Goal: Transaction & Acquisition: Purchase product/service

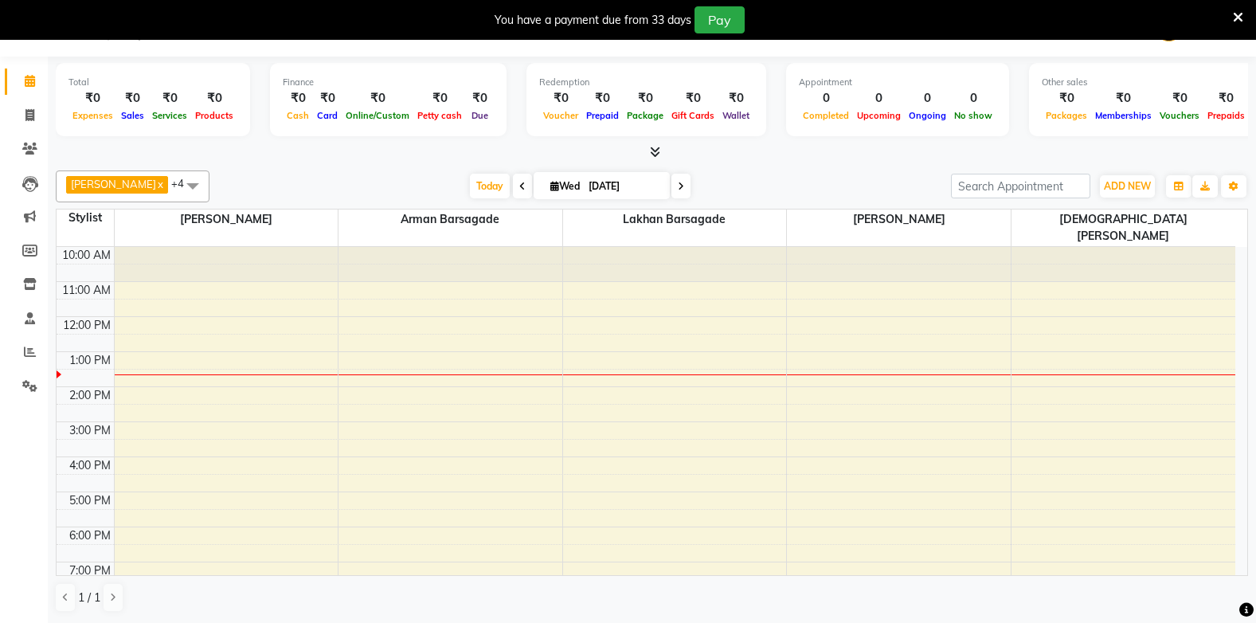
scroll to position [40, 0]
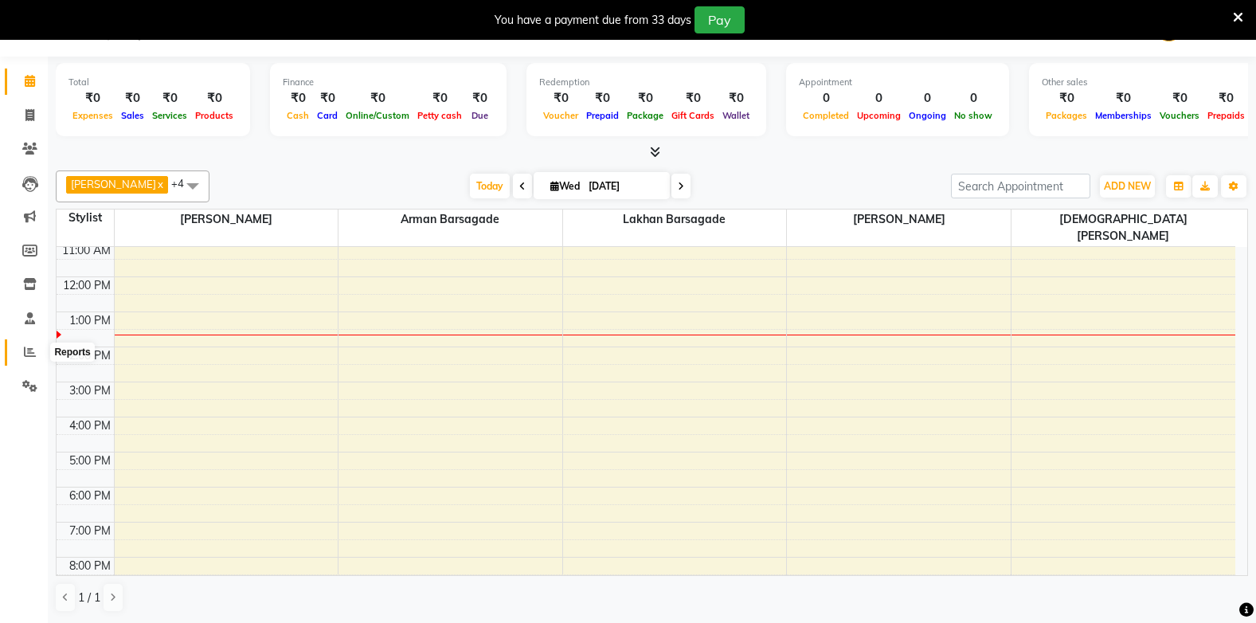
click at [27, 350] on icon at bounding box center [30, 352] width 12 height 12
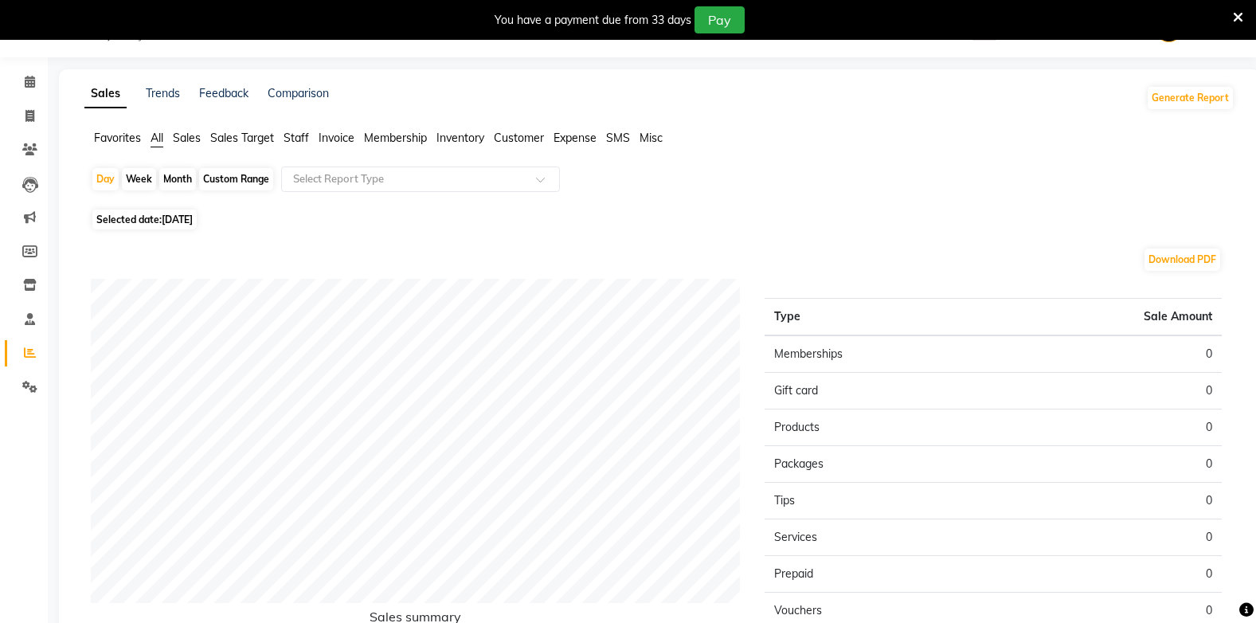
scroll to position [41, 0]
drag, startPoint x: 123, startPoint y: 139, endPoint x: 123, endPoint y: 123, distance: 15.2
click at [123, 138] on span "Favorites" at bounding box center [117, 137] width 47 height 14
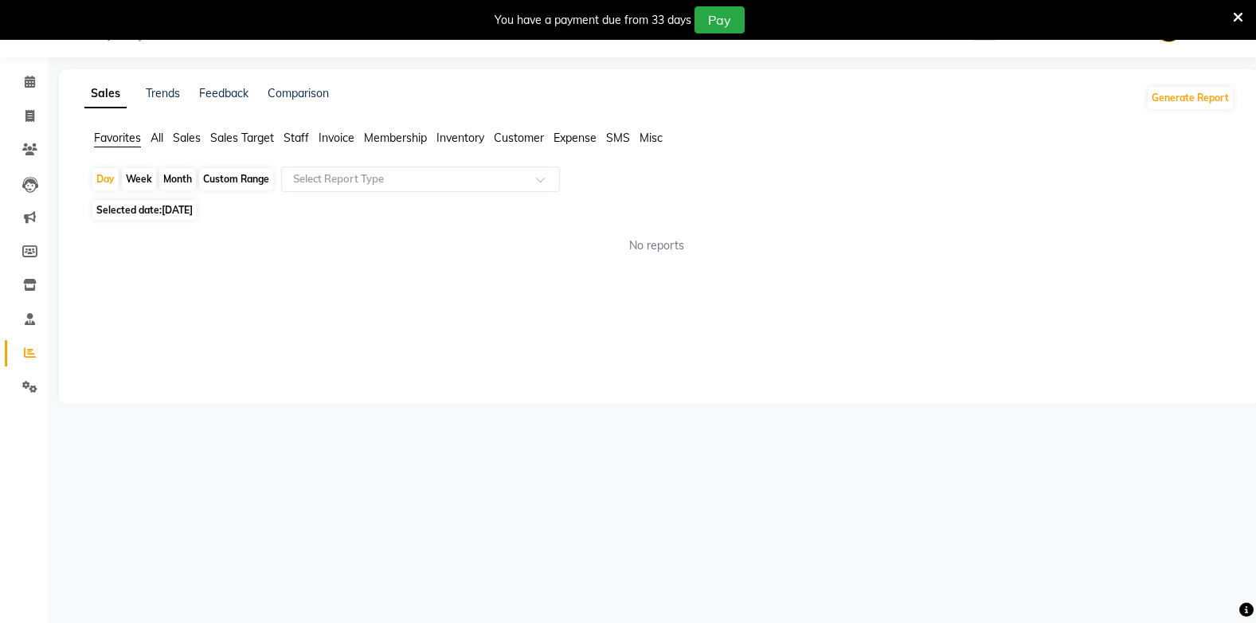
click at [135, 206] on span "Selected date: [DATE]" at bounding box center [144, 210] width 104 height 20
select select "9"
select select "2025"
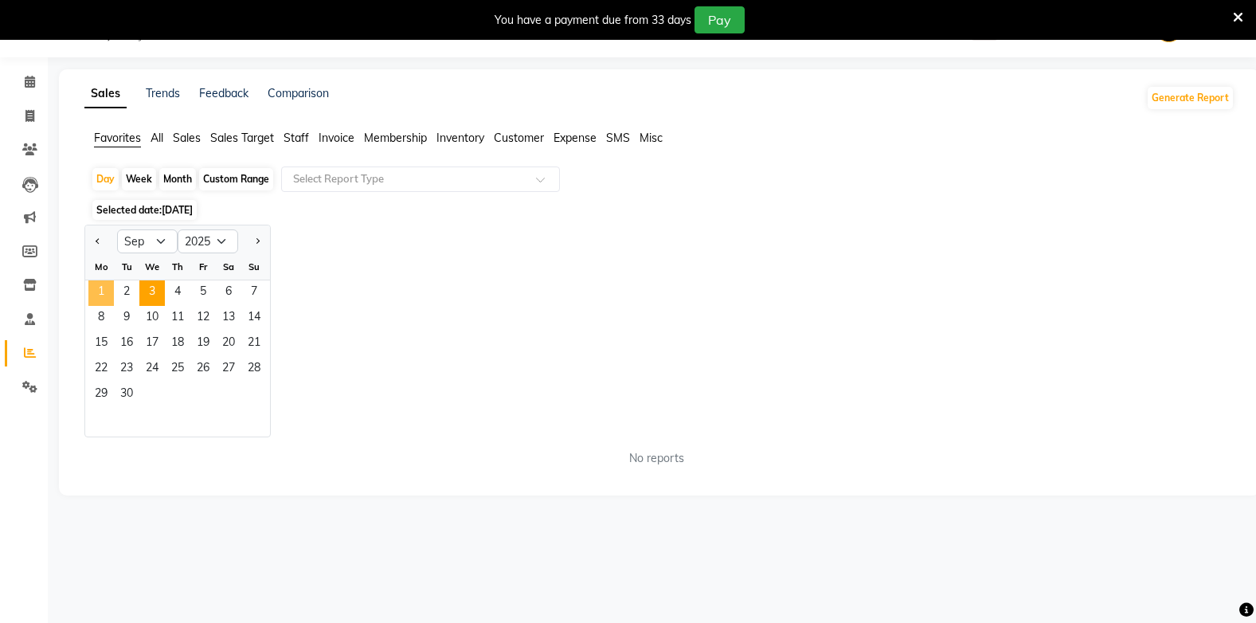
click at [96, 284] on span "1" at bounding box center [100, 292] width 25 height 25
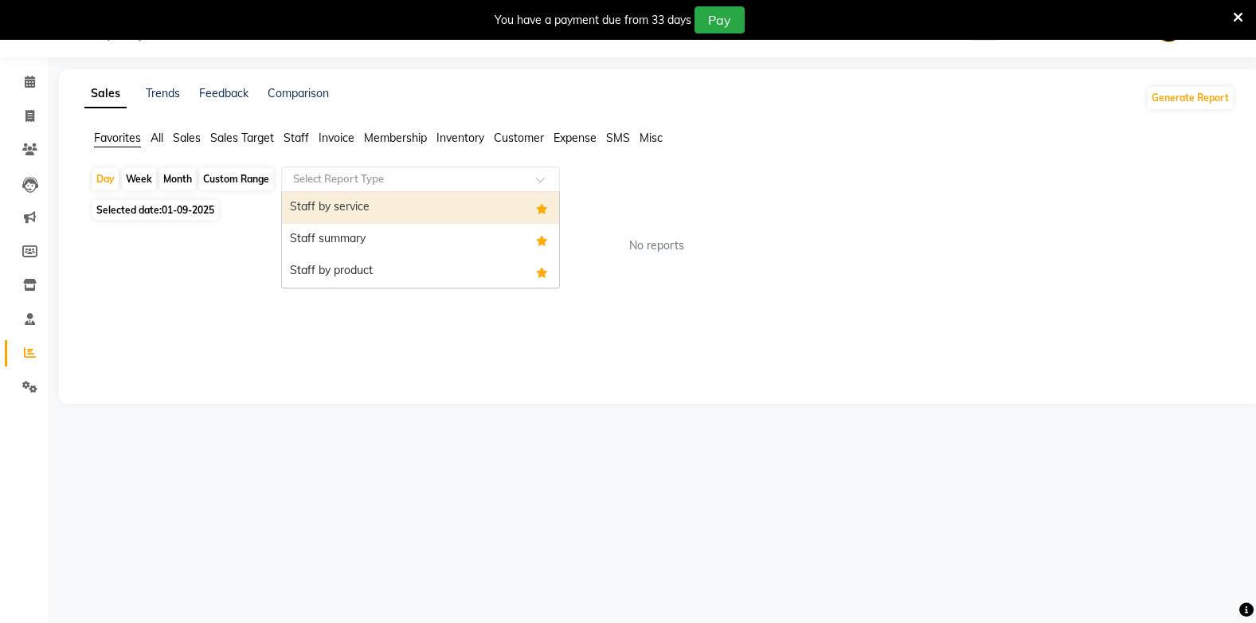
click at [346, 172] on input "text" at bounding box center [404, 179] width 229 height 16
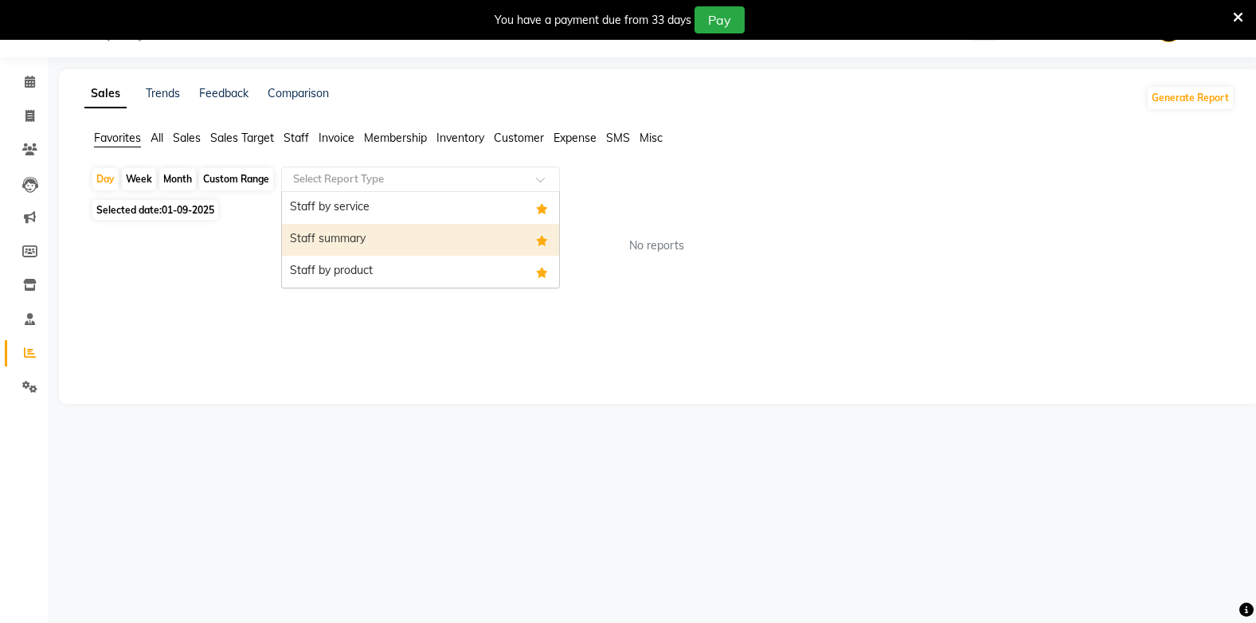
drag, startPoint x: 309, startPoint y: 225, endPoint x: 303, endPoint y: 199, distance: 26.1
click at [307, 212] on div "Staff by service Staff summary Staff by product" at bounding box center [420, 240] width 277 height 96
click at [300, 237] on div "Staff summary" at bounding box center [420, 240] width 277 height 32
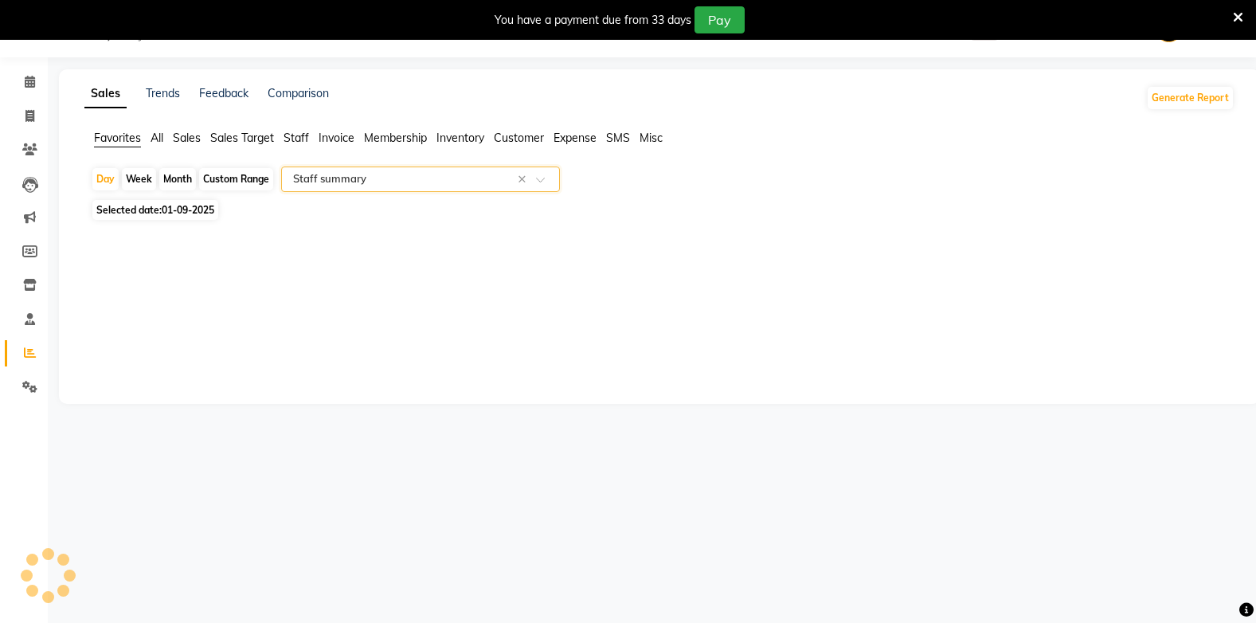
select select "full_report"
select select "csv"
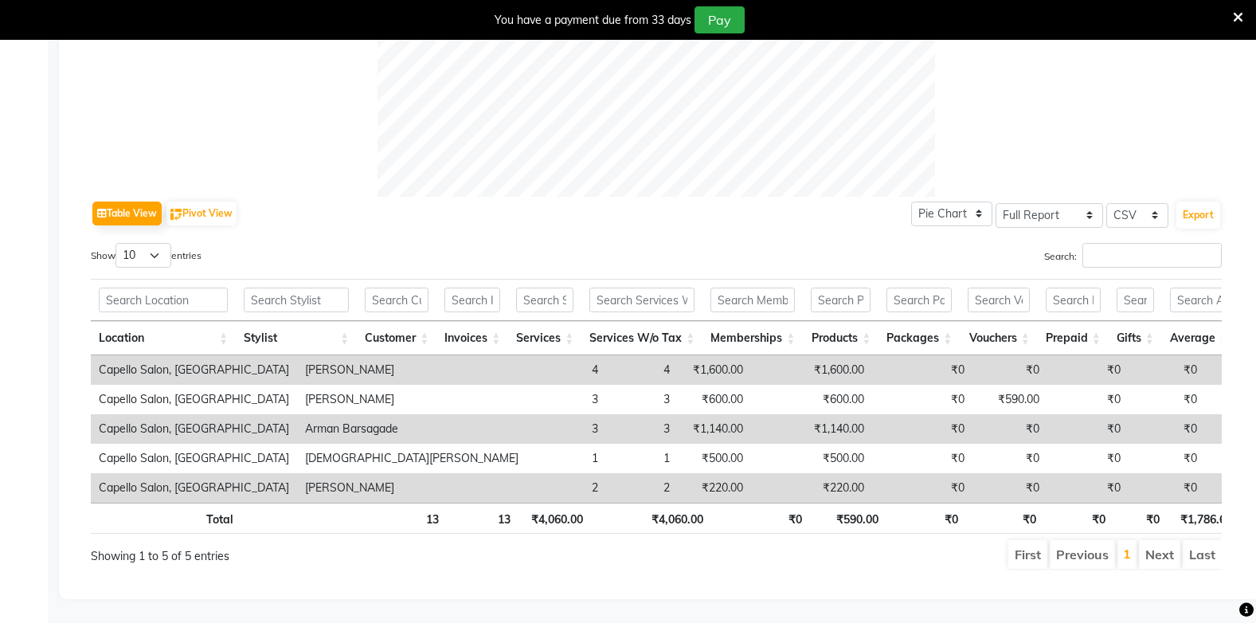
scroll to position [681, 0]
click at [1125, 243] on input "Search:" at bounding box center [1151, 255] width 139 height 25
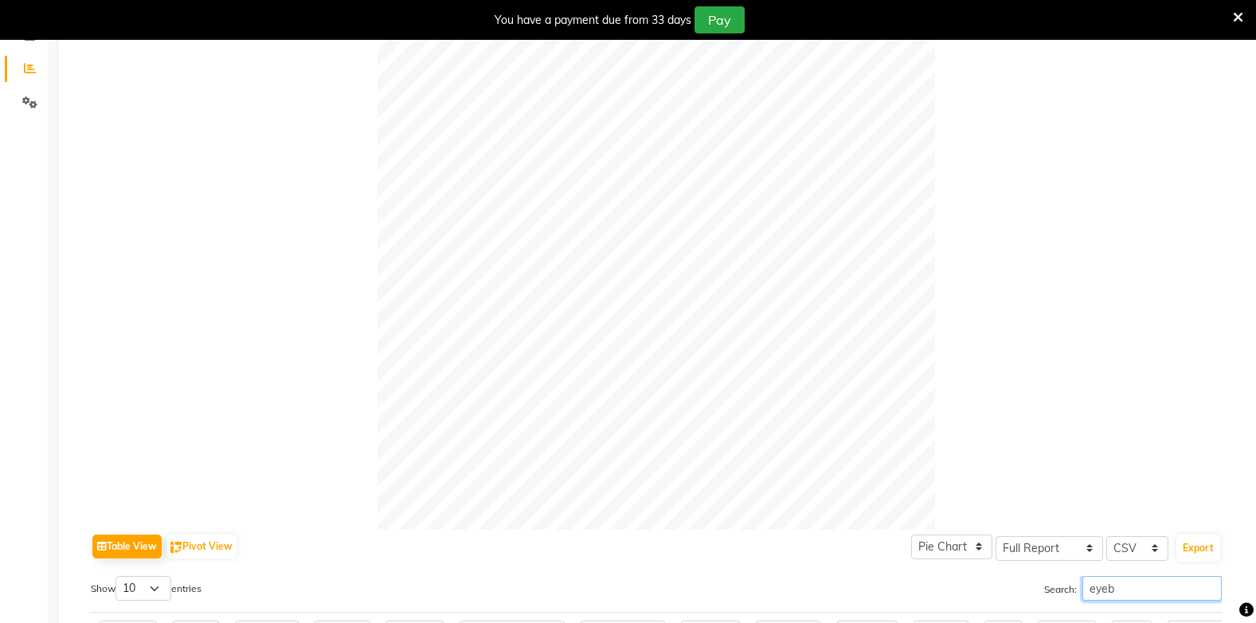
scroll to position [85, 0]
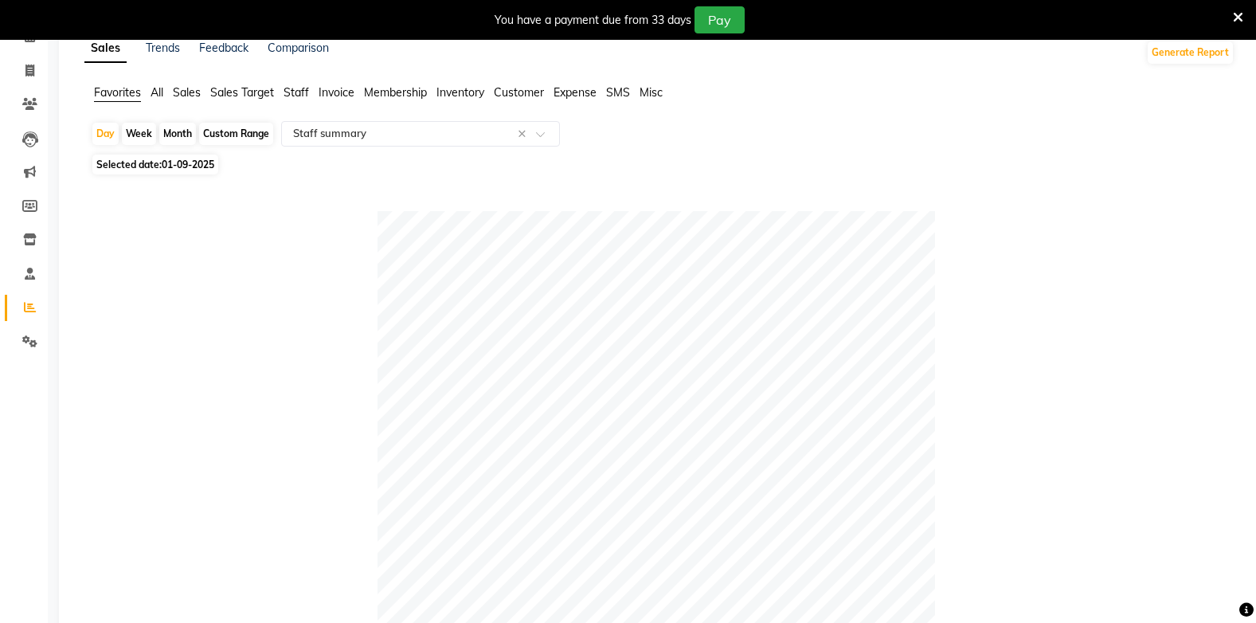
type input "eyeb"
click at [293, 95] on span "Staff" at bounding box center [296, 92] width 25 height 14
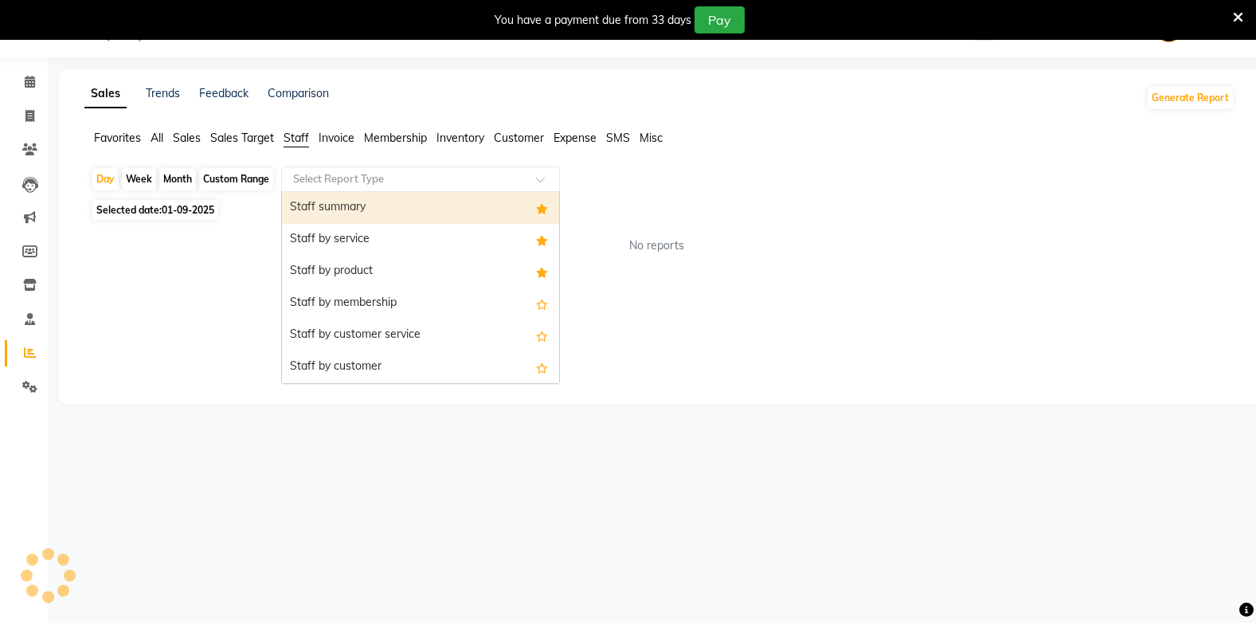
click at [409, 174] on input "text" at bounding box center [404, 179] width 229 height 16
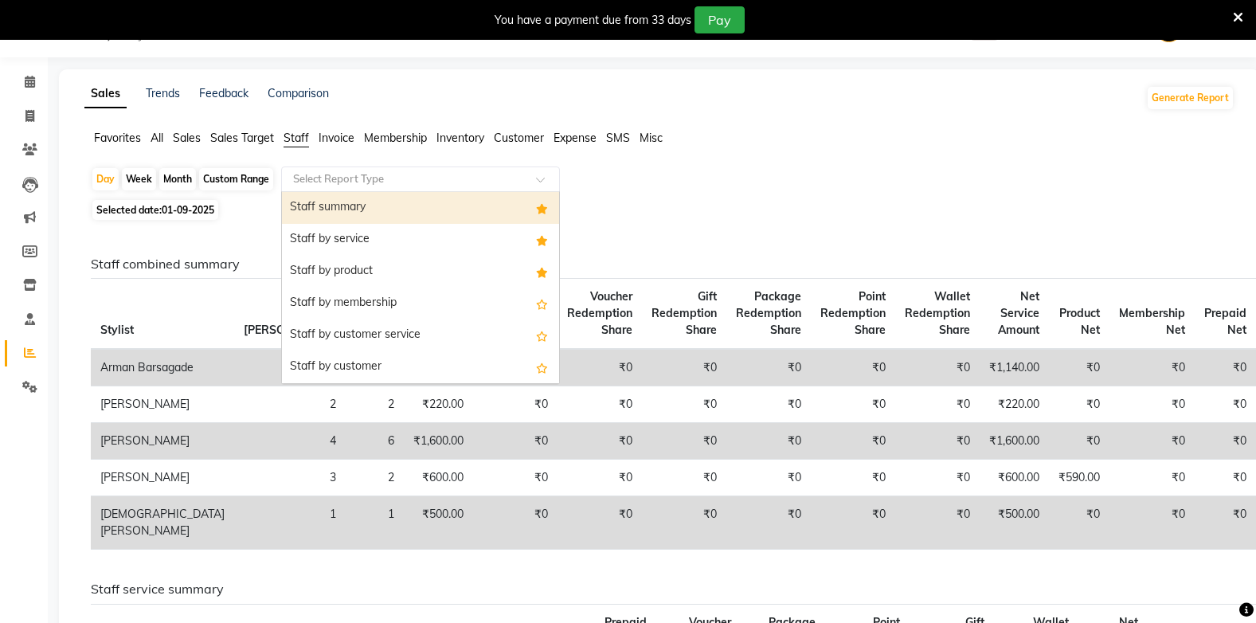
click at [405, 198] on div "Staff summary" at bounding box center [420, 208] width 277 height 32
select select "full_report"
select select "csv"
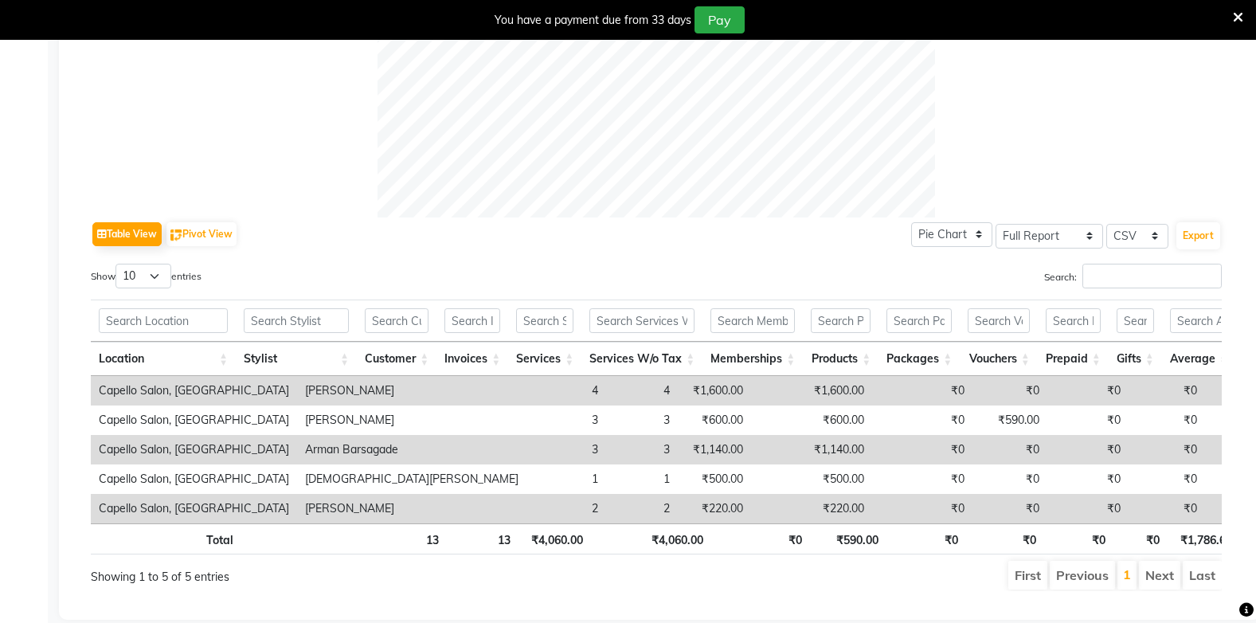
scroll to position [637, 0]
click at [1139, 263] on input "Search:" at bounding box center [1151, 275] width 139 height 25
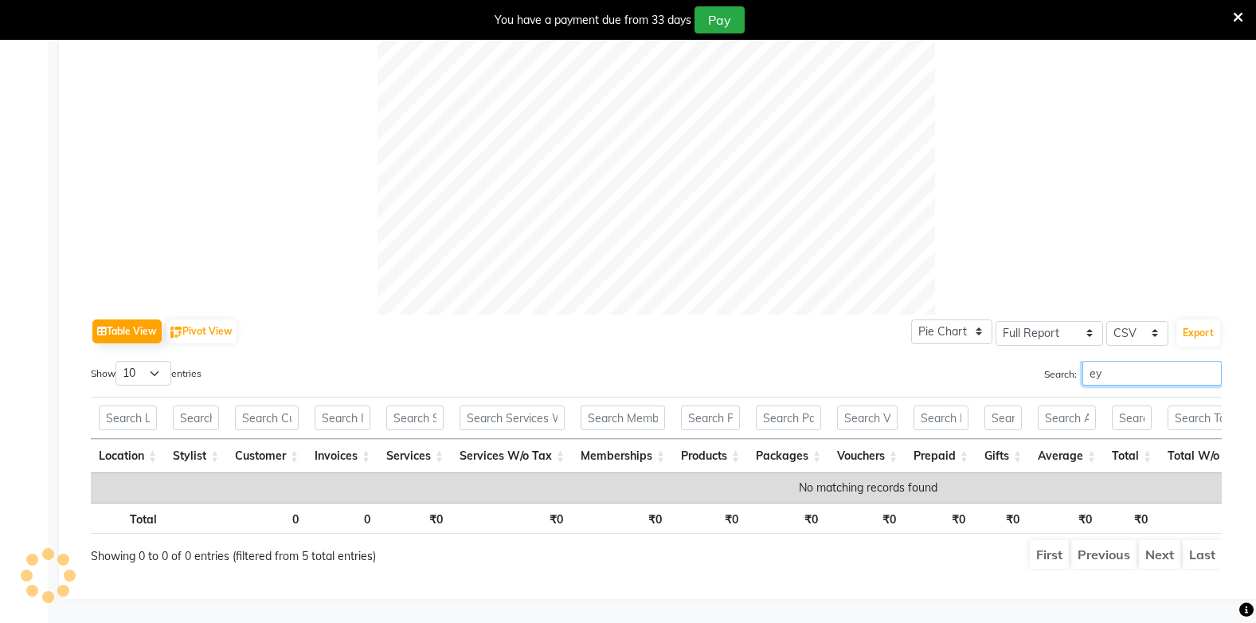
scroll to position [563, 0]
type input "eye"
drag, startPoint x: 196, startPoint y: 157, endPoint x: 213, endPoint y: 132, distance: 30.3
click at [213, 132] on div at bounding box center [656, 36] width 1131 height 558
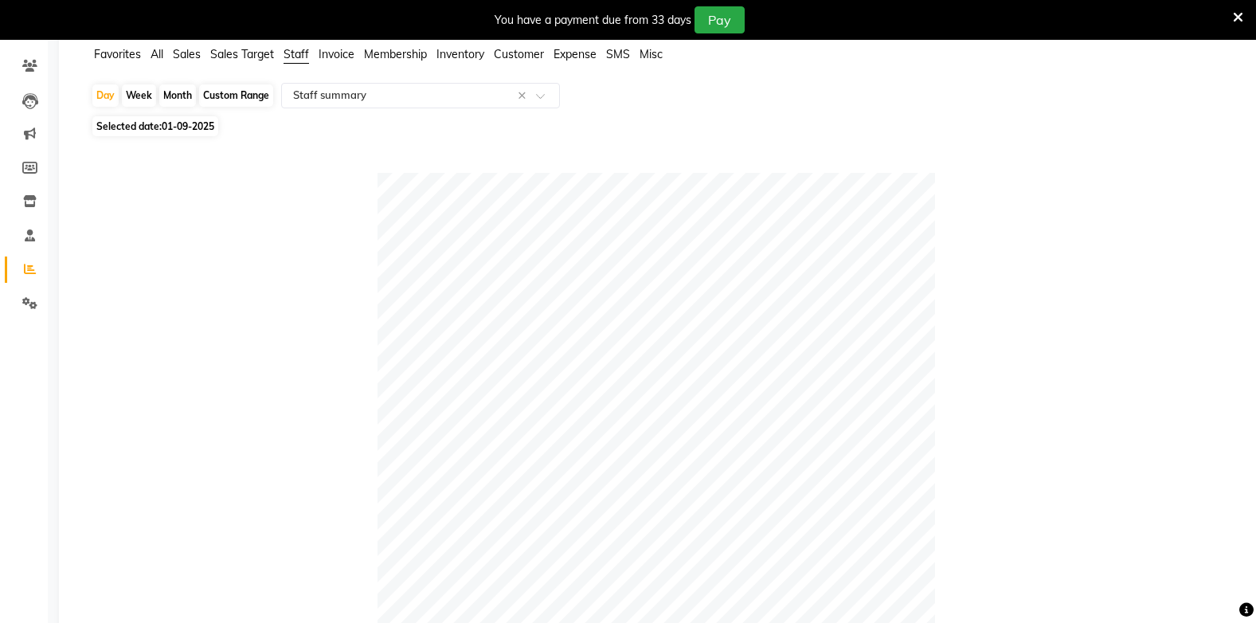
scroll to position [0, 0]
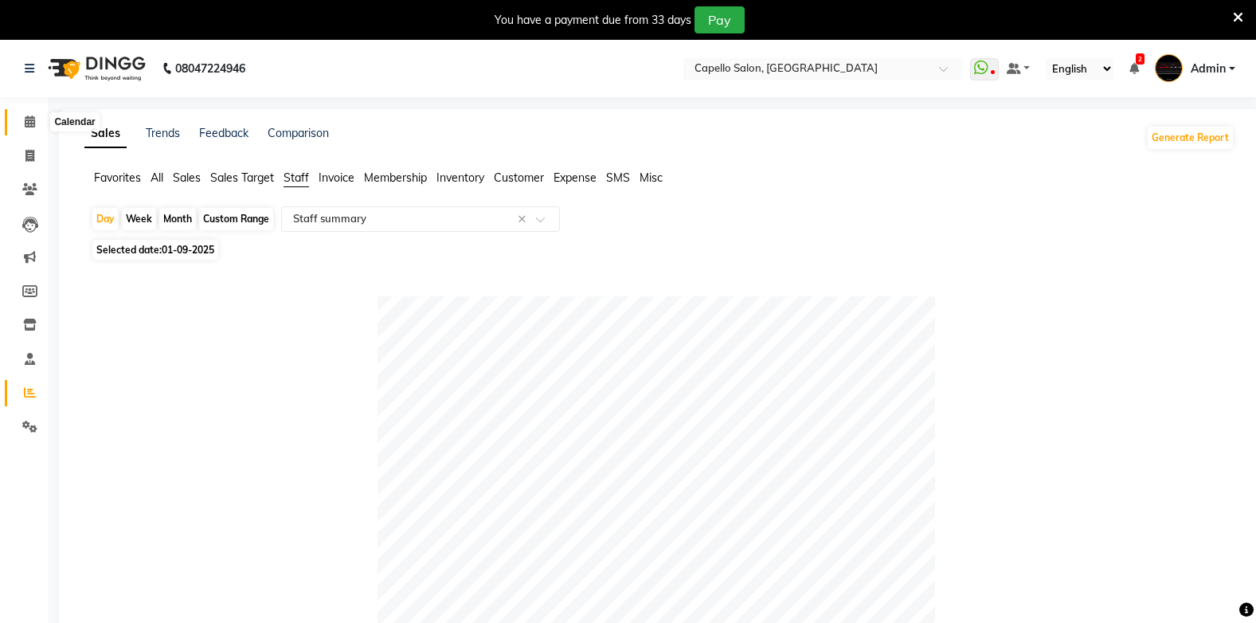
click at [31, 123] on icon at bounding box center [30, 121] width 10 height 12
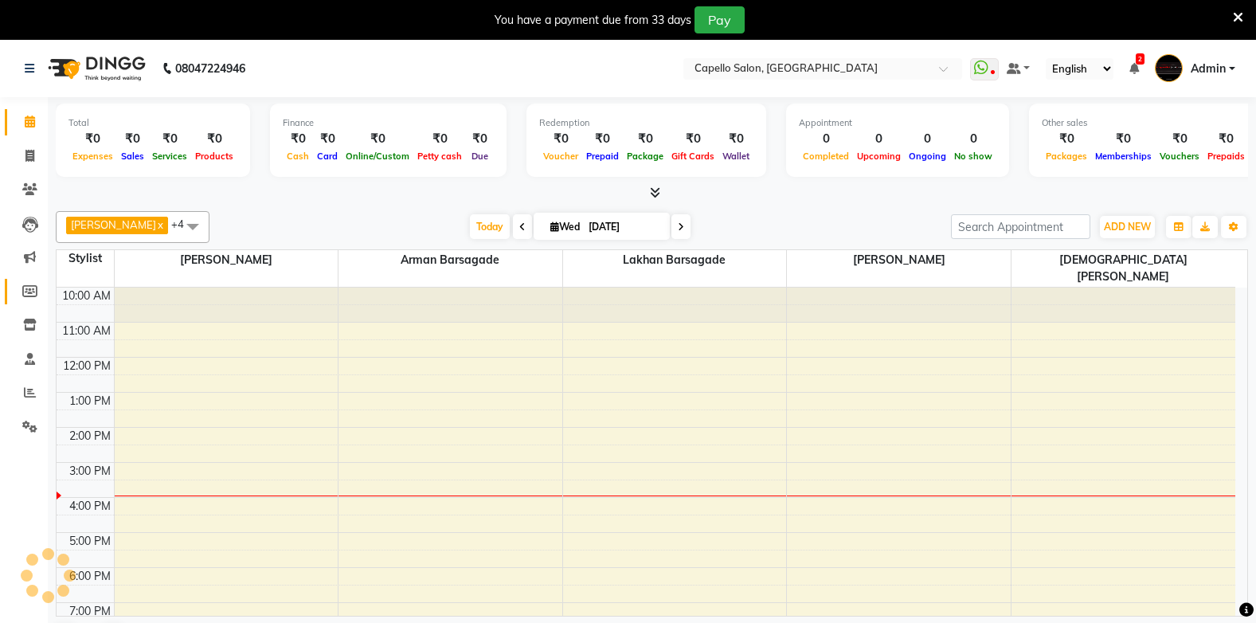
scroll to position [10, 0]
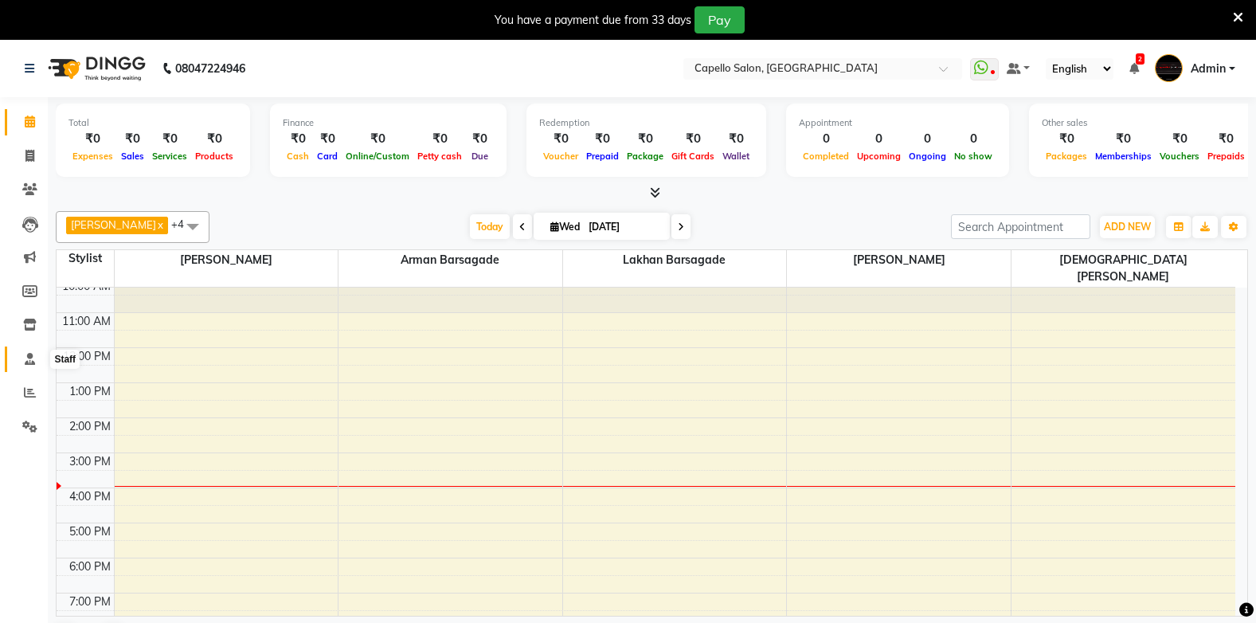
click at [26, 361] on icon at bounding box center [30, 359] width 10 height 12
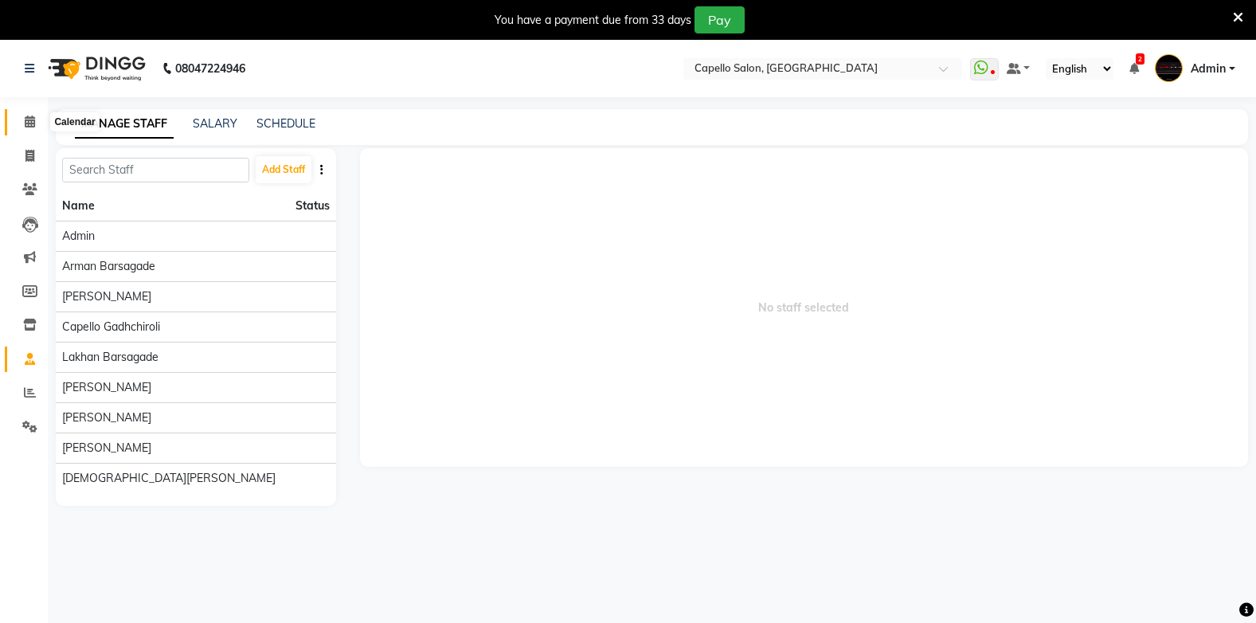
click at [27, 120] on icon at bounding box center [30, 121] width 10 height 12
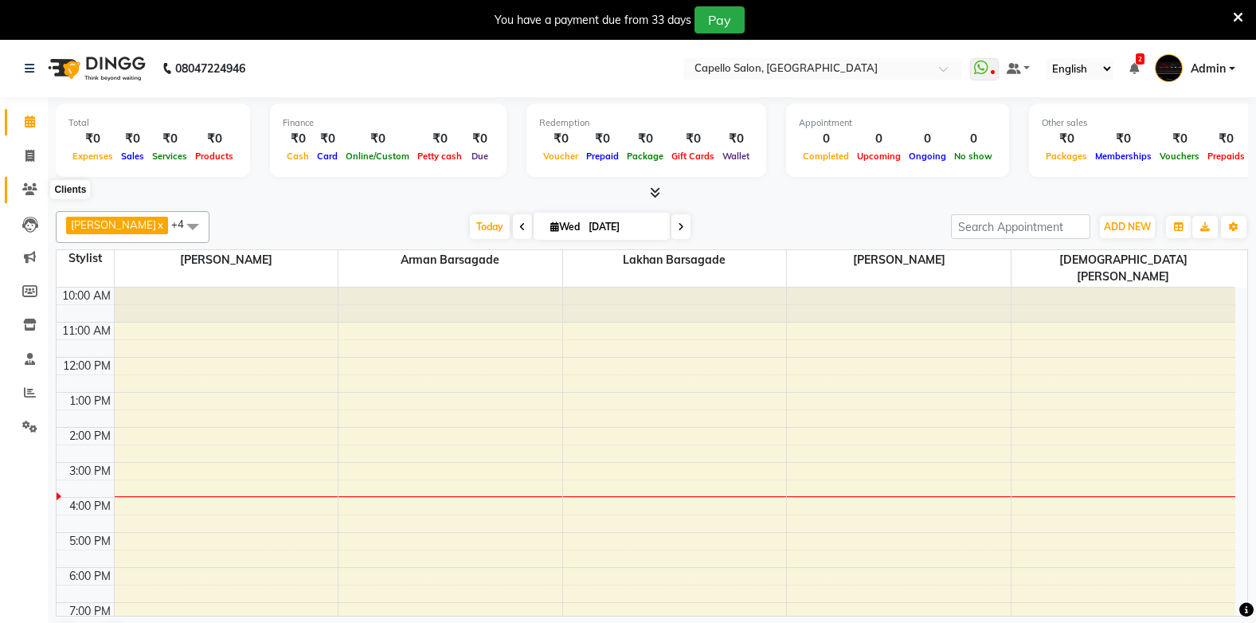
click at [27, 187] on icon at bounding box center [29, 189] width 15 height 12
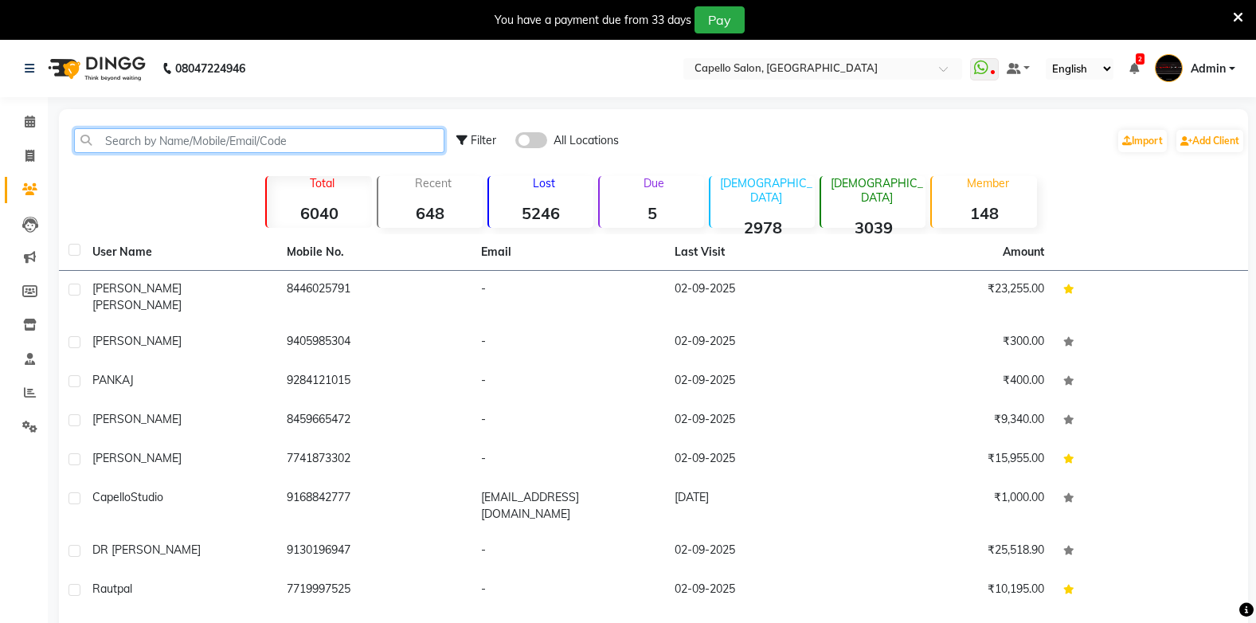
click at [150, 138] on input "text" at bounding box center [259, 140] width 370 height 25
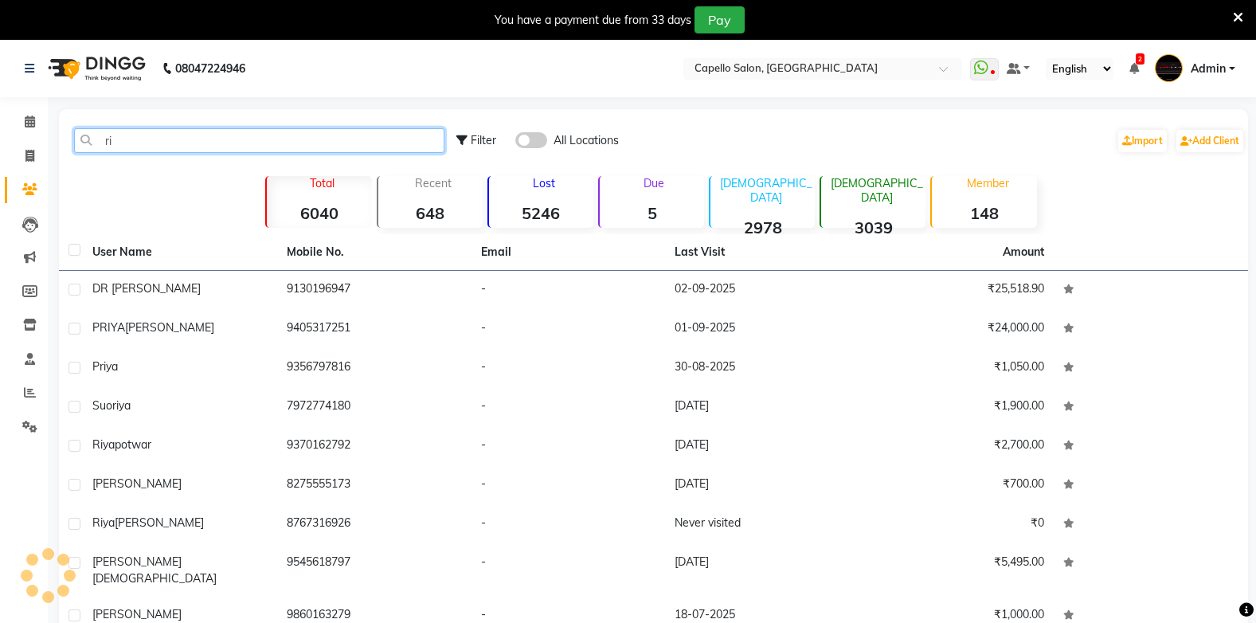
type input "r"
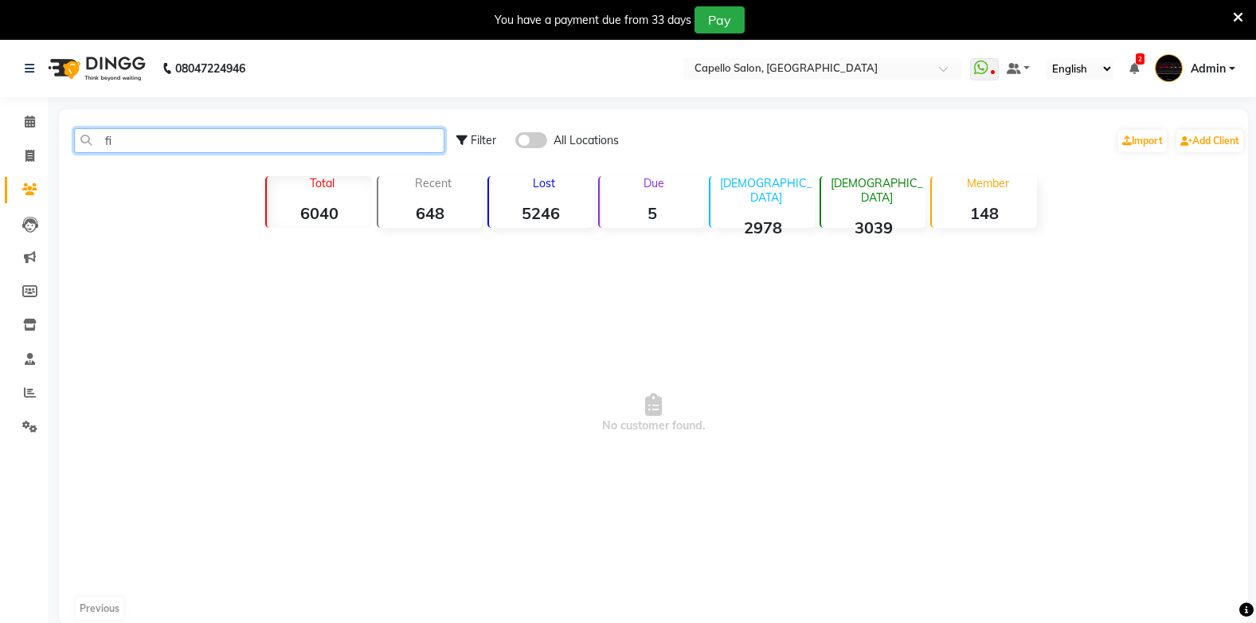
type input "f"
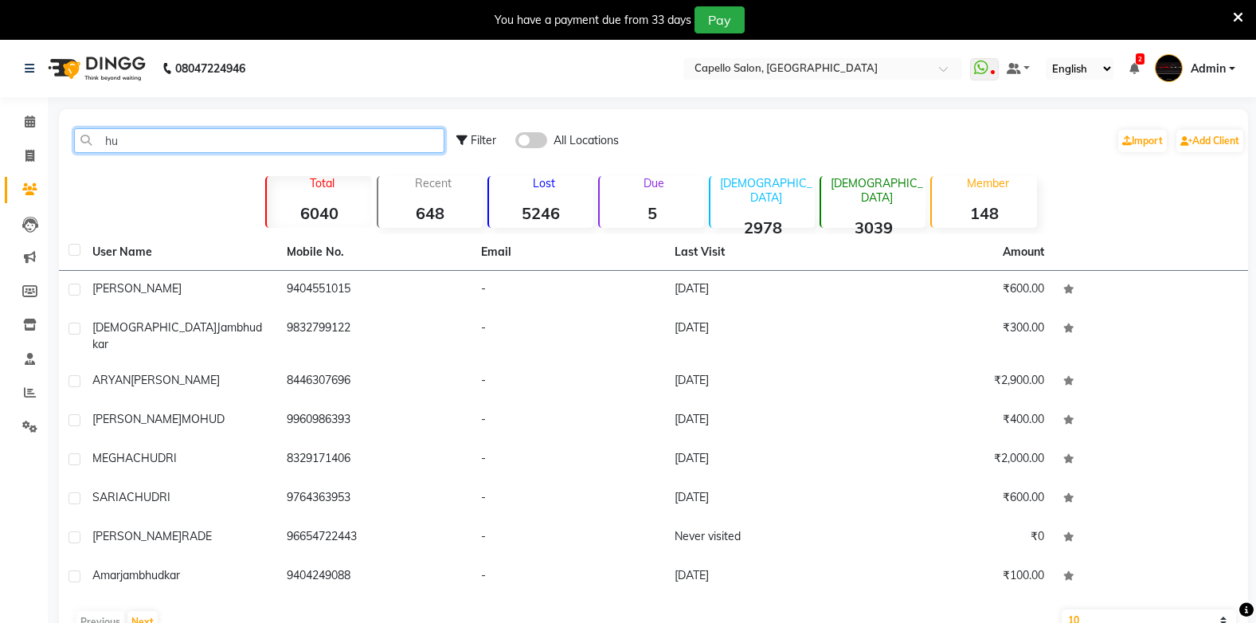
type input "h"
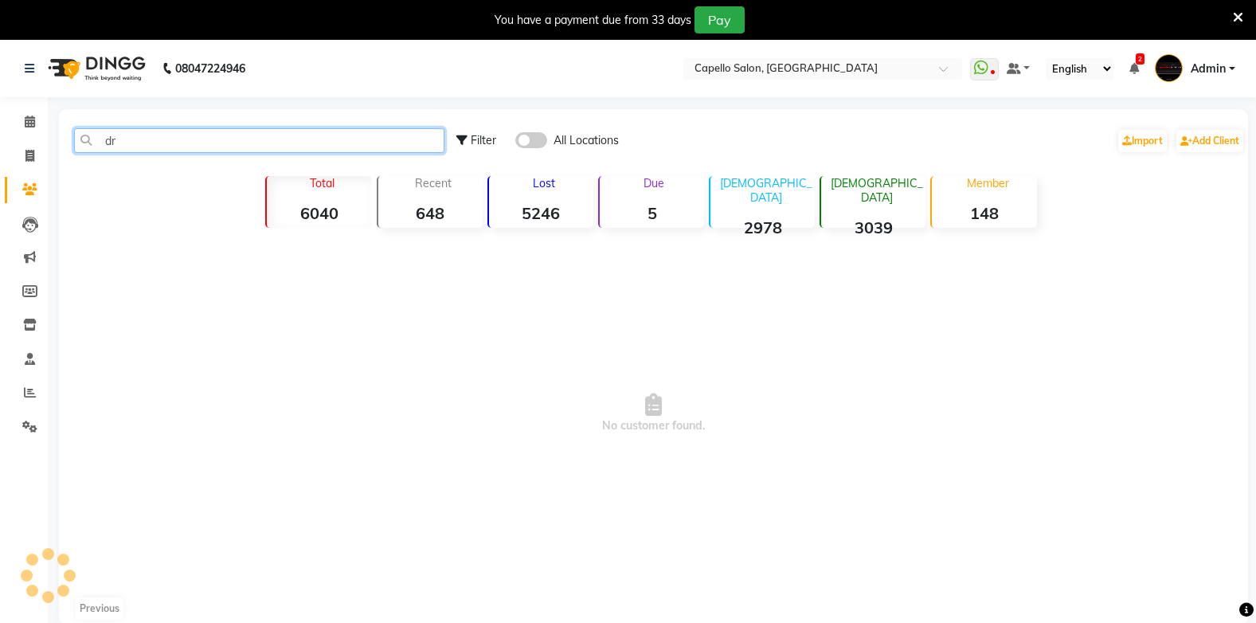
type input "d"
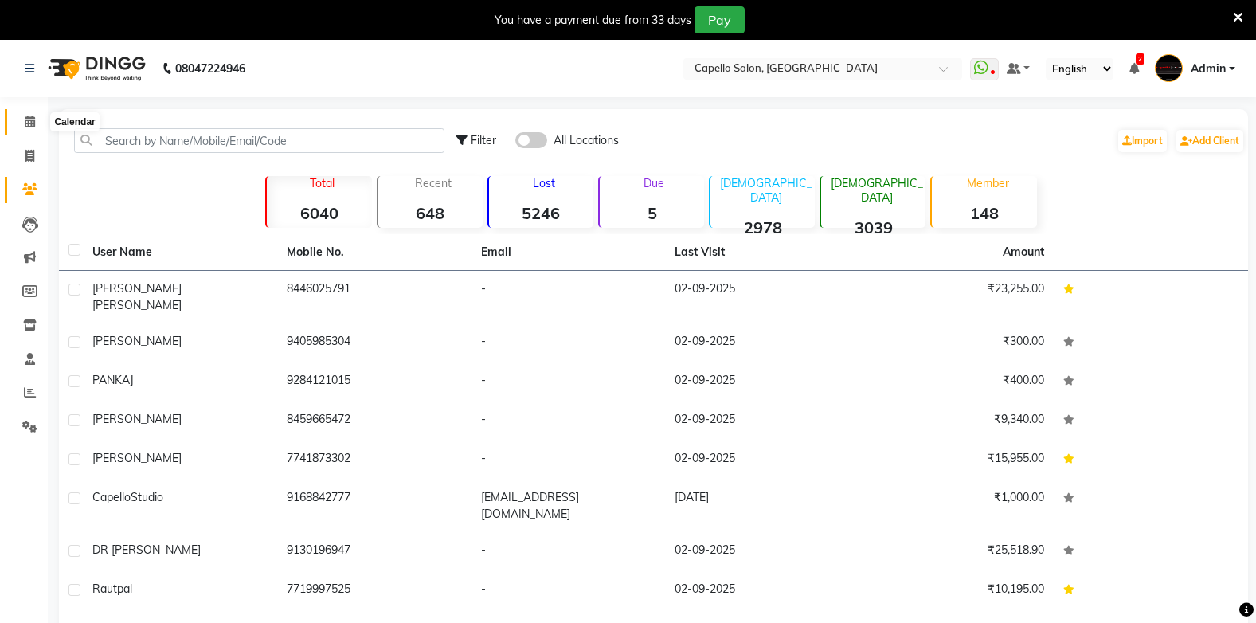
click at [28, 125] on icon at bounding box center [30, 121] width 10 height 12
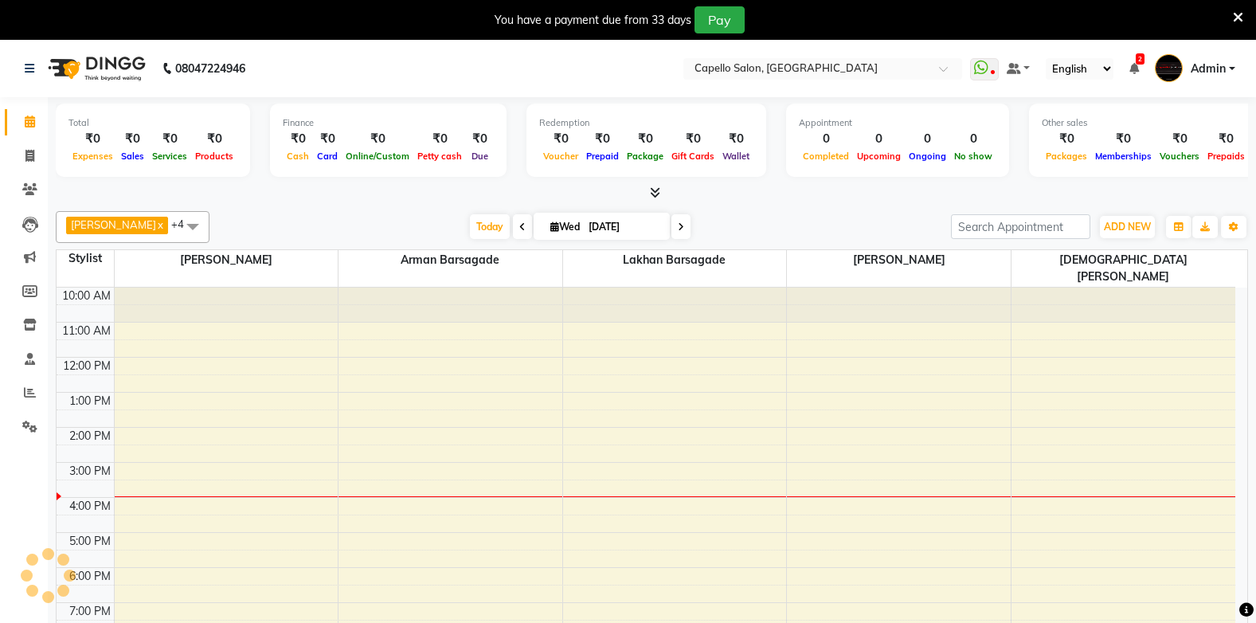
scroll to position [10, 0]
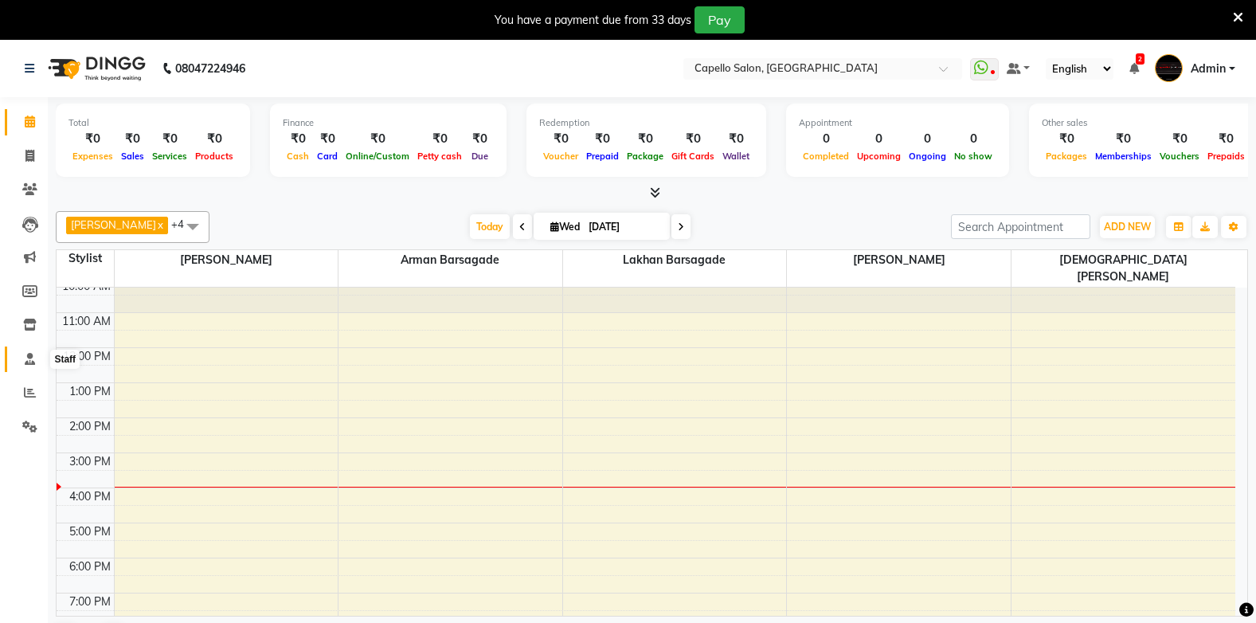
drag, startPoint x: 29, startPoint y: 358, endPoint x: 29, endPoint y: 348, distance: 10.4
click at [29, 357] on icon at bounding box center [30, 359] width 10 height 12
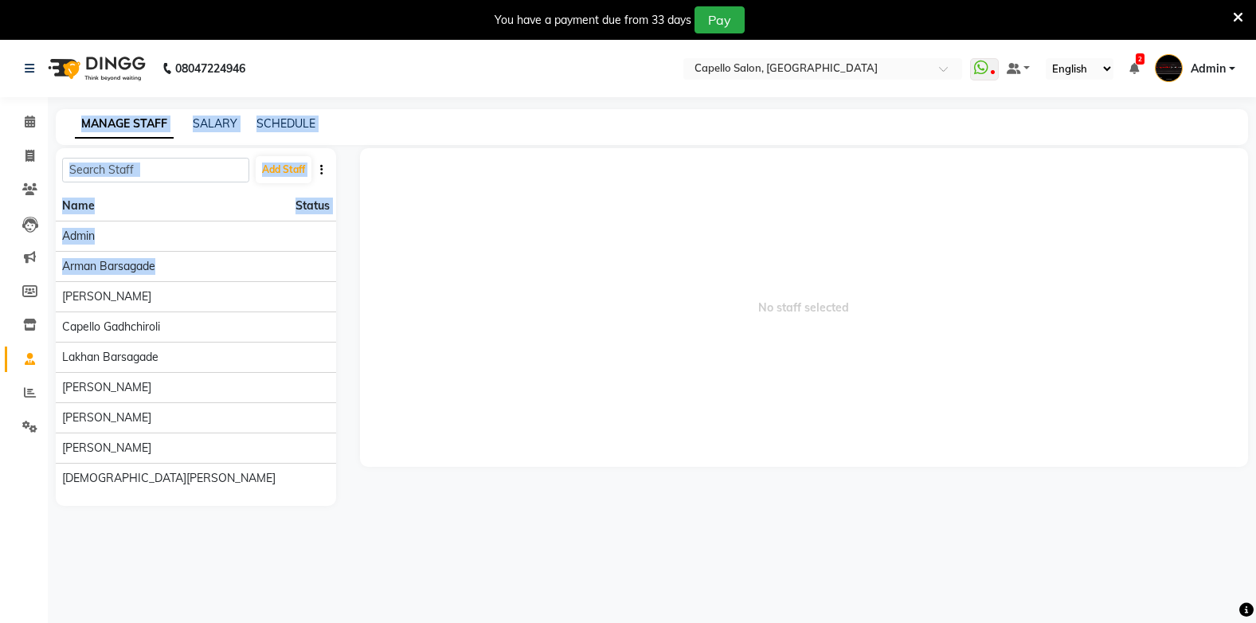
drag, startPoint x: 44, startPoint y: 317, endPoint x: -3, endPoint y: 327, distance: 48.0
click at [4, 318] on app-home "08047224946 Select Location × Capello Salon, Gadhchiroli WhatsApp Status ✕ Stat…" at bounding box center [628, 285] width 1256 height 490
click at [0, 327] on html "08047224946 Select Location × Capello Salon, Gadhchiroli WhatsApp Status ✕ Stat…" at bounding box center [628, 311] width 1256 height 623
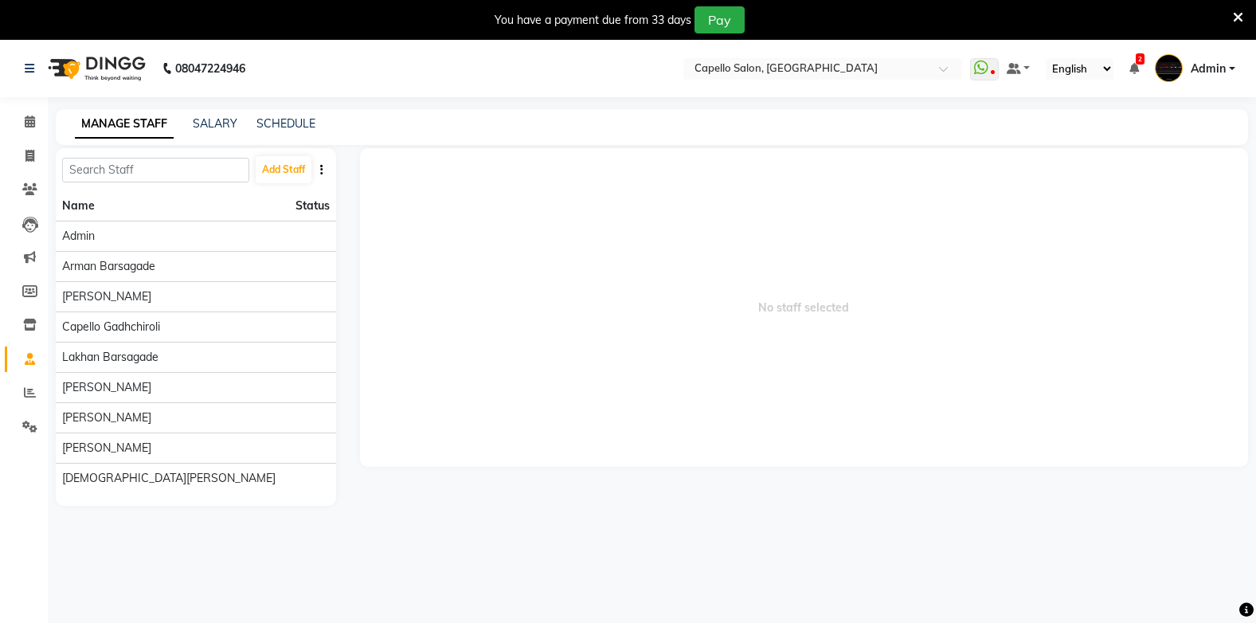
drag, startPoint x: 490, startPoint y: 292, endPoint x: 397, endPoint y: 239, distance: 106.3
click at [488, 274] on span "No staff selected" at bounding box center [804, 307] width 888 height 319
drag, startPoint x: 39, startPoint y: 323, endPoint x: 25, endPoint y: 300, distance: 27.2
click at [37, 322] on span at bounding box center [30, 325] width 28 height 18
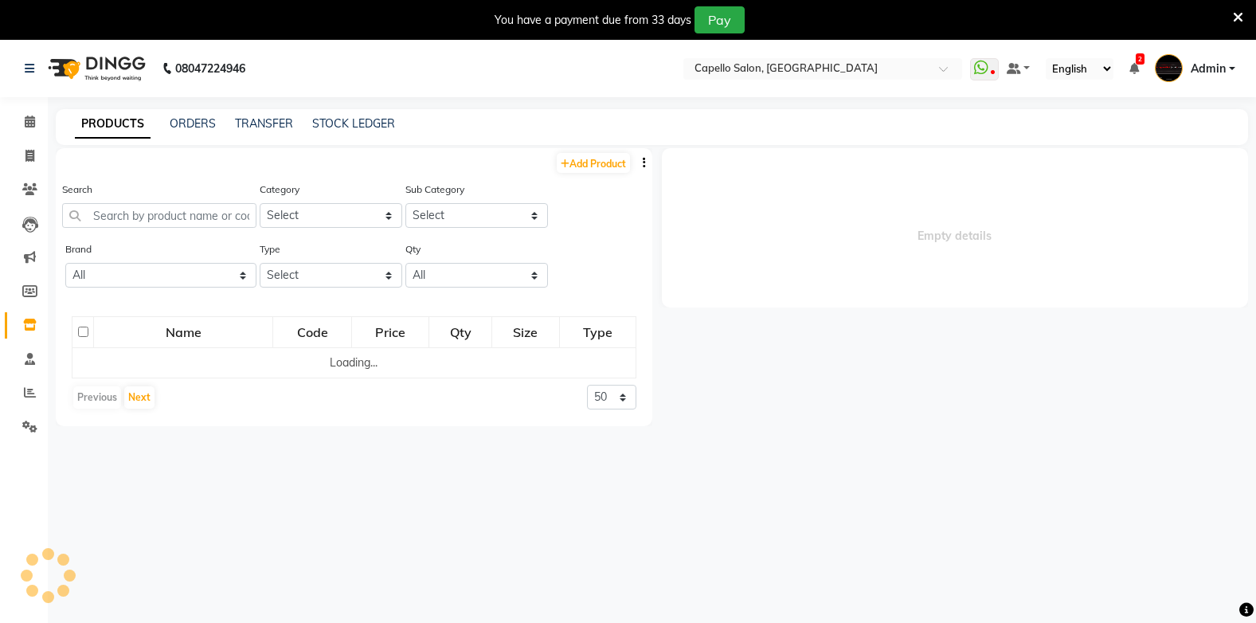
select select
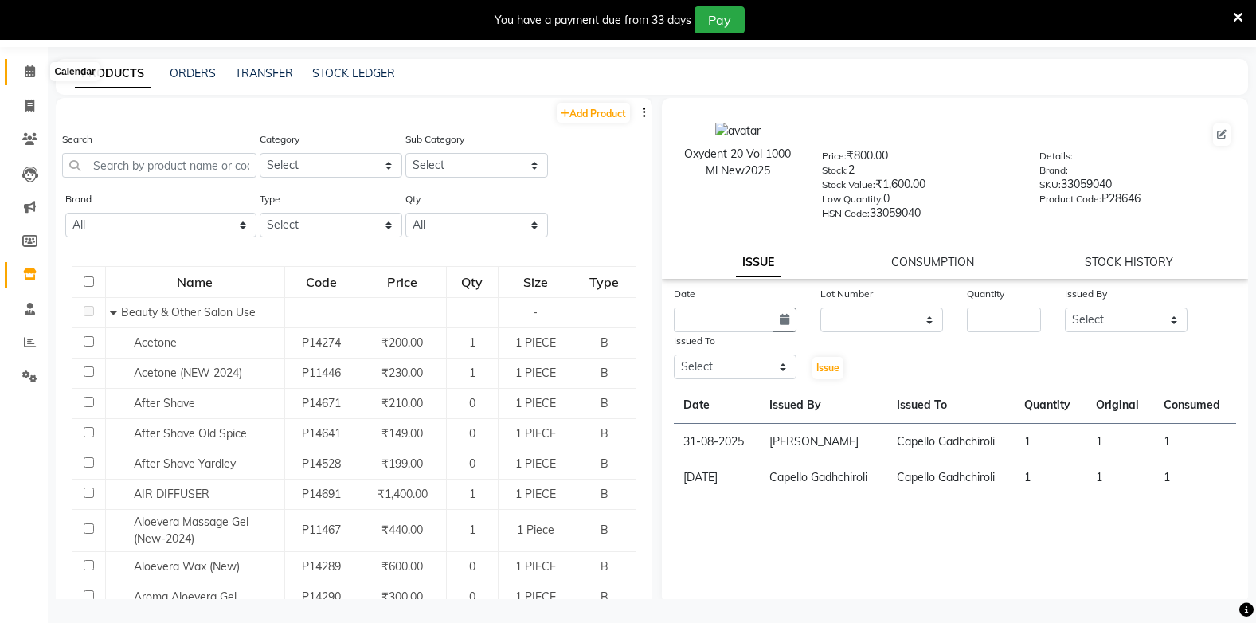
click at [30, 75] on icon at bounding box center [30, 71] width 10 height 12
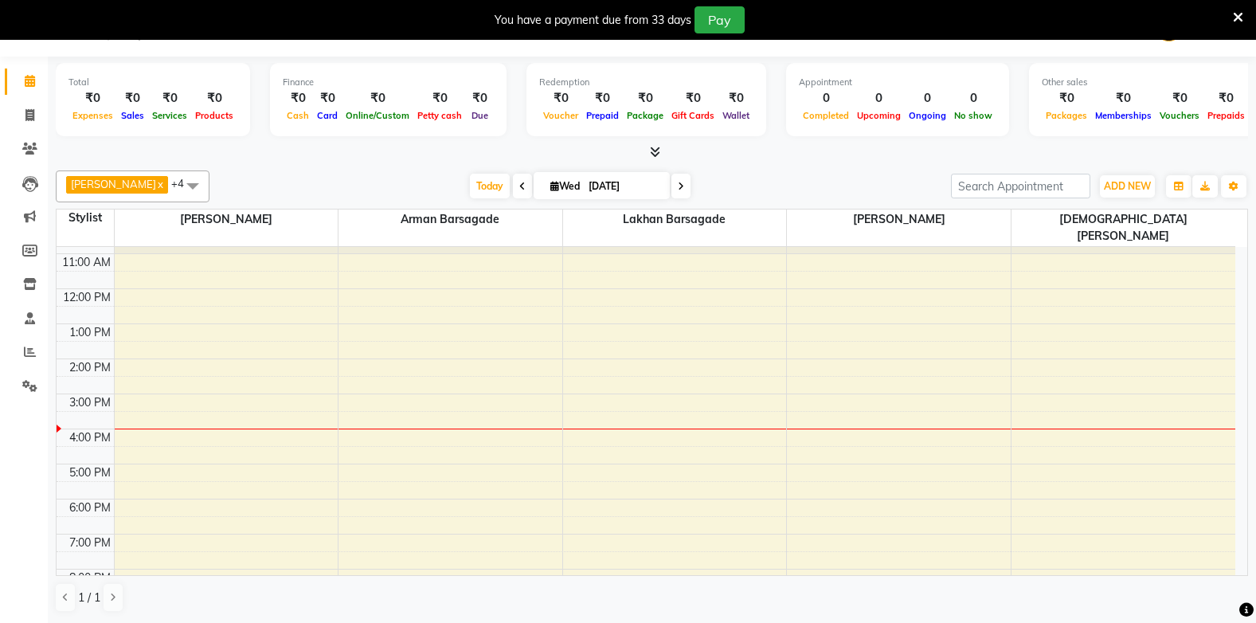
scroll to position [40, 0]
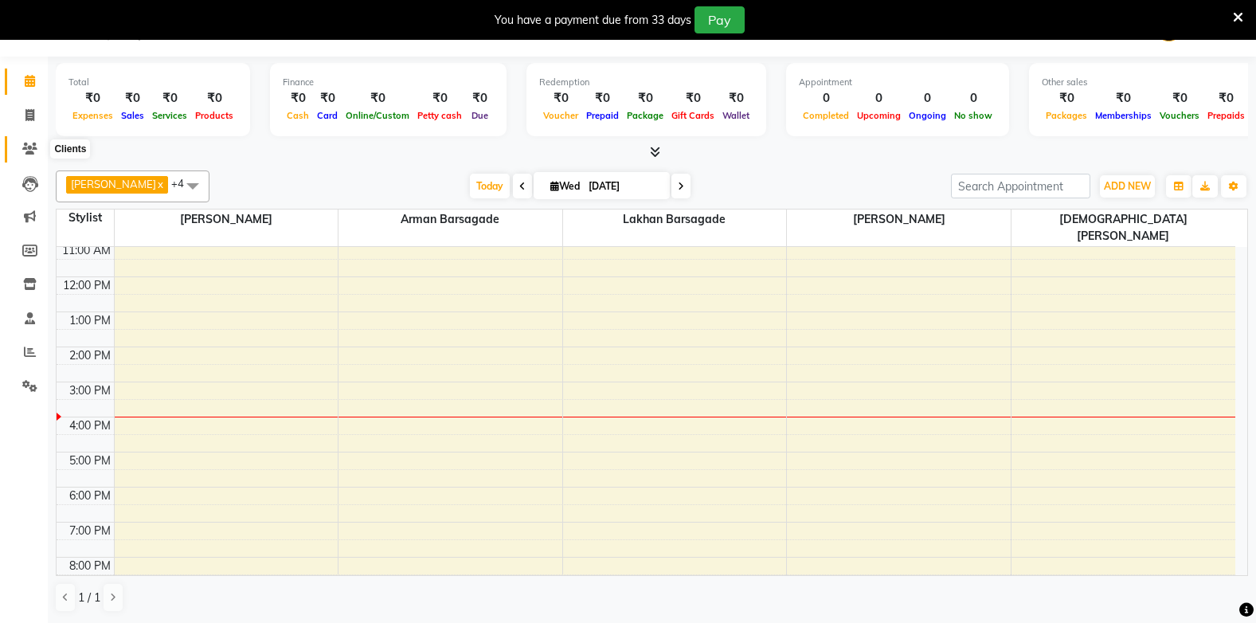
click at [27, 151] on icon at bounding box center [29, 149] width 15 height 12
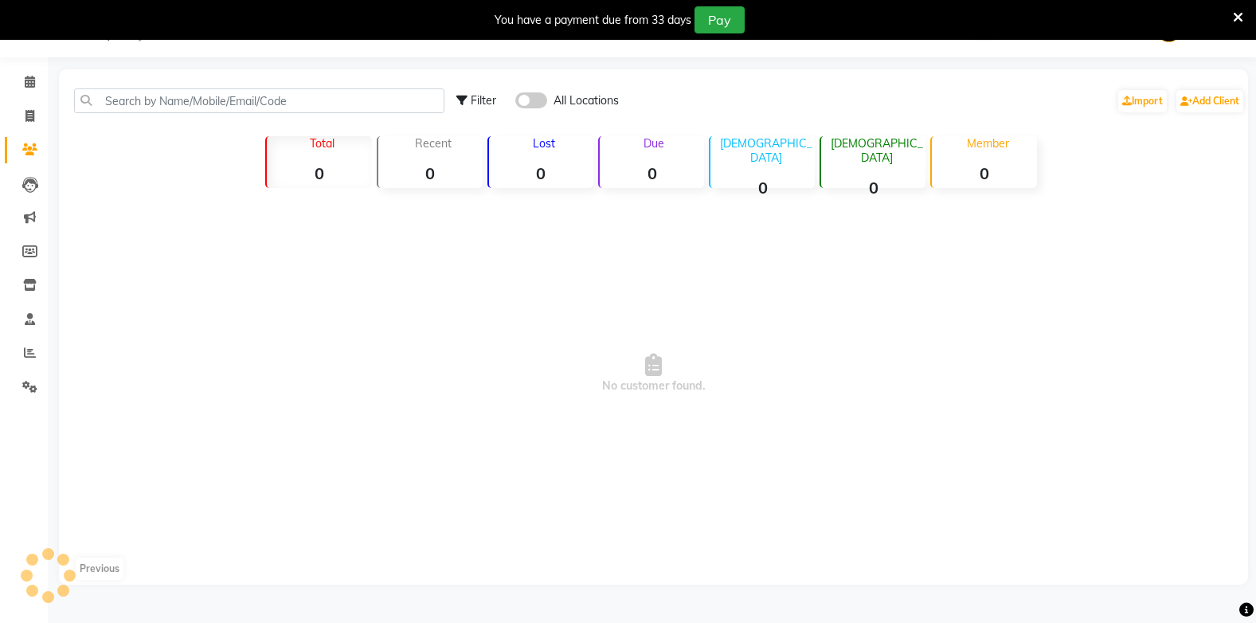
scroll to position [41, 0]
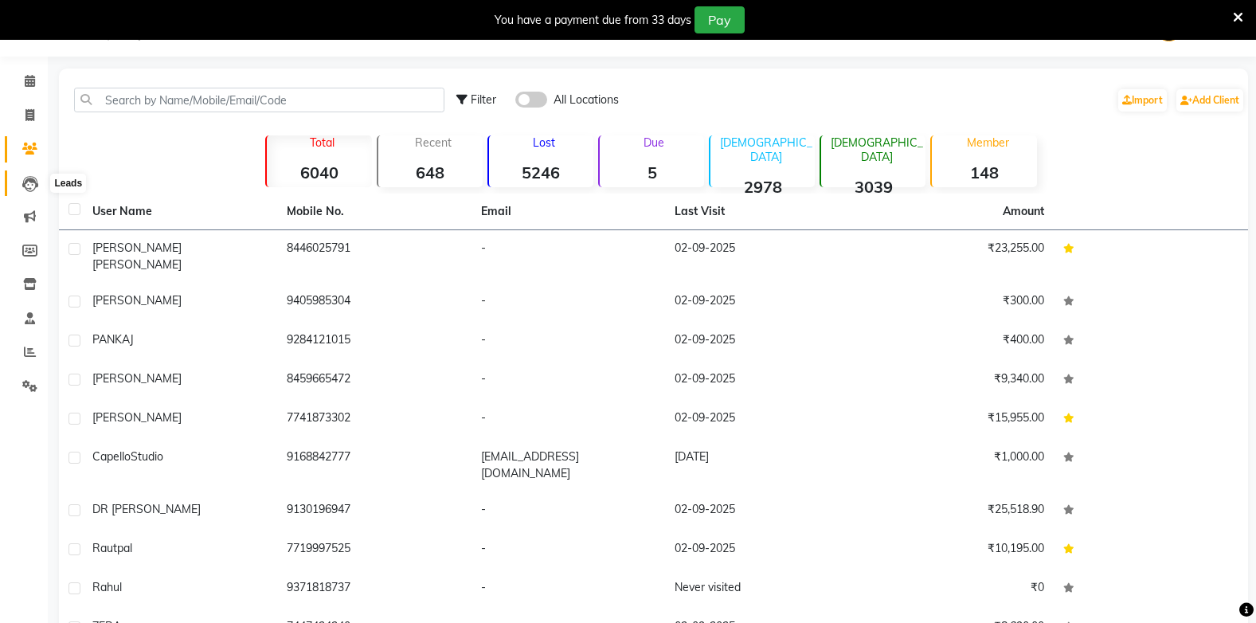
click at [24, 174] on span at bounding box center [30, 183] width 28 height 18
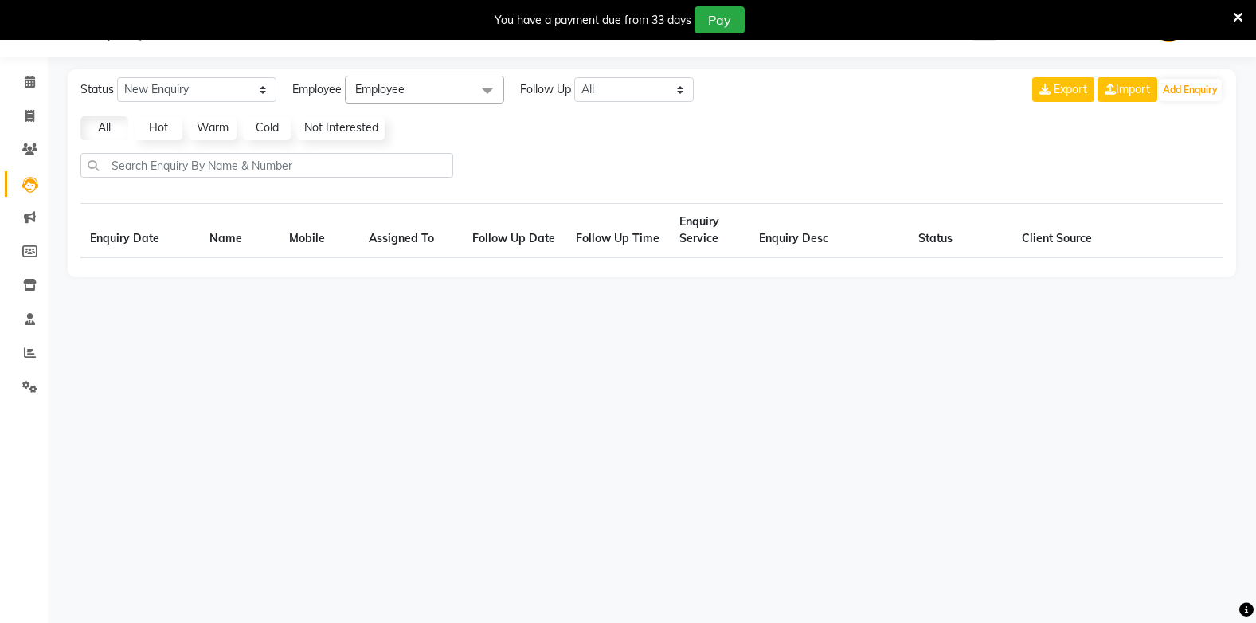
scroll to position [40, 0]
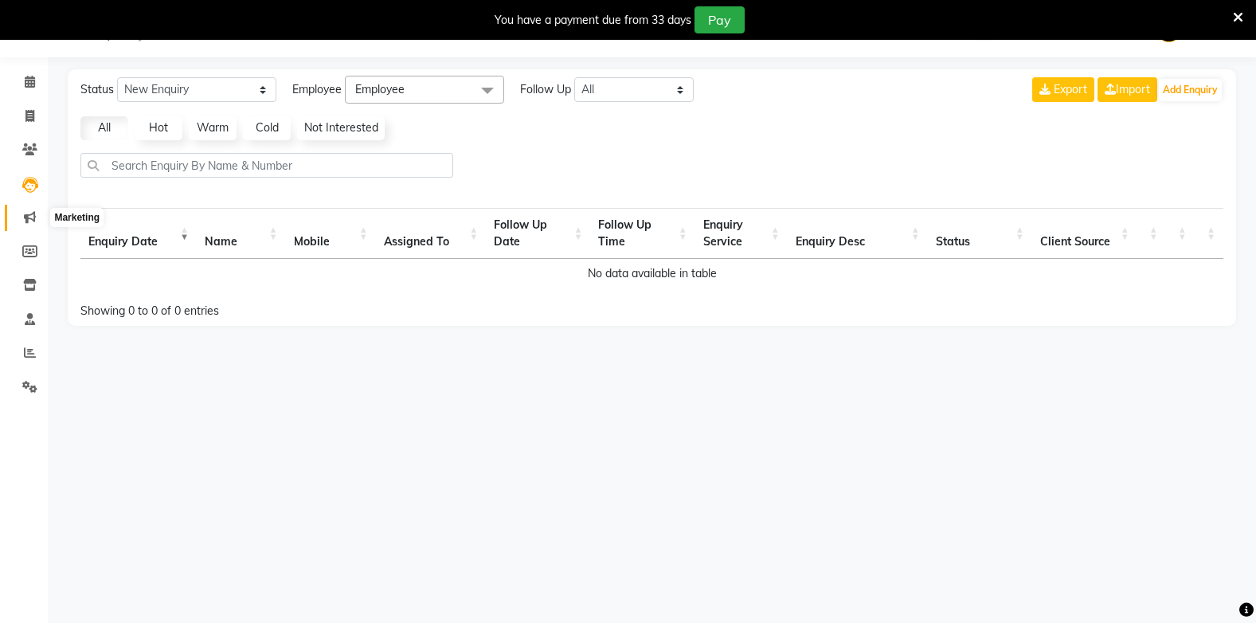
click at [33, 218] on icon at bounding box center [30, 217] width 12 height 12
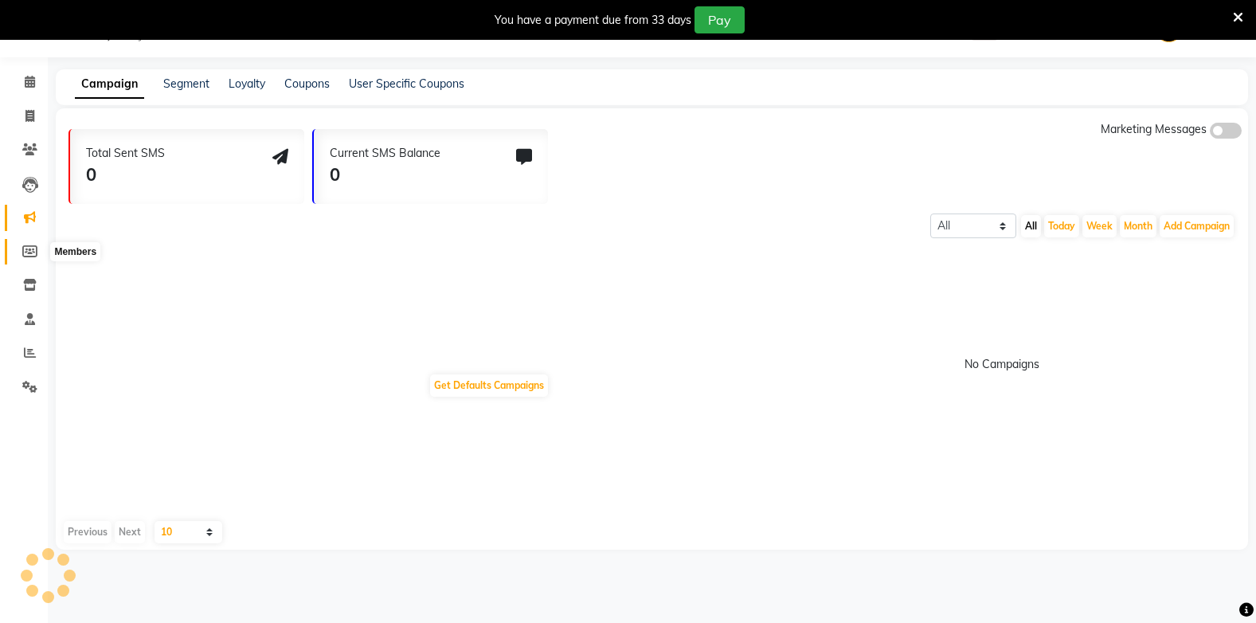
click at [26, 253] on icon at bounding box center [29, 251] width 15 height 12
select select
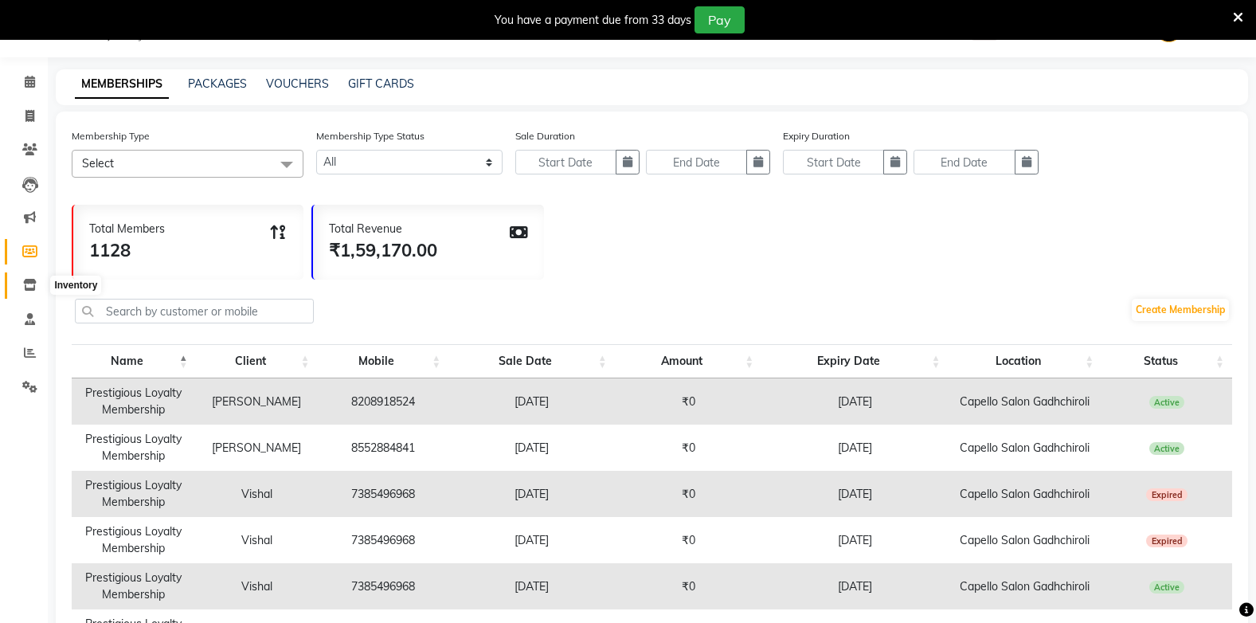
click at [29, 286] on icon at bounding box center [30, 285] width 14 height 12
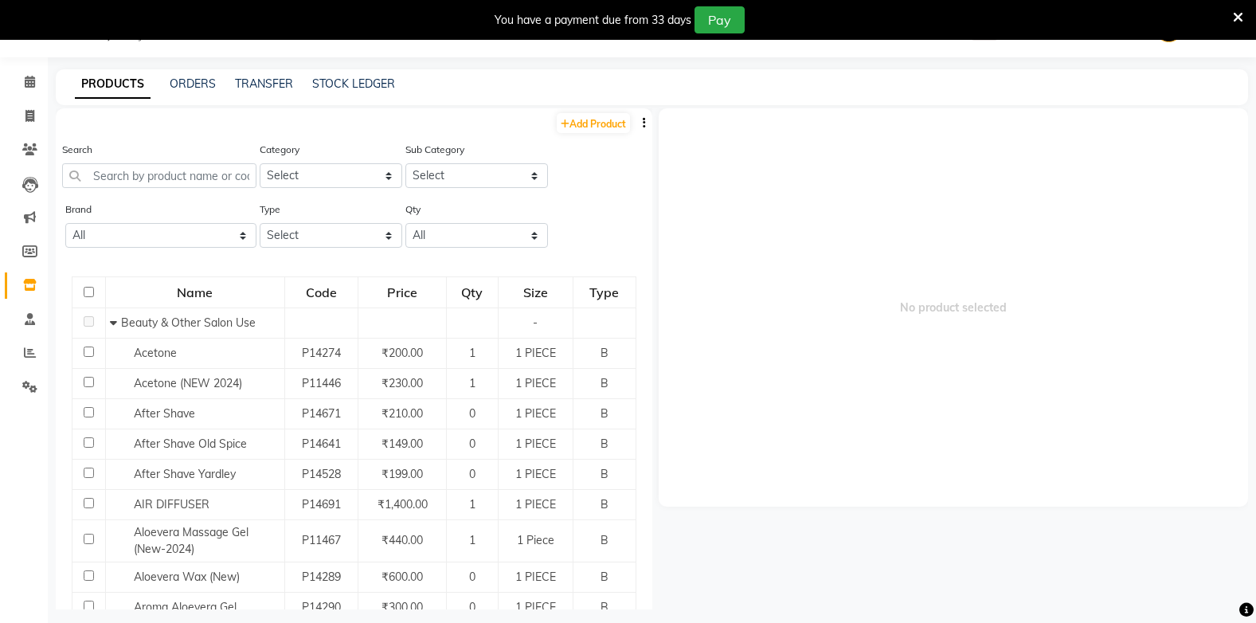
click at [25, 335] on li "Staff" at bounding box center [24, 320] width 48 height 34
click at [25, 317] on icon at bounding box center [30, 319] width 10 height 12
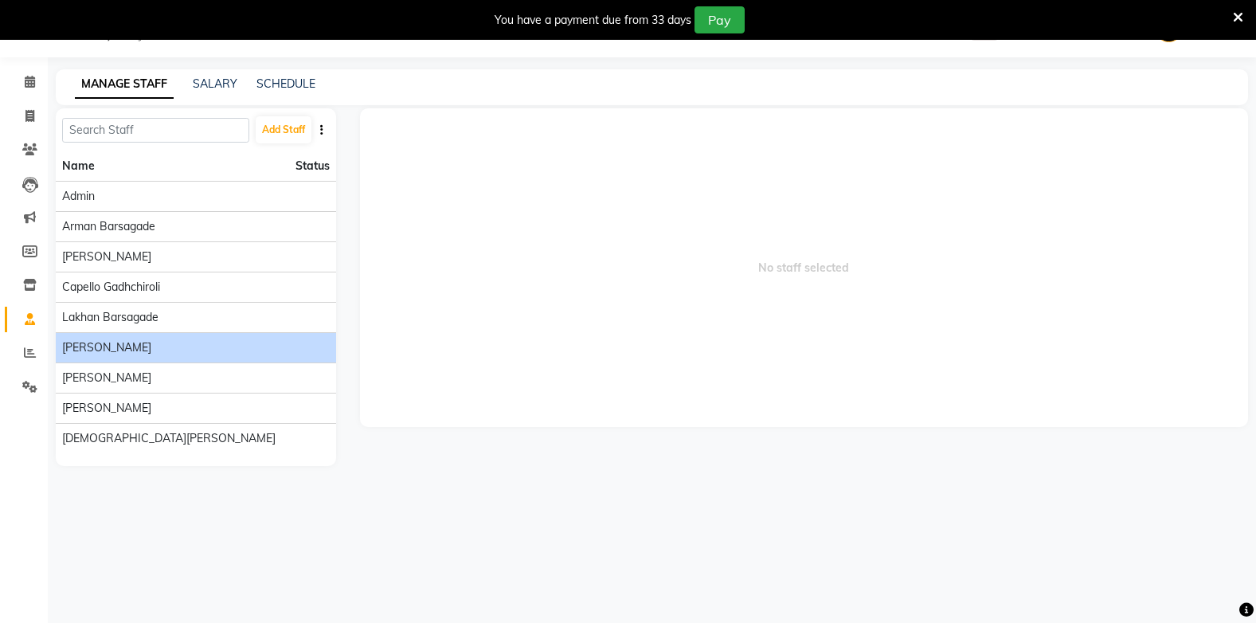
drag, startPoint x: 81, startPoint y: 356, endPoint x: 68, endPoint y: 350, distance: 15.0
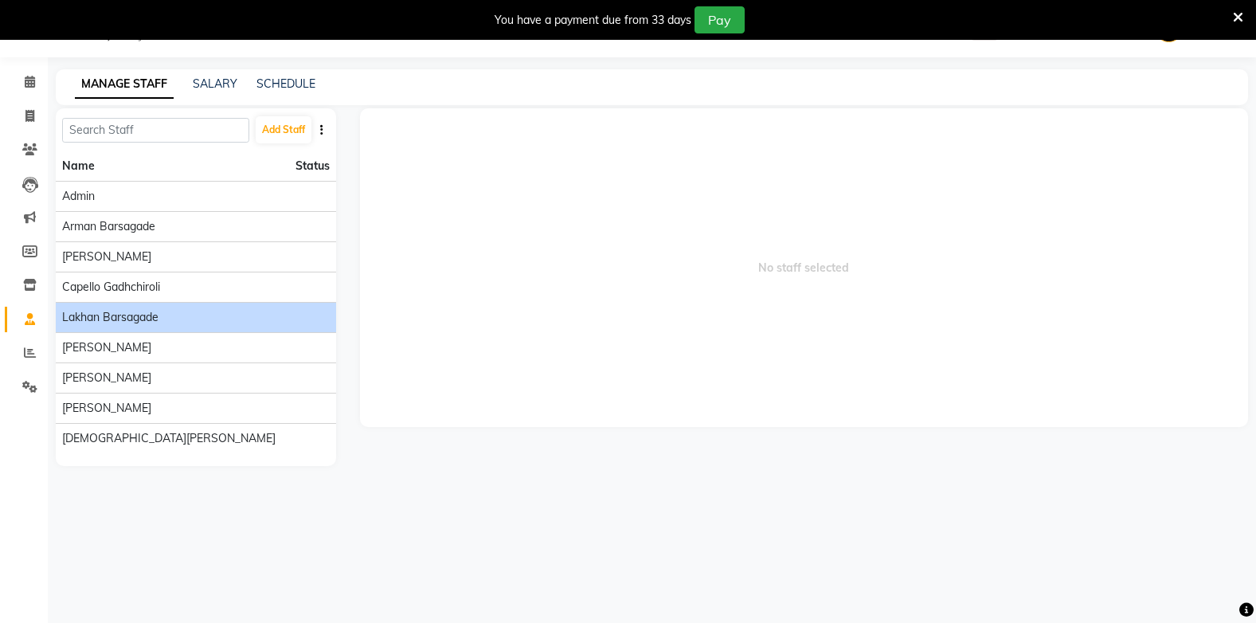
drag, startPoint x: 68, startPoint y: 350, endPoint x: 60, endPoint y: 346, distance: 8.9
drag, startPoint x: 60, startPoint y: 346, endPoint x: 637, endPoint y: 246, distance: 586.0
click at [637, 246] on span "No staff selected" at bounding box center [804, 267] width 888 height 319
click at [319, 139] on button "button" at bounding box center [322, 130] width 16 height 17
click at [489, 162] on span "No staff selected" at bounding box center [804, 267] width 888 height 319
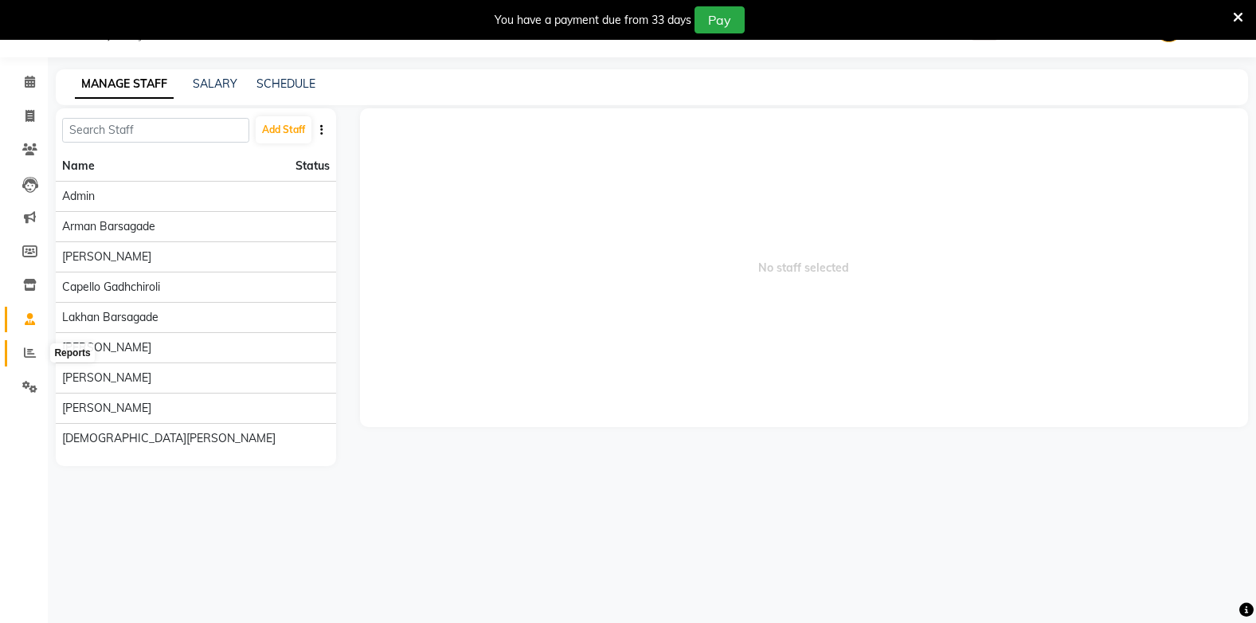
click at [22, 356] on span at bounding box center [30, 353] width 28 height 18
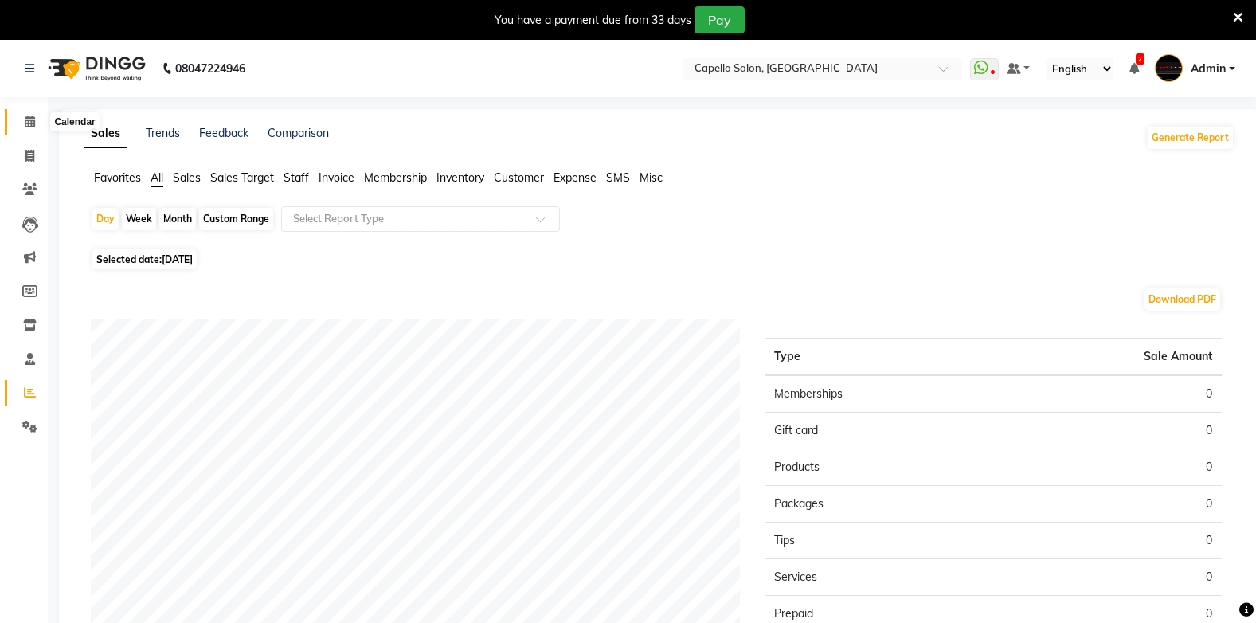
click at [25, 123] on icon at bounding box center [30, 121] width 10 height 12
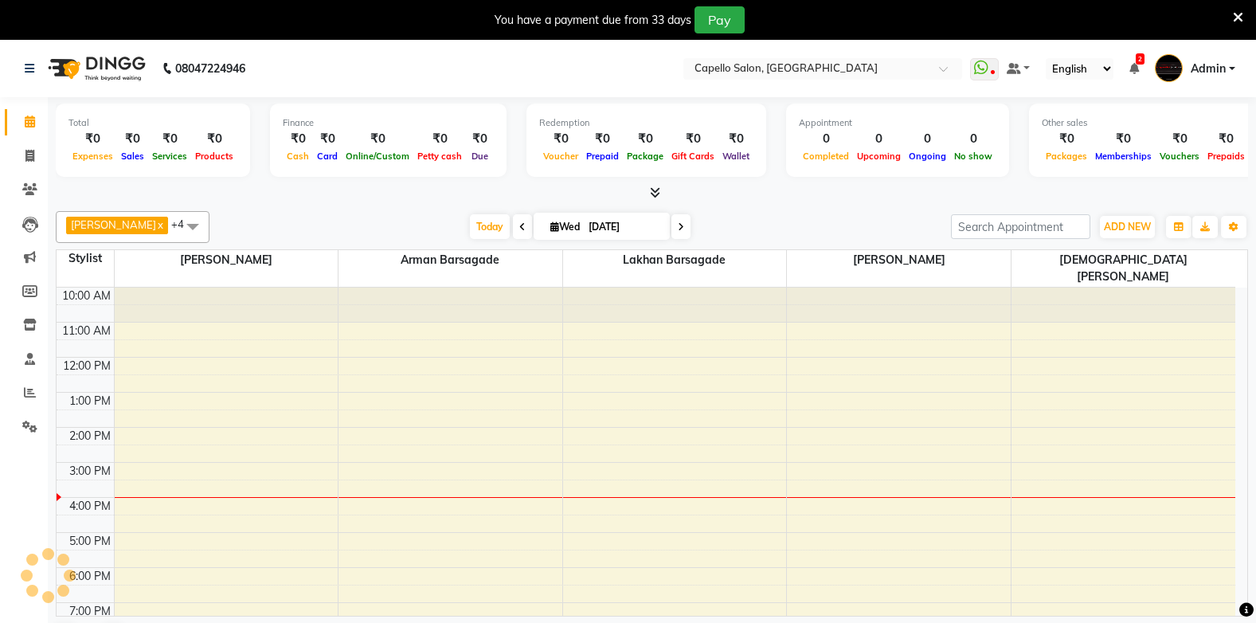
scroll to position [10, 0]
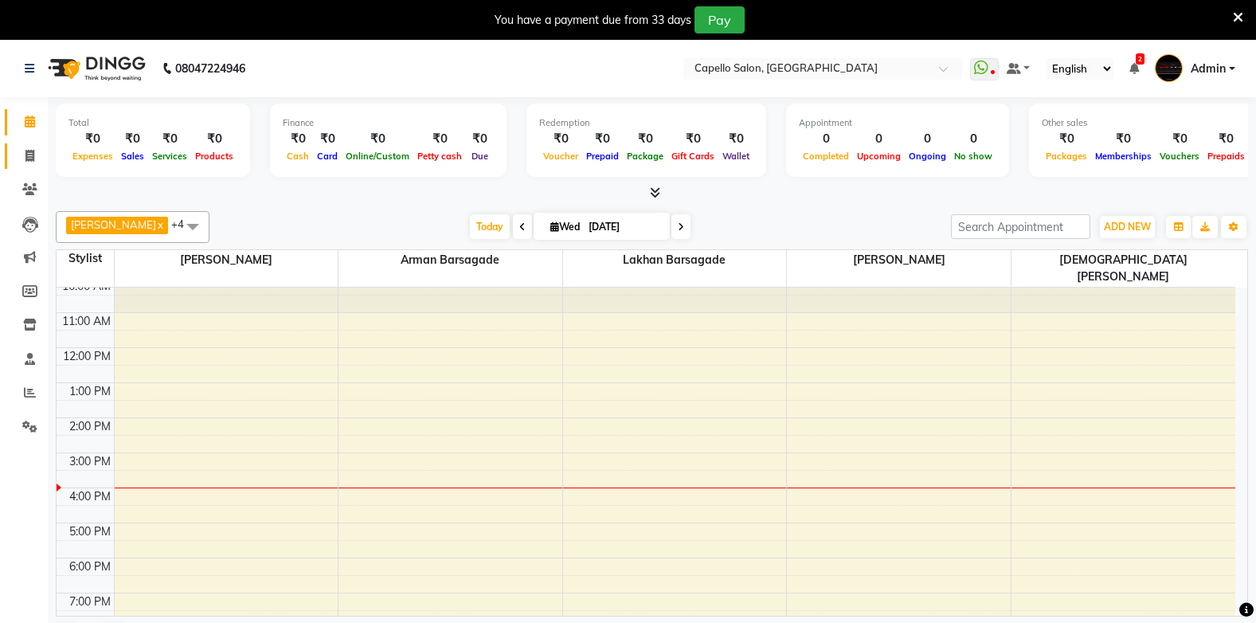
click at [29, 145] on link "Invoice" at bounding box center [24, 156] width 38 height 26
select select "service"
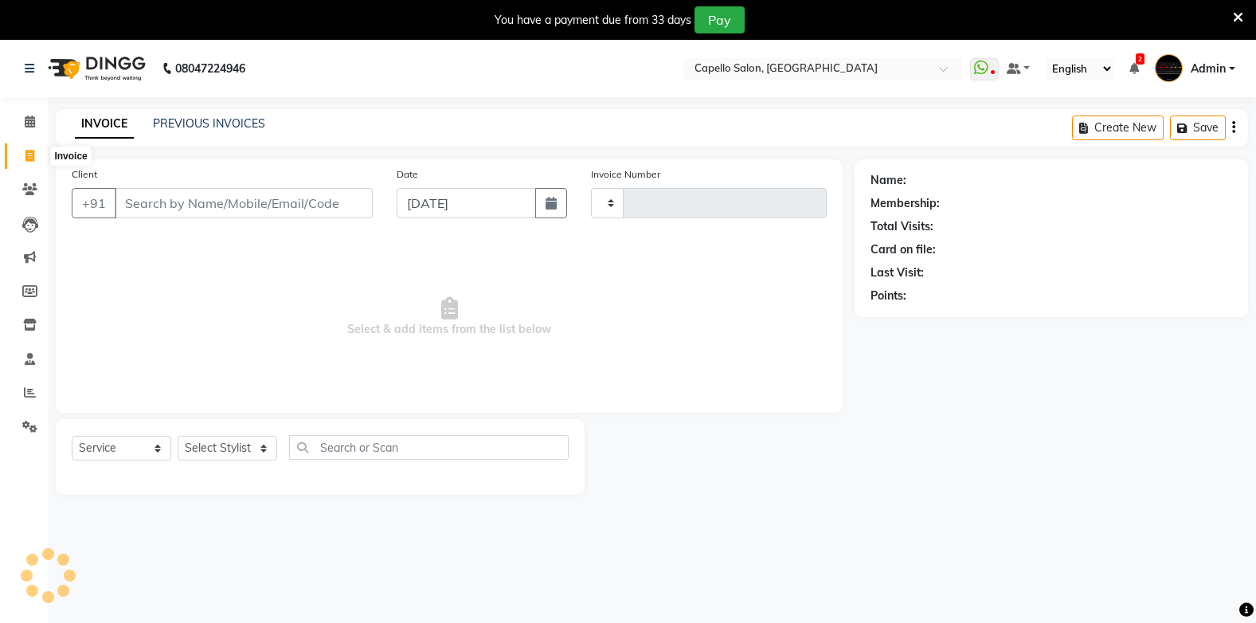
type input "1833"
select select "810"
click at [187, 120] on link "PREVIOUS INVOICES" at bounding box center [209, 123] width 112 height 14
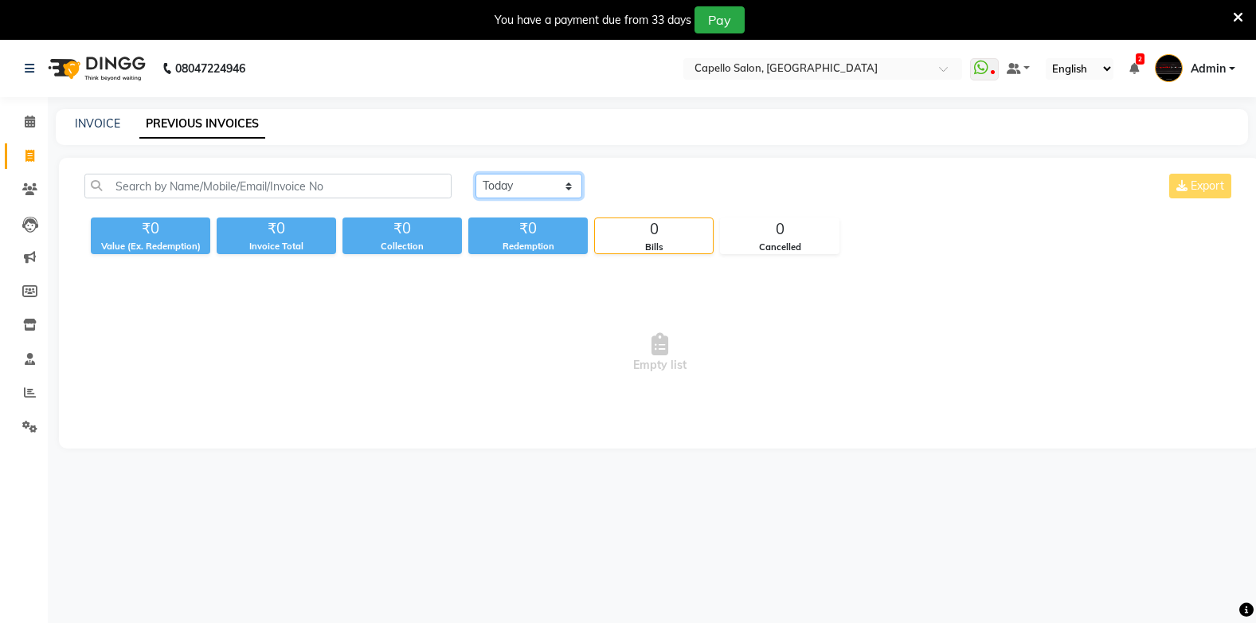
click at [554, 188] on select "Today Yesterday Custom Range" at bounding box center [529, 186] width 107 height 25
click at [476, 174] on select "Today Yesterday Custom Range" at bounding box center [529, 186] width 107 height 25
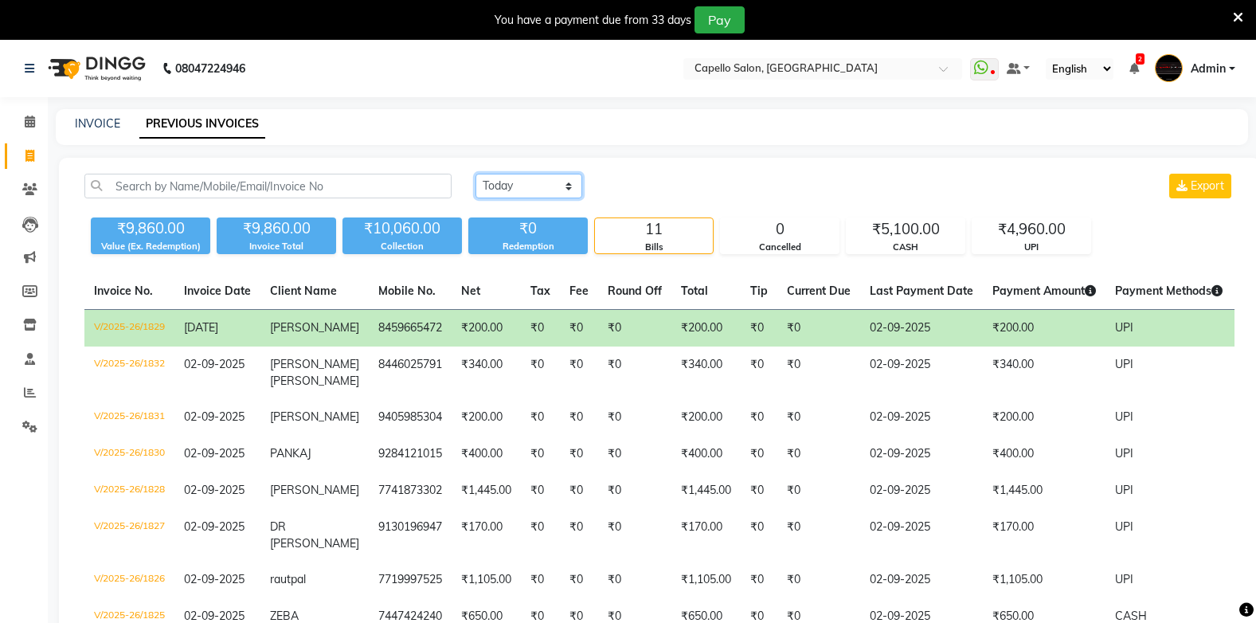
click at [550, 186] on select "Today Yesterday Custom Range" at bounding box center [529, 186] width 107 height 25
select select "range"
click at [476, 174] on select "Today Yesterday Custom Range" at bounding box center [529, 186] width 107 height 25
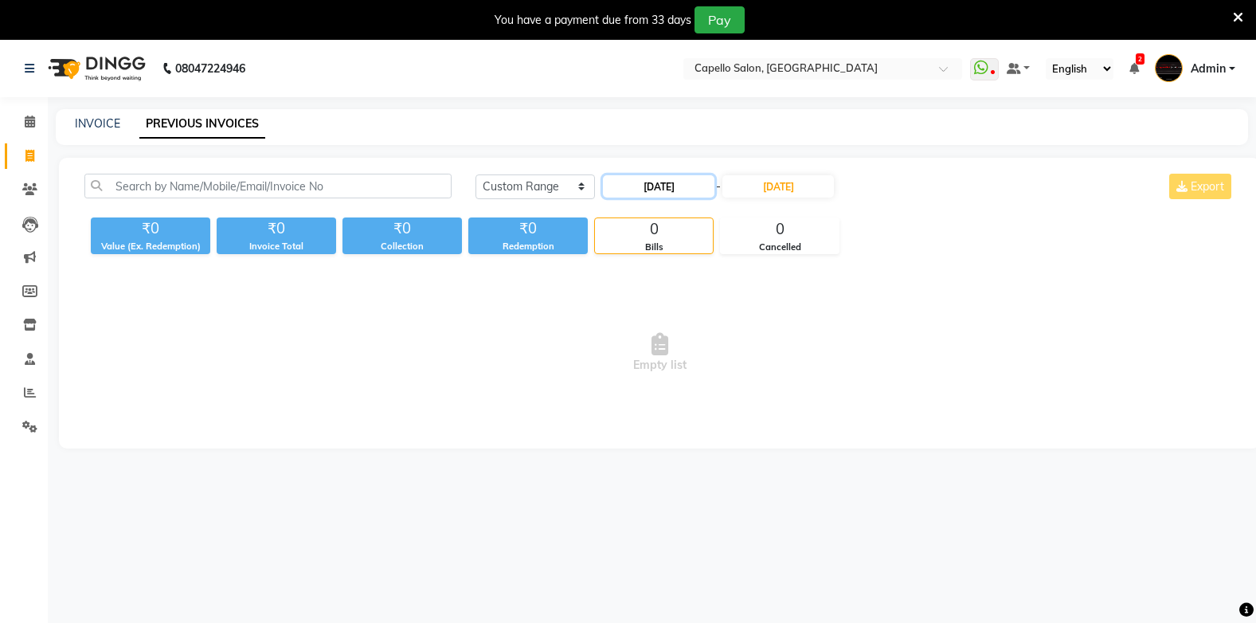
click at [644, 184] on input "[DATE]" at bounding box center [659, 186] width 112 height 22
select select "9"
select select "2025"
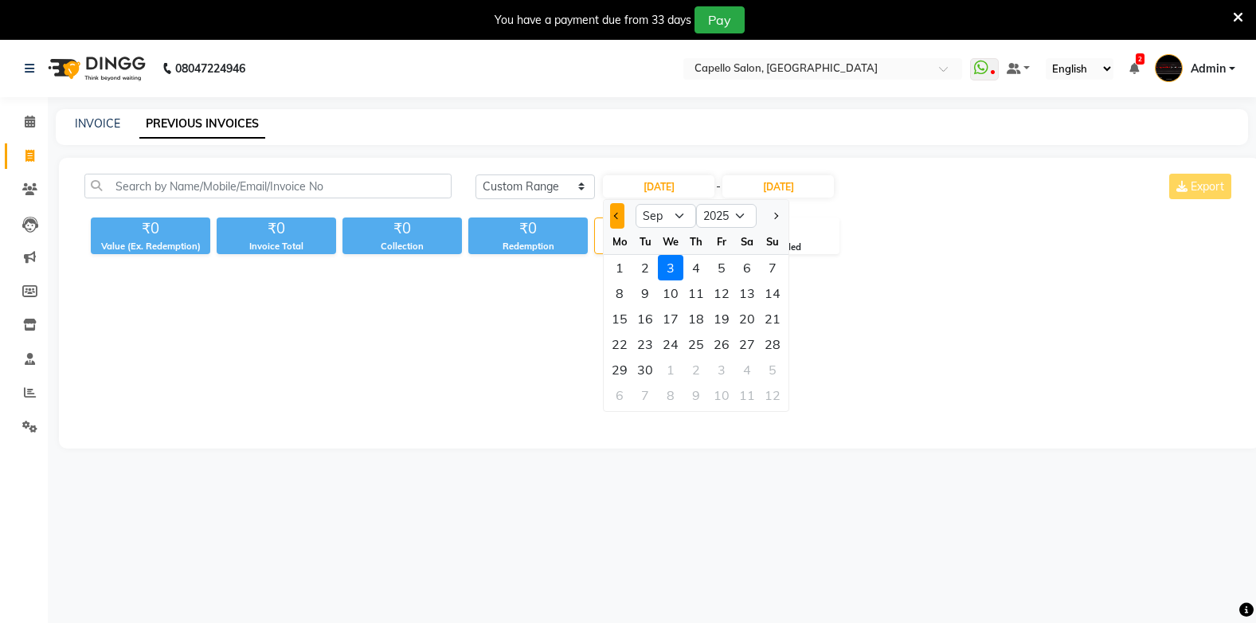
click at [617, 221] on button "Previous month" at bounding box center [617, 215] width 14 height 25
select select "8"
click at [773, 370] on div "31" at bounding box center [772, 369] width 25 height 25
type input "31-08-2025"
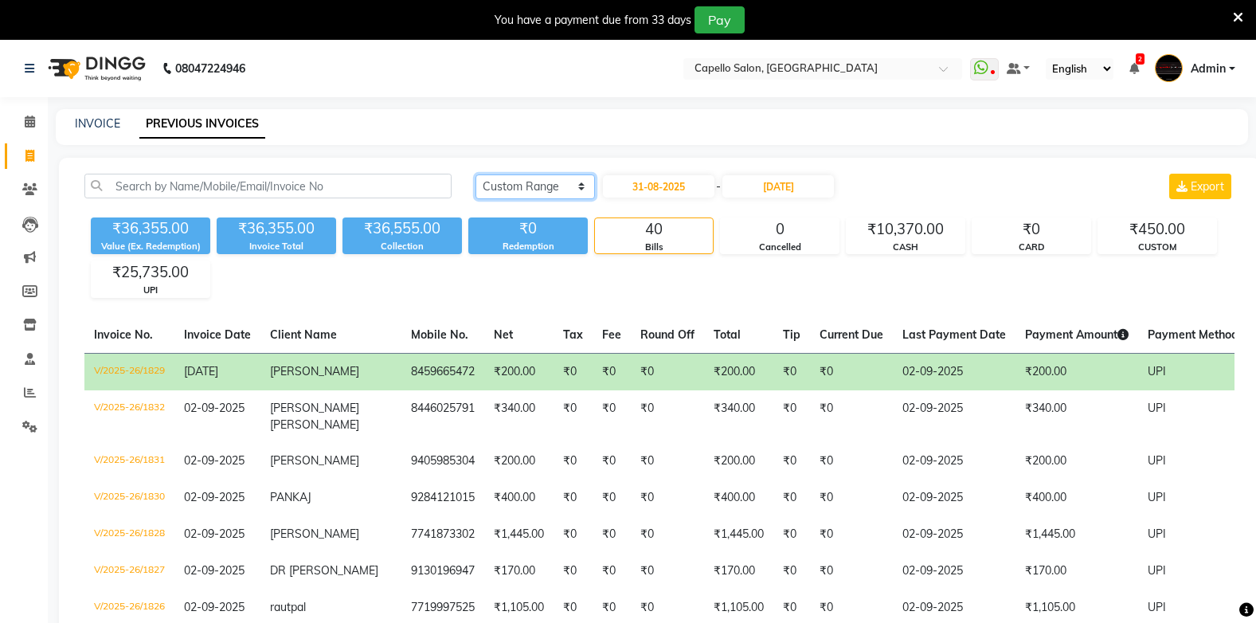
click at [530, 175] on select "Today Yesterday Custom Range" at bounding box center [535, 186] width 119 height 25
click at [476, 174] on select "Today Yesterday Custom Range" at bounding box center [535, 186] width 119 height 25
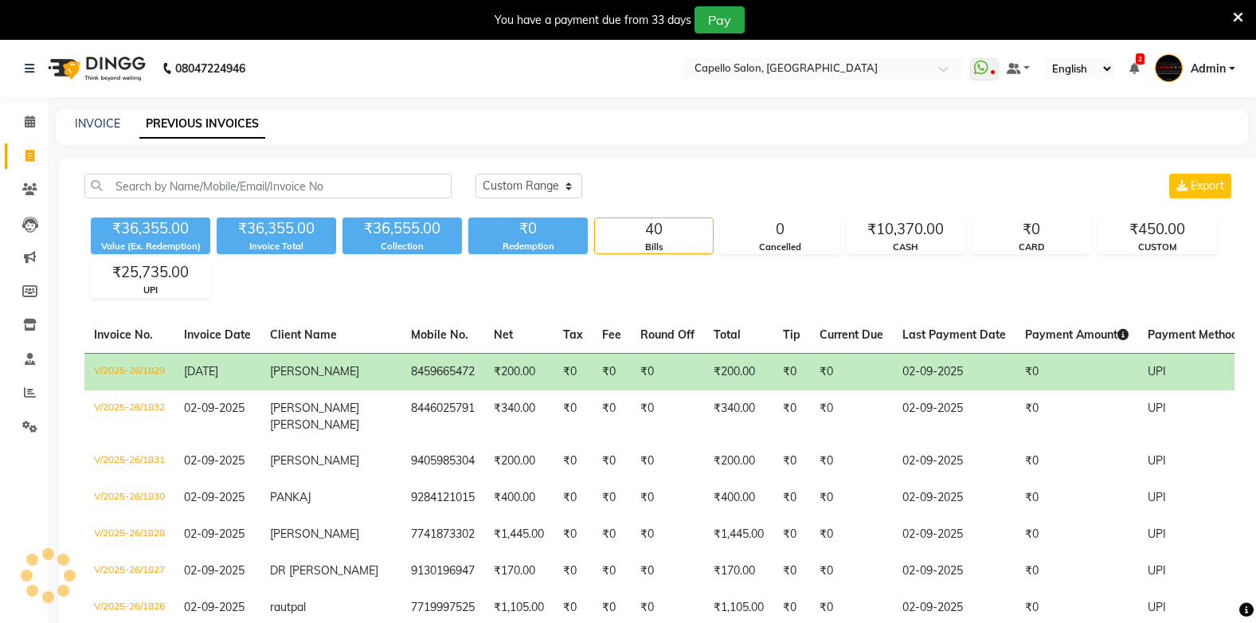
click at [524, 223] on div "₹0" at bounding box center [527, 228] width 119 height 22
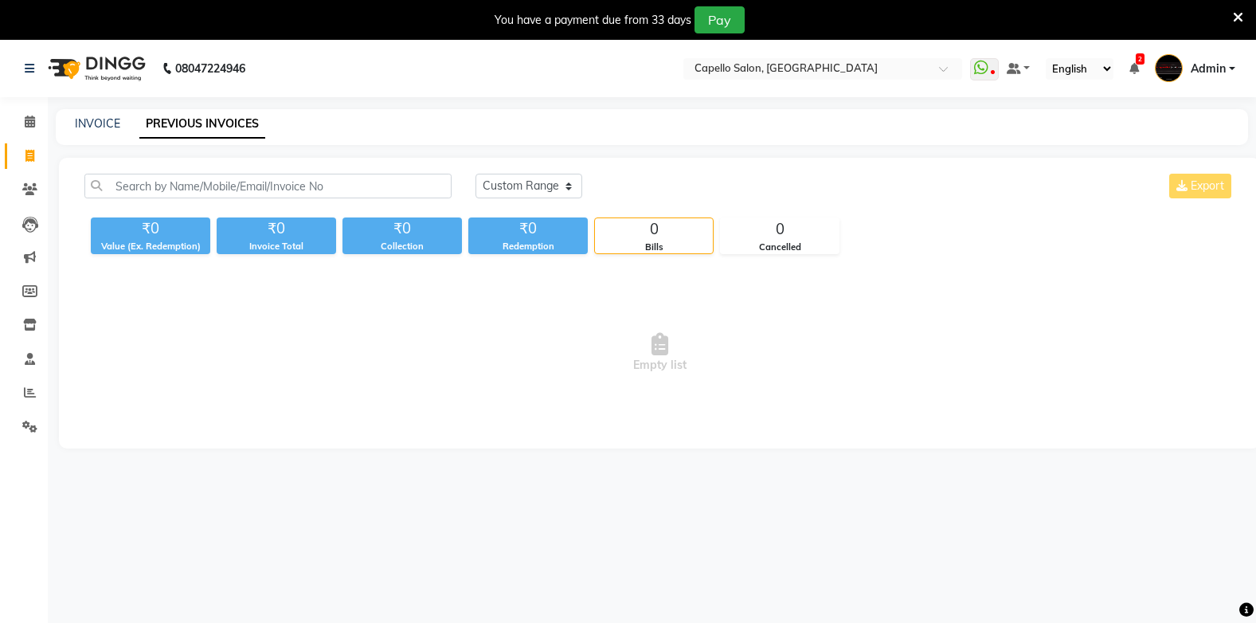
drag, startPoint x: 523, startPoint y: 151, endPoint x: 523, endPoint y: 183, distance: 31.9
click at [523, 183] on main "INVOICE PREVIOUS INVOICES Today Yesterday Custom Range Export ₹0 Value (Ex. Red…" at bounding box center [652, 290] width 1208 height 363
click at [523, 183] on select "Today Yesterday Custom Range" at bounding box center [529, 186] width 107 height 25
select select "yesterday"
click at [476, 174] on select "Today Yesterday Custom Range" at bounding box center [529, 186] width 107 height 25
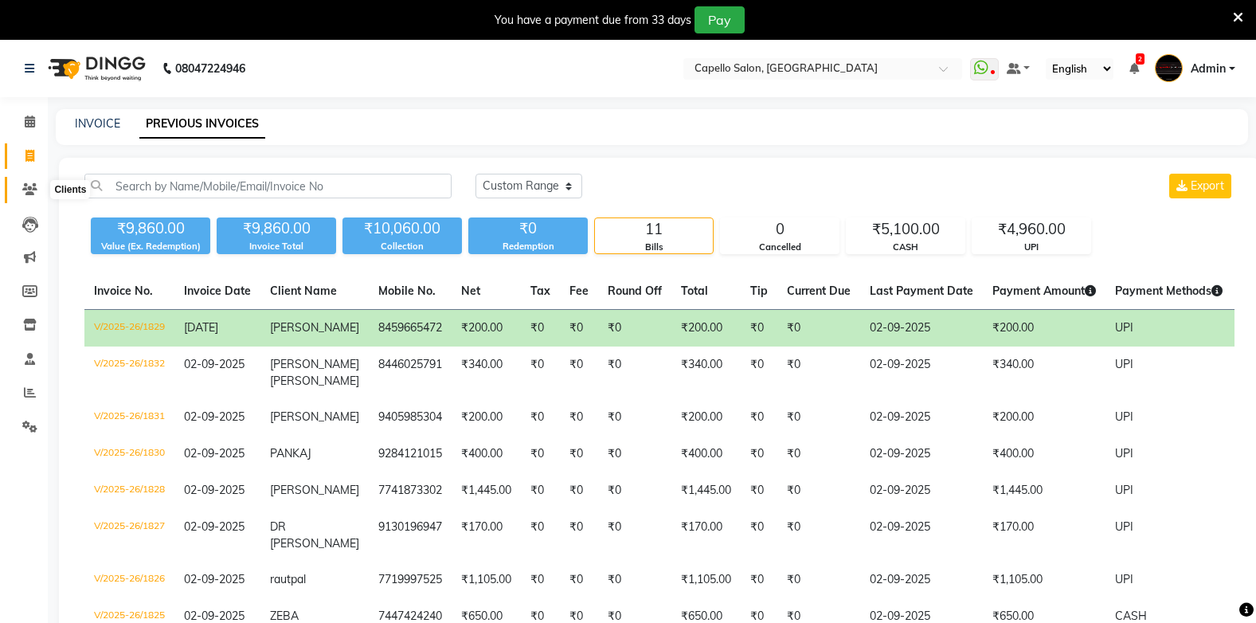
drag, startPoint x: 25, startPoint y: 175, endPoint x: 23, endPoint y: 192, distance: 16.8
click at [23, 191] on li "Clients" at bounding box center [24, 190] width 48 height 34
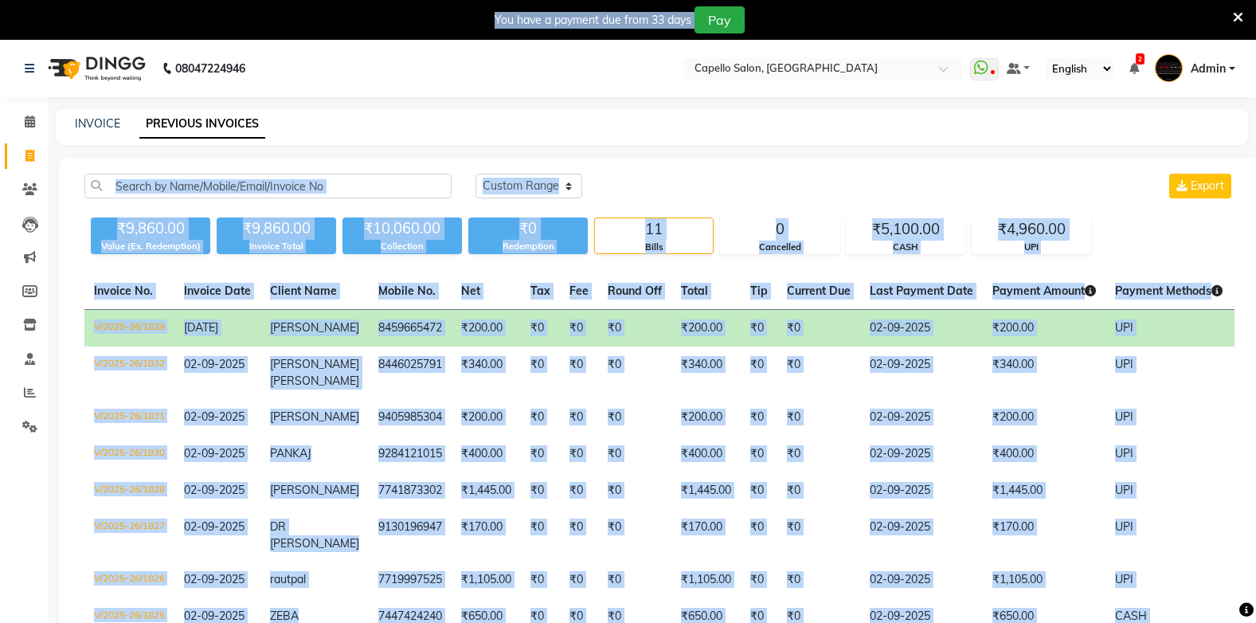
drag, startPoint x: 74, startPoint y: 190, endPoint x: 50, endPoint y: 184, distance: 24.5
click at [667, 174] on div "Today Yesterday Custom Range Export" at bounding box center [855, 186] width 759 height 25
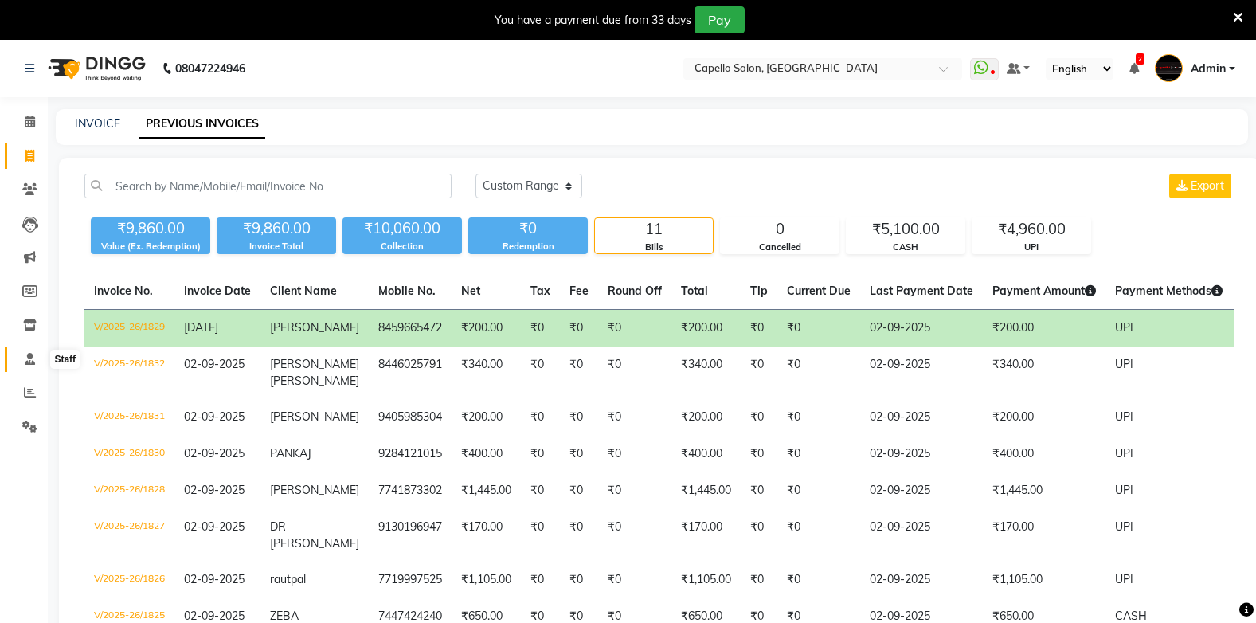
click at [25, 362] on icon at bounding box center [30, 359] width 10 height 12
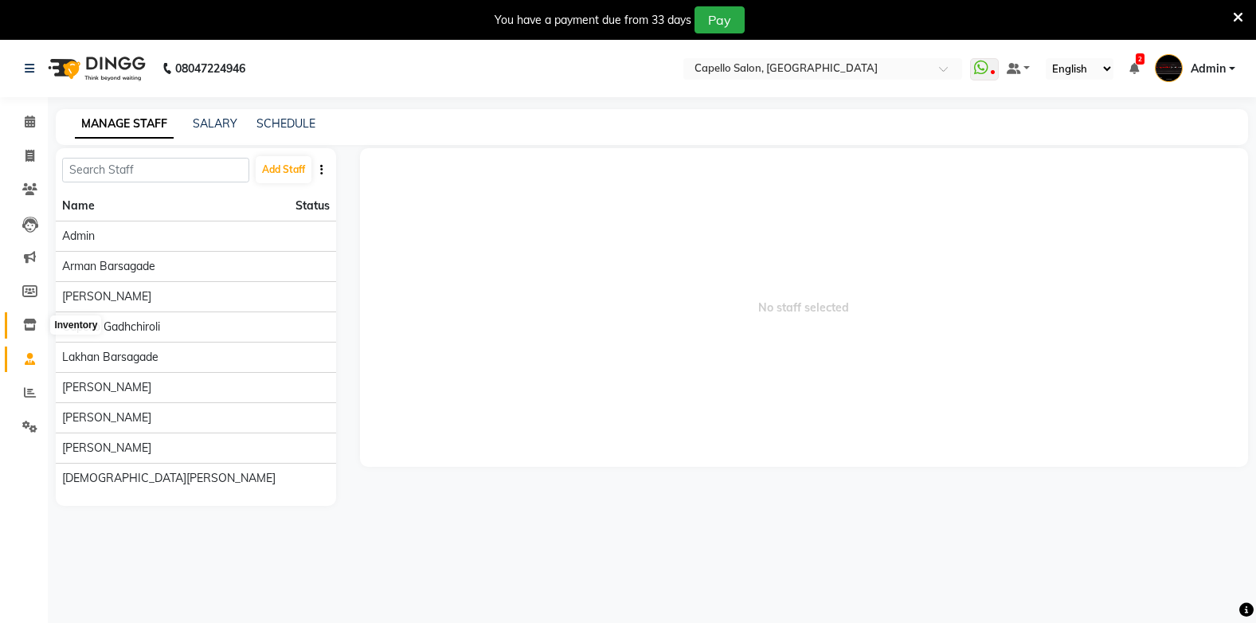
click at [32, 323] on icon at bounding box center [30, 325] width 14 height 12
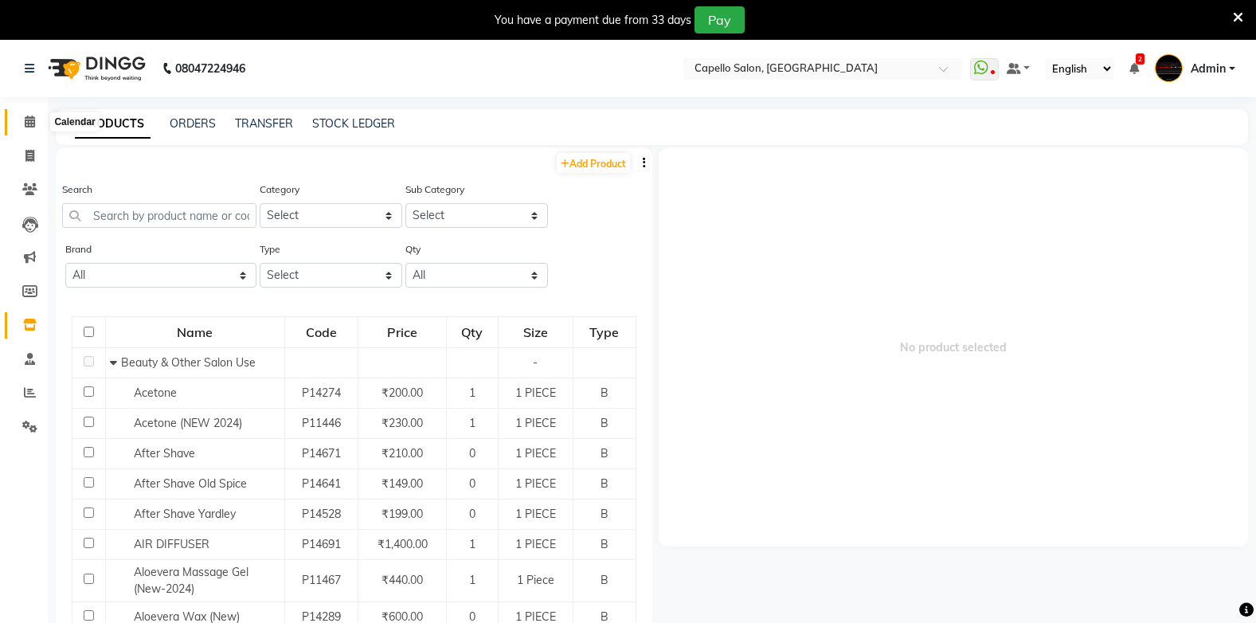
click at [33, 120] on icon at bounding box center [30, 121] width 10 height 12
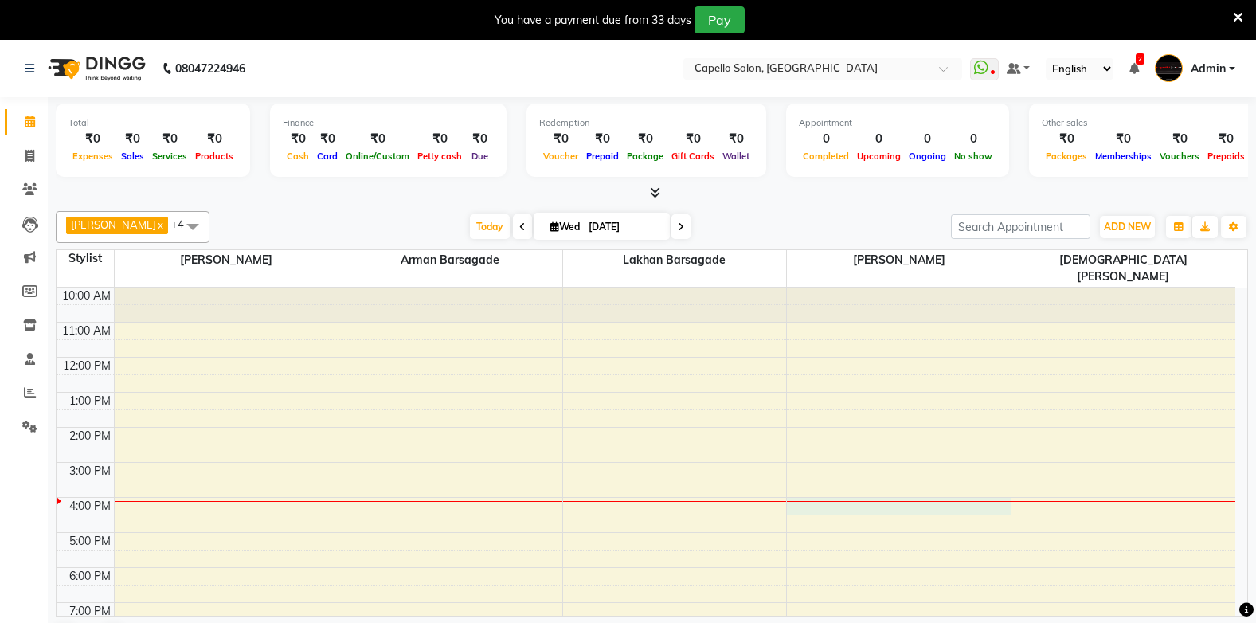
click at [937, 487] on div "10:00 AM 11:00 AM 12:00 PM 1:00 PM 2:00 PM 3:00 PM 4:00 PM 5:00 PM 6:00 PM 7:00…" at bounding box center [646, 480] width 1179 height 385
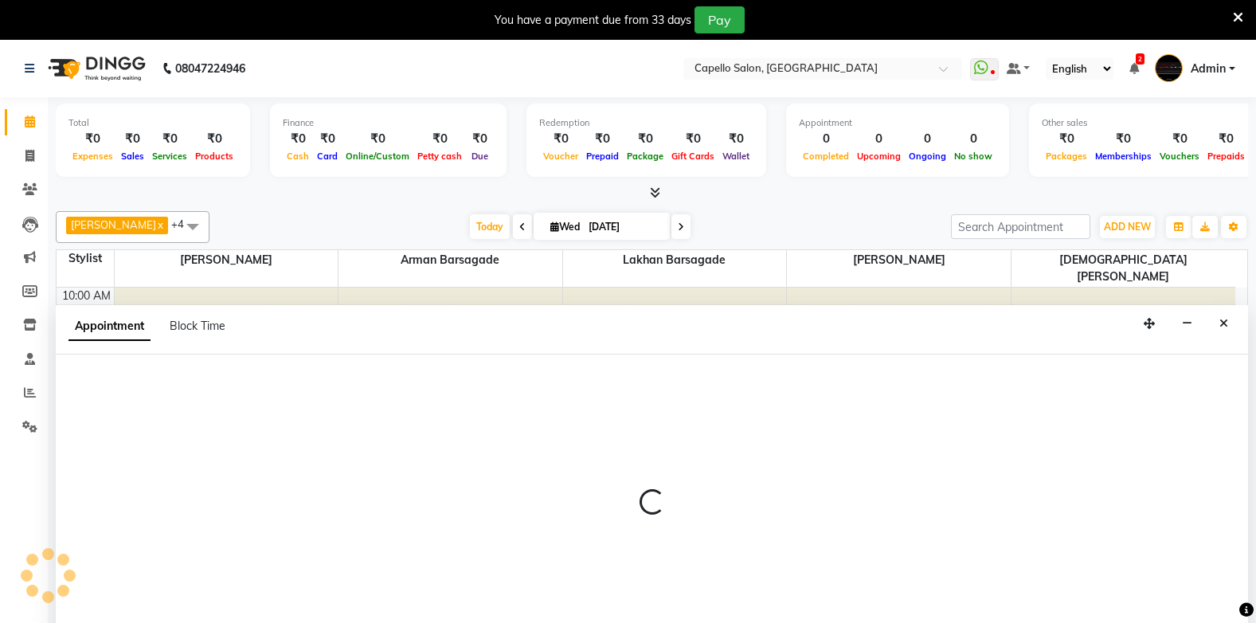
scroll to position [41, 0]
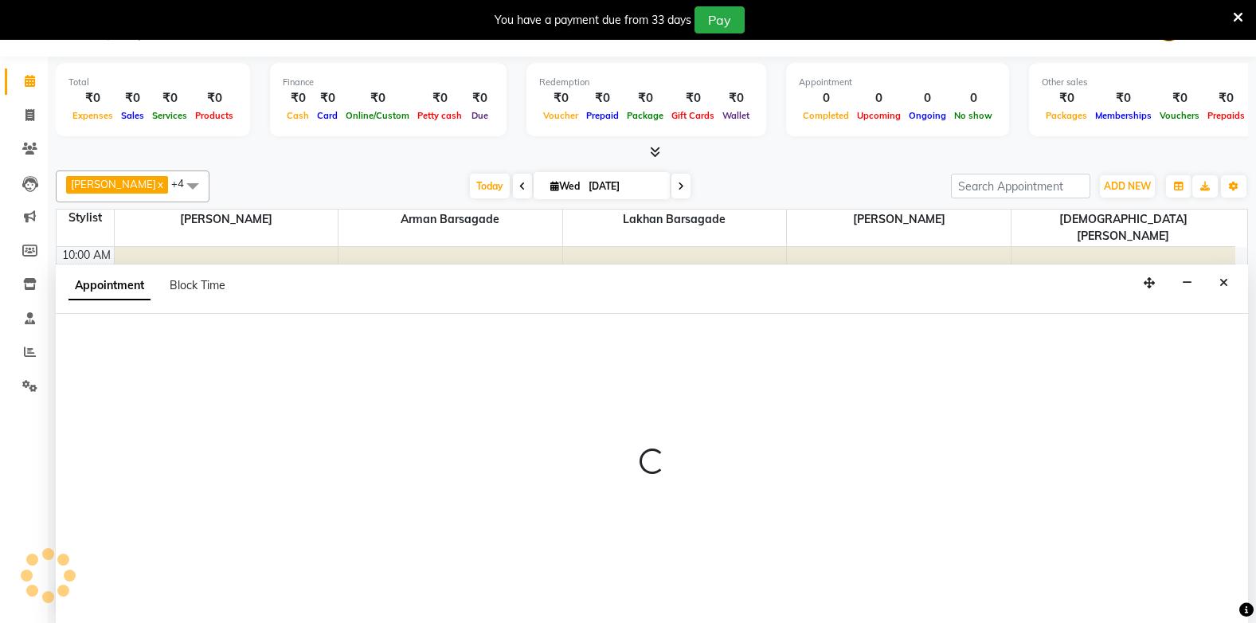
select select "35790"
select select "tentative"
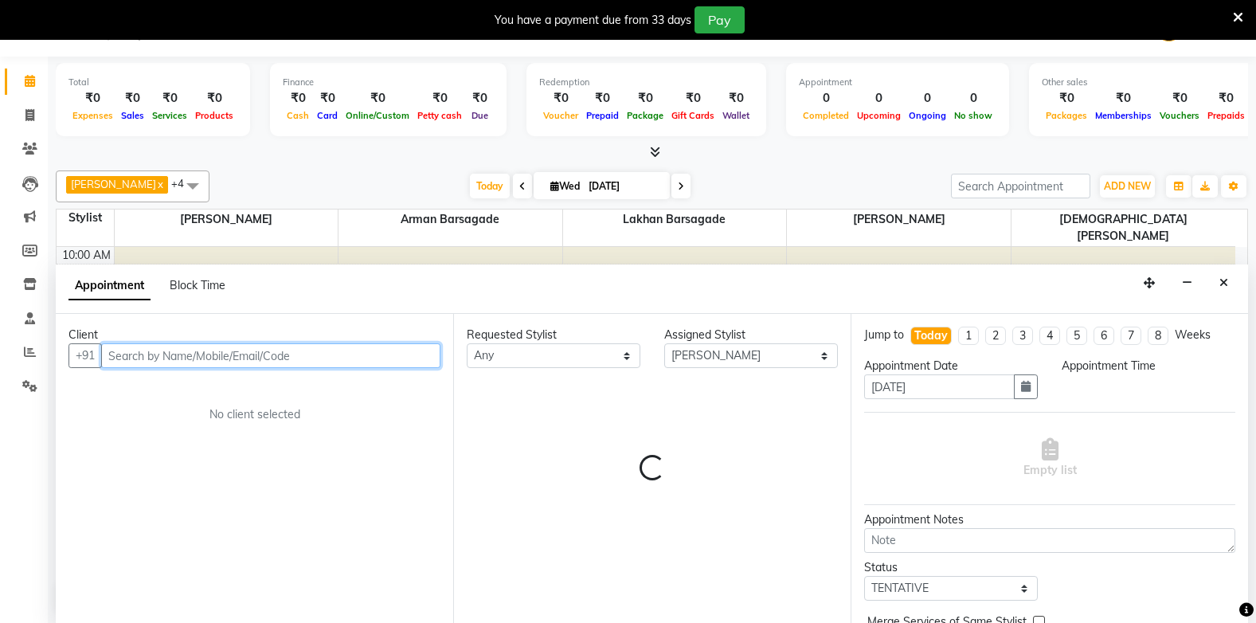
select select "960"
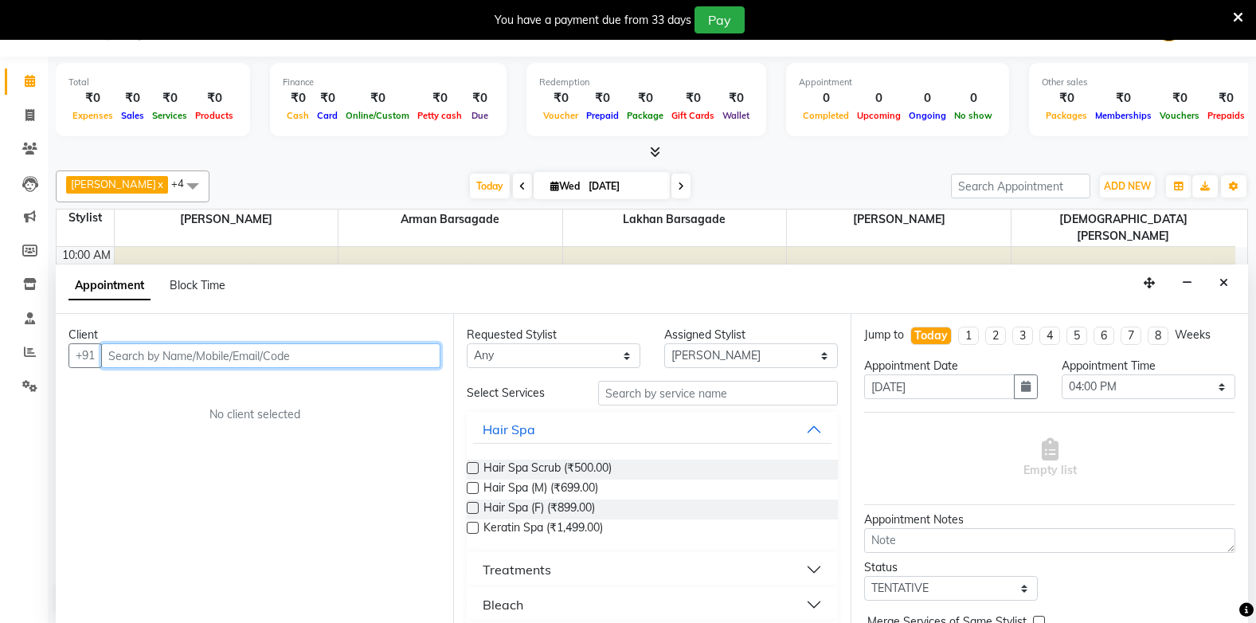
click at [204, 347] on input "text" at bounding box center [270, 355] width 339 height 25
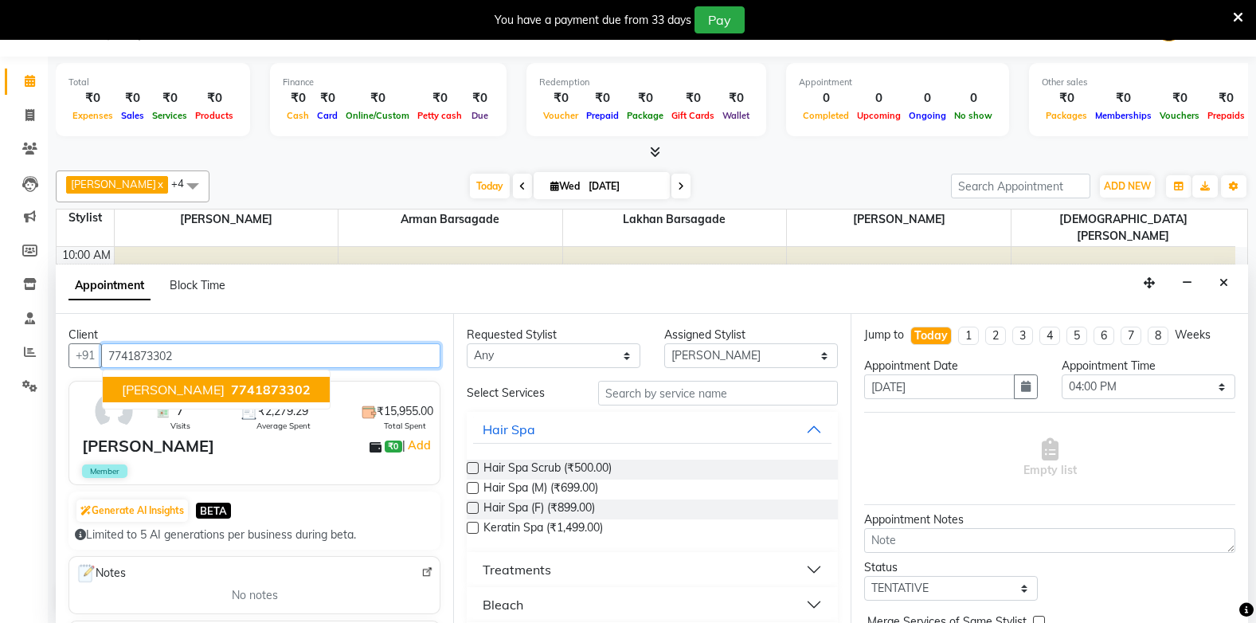
type input "7741873302"
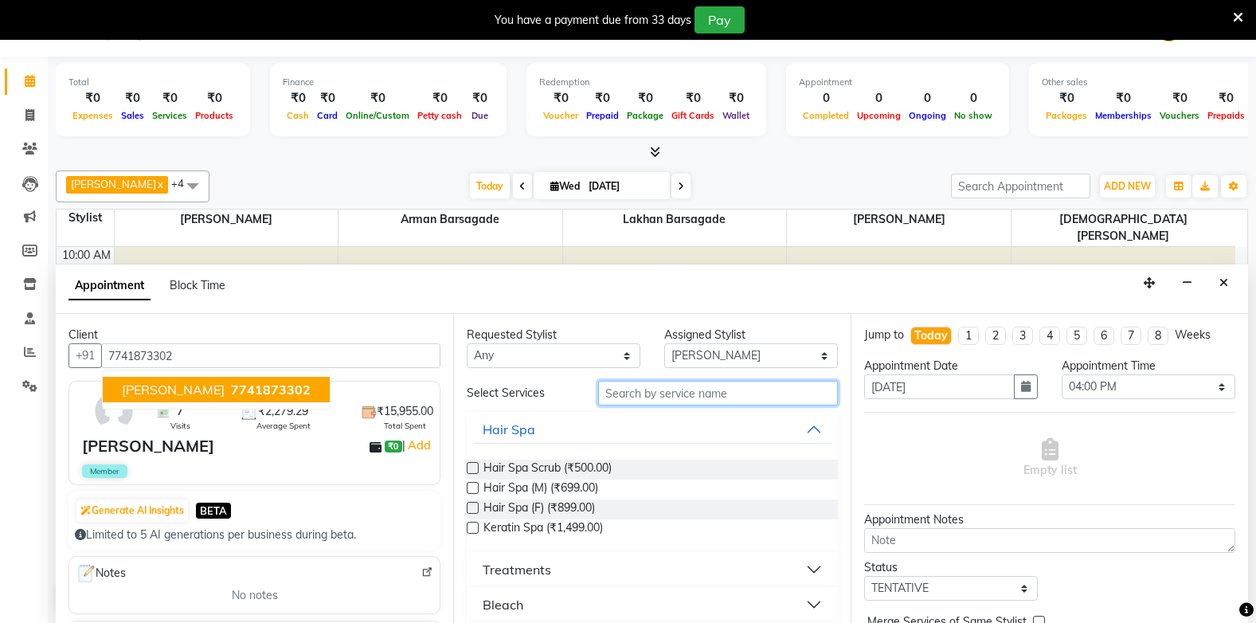
click at [648, 392] on input "text" at bounding box center [718, 393] width 240 height 25
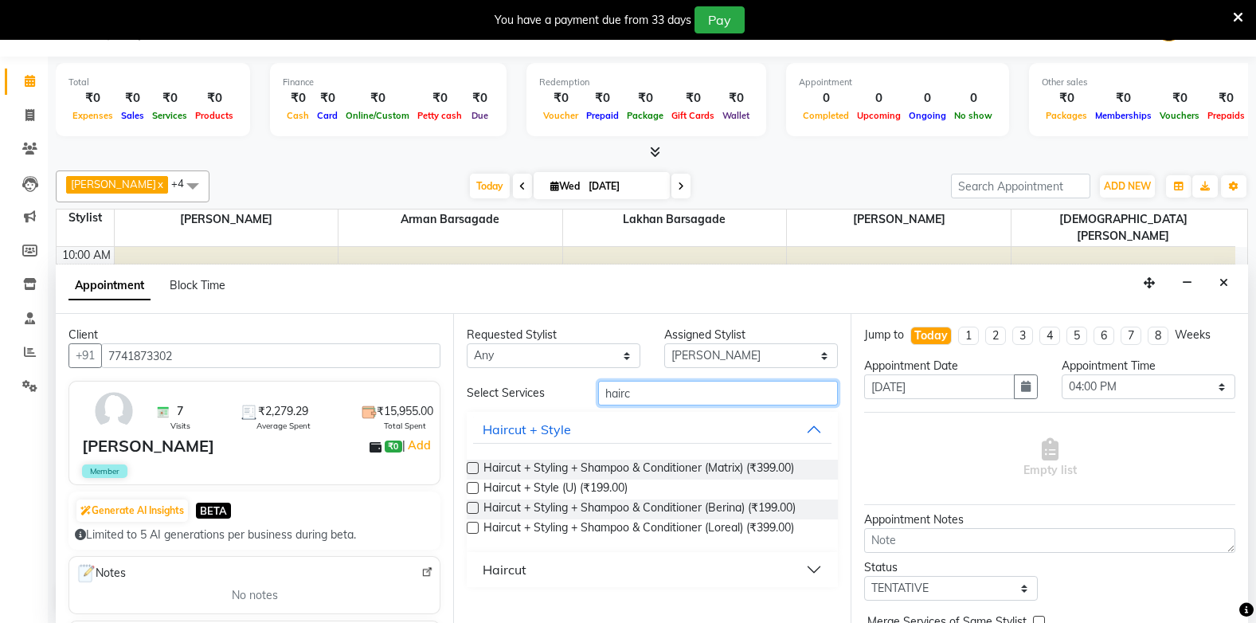
type input "hairc"
click at [468, 464] on label at bounding box center [473, 468] width 12 height 12
click at [468, 464] on input "checkbox" at bounding box center [472, 469] width 10 height 10
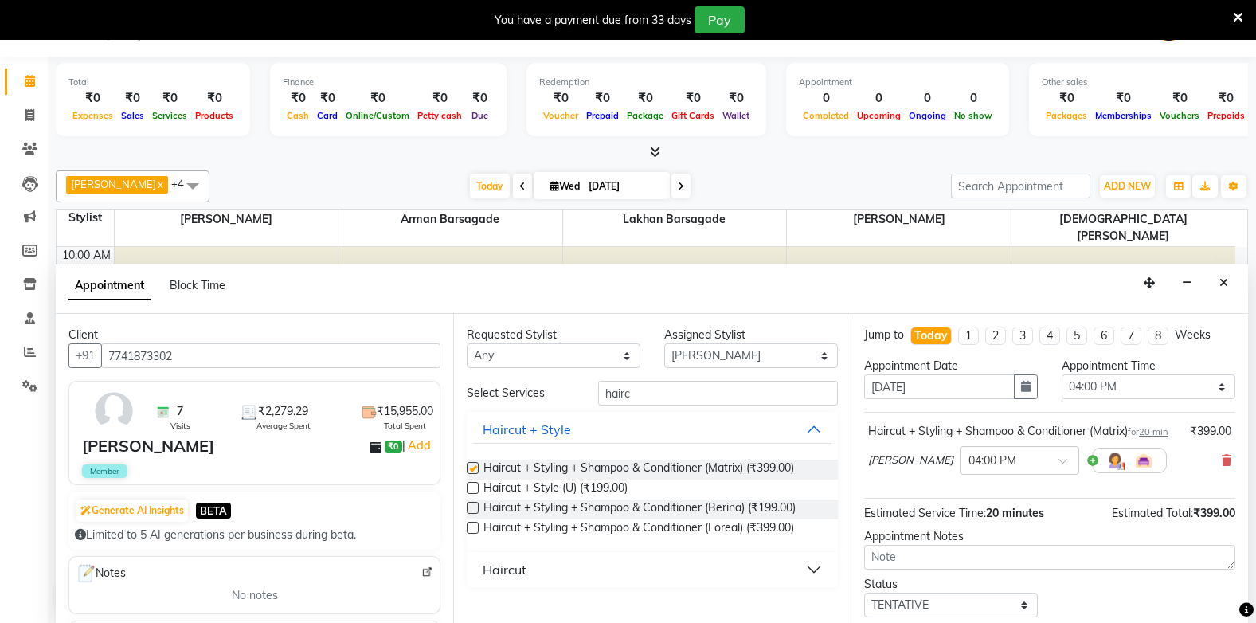
checkbox input "false"
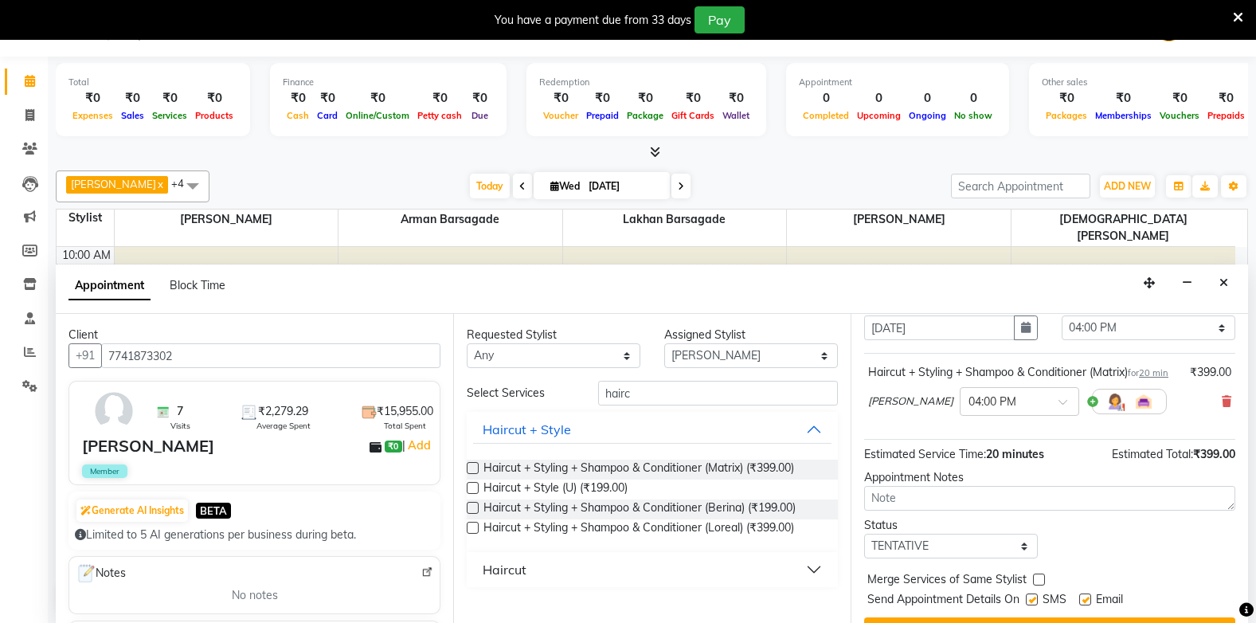
scroll to position [112, 0]
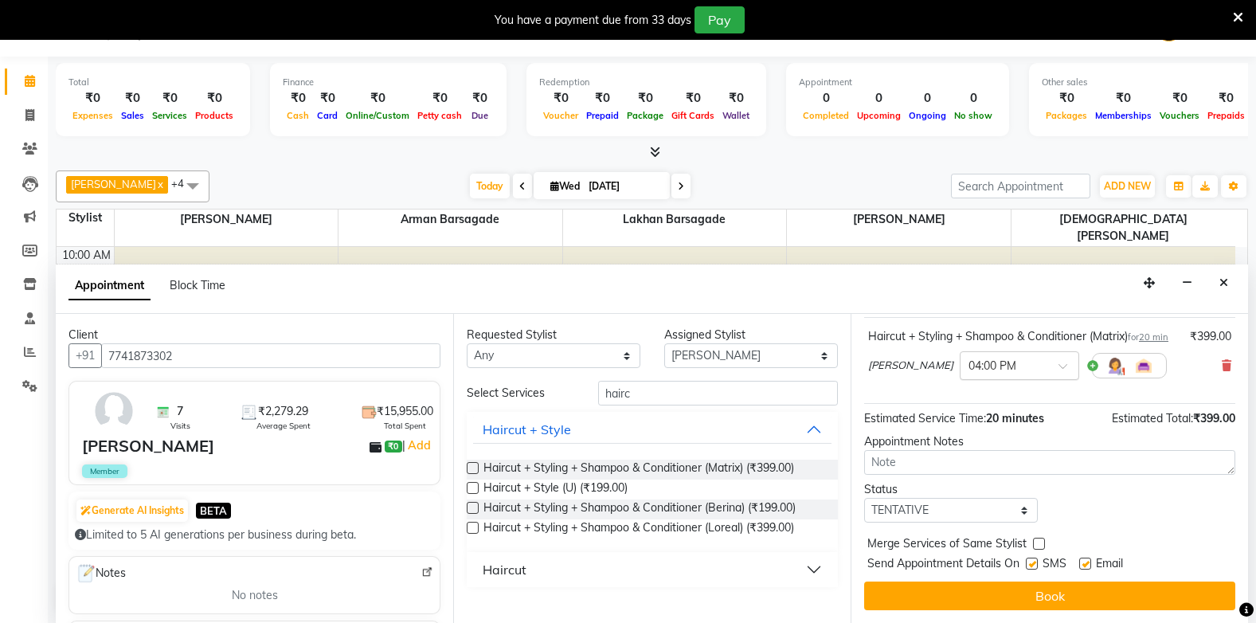
click at [986, 362] on input "text" at bounding box center [1004, 364] width 70 height 17
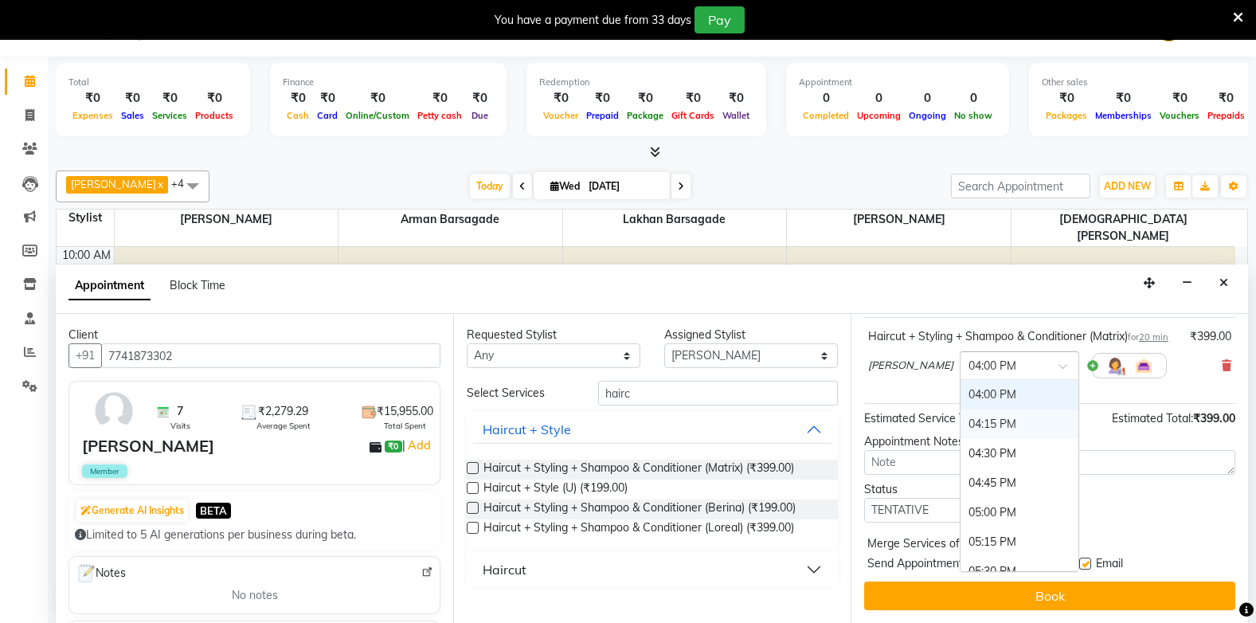
click at [986, 417] on div "04:15 PM" at bounding box center [1020, 423] width 118 height 29
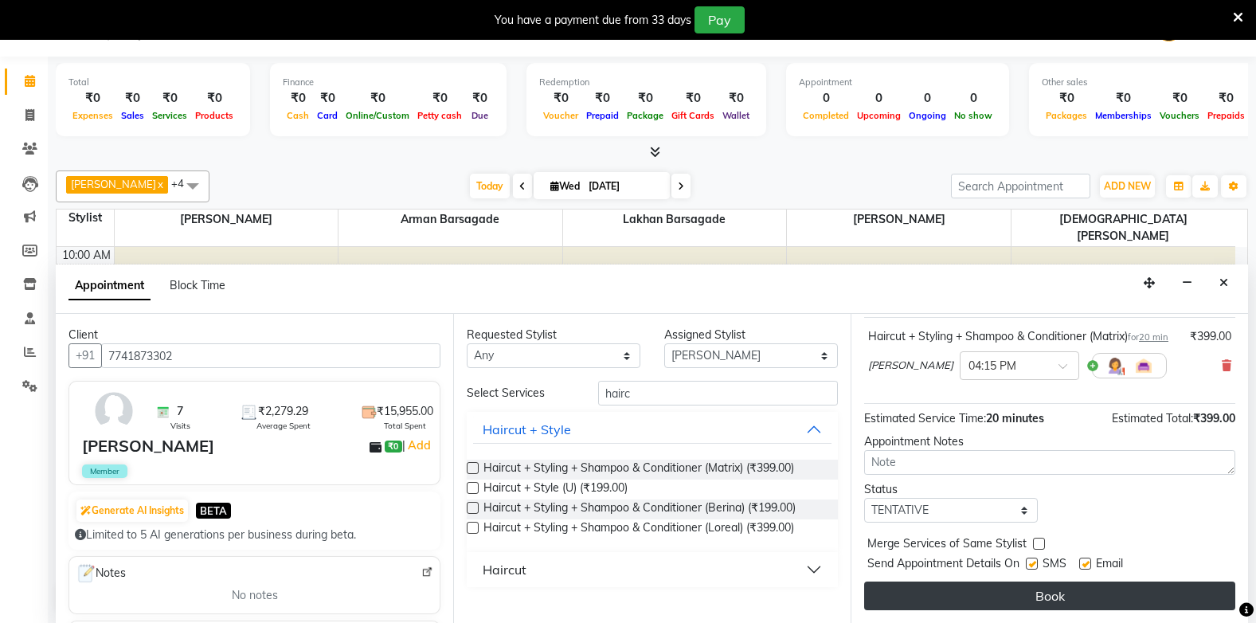
click at [1016, 600] on button "Book" at bounding box center [1049, 595] width 371 height 29
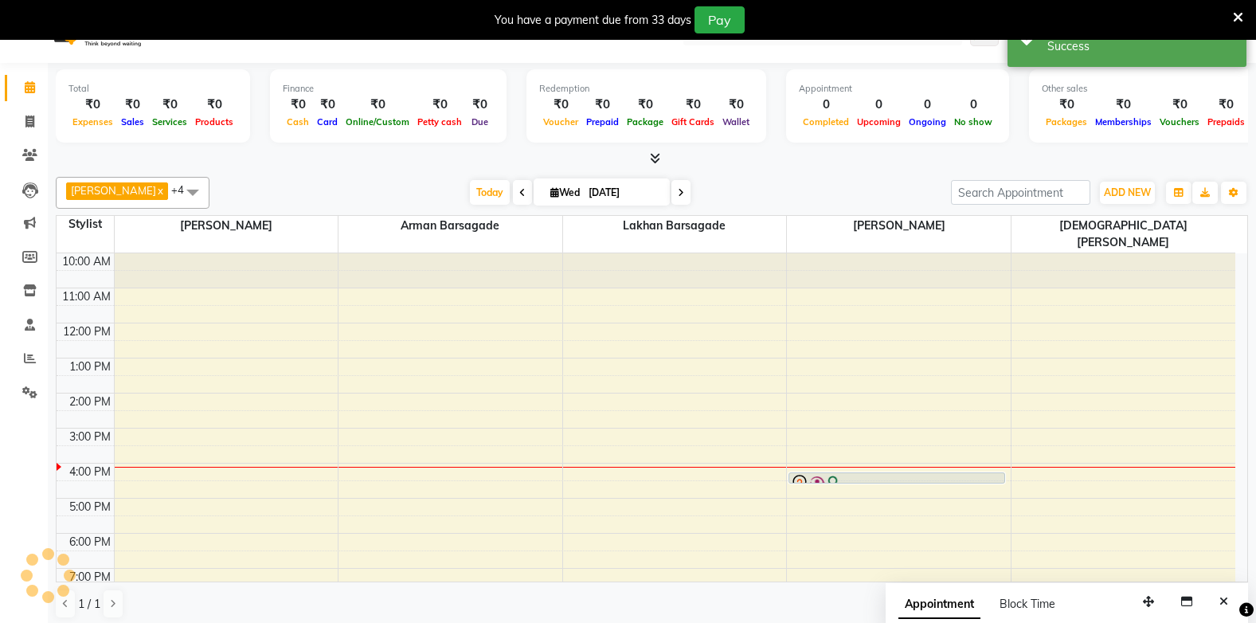
scroll to position [0, 0]
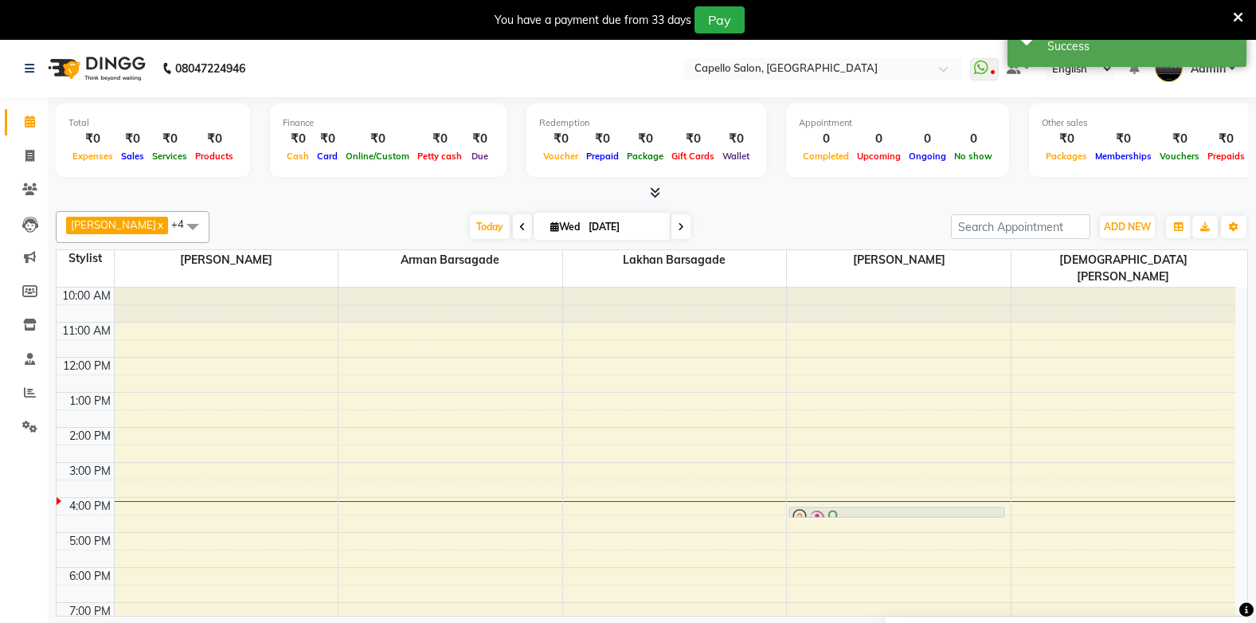
drag, startPoint x: 848, startPoint y: 491, endPoint x: 849, endPoint y: 483, distance: 8.0
click at [849, 483] on div "10:00 AM 11:00 AM 12:00 PM 1:00 PM 2:00 PM 3:00 PM 4:00 PM 5:00 PM 6:00 PM 7:00…" at bounding box center [646, 480] width 1179 height 385
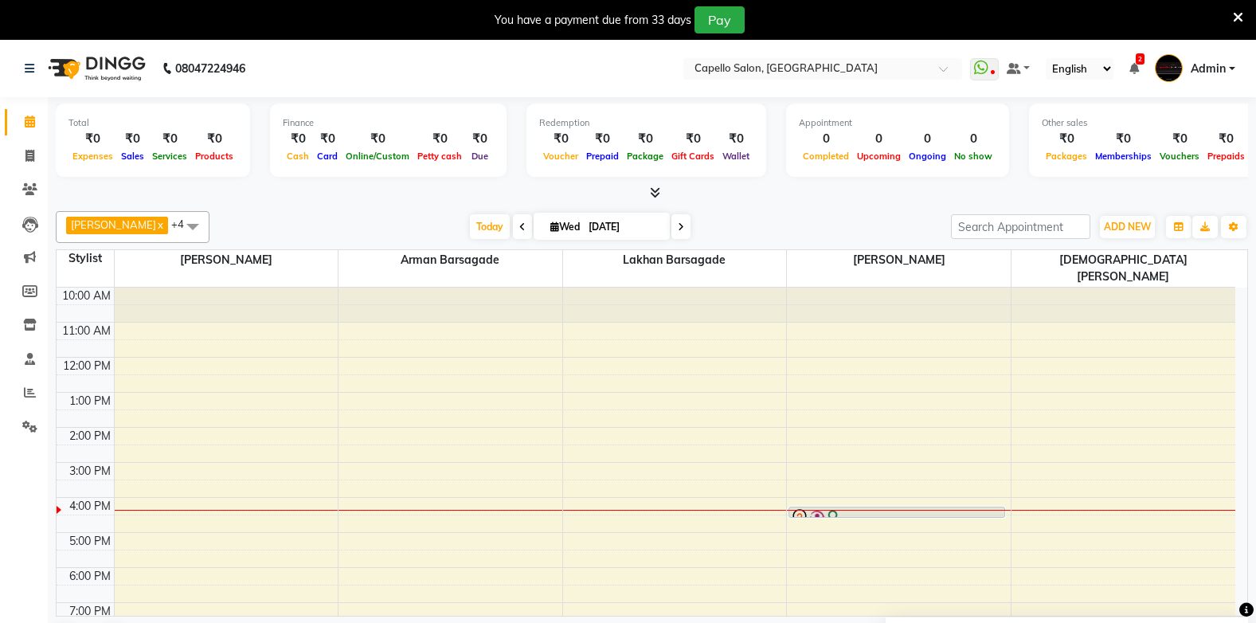
scroll to position [40, 0]
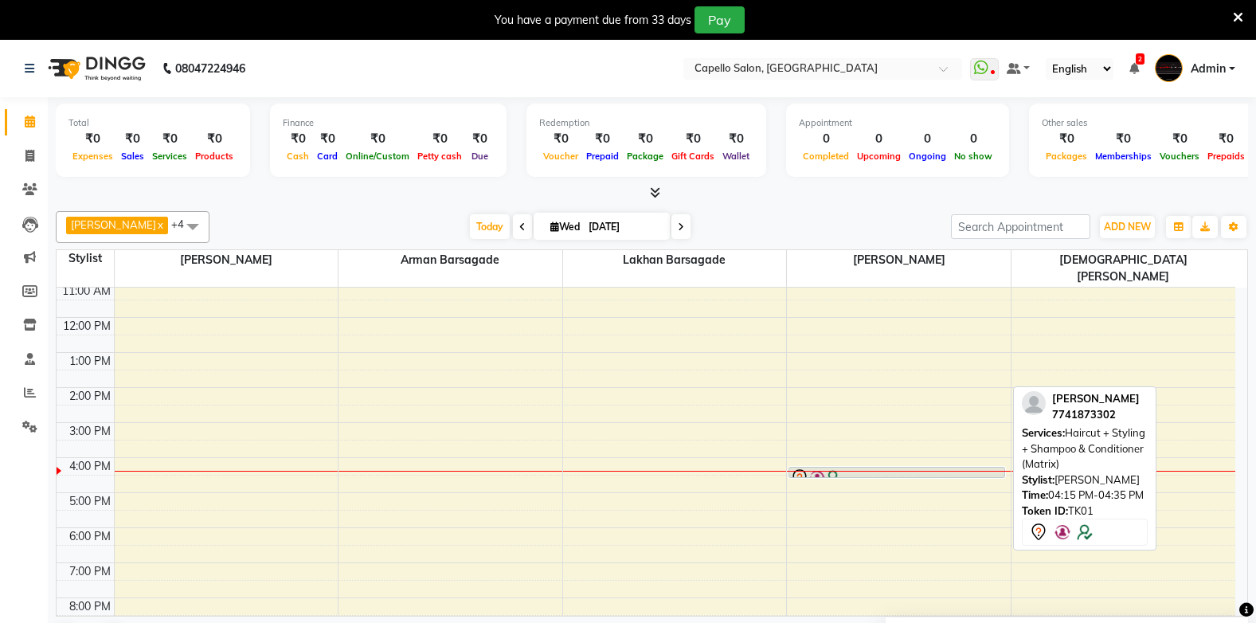
click at [952, 468] on div at bounding box center [896, 477] width 213 height 19
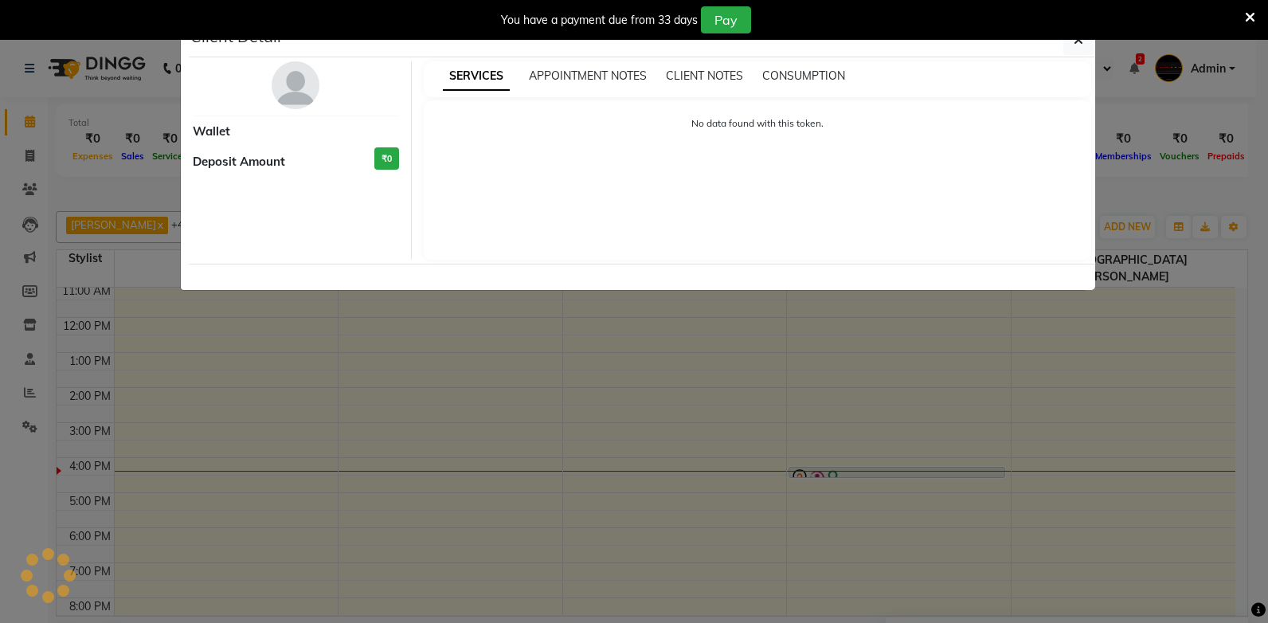
select select "7"
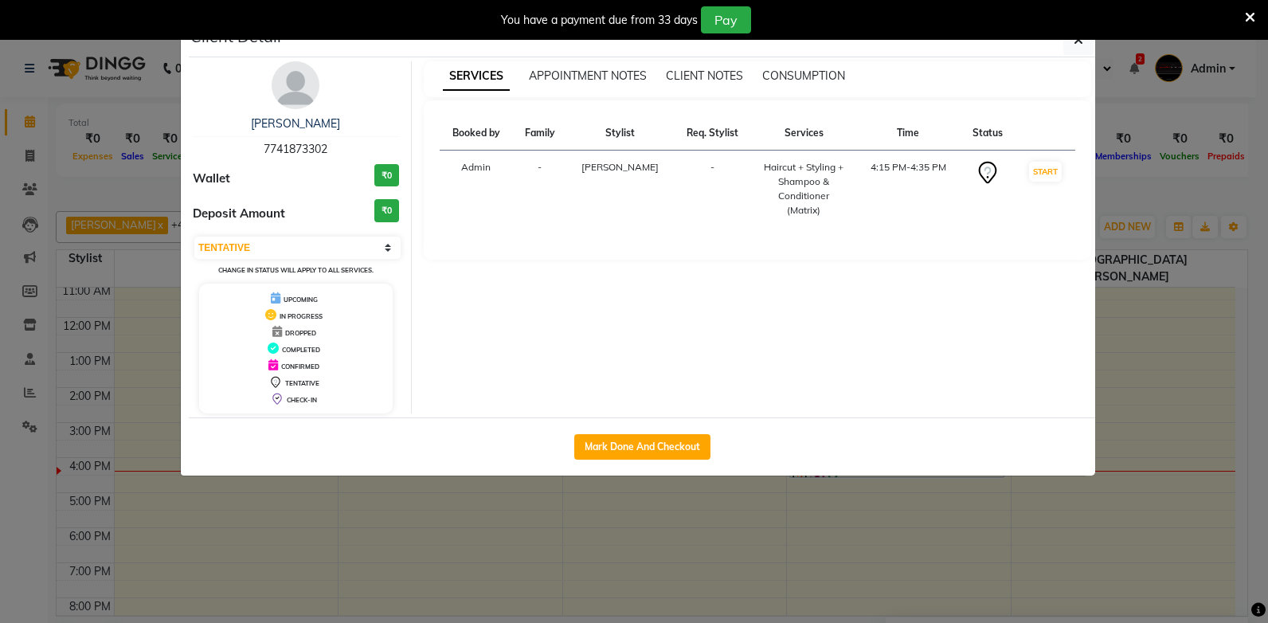
drag, startPoint x: 1218, startPoint y: 338, endPoint x: 1160, endPoint y: 418, distance: 99.3
drag, startPoint x: 1160, startPoint y: 418, endPoint x: 1158, endPoint y: 443, distance: 24.7
drag, startPoint x: 1158, startPoint y: 443, endPoint x: 1154, endPoint y: 94, distance: 348.9
click at [1154, 94] on ngb-modal-window "Client Detail Nilima 7741873302 Wallet ₹0 Deposit Amount ₹0 Select IN SERVICE C…" at bounding box center [634, 311] width 1268 height 623
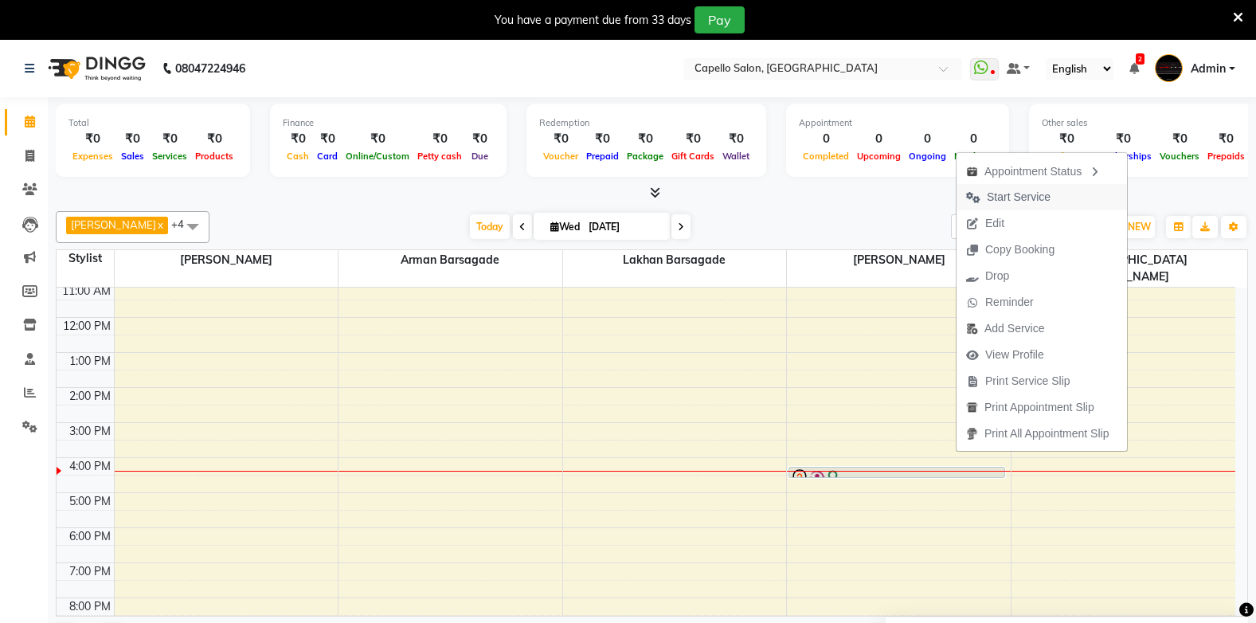
click at [1006, 197] on span "Start Service" at bounding box center [1019, 197] width 64 height 17
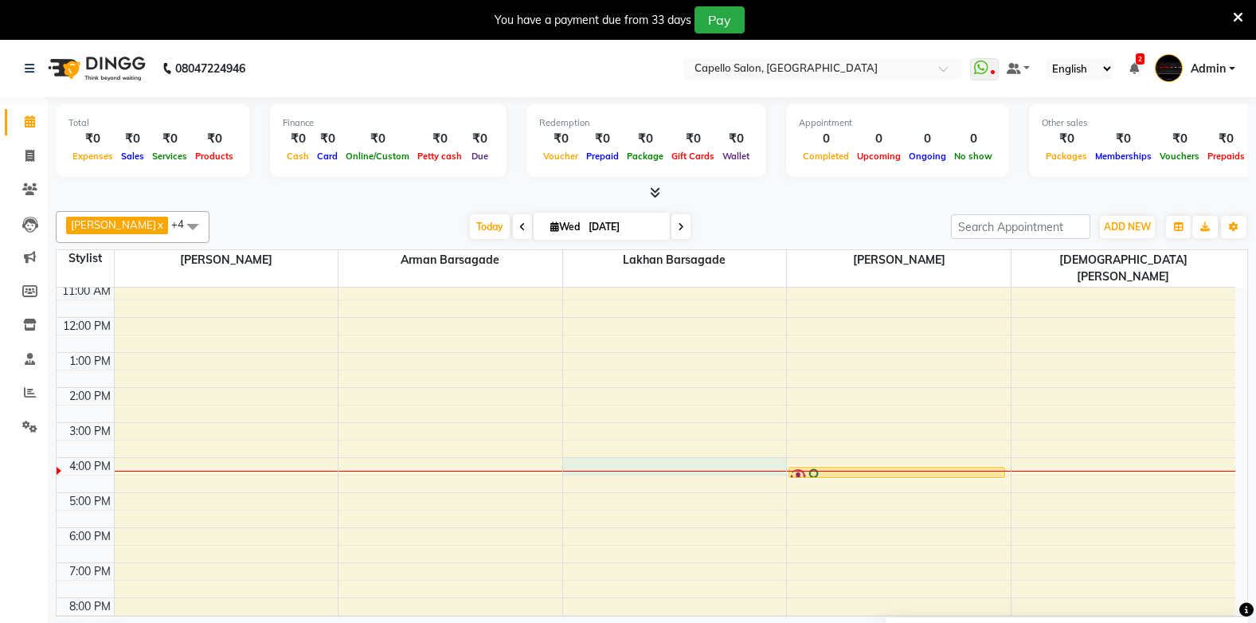
click at [651, 452] on div "10:00 AM 11:00 AM 12:00 PM 1:00 PM 2:00 PM 3:00 PM 4:00 PM 5:00 PM 6:00 PM 7:00…" at bounding box center [646, 440] width 1179 height 385
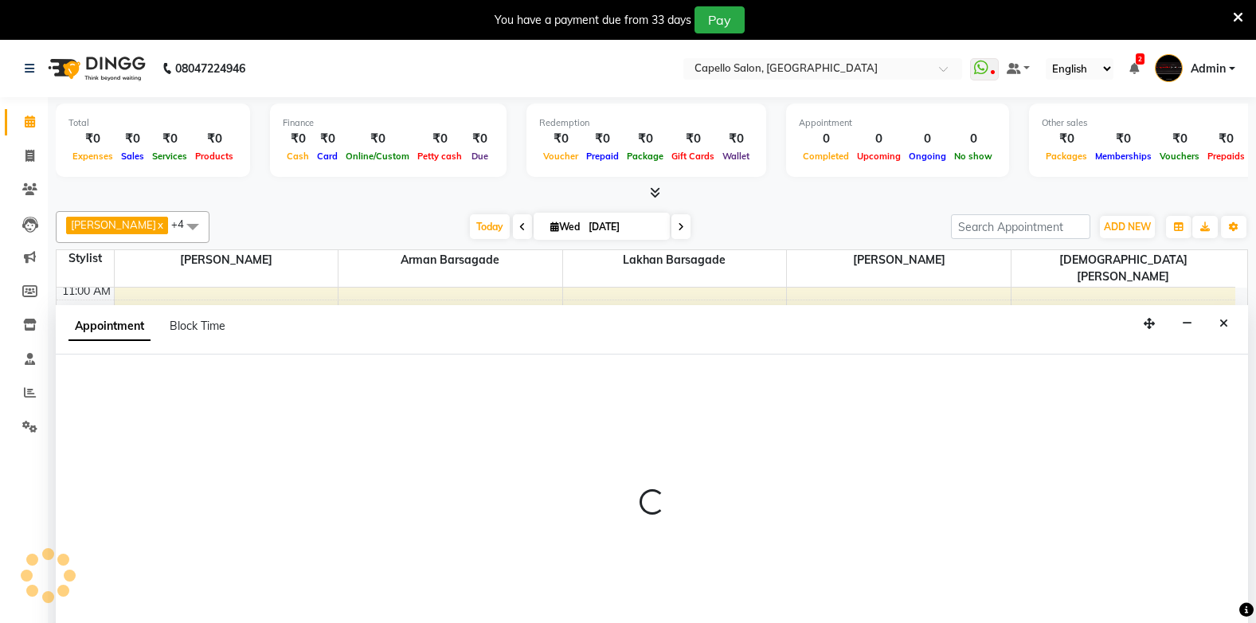
scroll to position [41, 0]
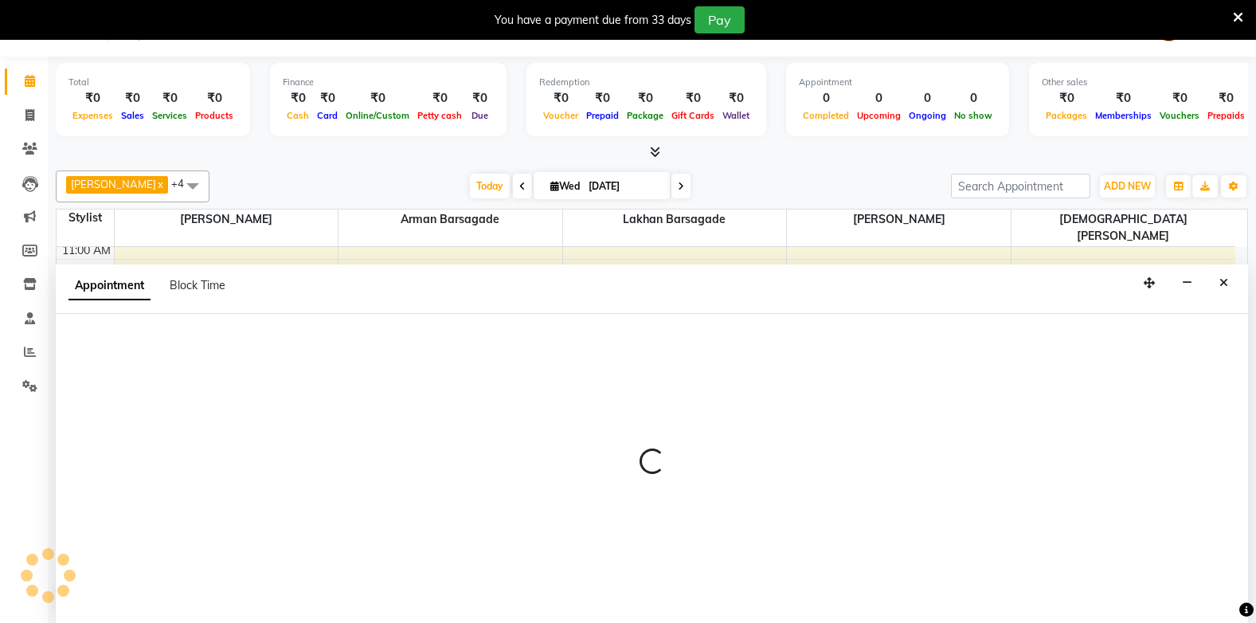
select select "40719"
select select "tentative"
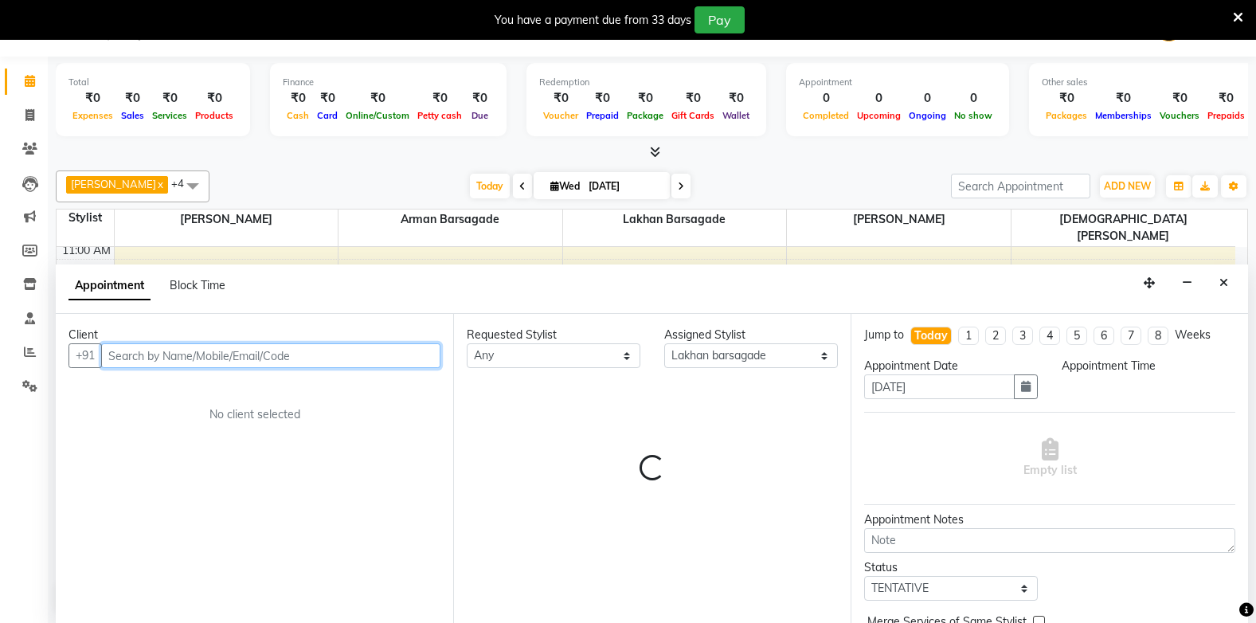
select select "960"
drag, startPoint x: 92, startPoint y: 360, endPoint x: 156, endPoint y: 358, distance: 64.5
click at [154, 358] on div "+91" at bounding box center [255, 355] width 372 height 25
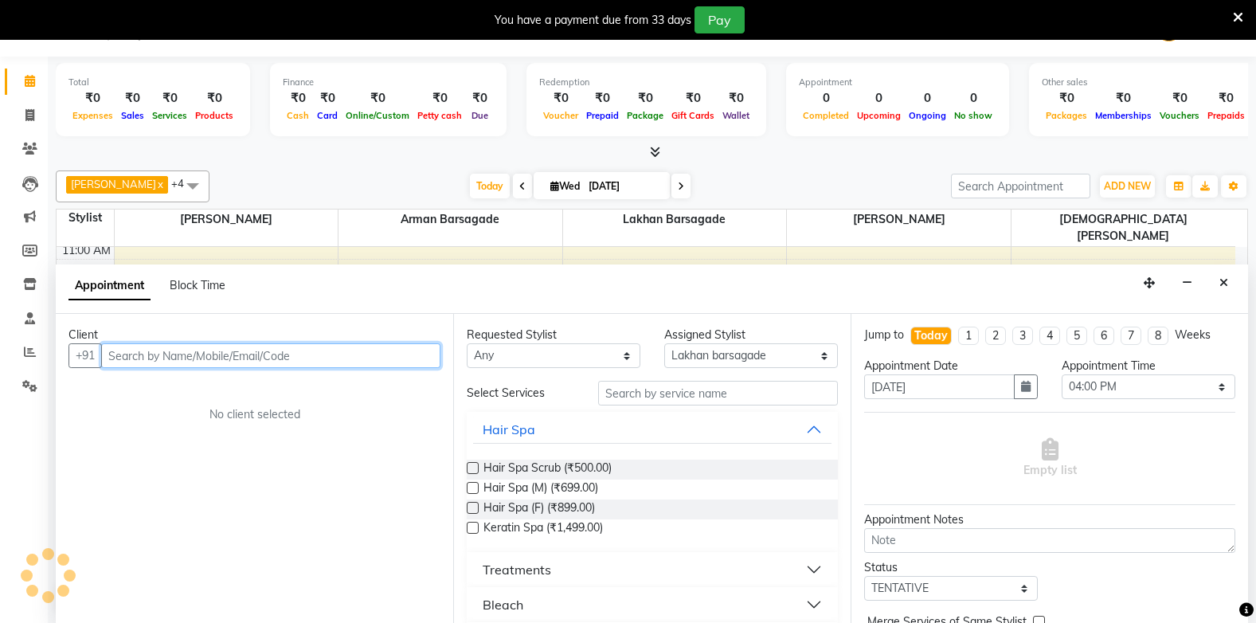
click at [166, 357] on input "text" at bounding box center [270, 355] width 339 height 25
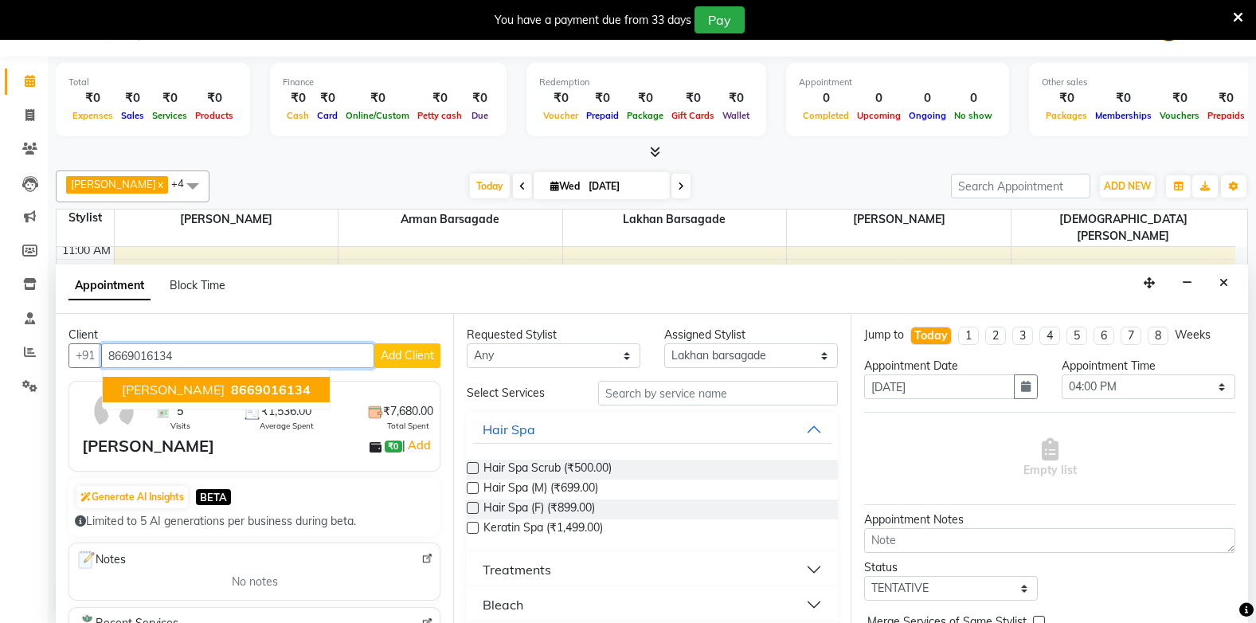
type input "8669016134"
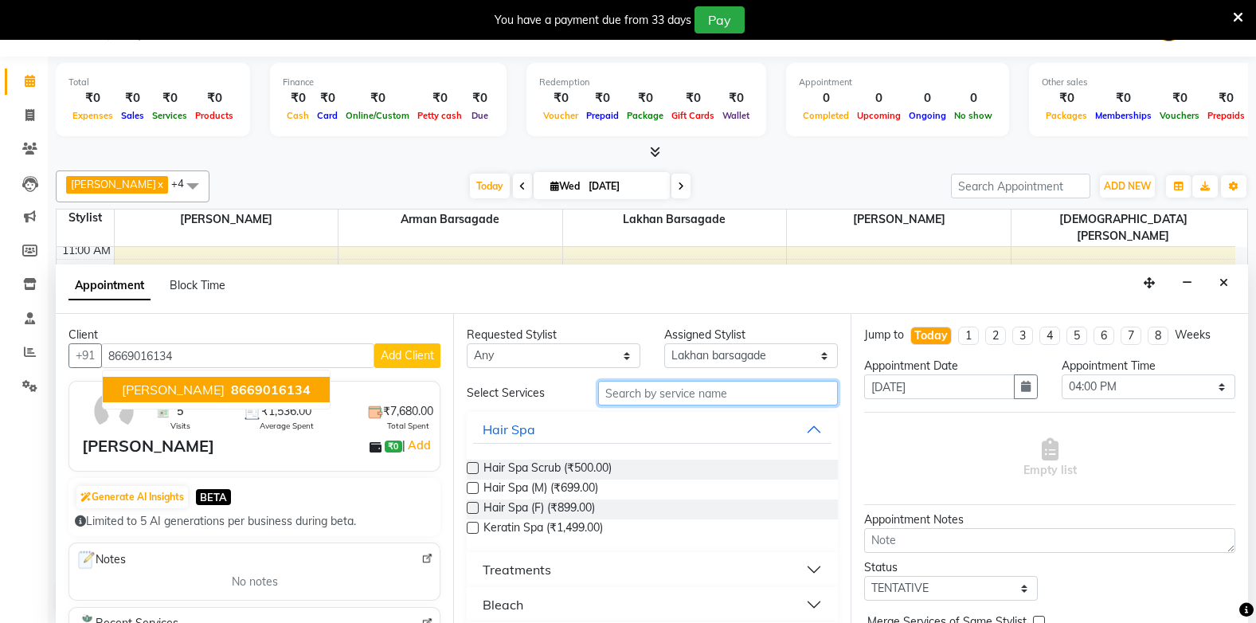
click at [635, 396] on input "text" at bounding box center [718, 393] width 240 height 25
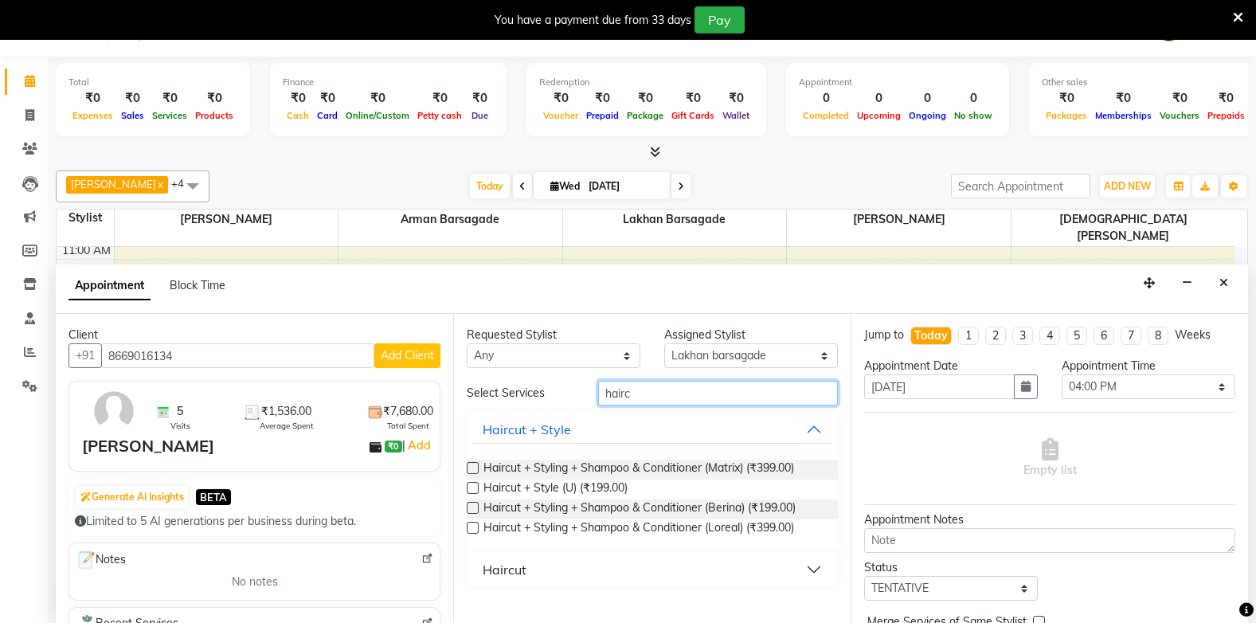
type input "hairc"
click at [473, 490] on label at bounding box center [473, 488] width 12 height 12
click at [473, 490] on input "checkbox" at bounding box center [472, 489] width 10 height 10
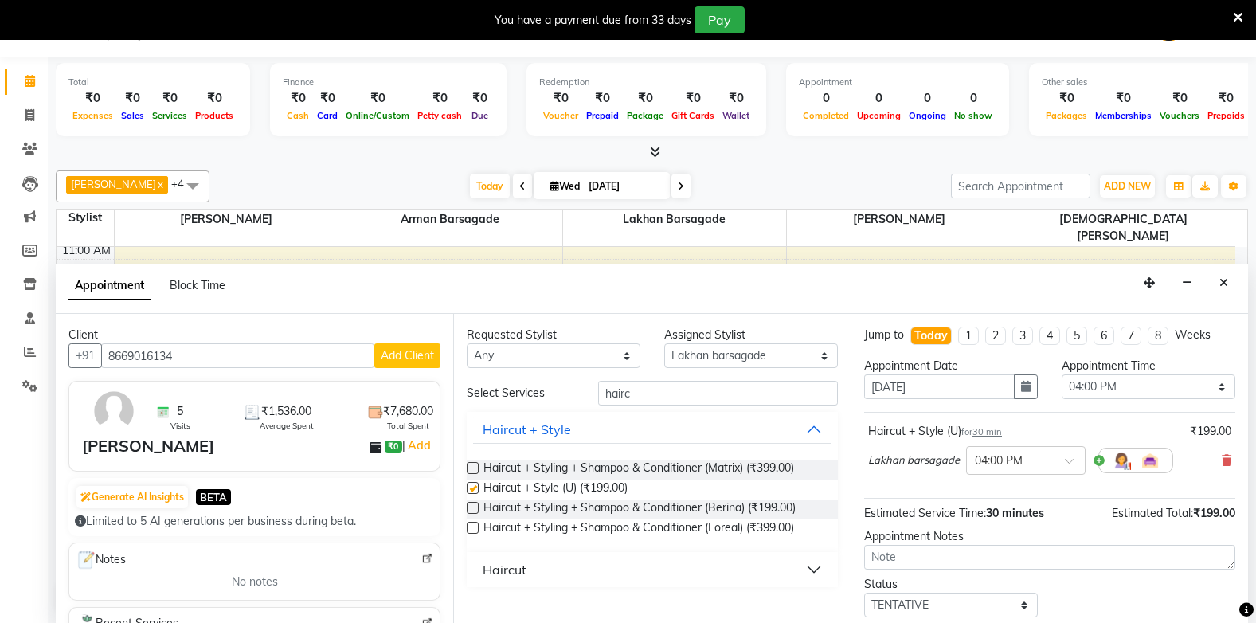
checkbox input "false"
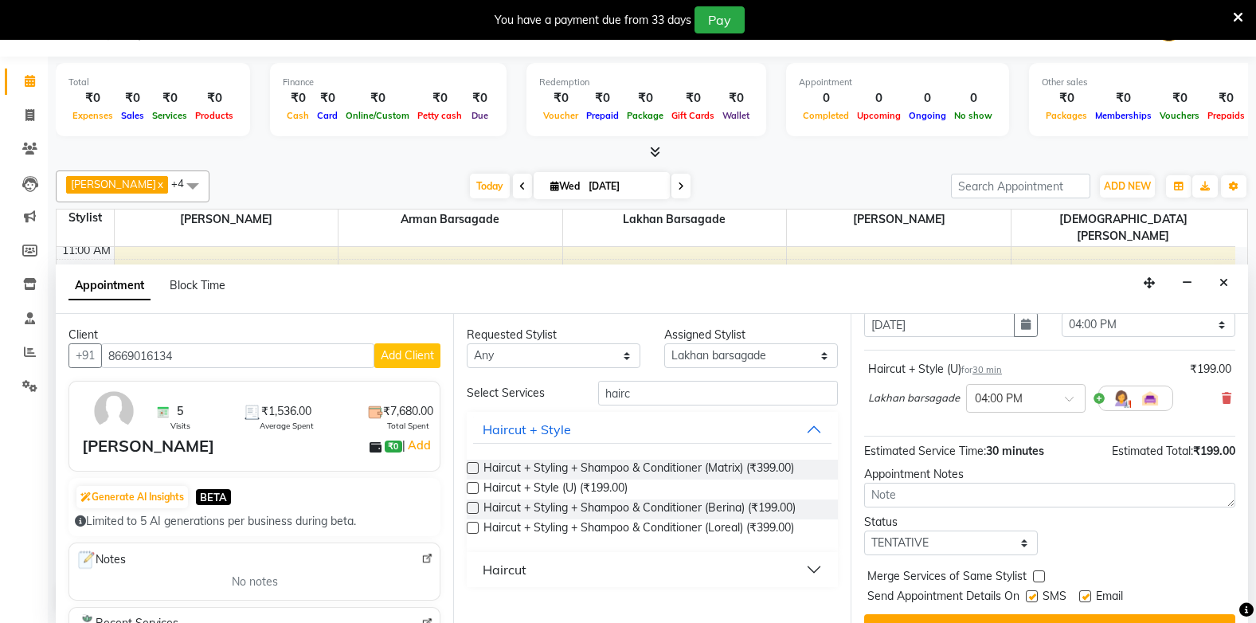
scroll to position [95, 0]
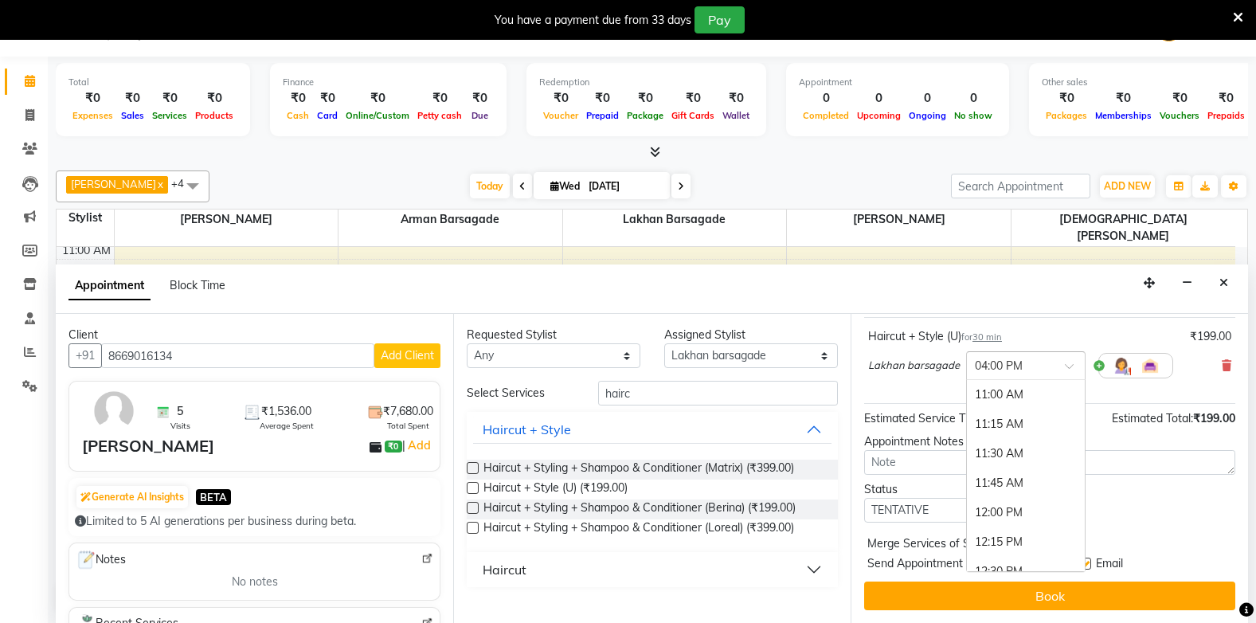
click at [993, 360] on input "text" at bounding box center [1010, 364] width 70 height 17
click at [993, 449] on div "04:30 PM" at bounding box center [1026, 453] width 118 height 29
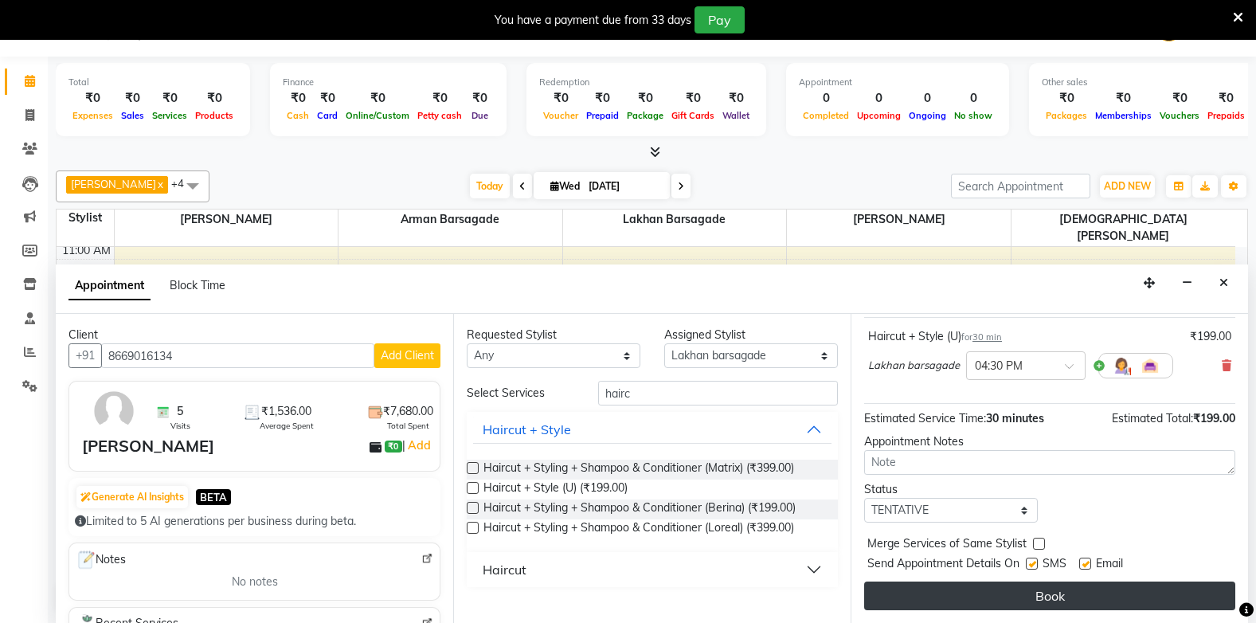
click at [973, 587] on button "Book" at bounding box center [1049, 595] width 371 height 29
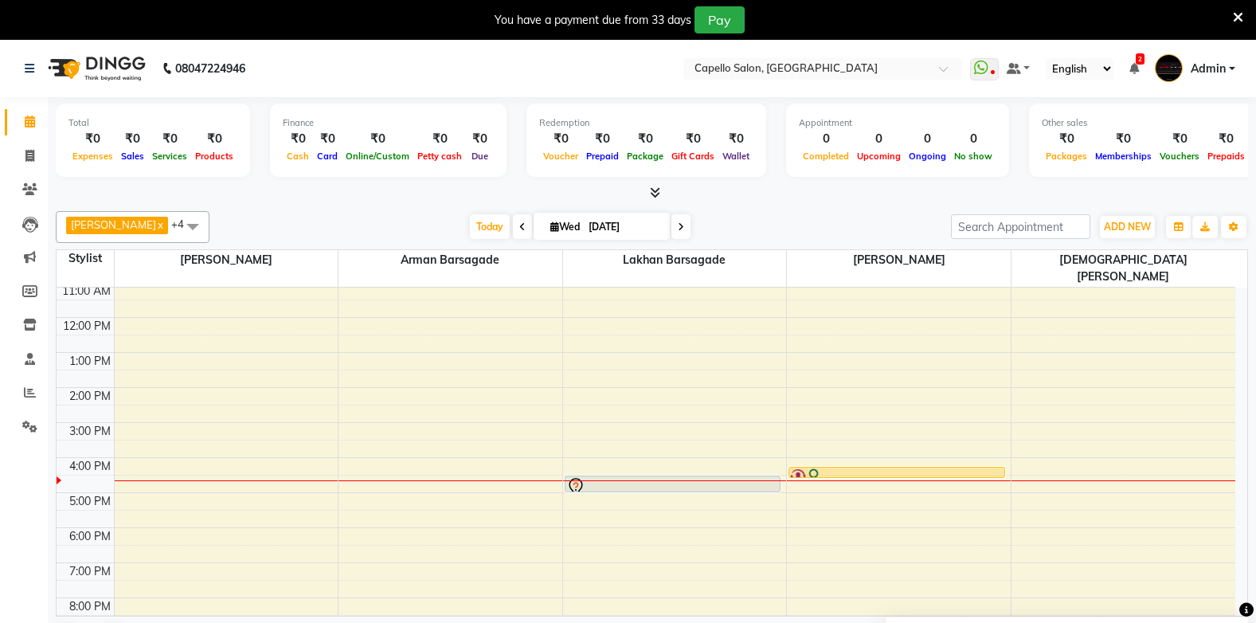
scroll to position [41, 0]
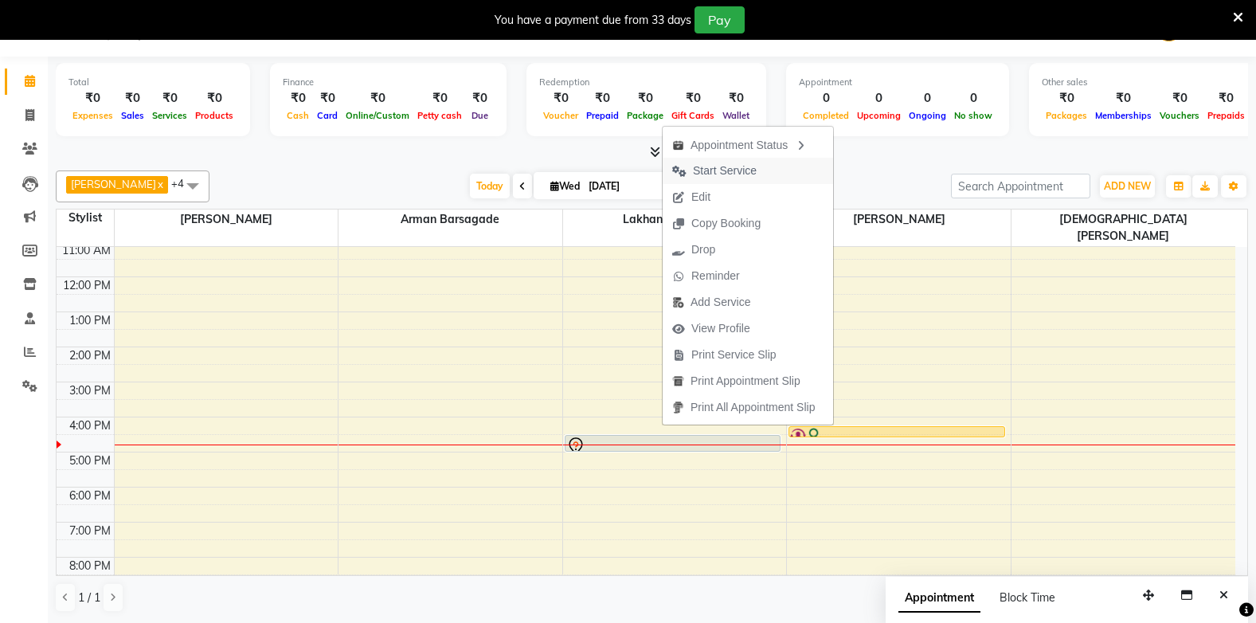
click at [757, 171] on span "Start Service" at bounding box center [715, 171] width 104 height 26
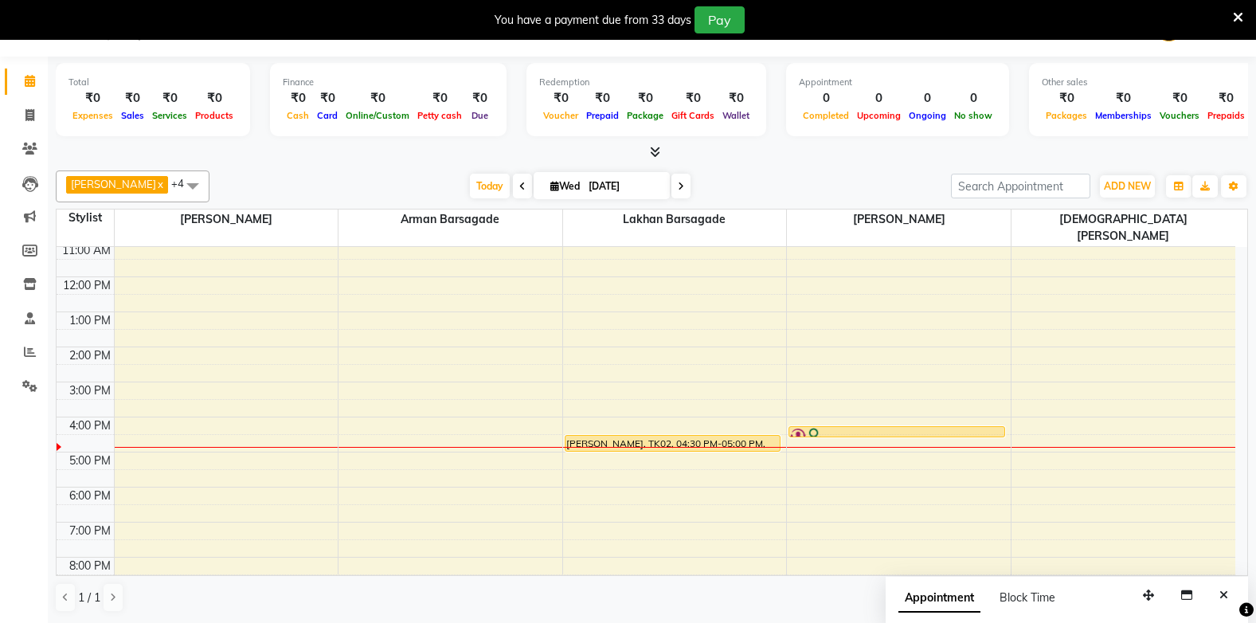
drag, startPoint x: 0, startPoint y: 4, endPoint x: 25, endPoint y: 72, distance: 73.1
click at [25, 72] on link "Calendar" at bounding box center [24, 82] width 38 height 26
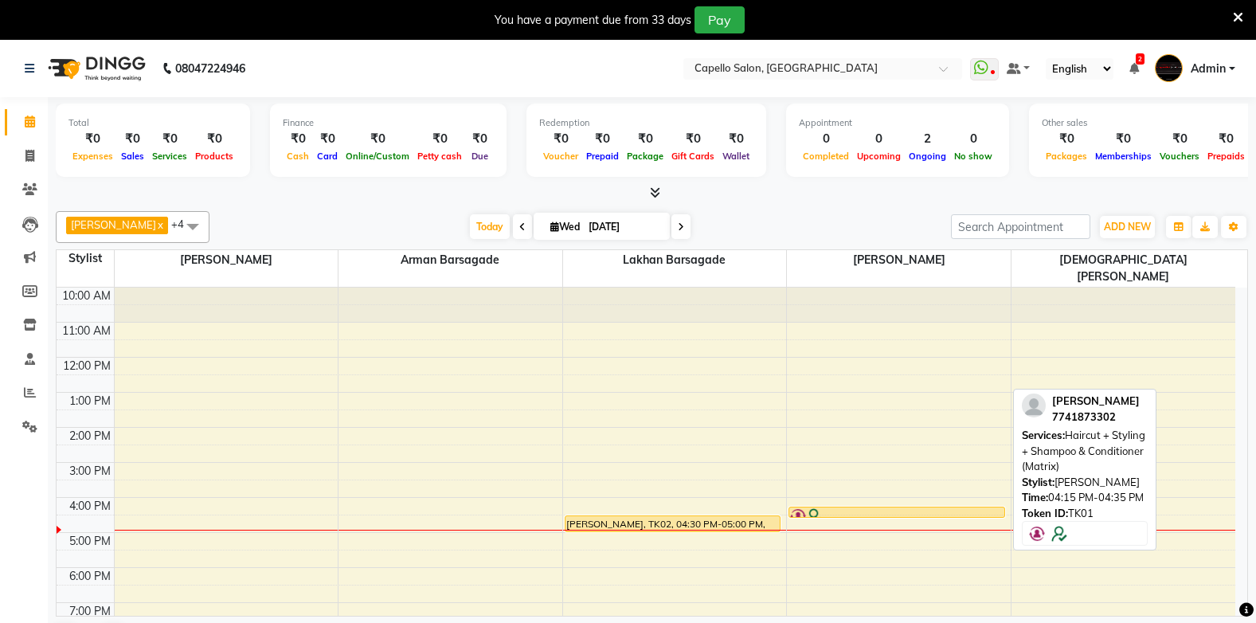
click at [942, 508] on div at bounding box center [896, 516] width 213 height 16
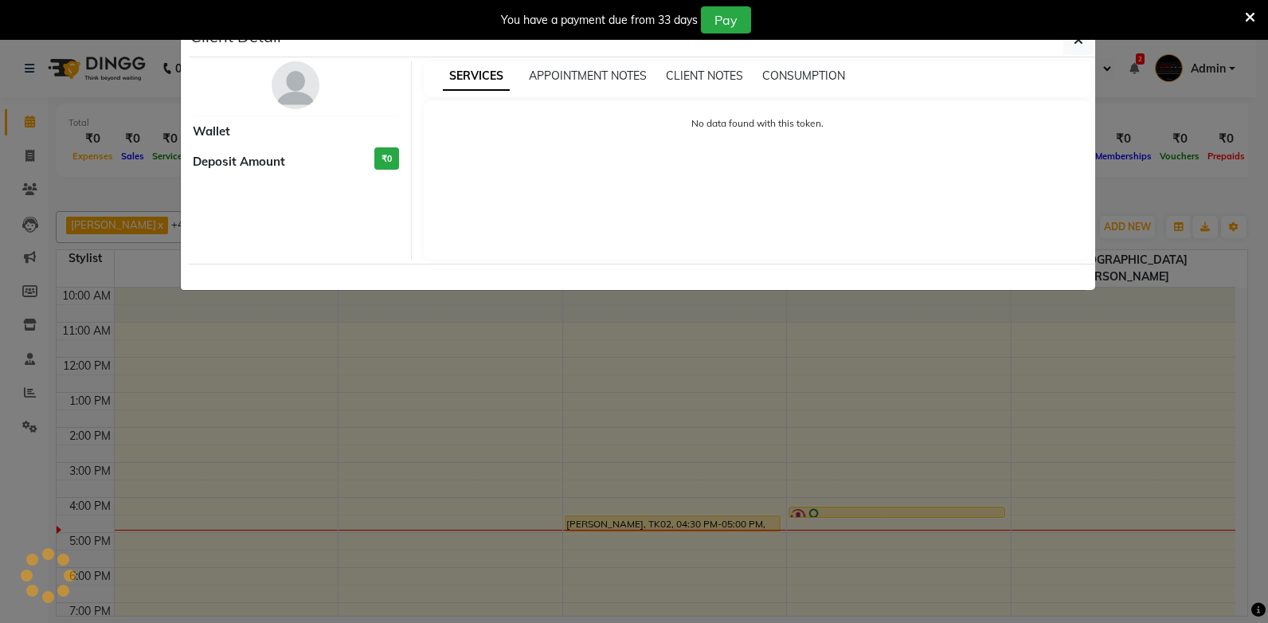
select select "1"
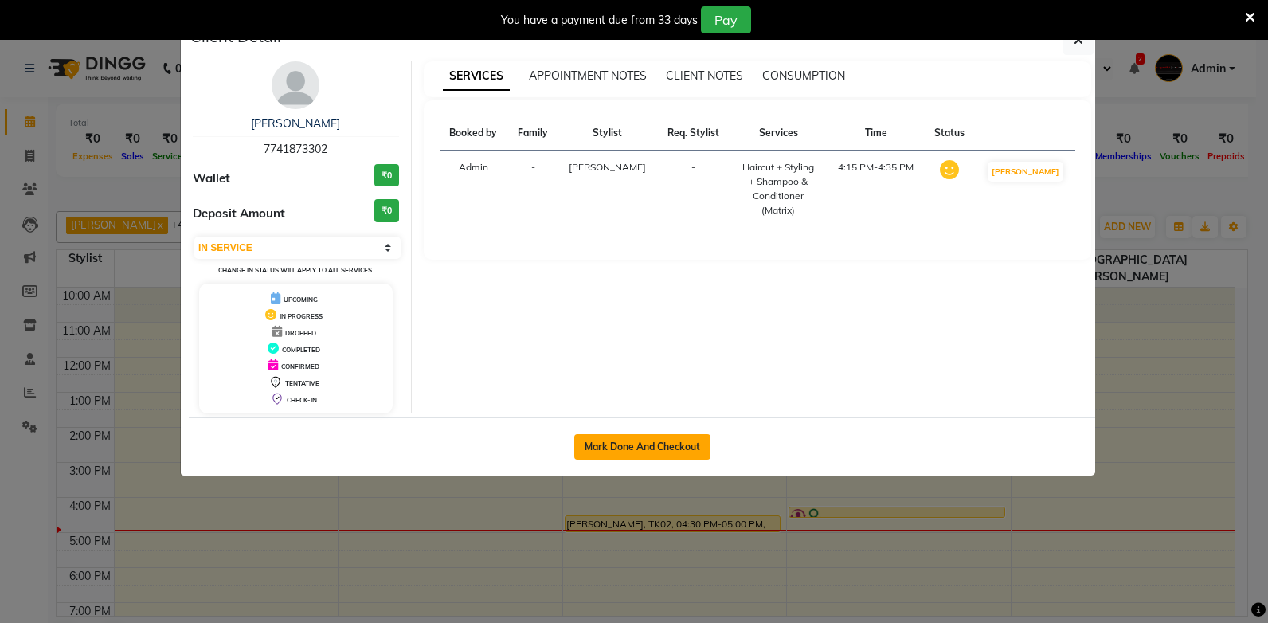
click at [599, 452] on button "Mark Done And Checkout" at bounding box center [642, 446] width 136 height 25
select select "service"
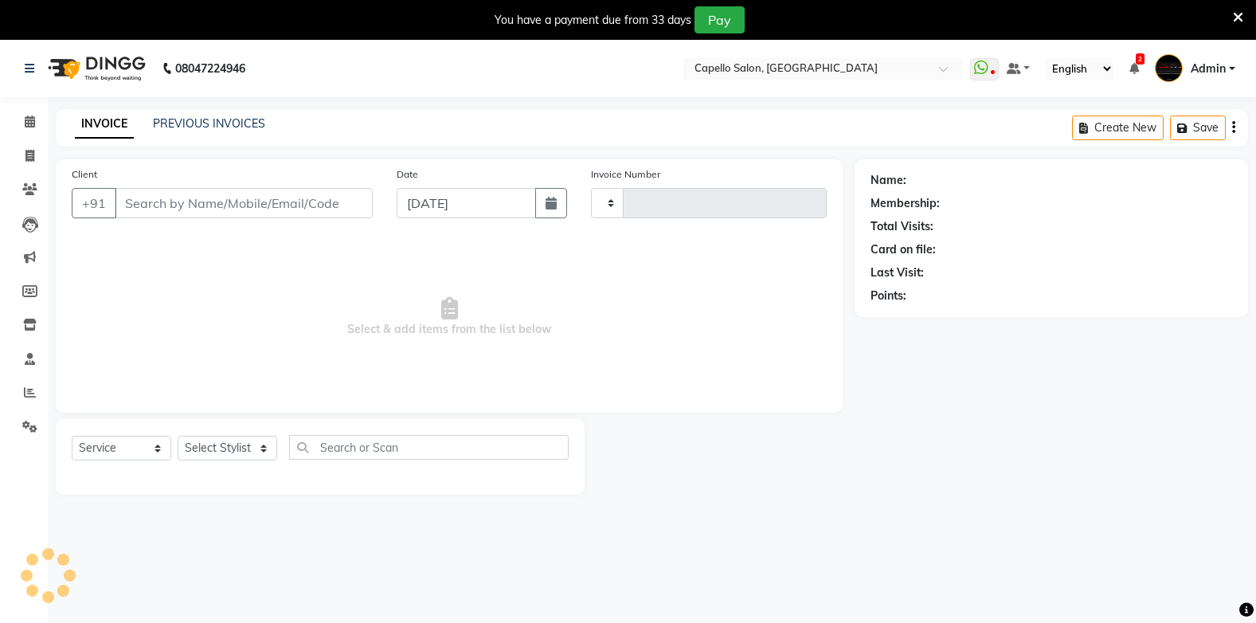
type input "1833"
select select "810"
type input "7741873302"
select select "35790"
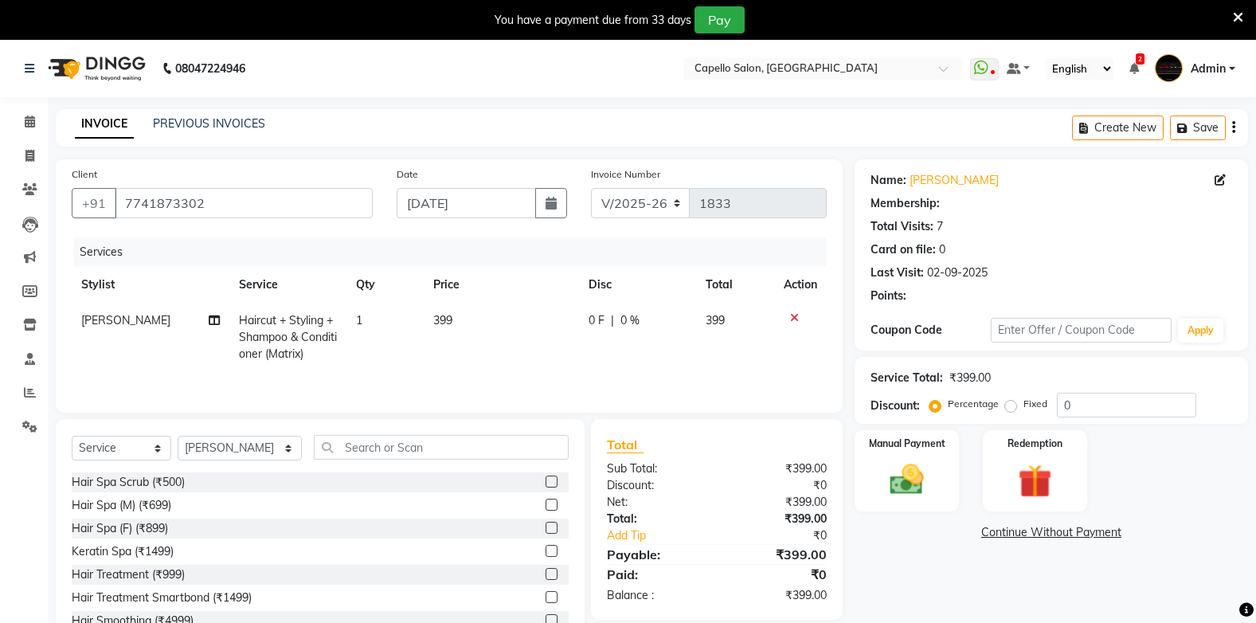
select select "1: Object"
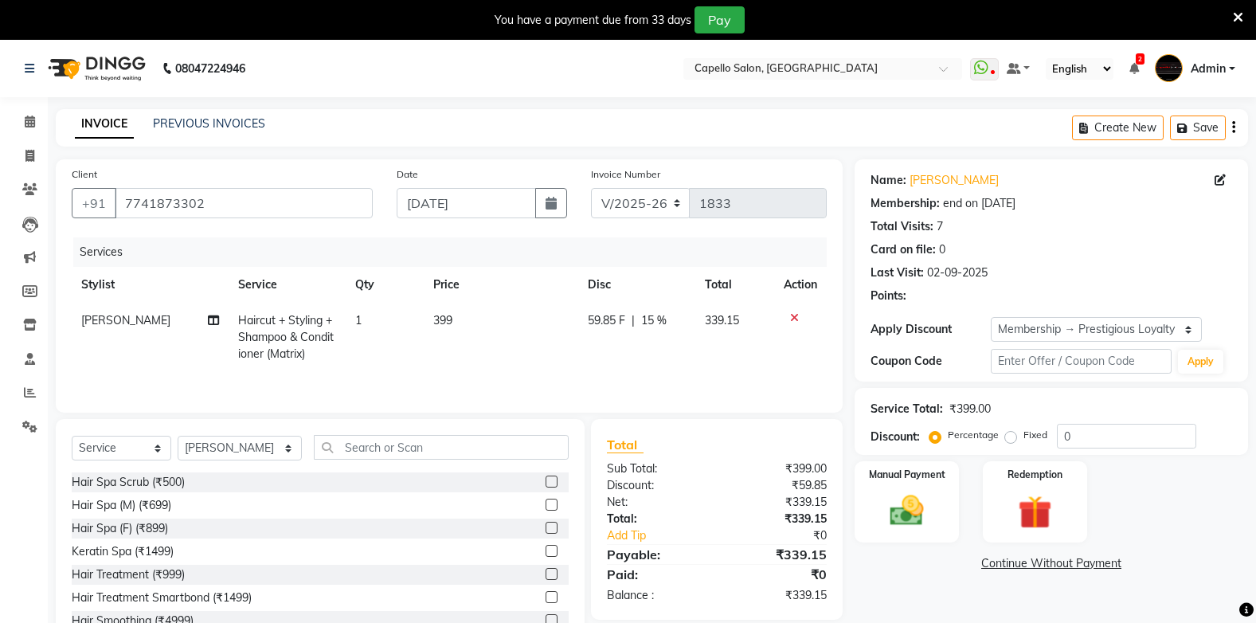
type input "15"
click at [123, 447] on select "Select Service Product Membership Package Voucher Prepaid Gift Card" at bounding box center [122, 448] width 100 height 25
select select "product"
click at [72, 436] on select "Select Service Product Membership Package Voucher Prepaid Gift Card" at bounding box center [122, 448] width 100 height 25
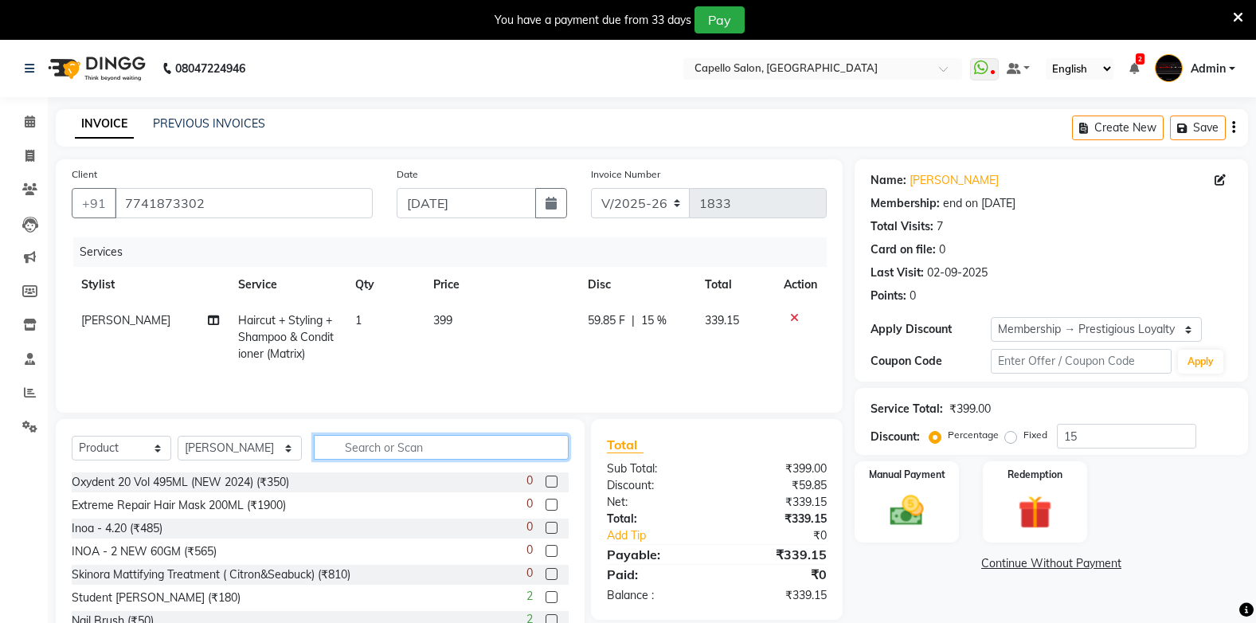
click at [378, 444] on input "text" at bounding box center [441, 447] width 254 height 25
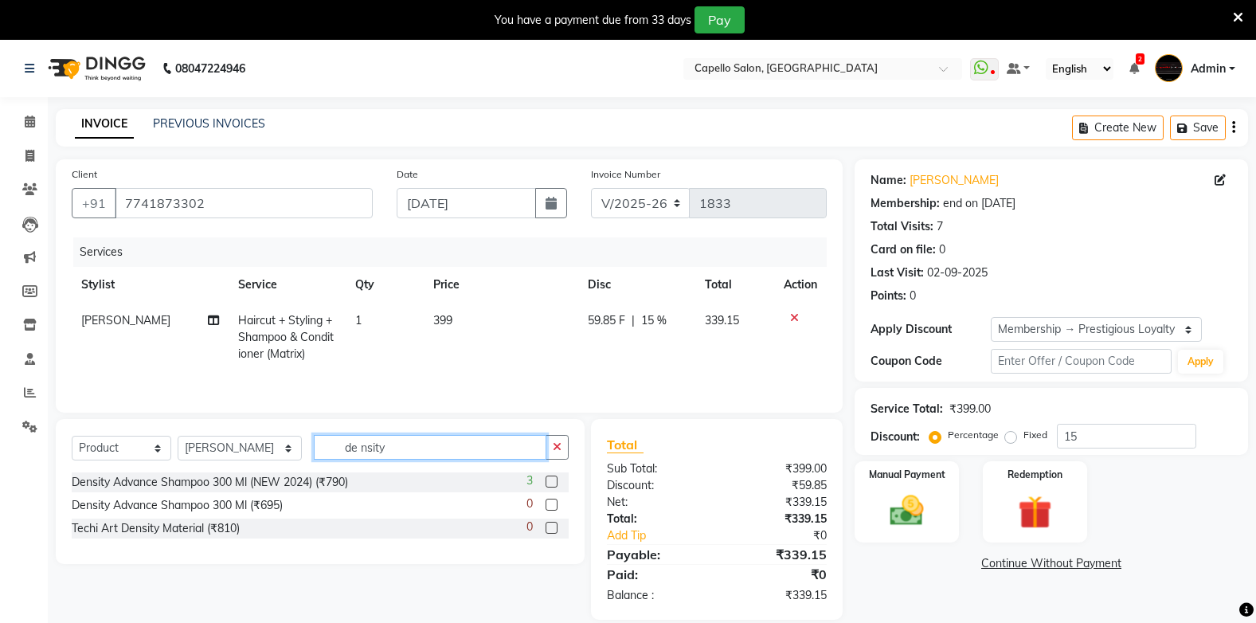
type input "de nsity"
click at [552, 485] on label at bounding box center [552, 482] width 12 height 12
click at [552, 485] on input "checkbox" at bounding box center [551, 482] width 10 height 10
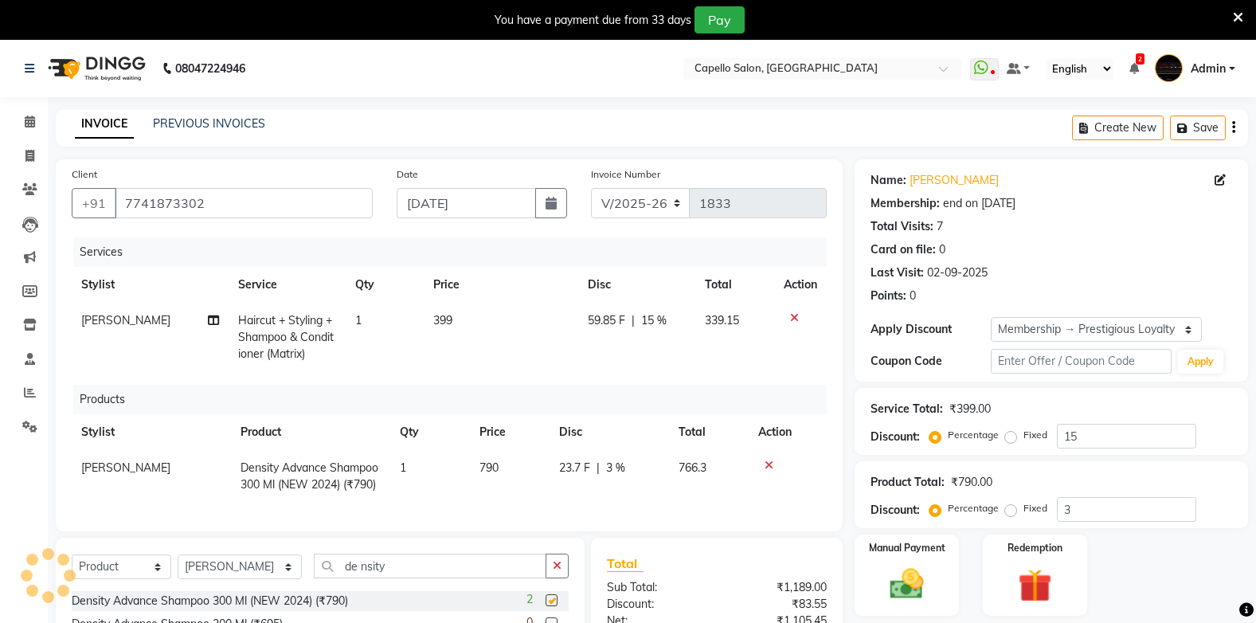
checkbox input "false"
click at [433, 319] on span "399" at bounding box center [442, 320] width 19 height 14
select select "35790"
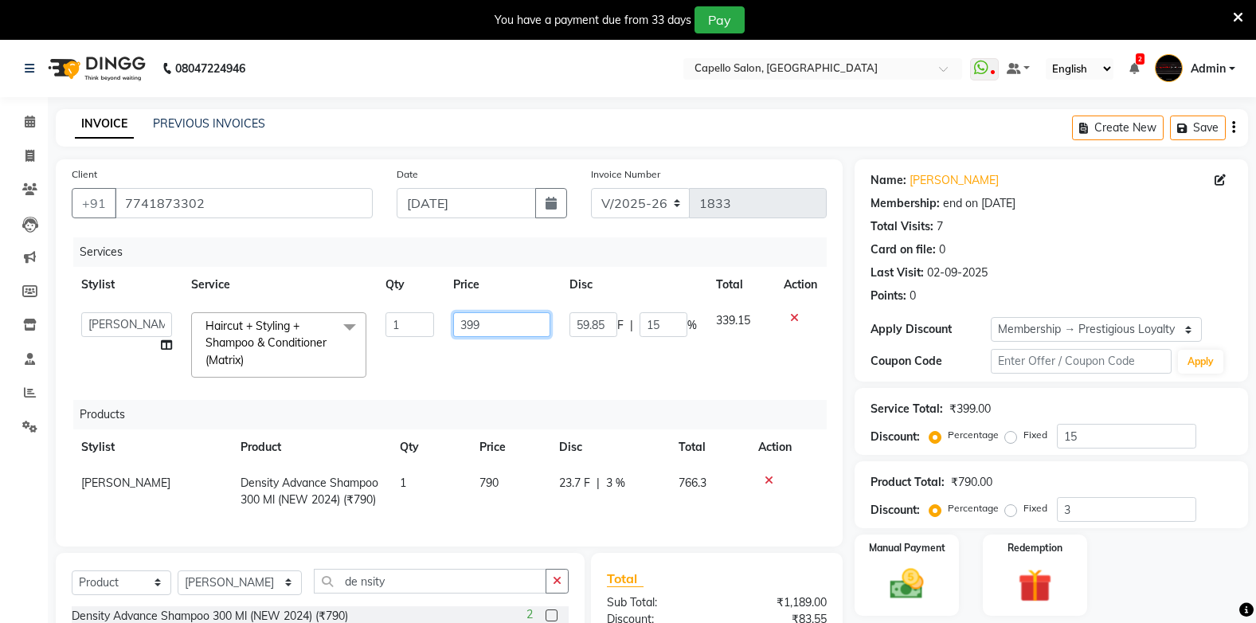
drag, startPoint x: 489, startPoint y: 329, endPoint x: 504, endPoint y: 327, distance: 15.2
click at [504, 327] on input "399" at bounding box center [501, 324] width 97 height 25
type input "3"
type input "400"
click at [505, 362] on td "400" at bounding box center [502, 345] width 116 height 84
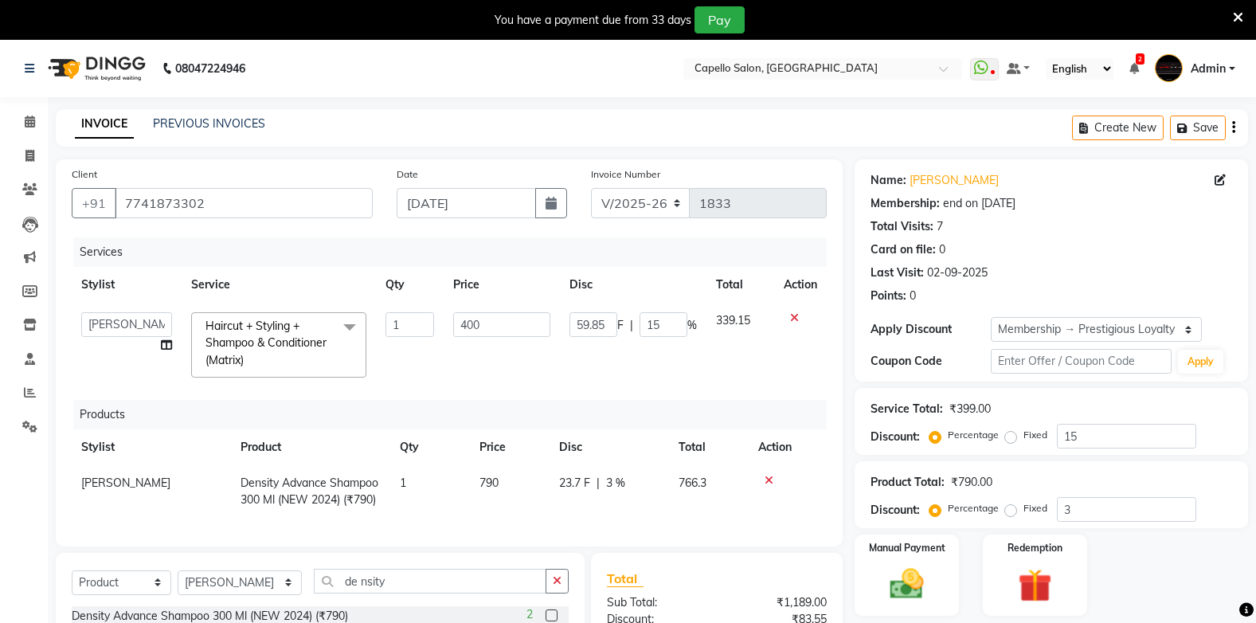
select select "35790"
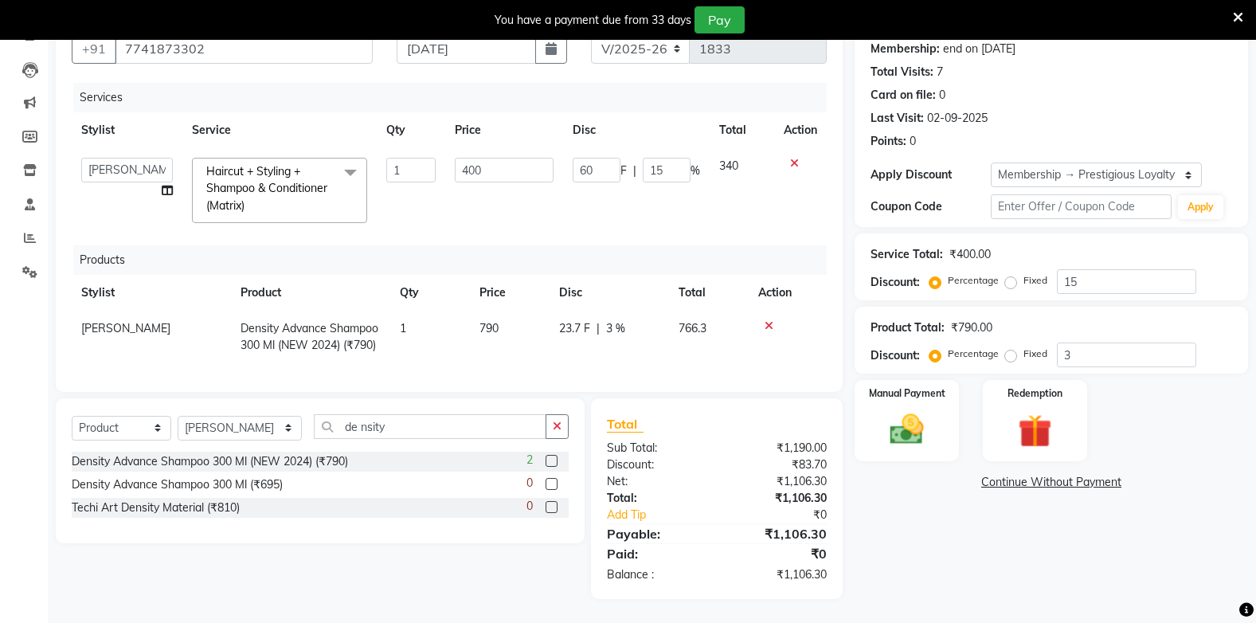
scroll to position [166, 0]
click at [907, 397] on div "Manual Payment" at bounding box center [906, 420] width 108 height 84
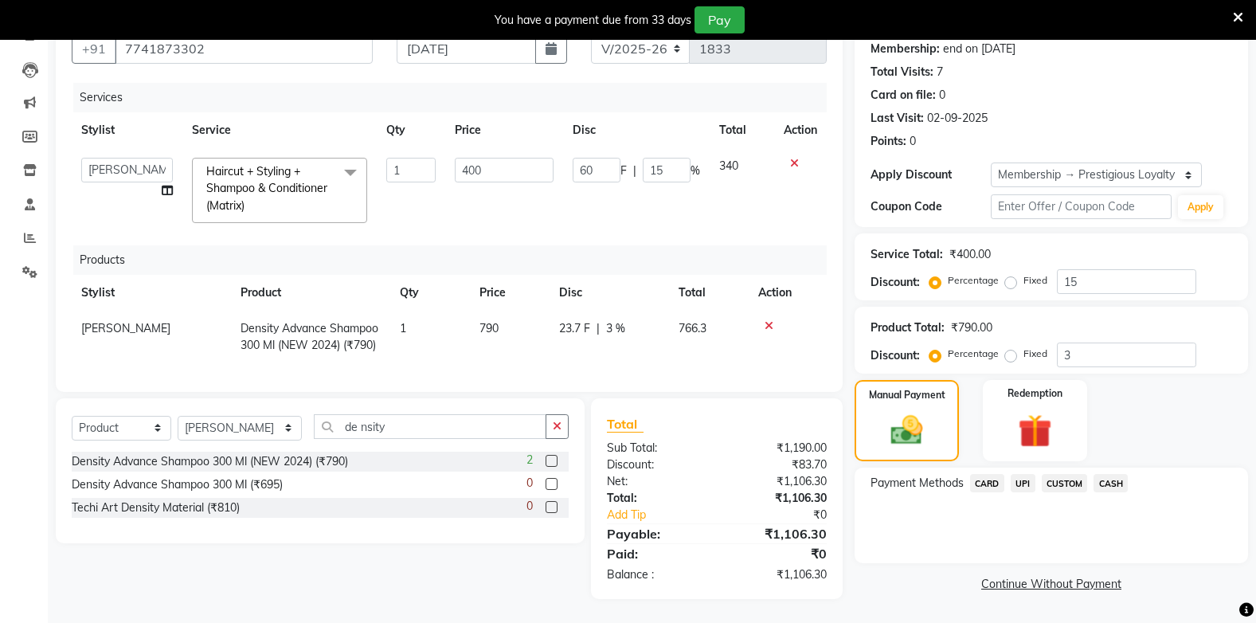
click at [1021, 474] on span "UPI" at bounding box center [1023, 483] width 25 height 18
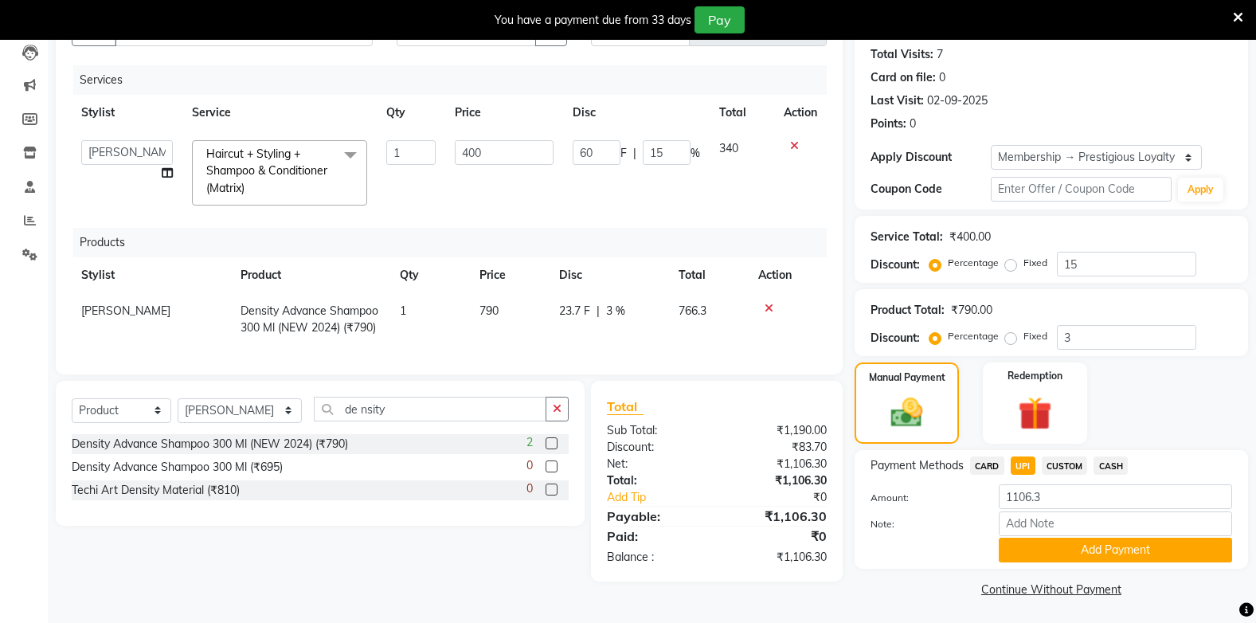
scroll to position [174, 0]
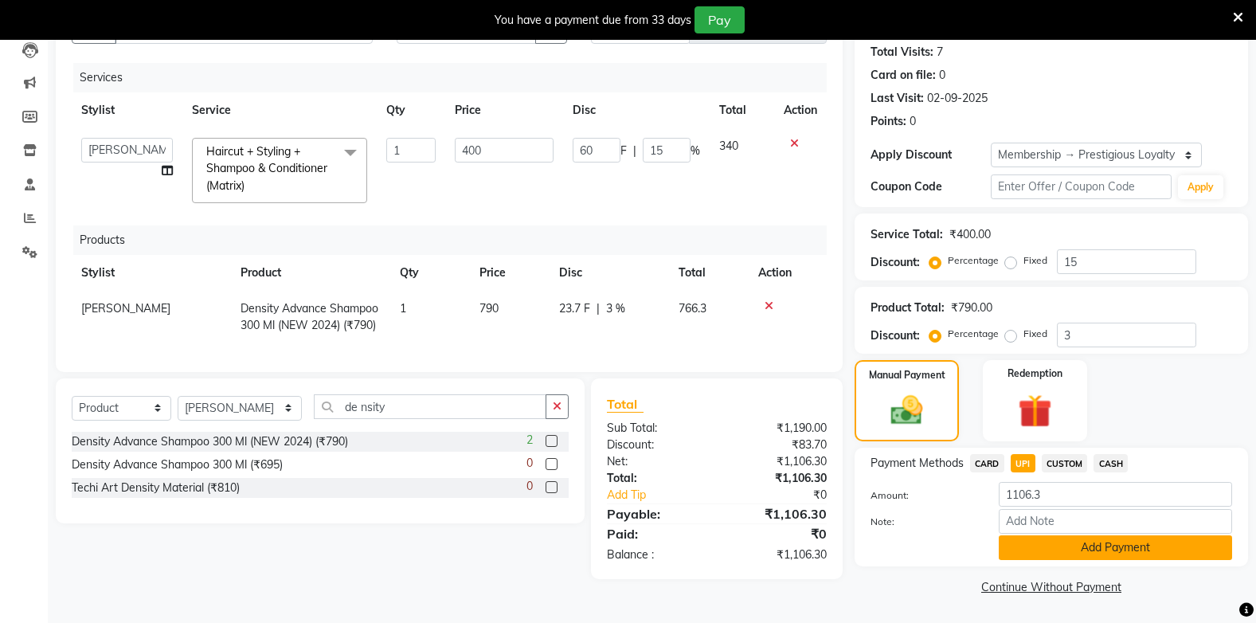
click at [1038, 546] on button "Add Payment" at bounding box center [1115, 547] width 233 height 25
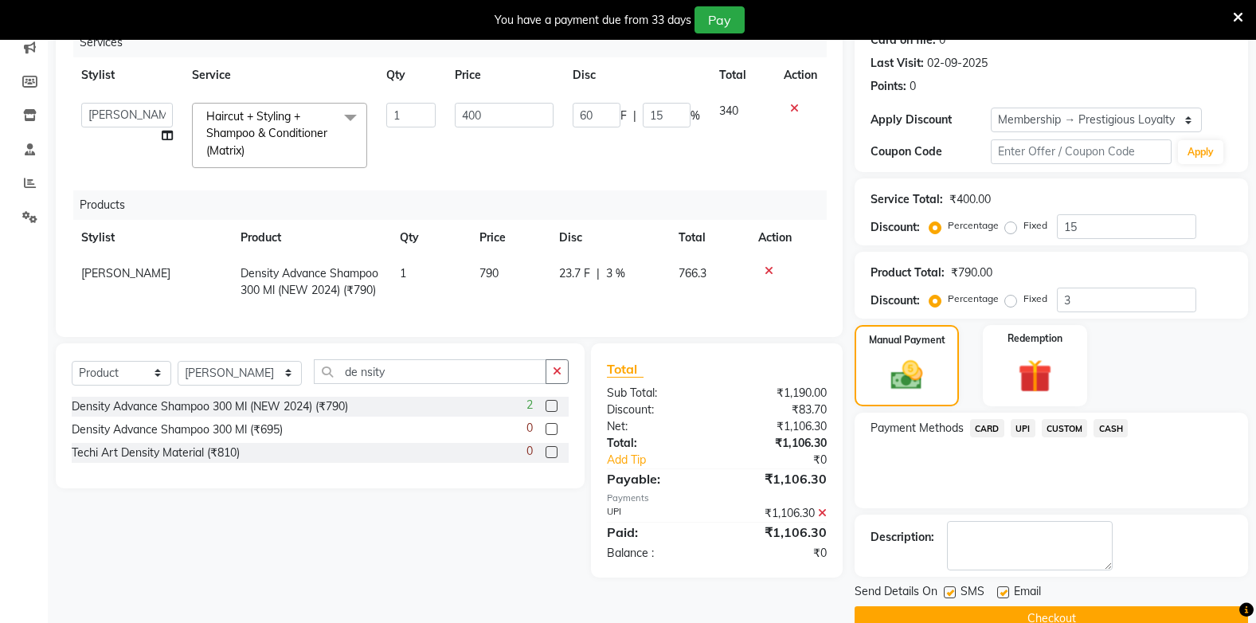
scroll to position [241, 0]
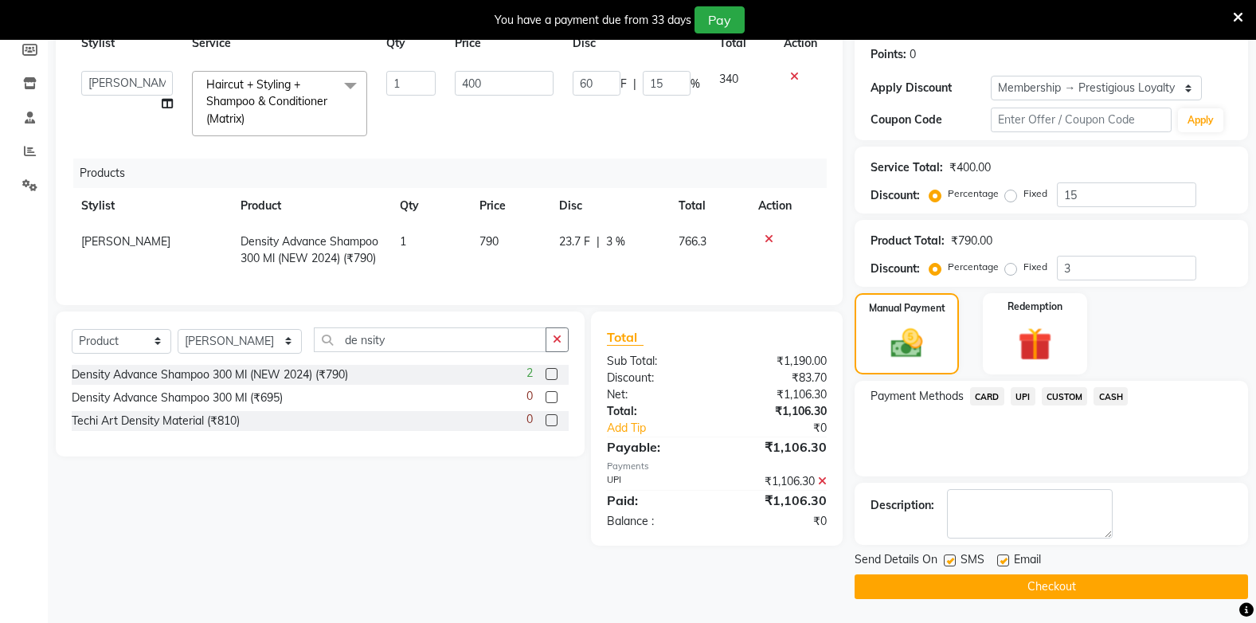
click at [1035, 585] on button "Checkout" at bounding box center [1051, 586] width 393 height 25
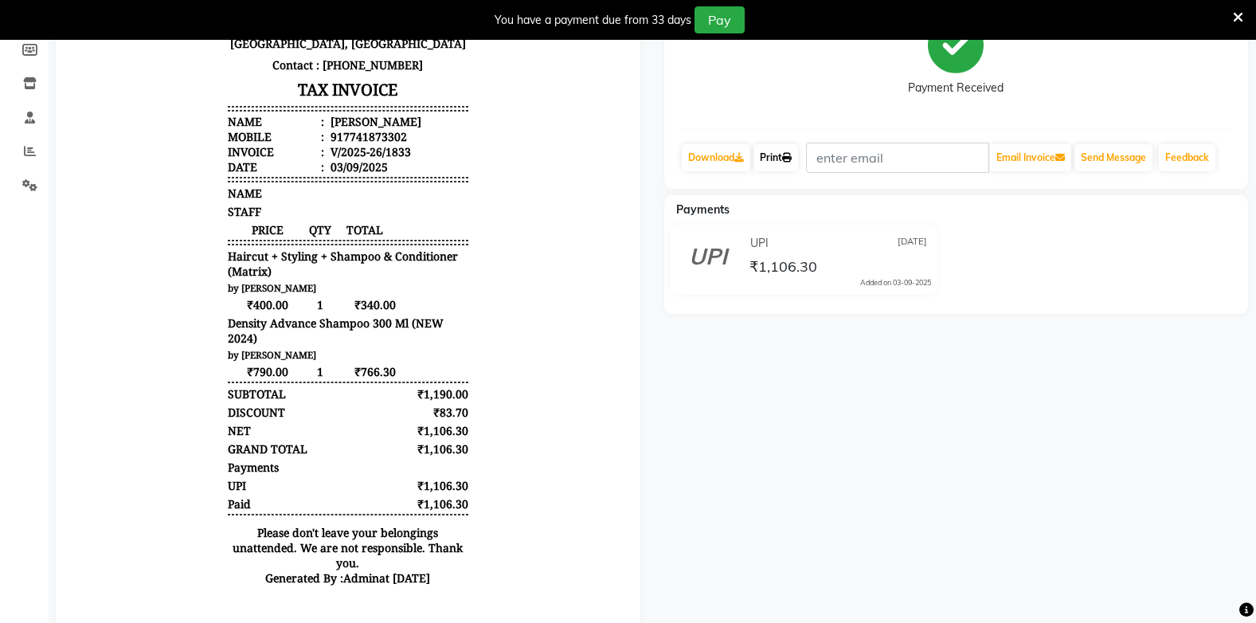
click at [790, 159] on icon at bounding box center [787, 158] width 10 height 10
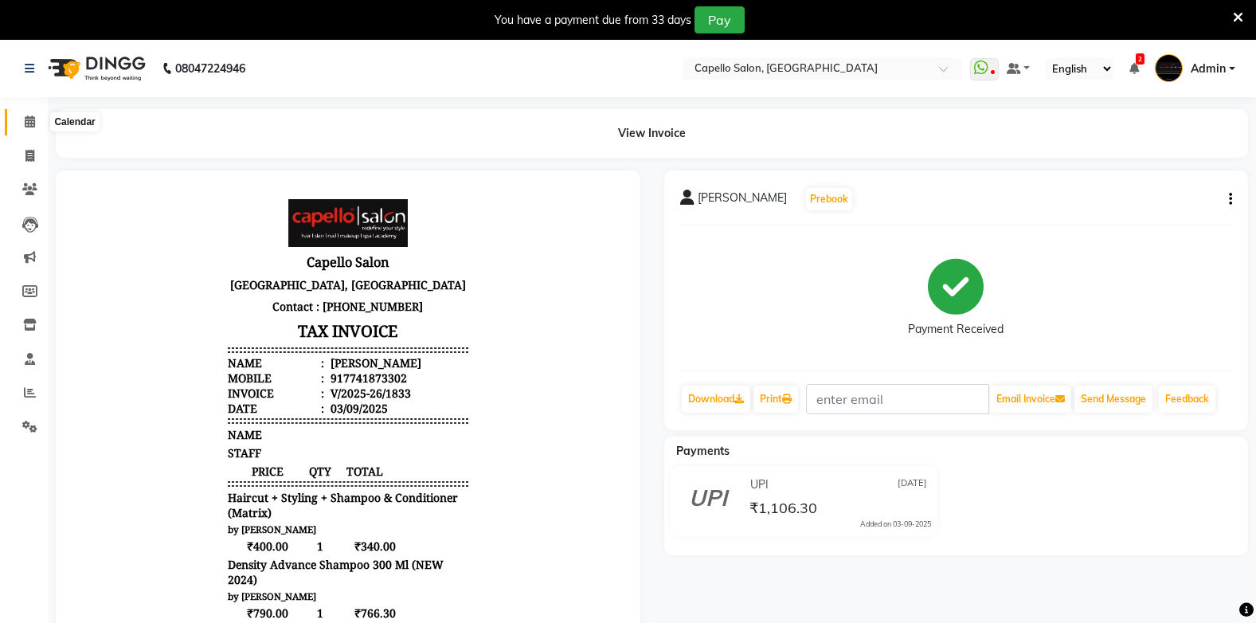
click at [26, 122] on icon at bounding box center [30, 121] width 10 height 12
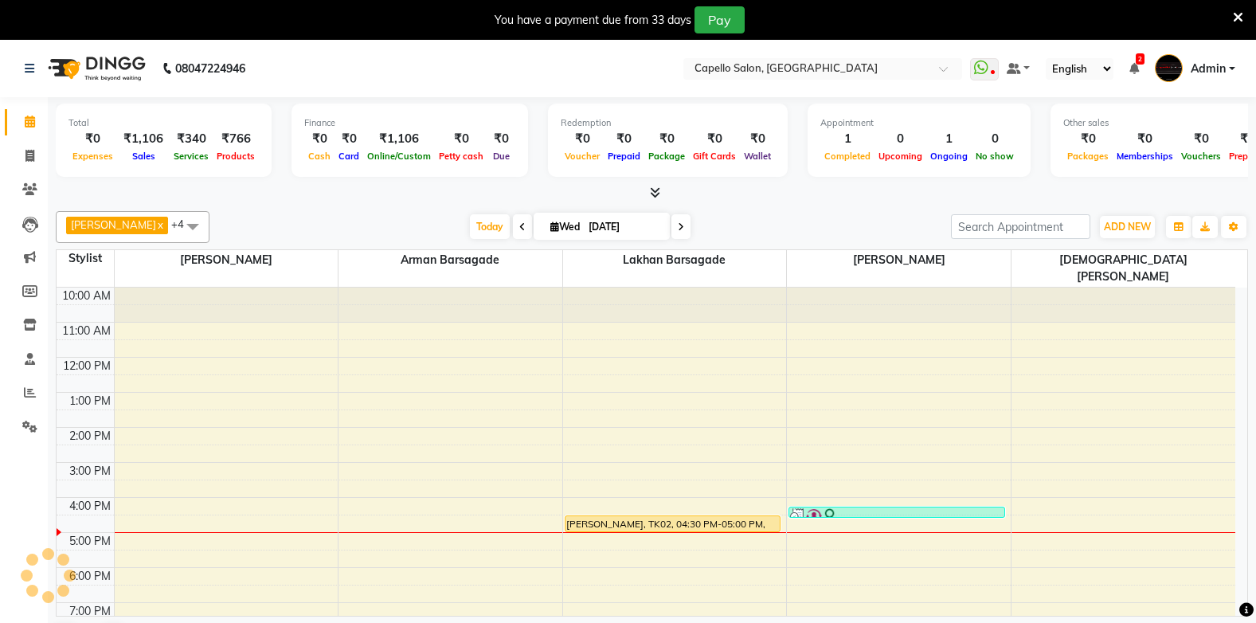
click at [669, 532] on div at bounding box center [675, 532] width 224 height 1
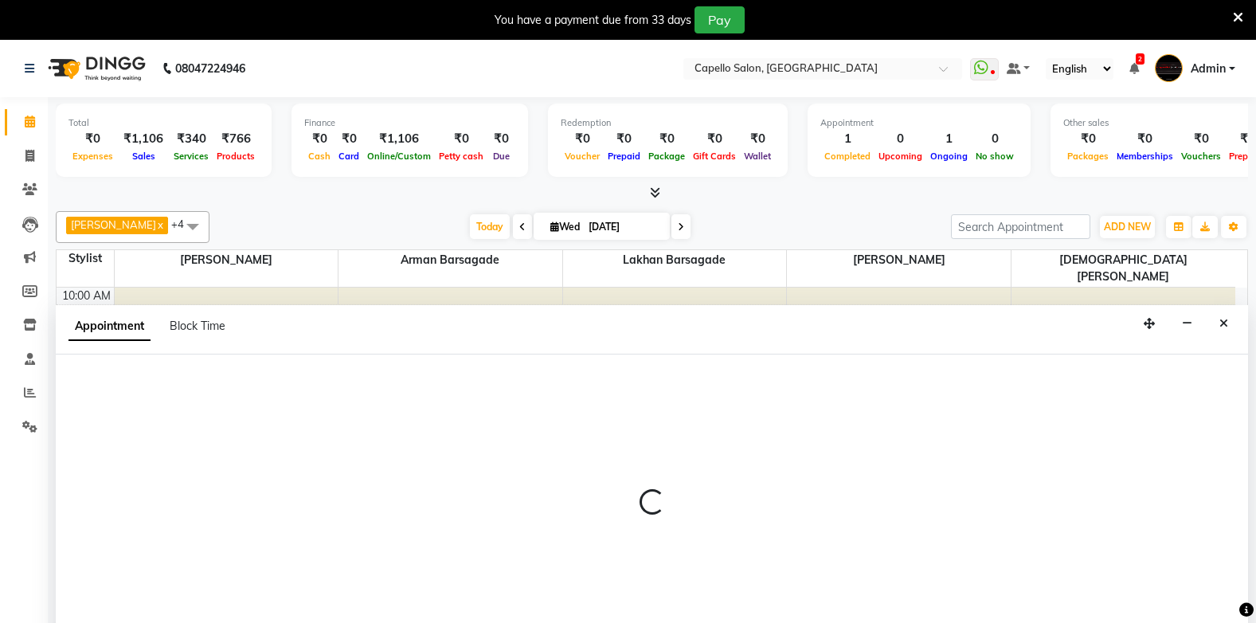
scroll to position [41, 0]
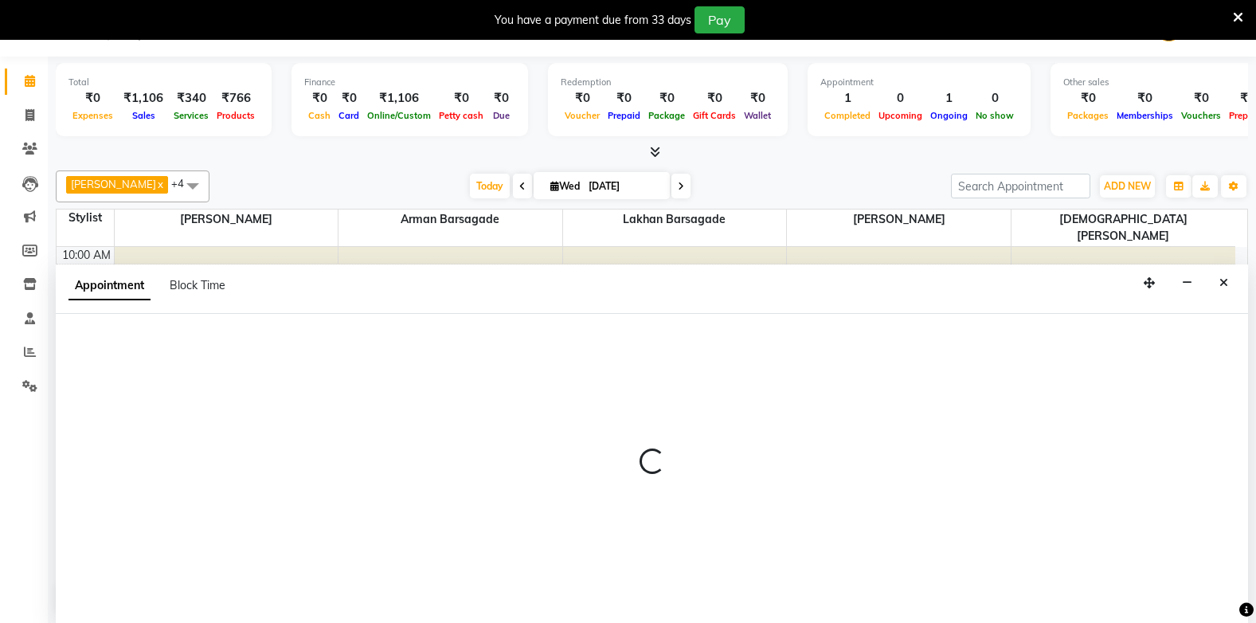
select select "40719"
select select "990"
select select "tentative"
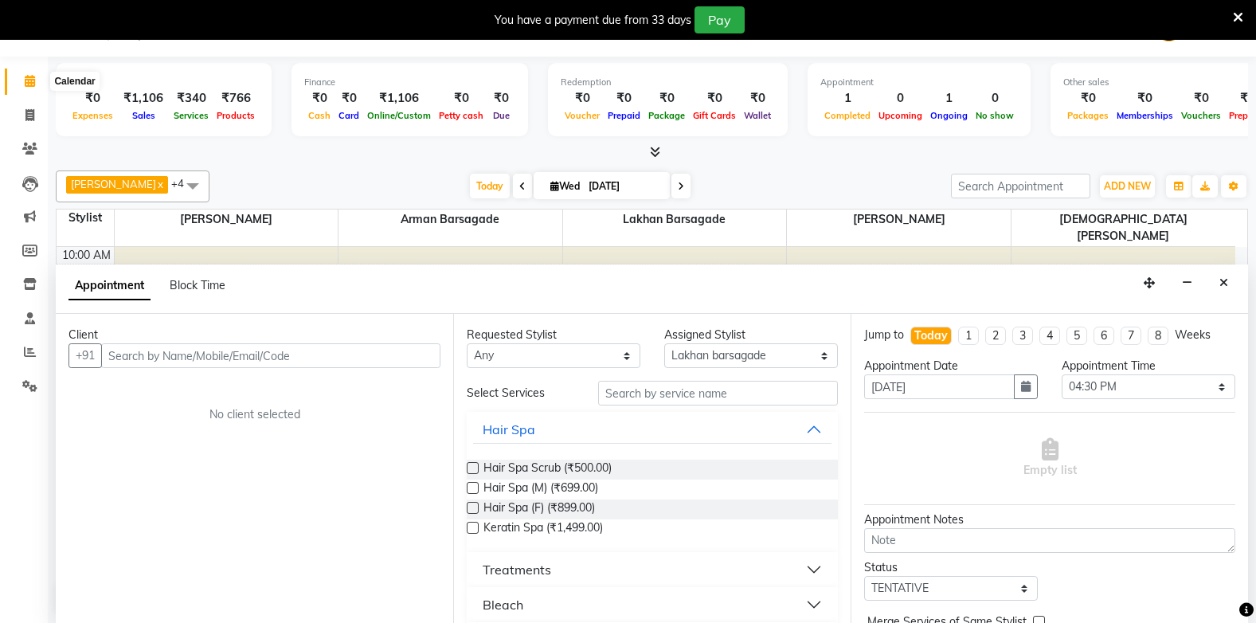
click at [36, 81] on span at bounding box center [30, 81] width 28 height 18
click at [27, 114] on icon at bounding box center [29, 115] width 9 height 12
select select "service"
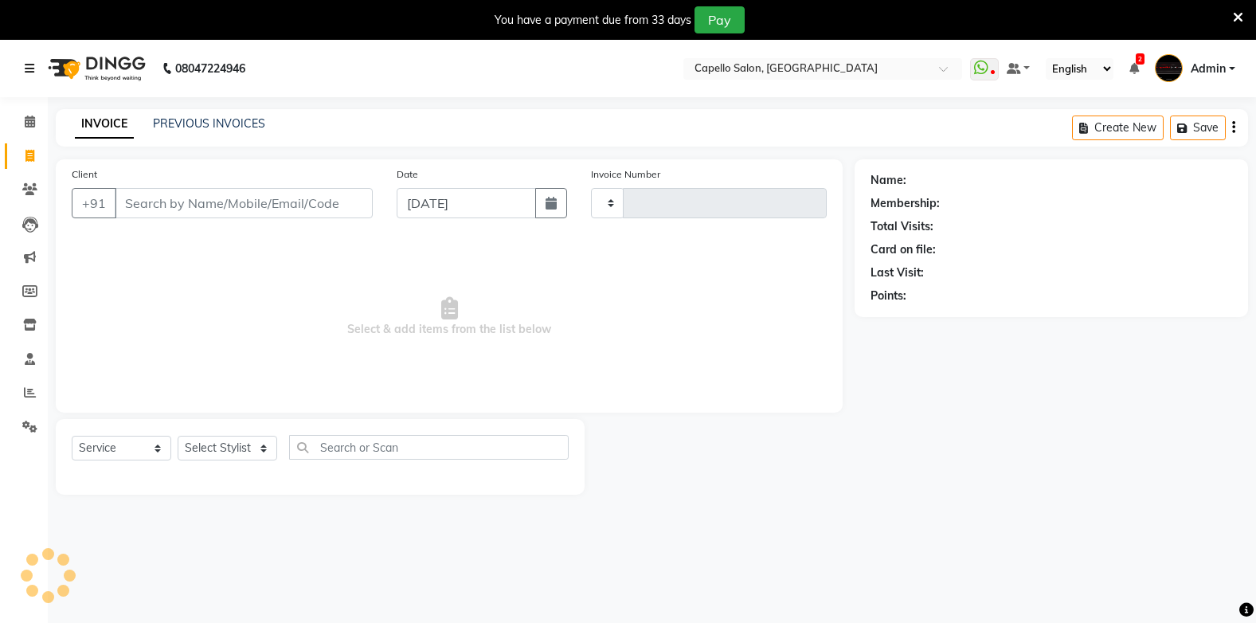
click at [31, 83] on link at bounding box center [33, 68] width 16 height 45
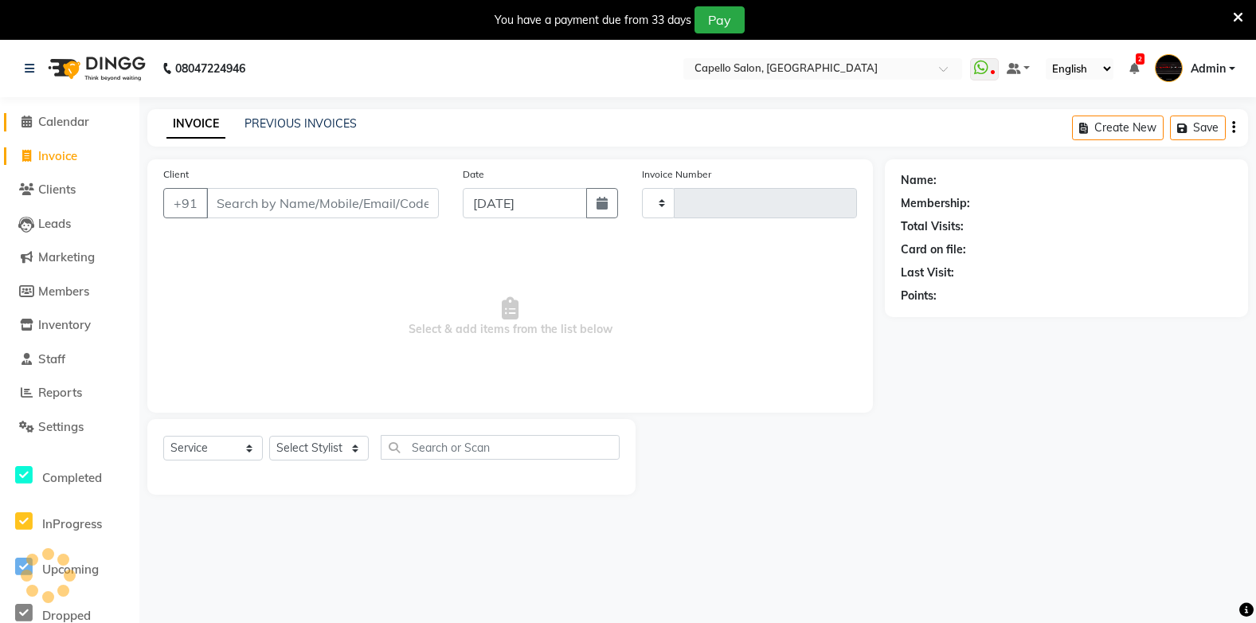
type input "1834"
select select "810"
click at [26, 120] on icon at bounding box center [27, 121] width 10 height 12
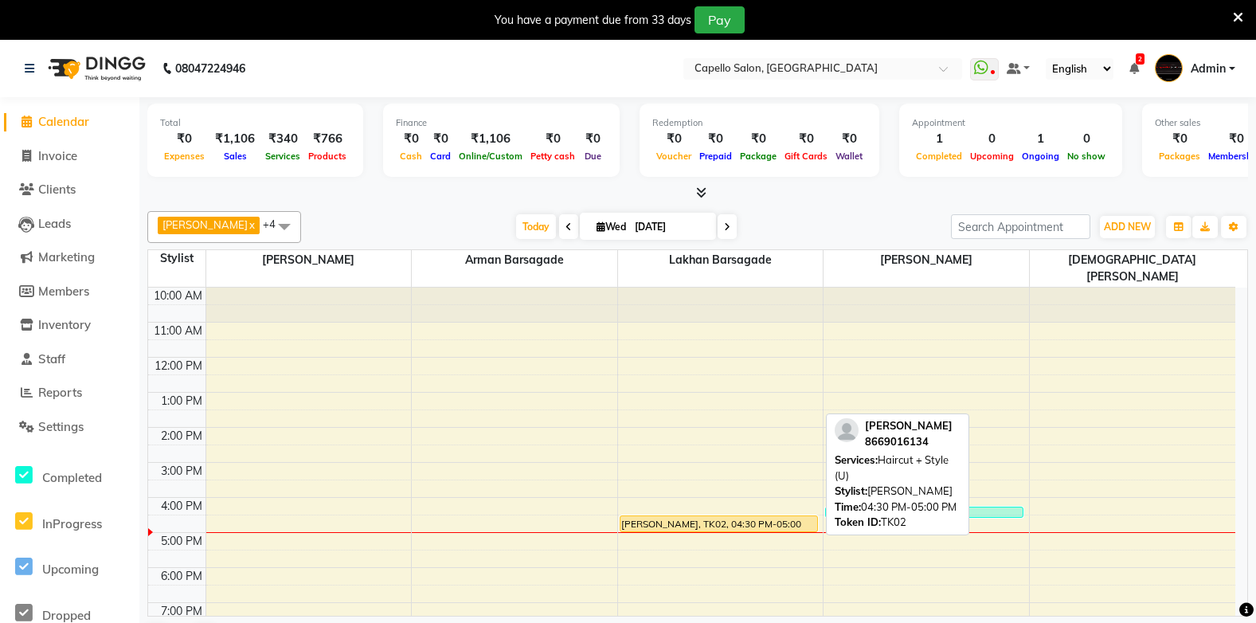
click at [725, 516] on div "khushal joge, TK02, 04:30 PM-05:00 PM, Haircut + Style (U)" at bounding box center [719, 523] width 197 height 15
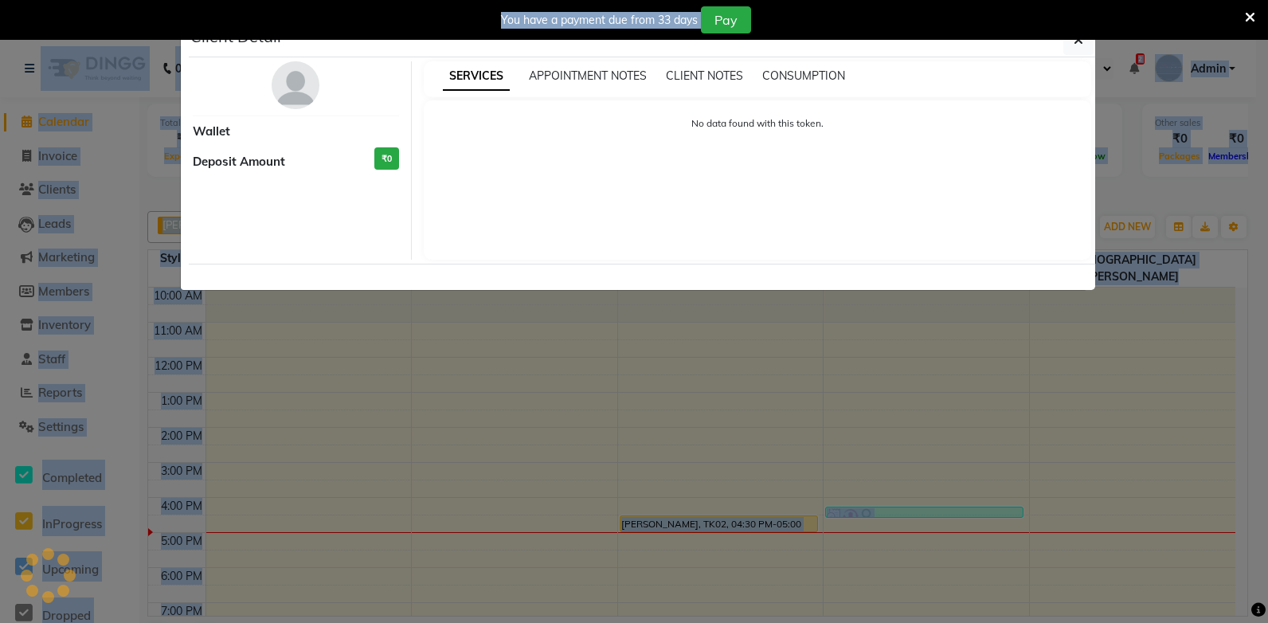
click at [725, 504] on ngb-modal-window "Client Detail Wallet Deposit Amount ₹0 SERVICES APPOINTMENT NOTES CLIENT NOTES …" at bounding box center [634, 311] width 1268 height 623
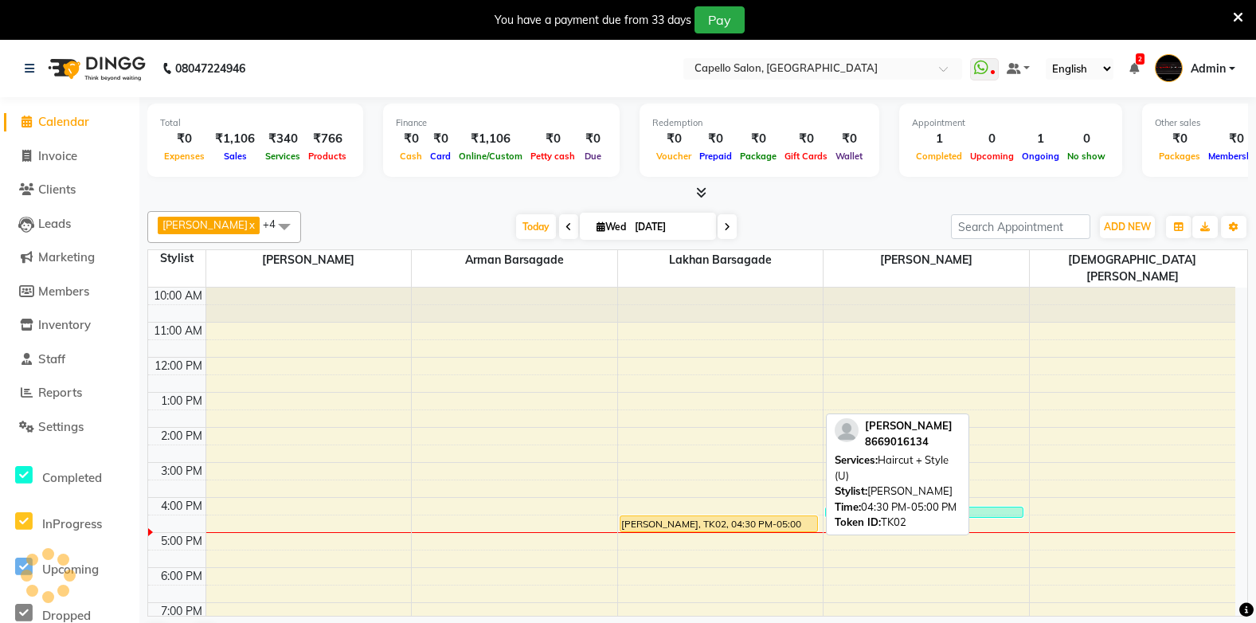
click at [725, 516] on div "khushal joge, TK02, 04:30 PM-05:00 PM, Haircut + Style (U)" at bounding box center [719, 523] width 197 height 15
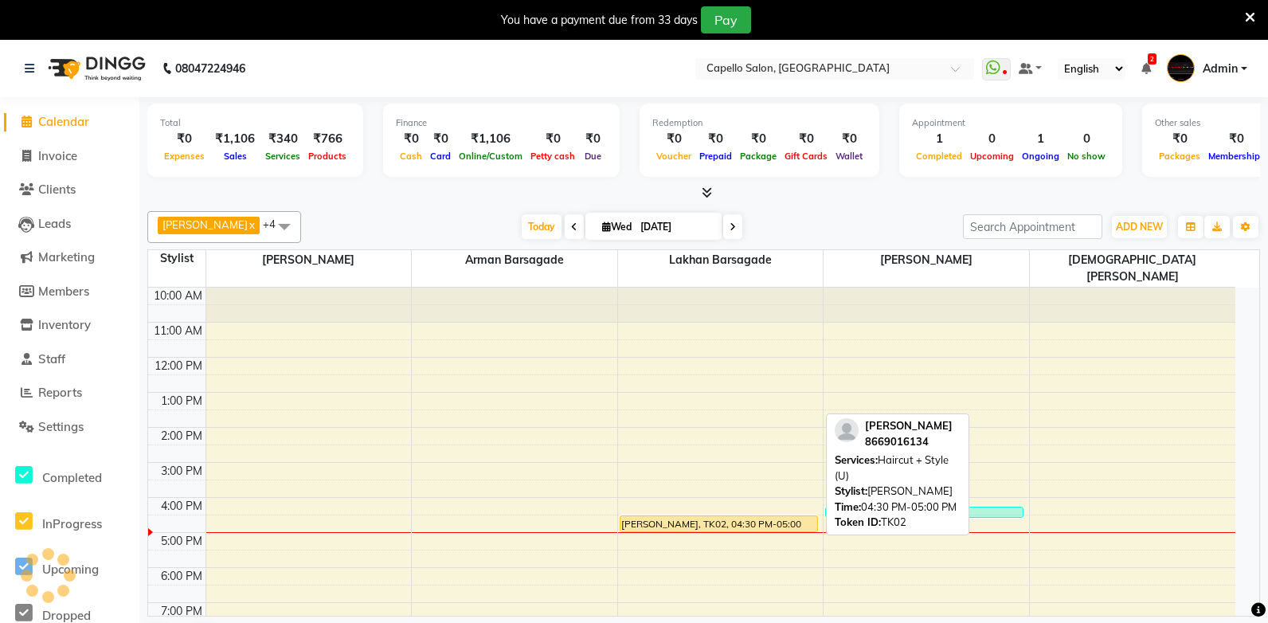
select select "1"
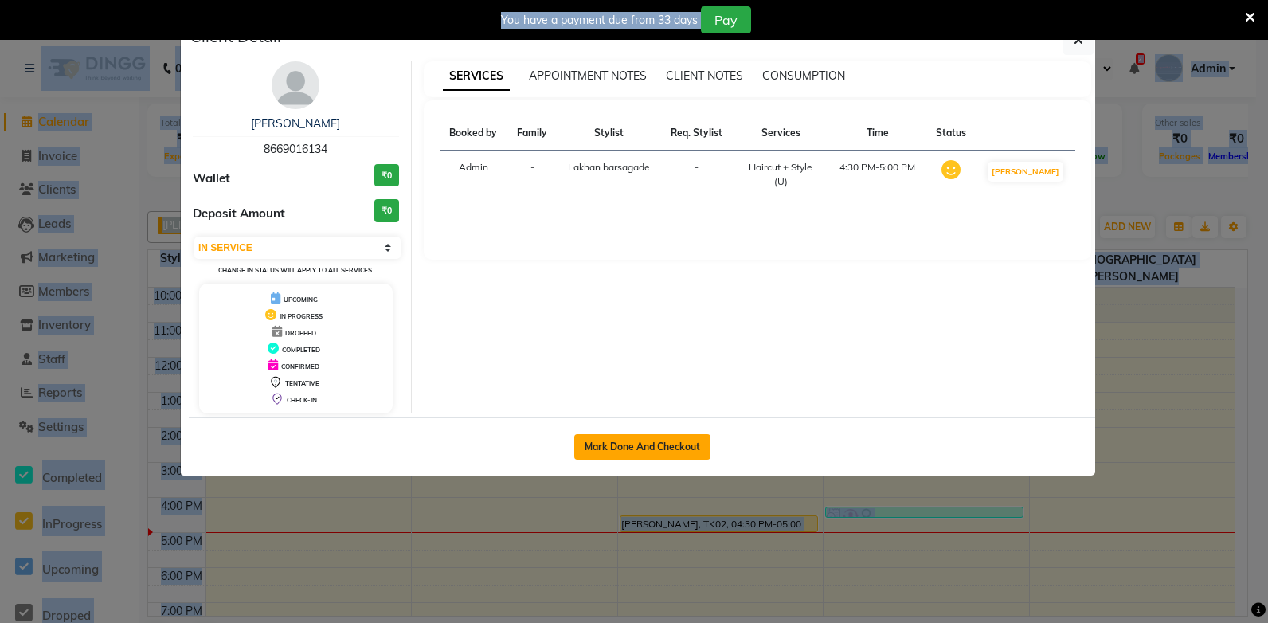
click at [652, 445] on button "Mark Done And Checkout" at bounding box center [642, 446] width 136 height 25
select select "service"
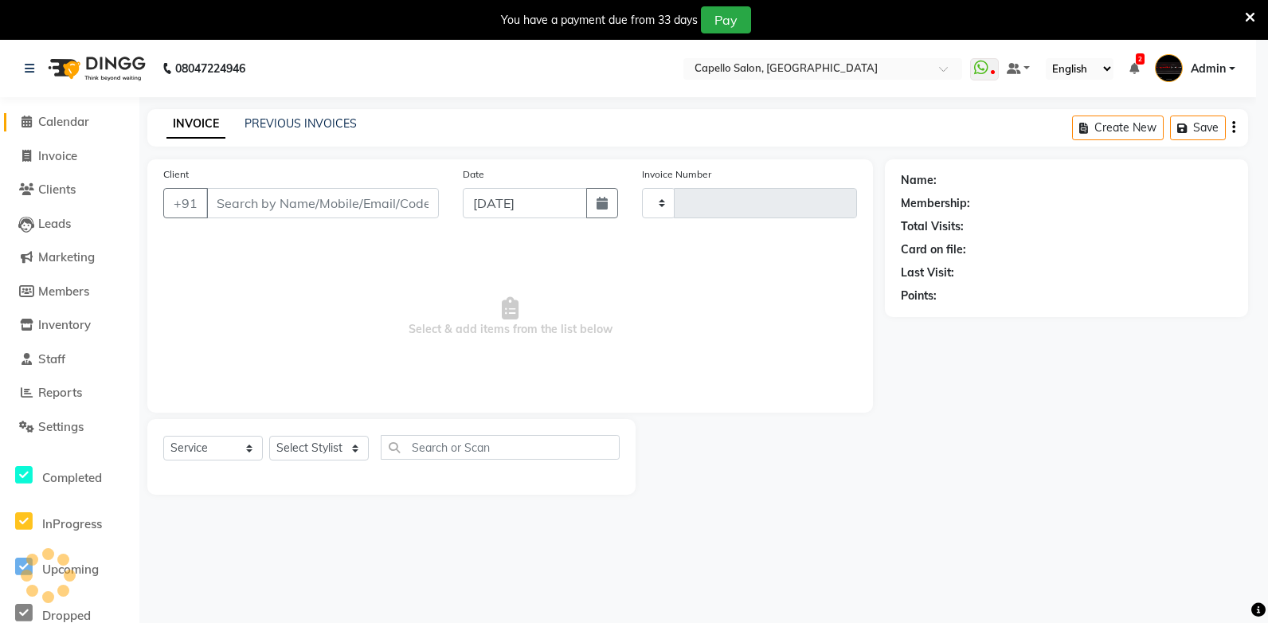
type input "1834"
select select "810"
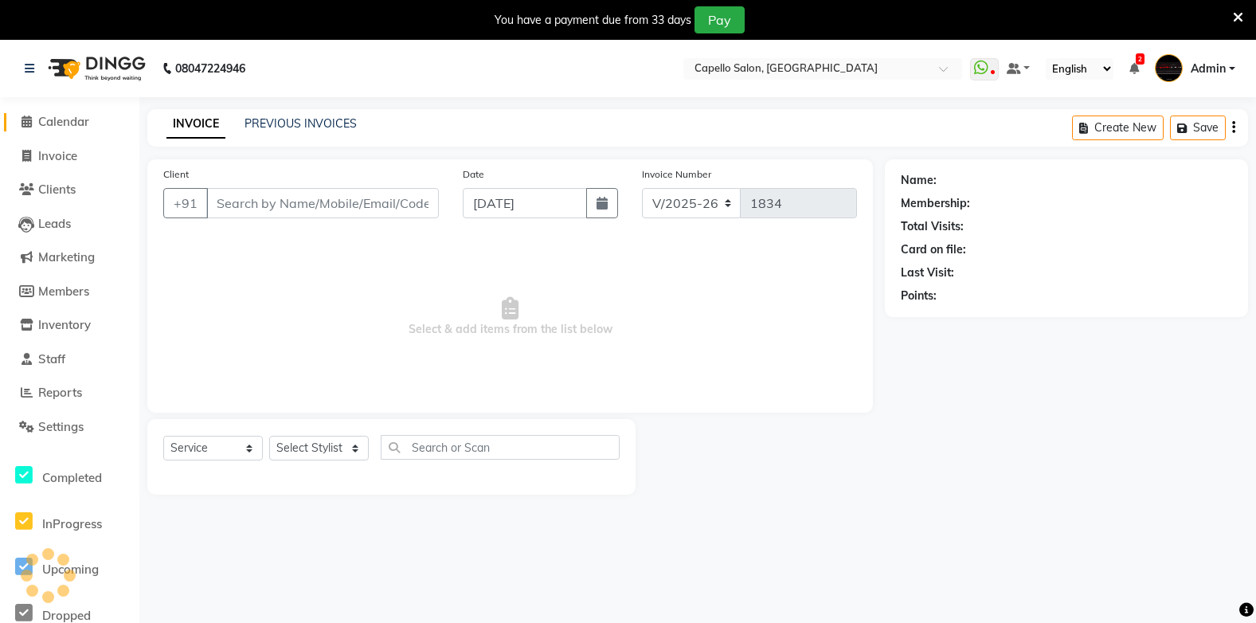
type input "8669016134"
select select "40719"
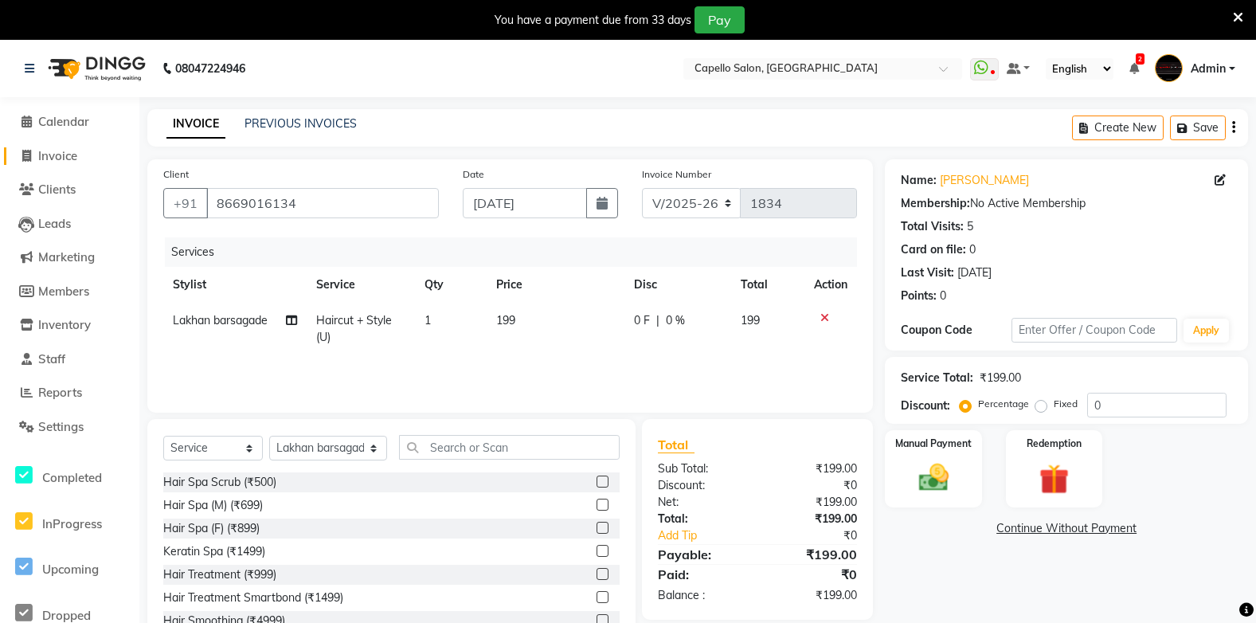
click at [25, 154] on icon at bounding box center [26, 156] width 9 height 12
select select "service"
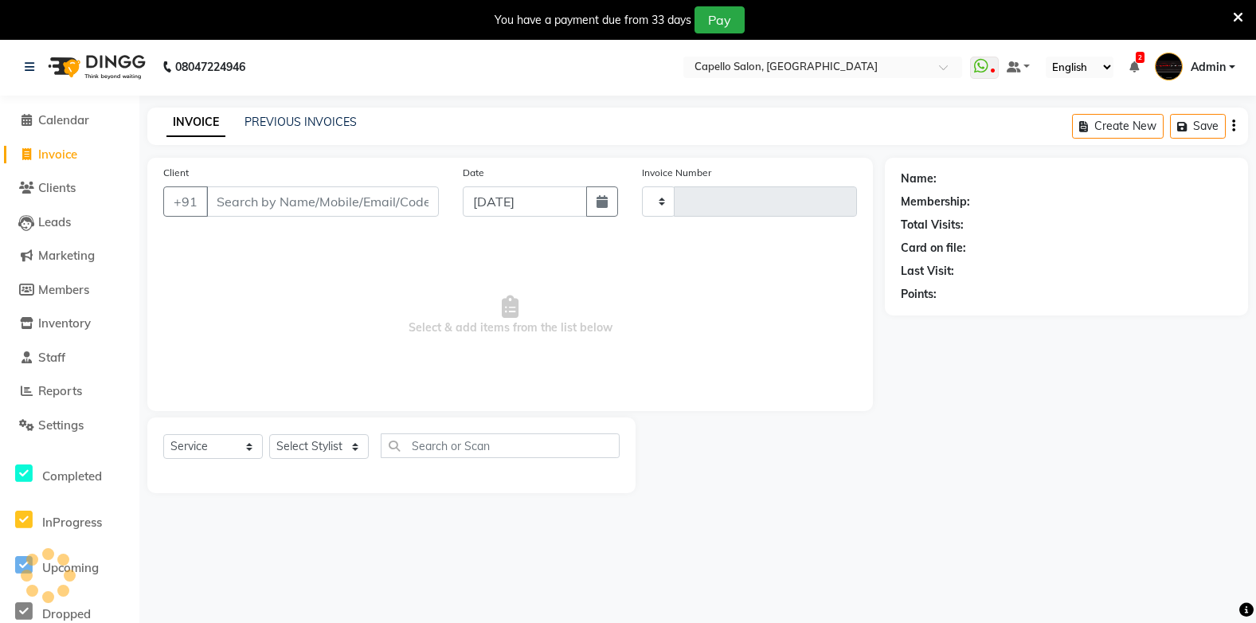
scroll to position [40, 0]
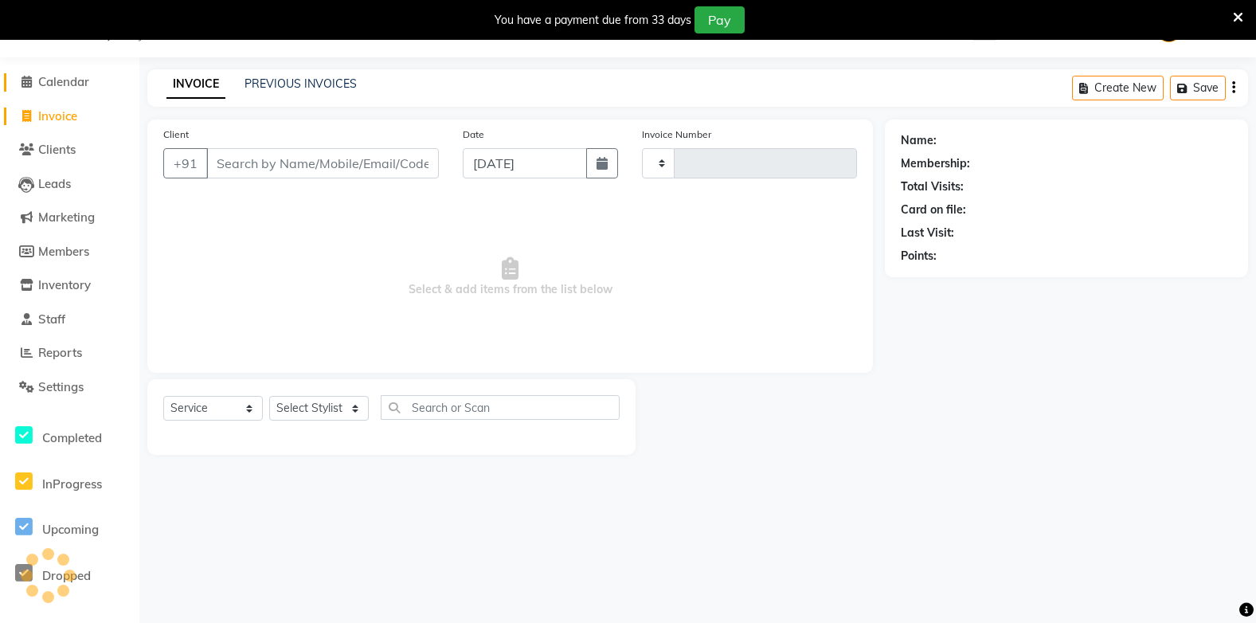
type input "1834"
select select "810"
click at [23, 78] on icon at bounding box center [27, 82] width 10 height 12
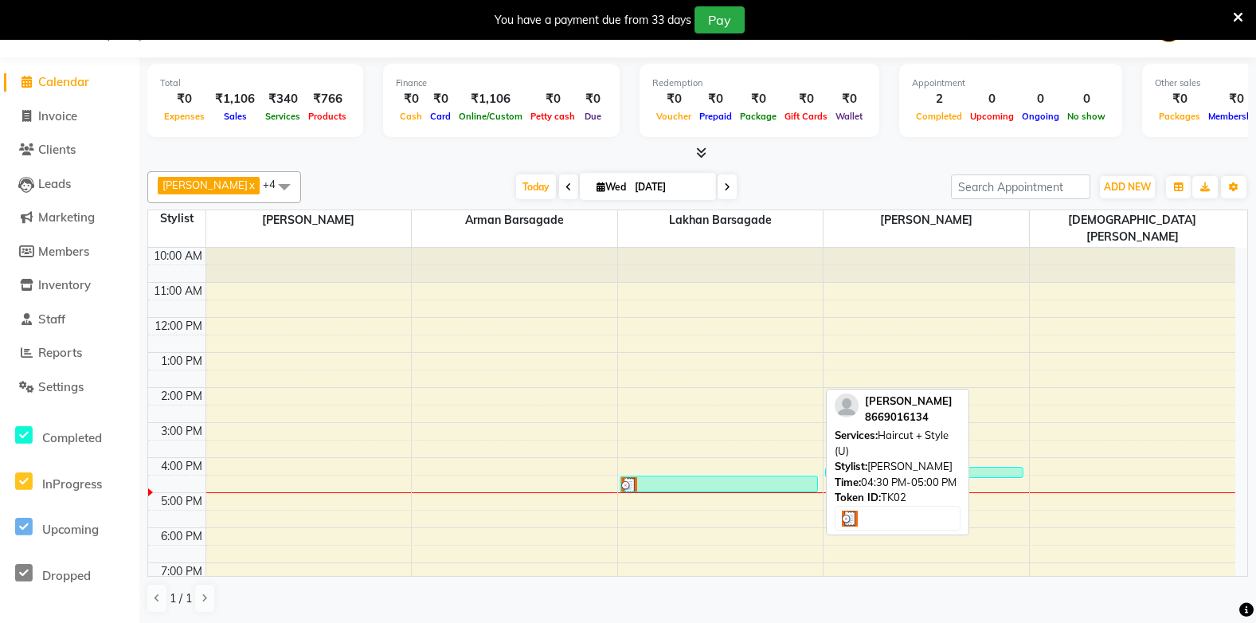
click at [703, 477] on div at bounding box center [718, 485] width 195 height 16
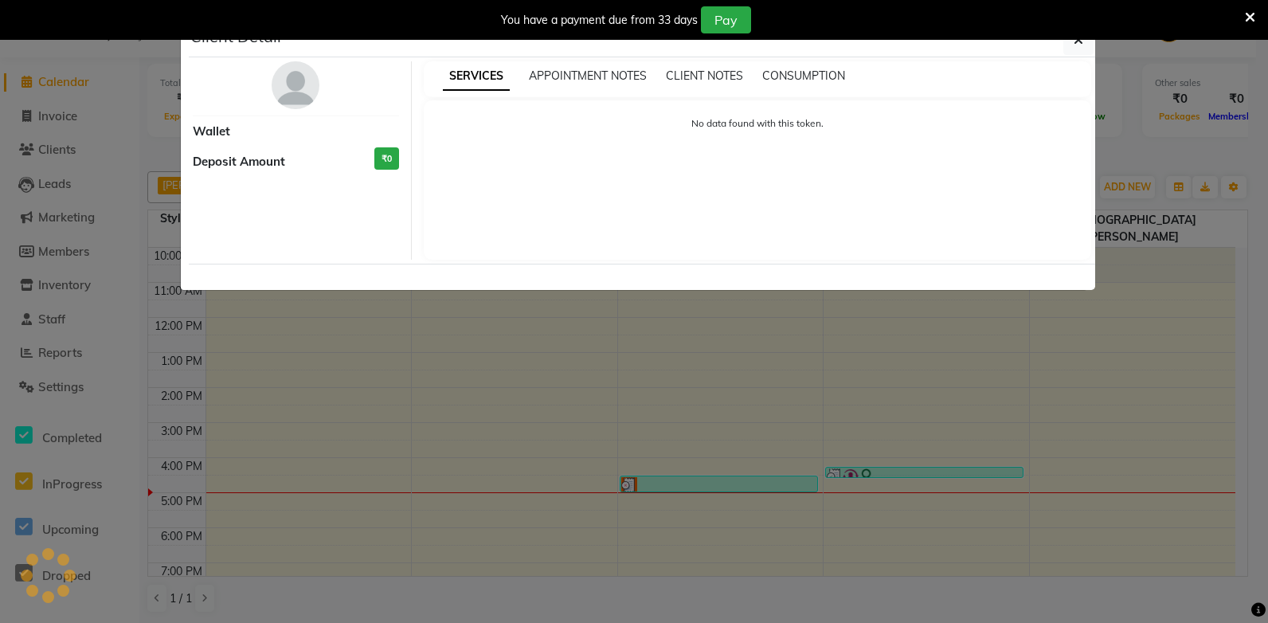
select select "3"
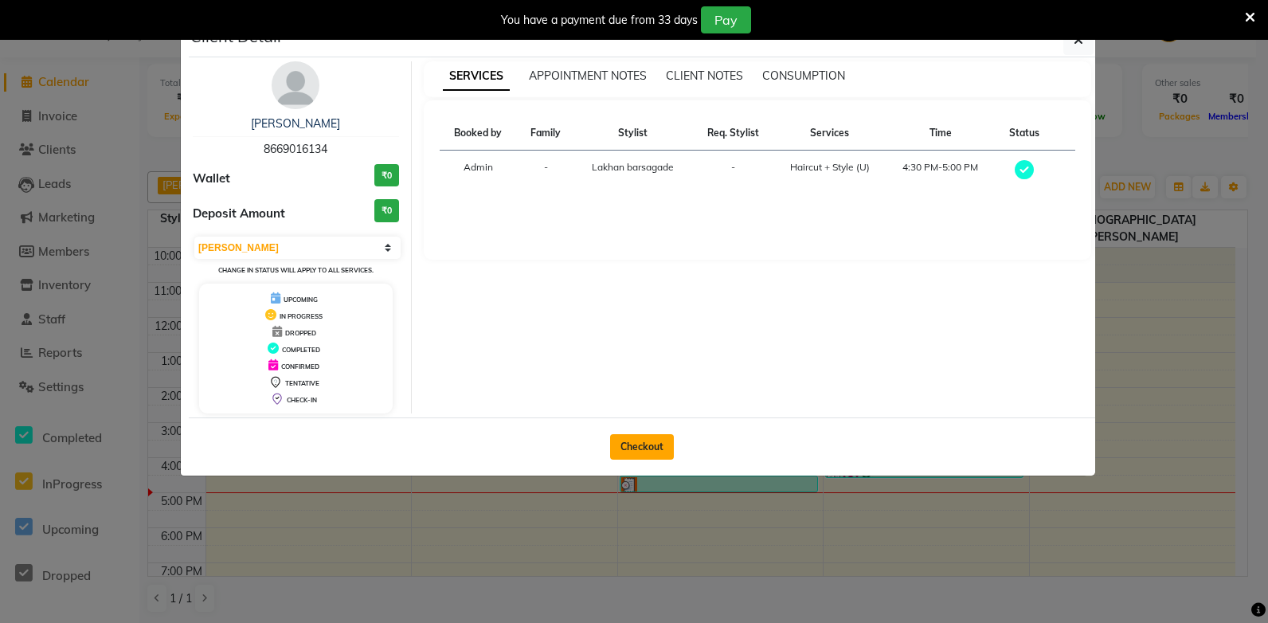
click at [652, 437] on button "Checkout" at bounding box center [642, 446] width 64 height 25
select select "service"
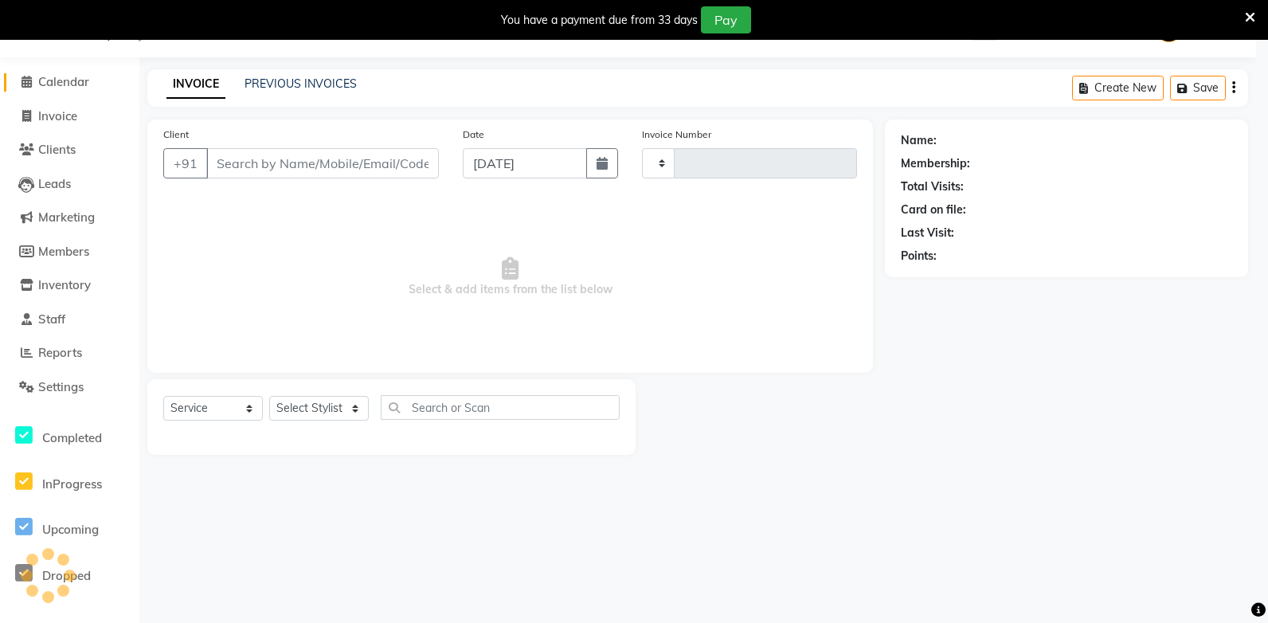
type input "1834"
select select "810"
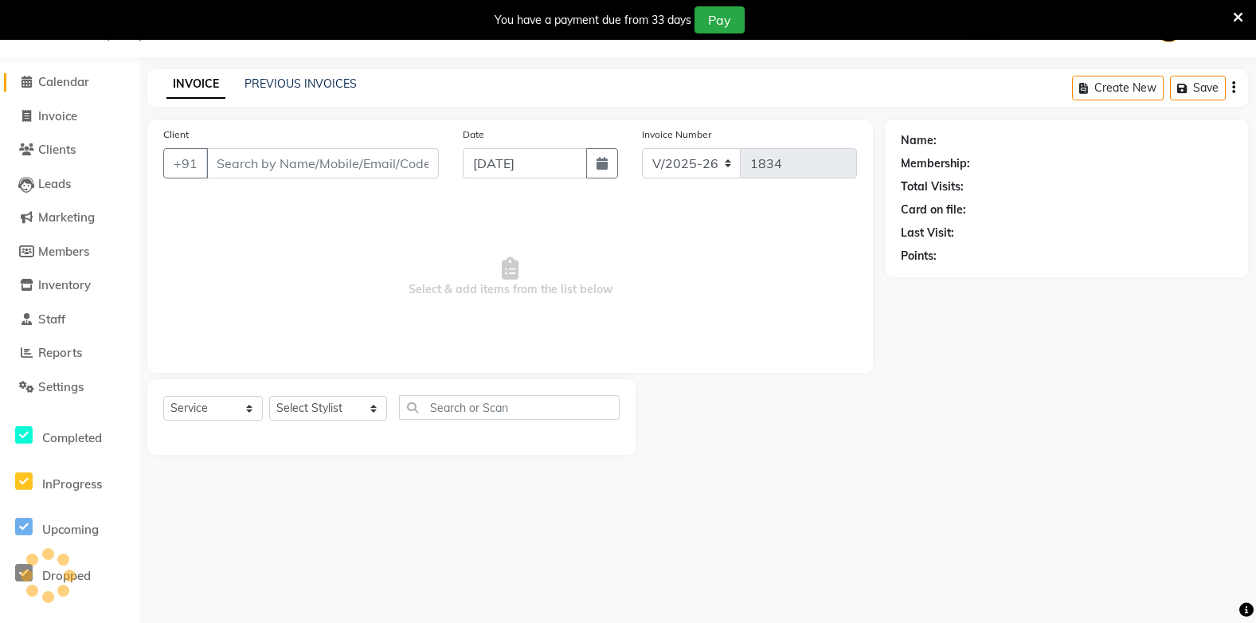
type input "8669016134"
select select "40719"
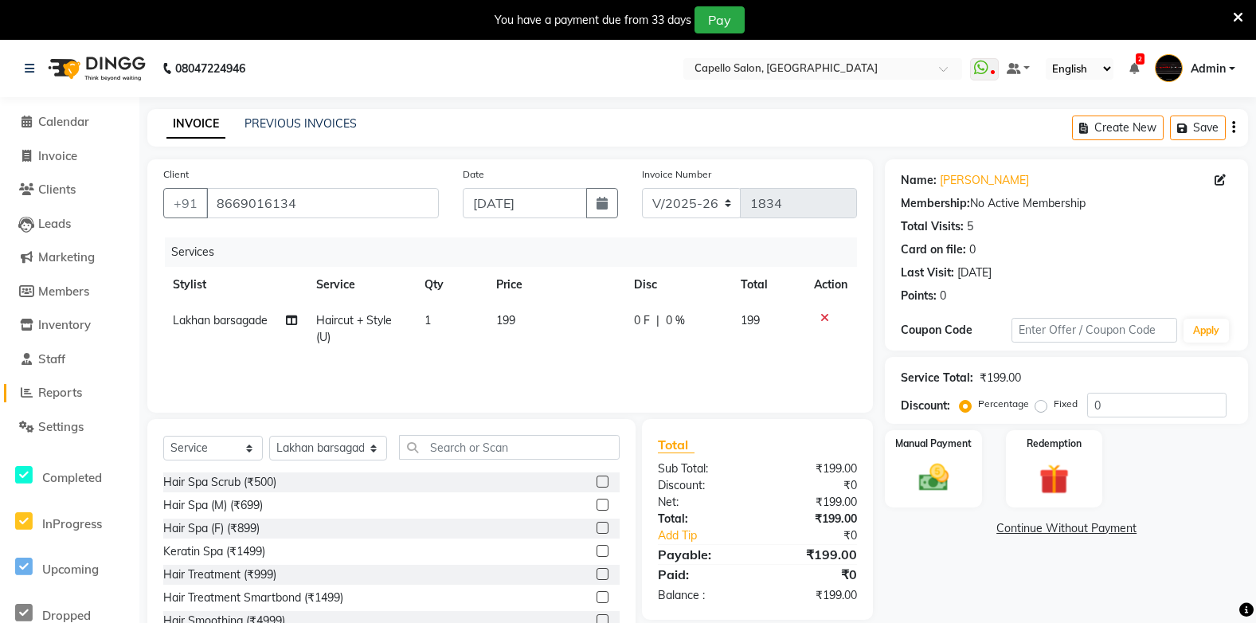
click at [59, 390] on span "Reports" at bounding box center [60, 392] width 44 height 15
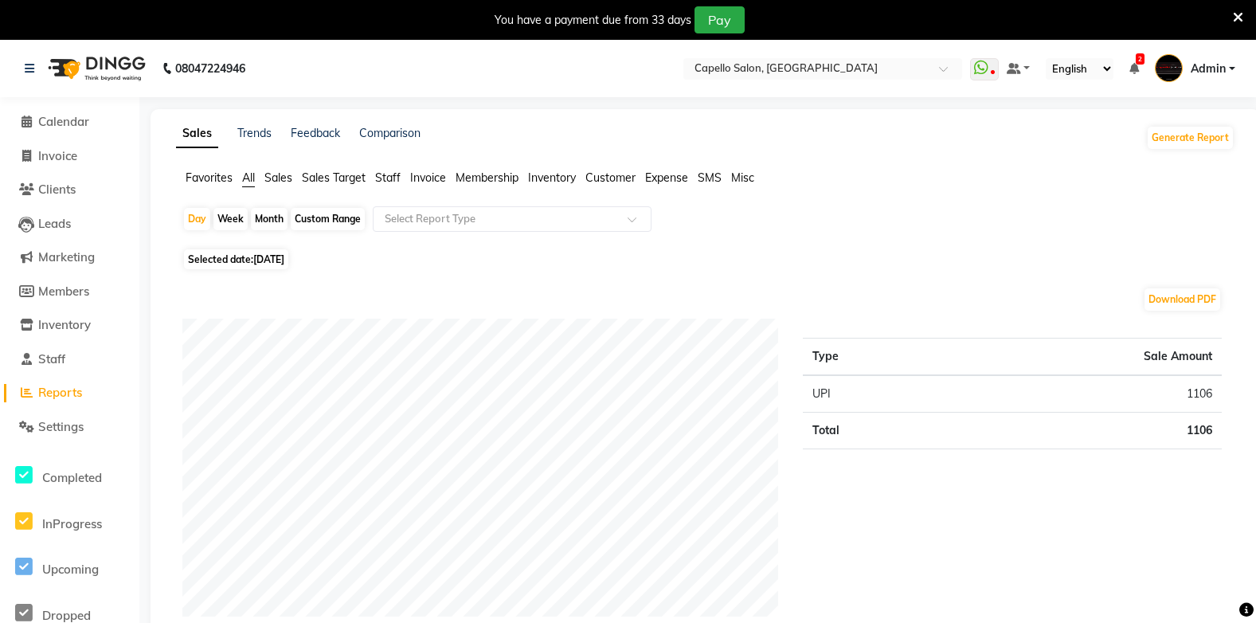
click at [202, 174] on span "Favorites" at bounding box center [209, 177] width 47 height 14
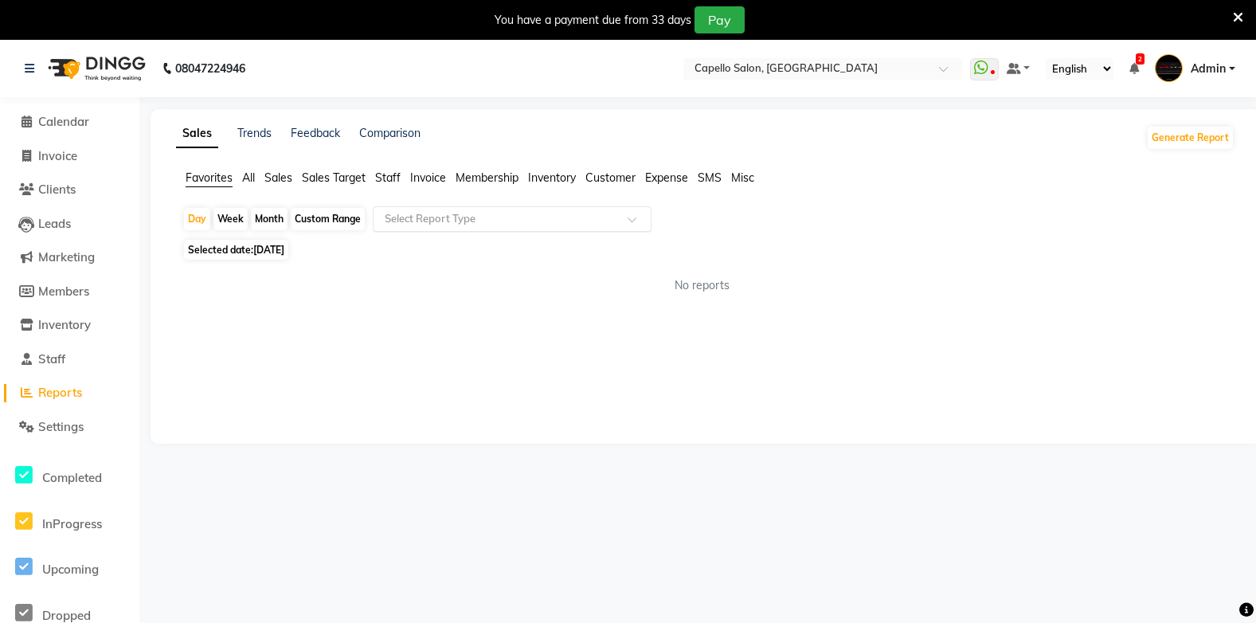
click at [471, 221] on input "text" at bounding box center [496, 219] width 229 height 16
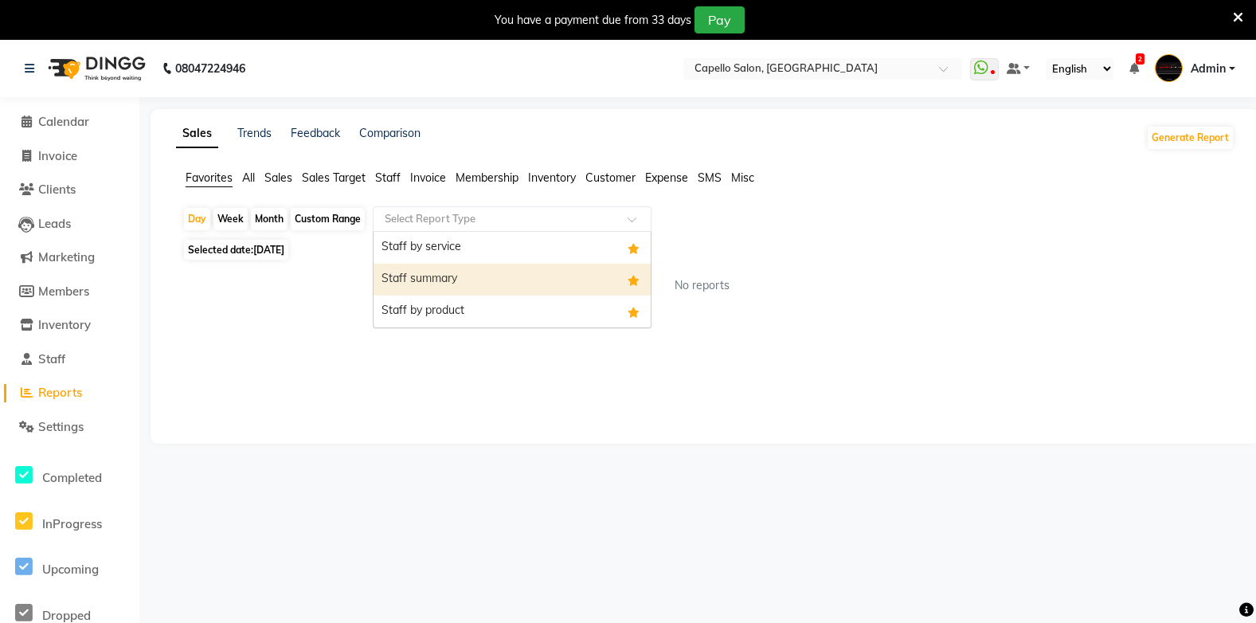
click at [471, 267] on div "Staff summary" at bounding box center [512, 280] width 277 height 32
select select "full_report"
select select "csv"
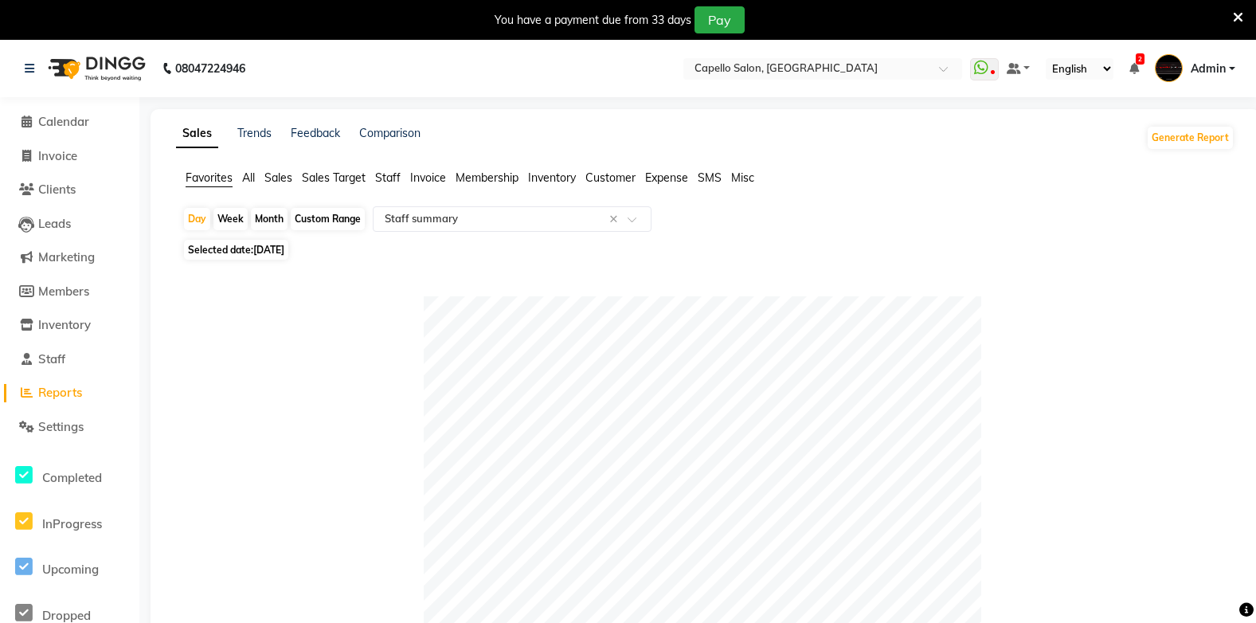
click at [273, 215] on div "Month" at bounding box center [269, 219] width 37 height 22
select select "9"
select select "2025"
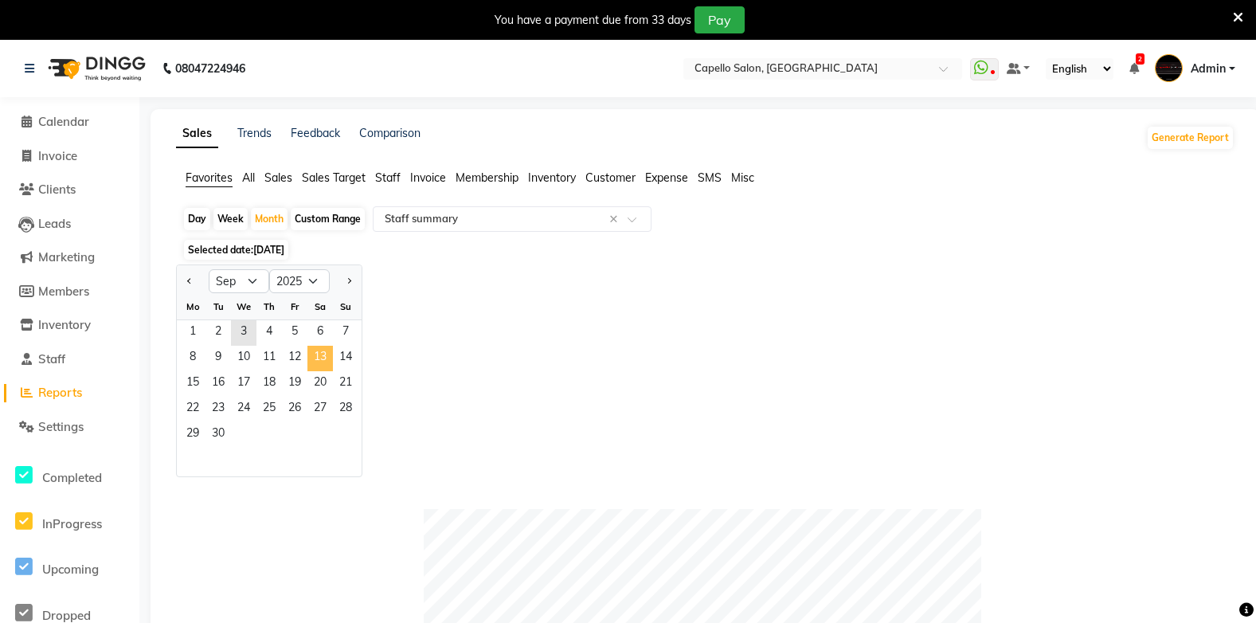
click at [308, 357] on span "13" at bounding box center [319, 358] width 25 height 25
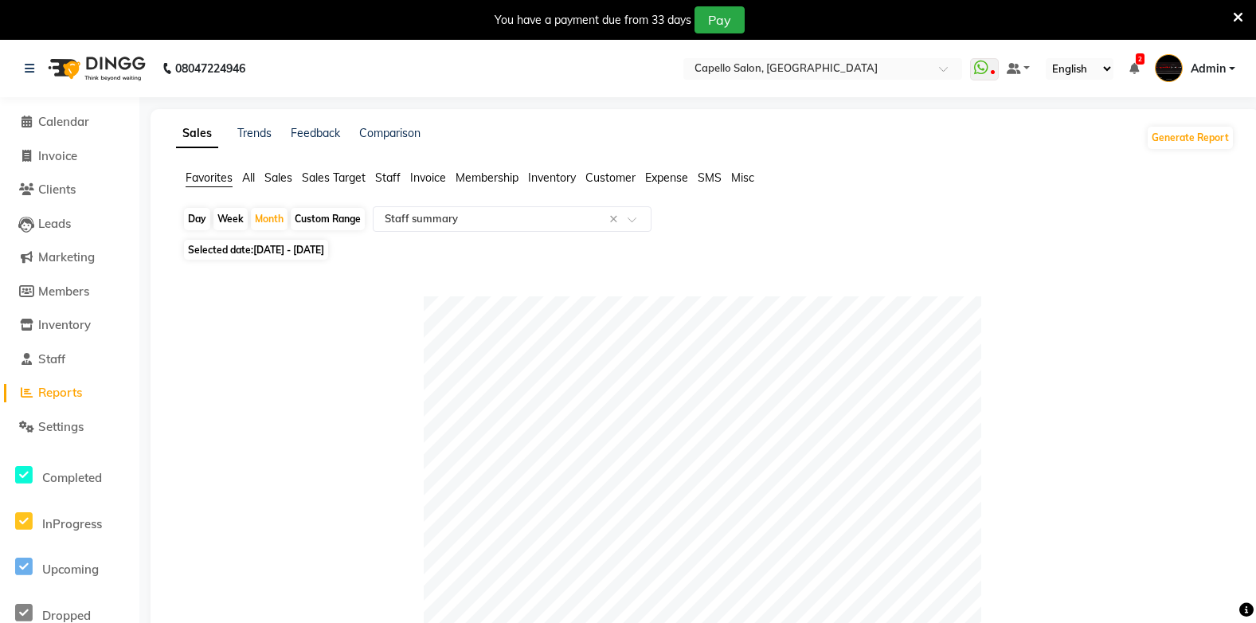
click at [69, 112] on li "Calendar" at bounding box center [69, 122] width 139 height 34
click at [54, 154] on span "Invoice" at bounding box center [57, 155] width 39 height 15
select select "service"
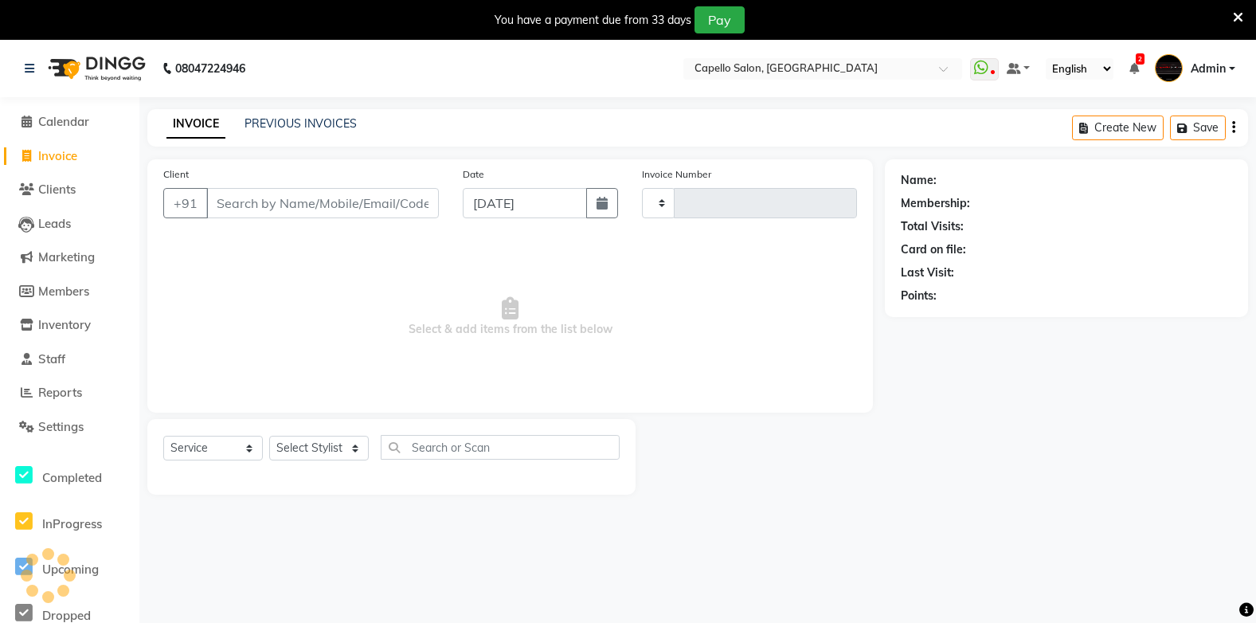
scroll to position [14, 0]
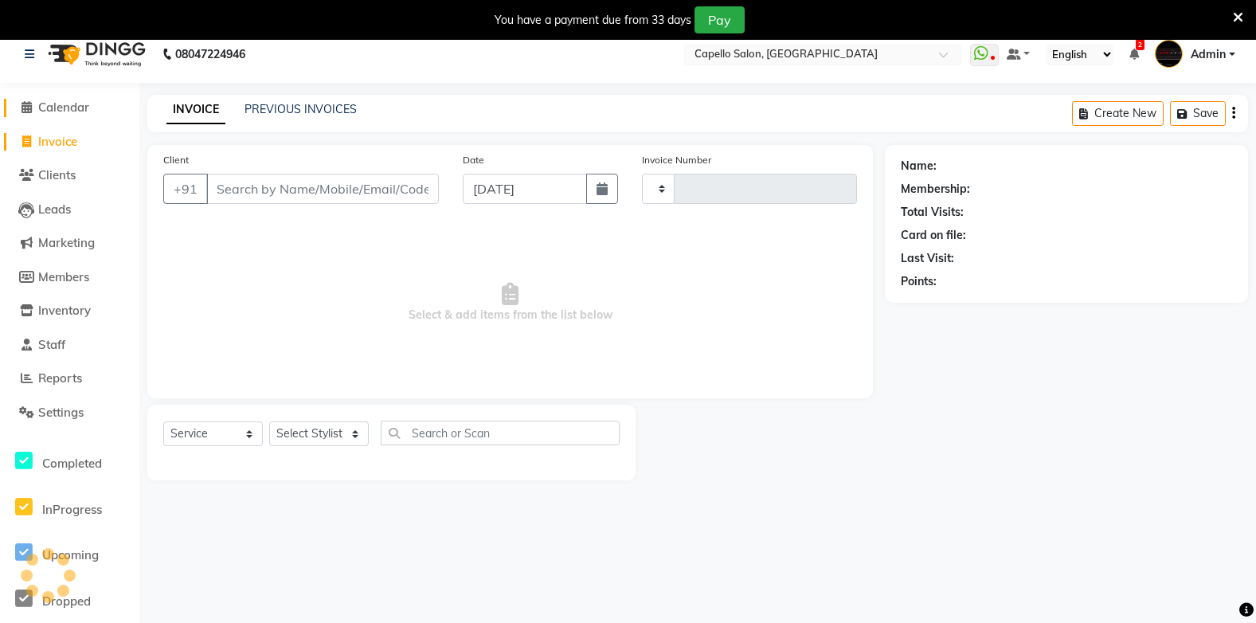
click at [70, 111] on span "Calendar" at bounding box center [63, 107] width 51 height 15
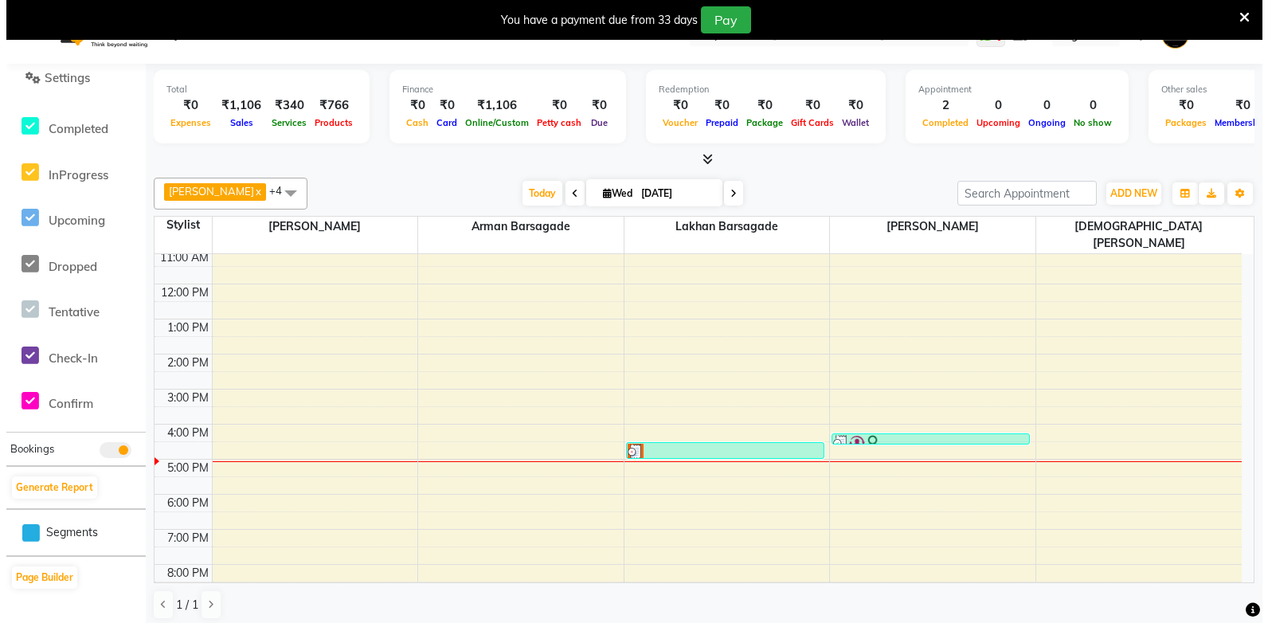
scroll to position [41, 0]
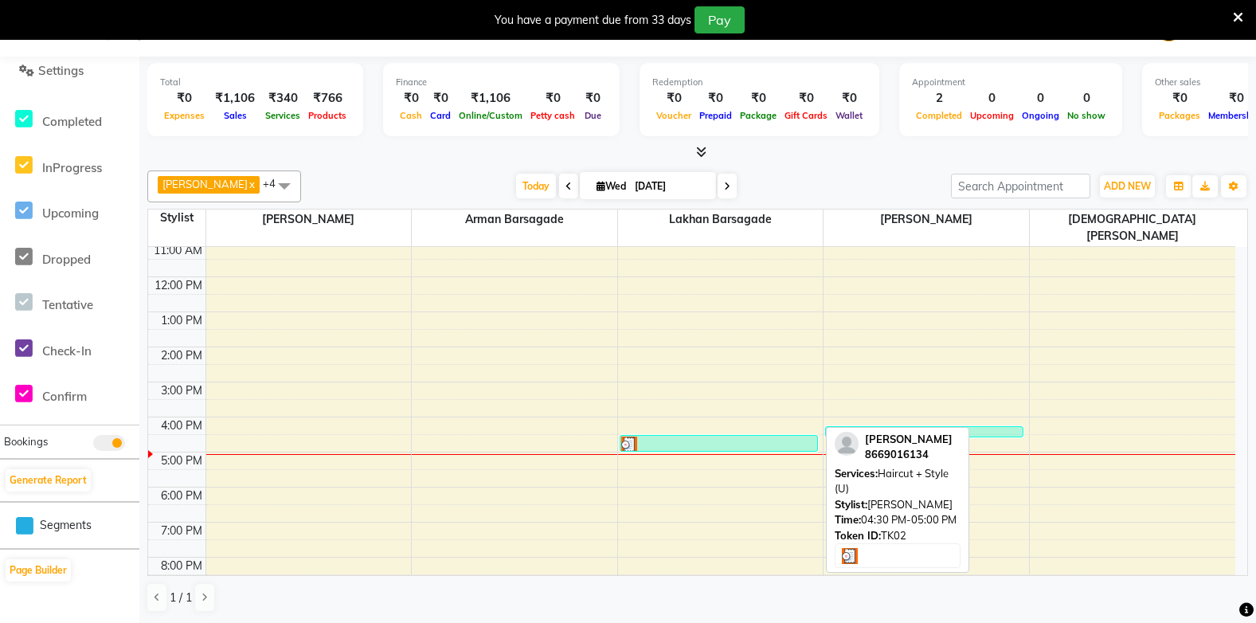
click at [724, 437] on div at bounding box center [718, 445] width 195 height 16
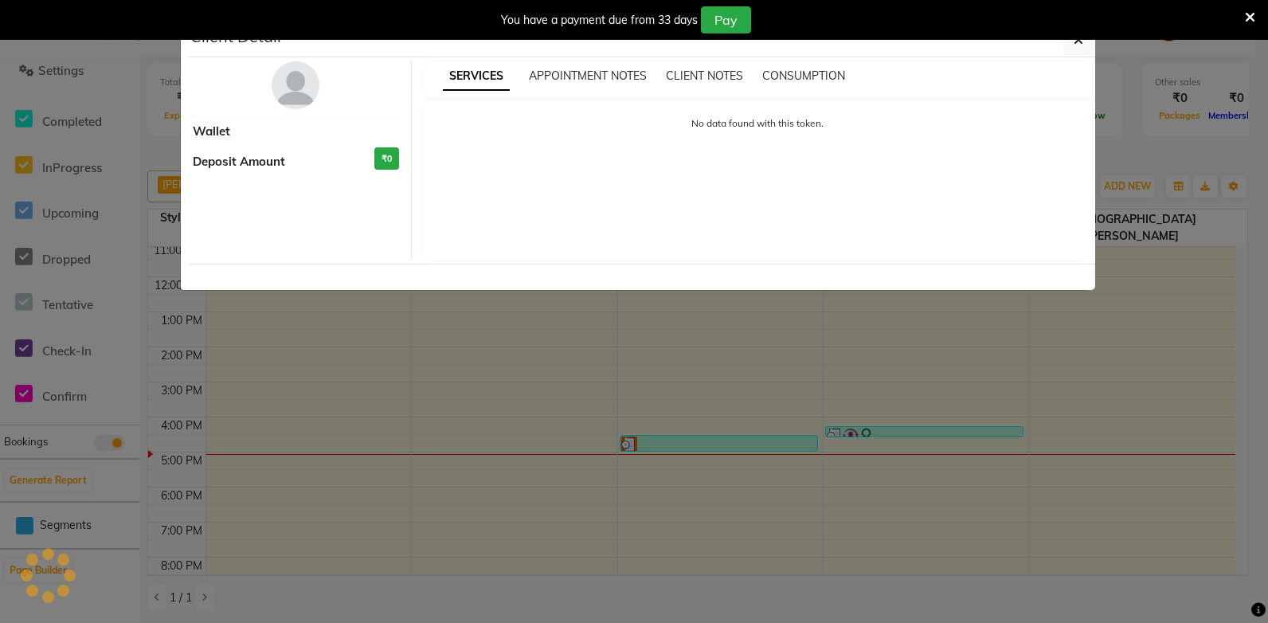
select select "3"
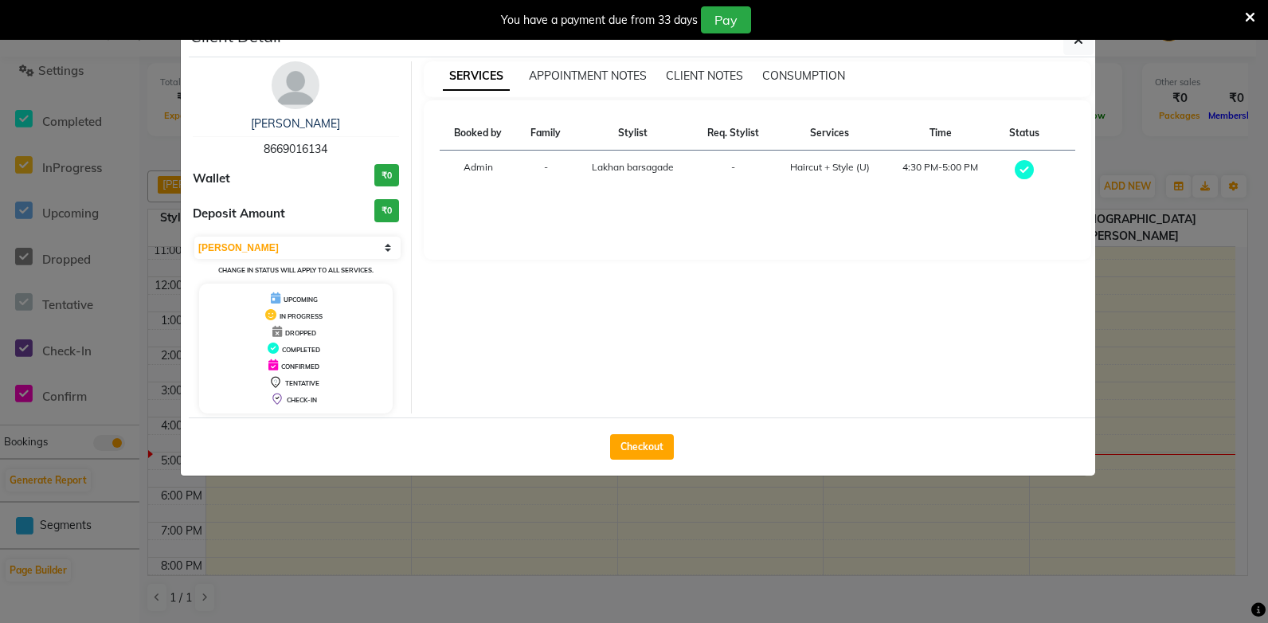
click at [1170, 331] on ngb-modal-window "Client Detail khushal joge 8669016134 Wallet ₹0 Deposit Amount ₹0 Select MARK D…" at bounding box center [634, 311] width 1268 height 623
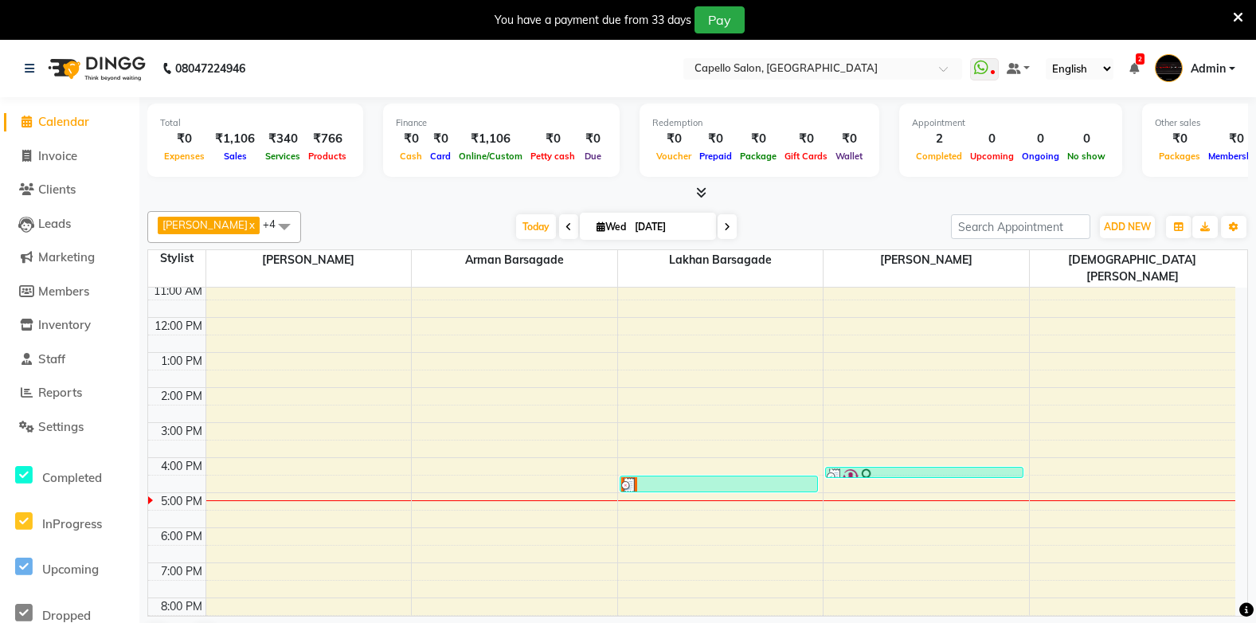
scroll to position [315, 0]
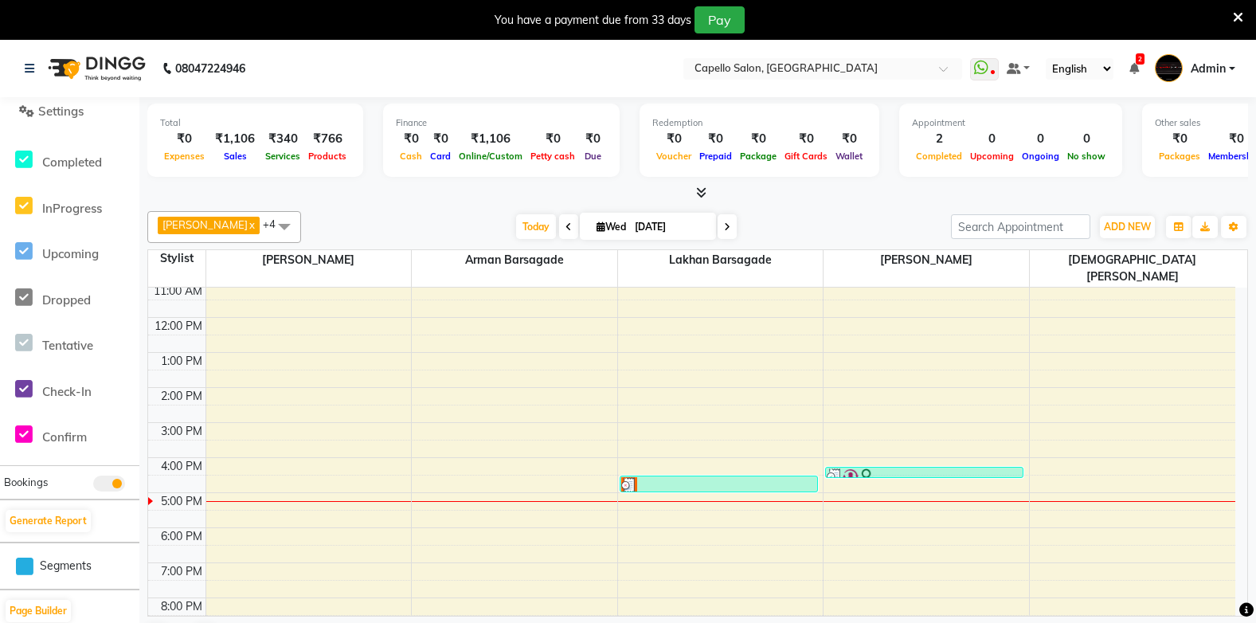
click at [381, 210] on div "BHARTI SAHARE x Sahil Mendhulkar x Lakhan barsagade x Arman Barsagade x Vaishna…" at bounding box center [697, 432] width 1101 height 455
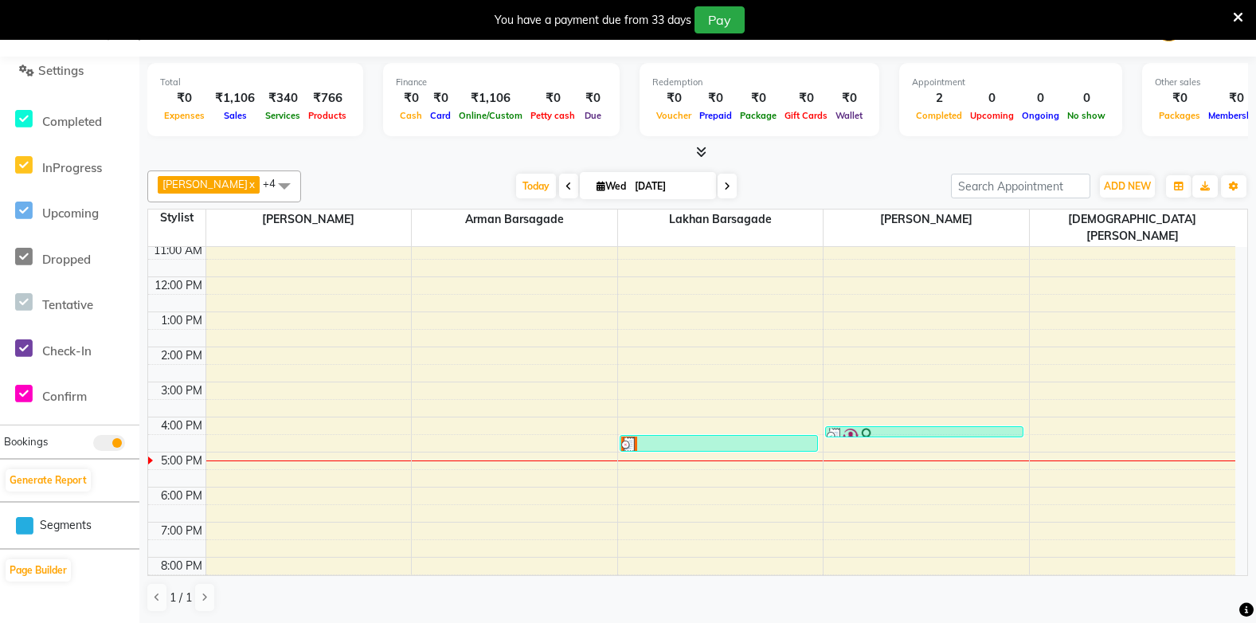
scroll to position [0, 0]
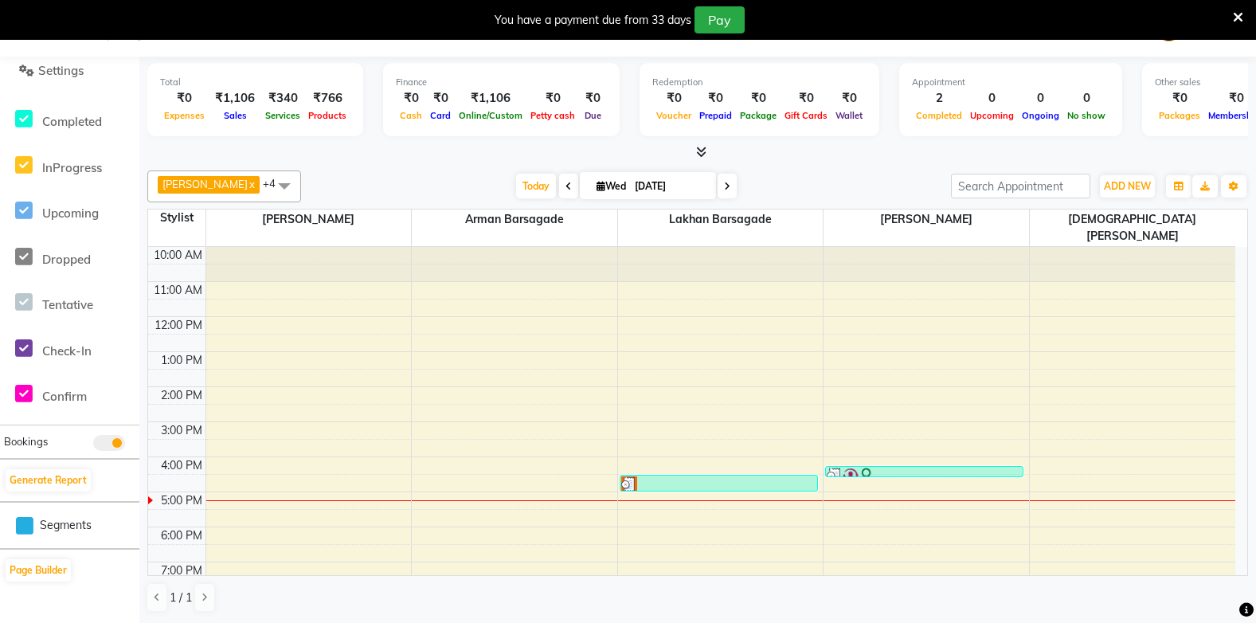
click at [372, 162] on div "Total ₹0 Expenses ₹1,106 Sales ₹340 Services ₹766 Products Finance ₹0 Cash ₹0 C…" at bounding box center [697, 340] width 1117 height 566
click at [65, 75] on span "Settings" at bounding box center [60, 70] width 45 height 15
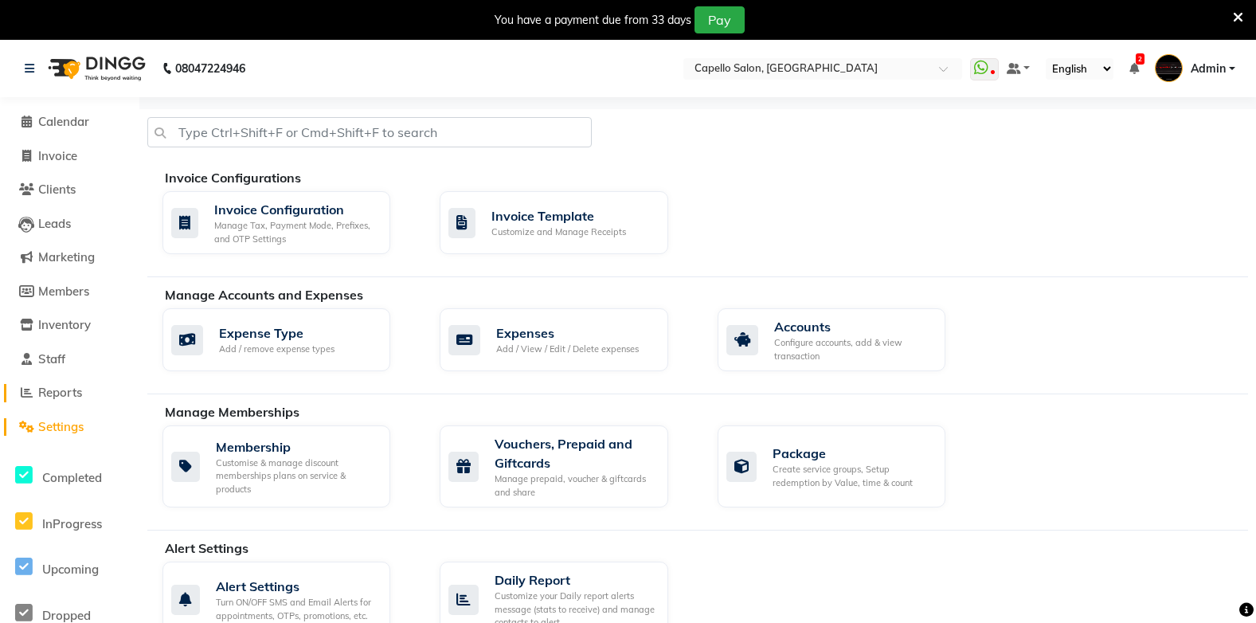
click at [61, 396] on span "Reports" at bounding box center [60, 392] width 44 height 15
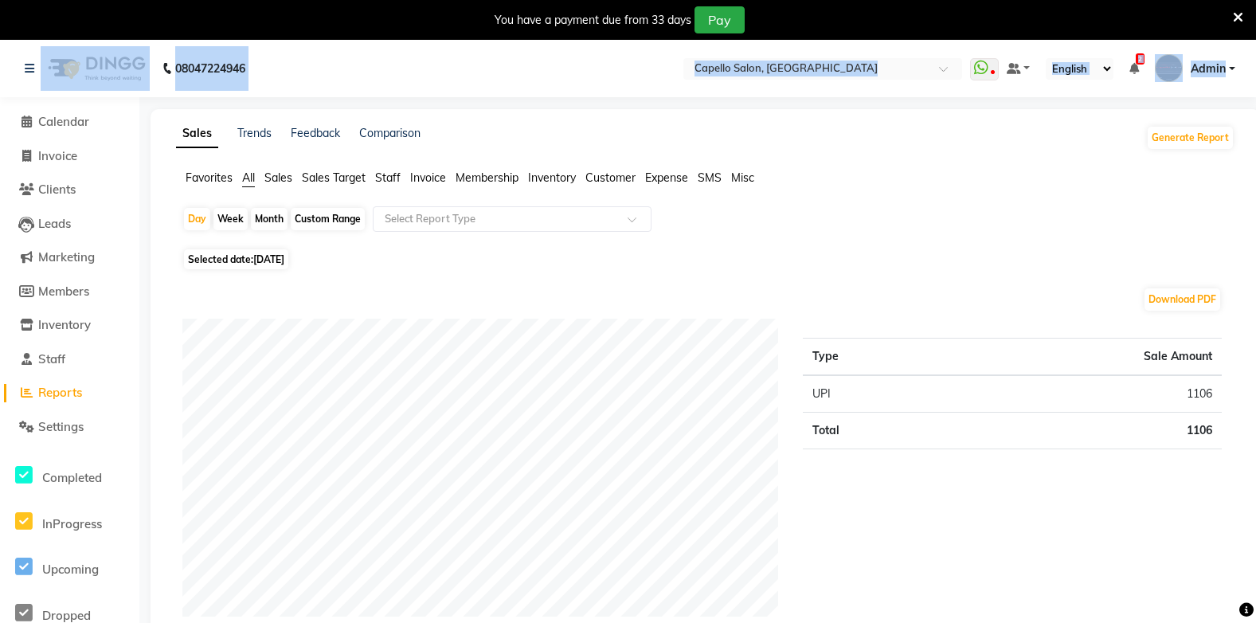
drag, startPoint x: 0, startPoint y: 94, endPoint x: 37, endPoint y: 101, distance: 37.3
click at [20, 119] on span at bounding box center [26, 122] width 24 height 18
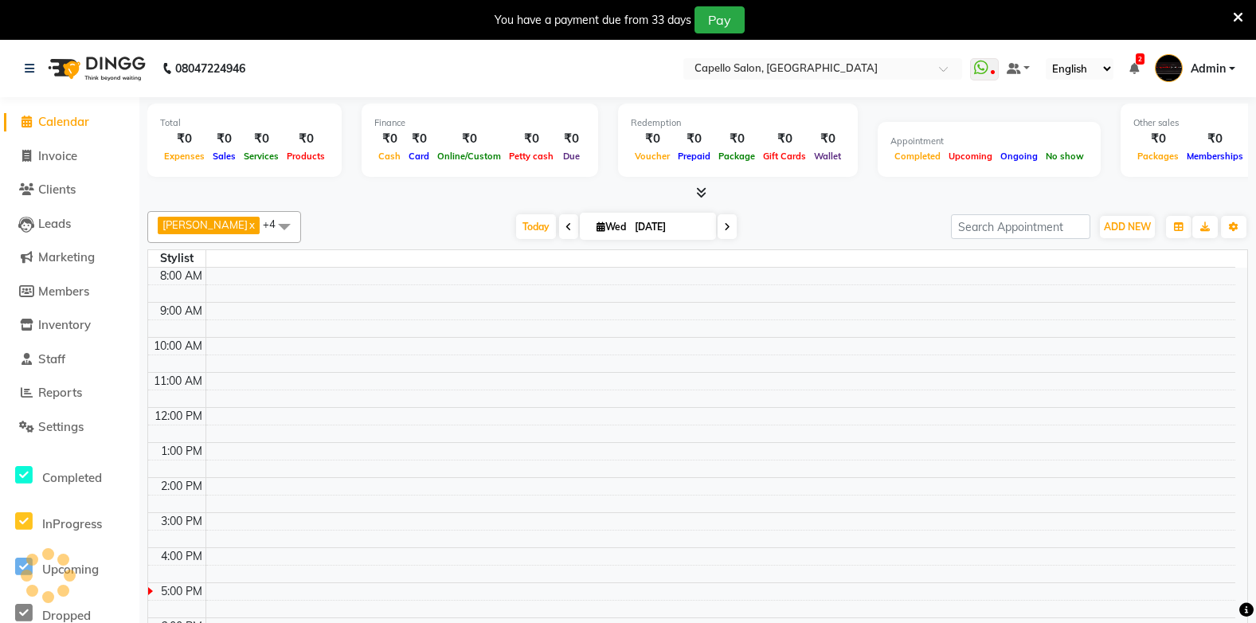
drag, startPoint x: 416, startPoint y: 199, endPoint x: 412, endPoint y: 188, distance: 11.8
click at [413, 190] on div at bounding box center [697, 193] width 1101 height 17
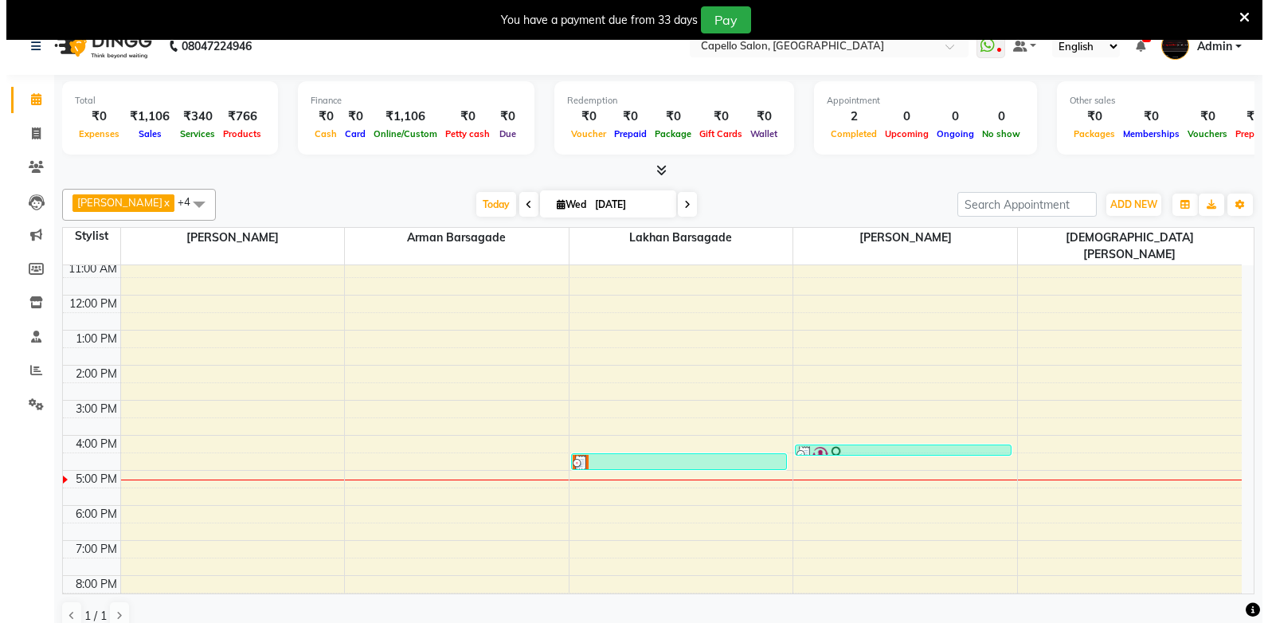
scroll to position [41, 0]
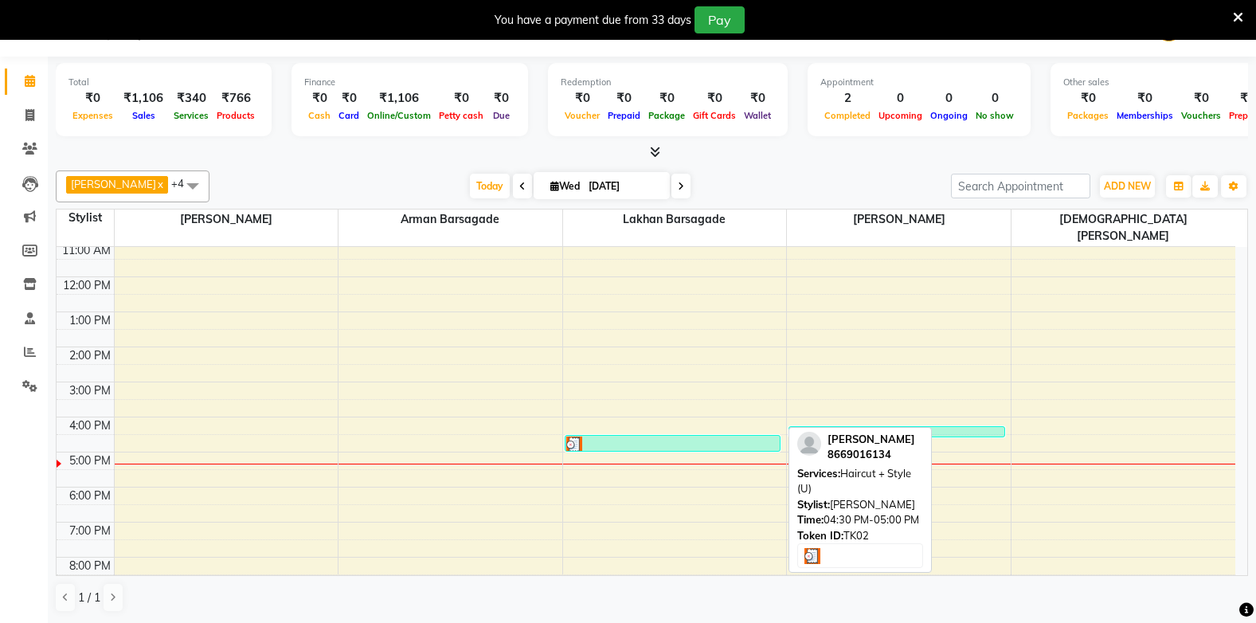
click at [659, 437] on div at bounding box center [672, 445] width 213 height 16
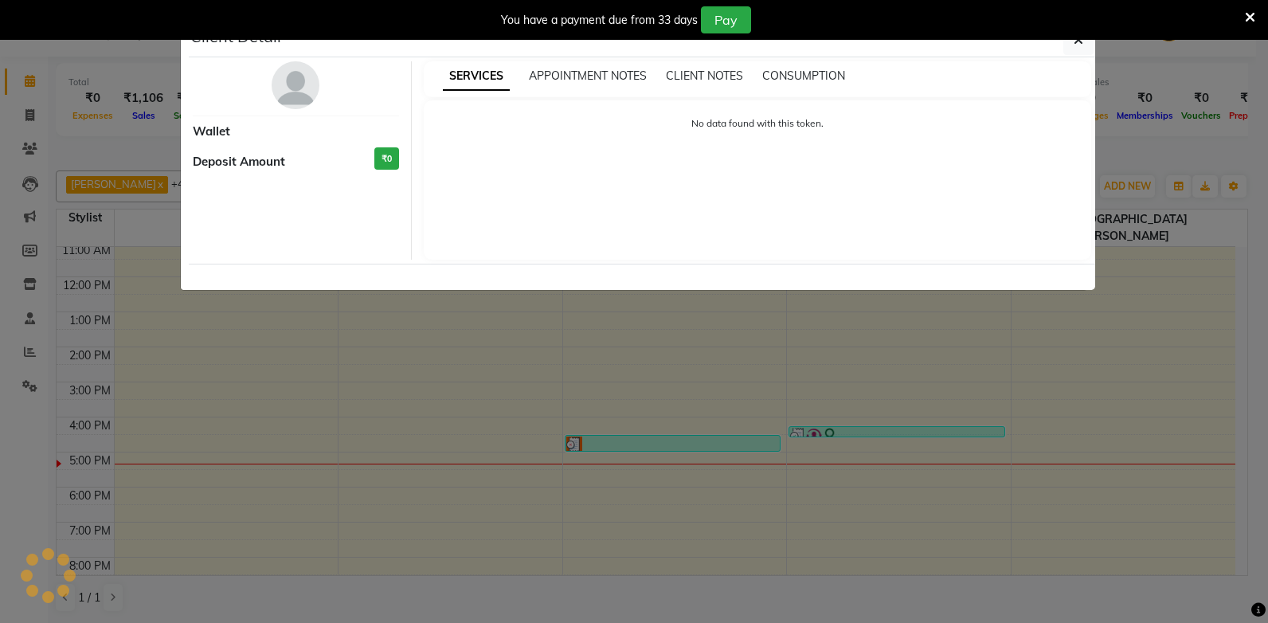
select select "3"
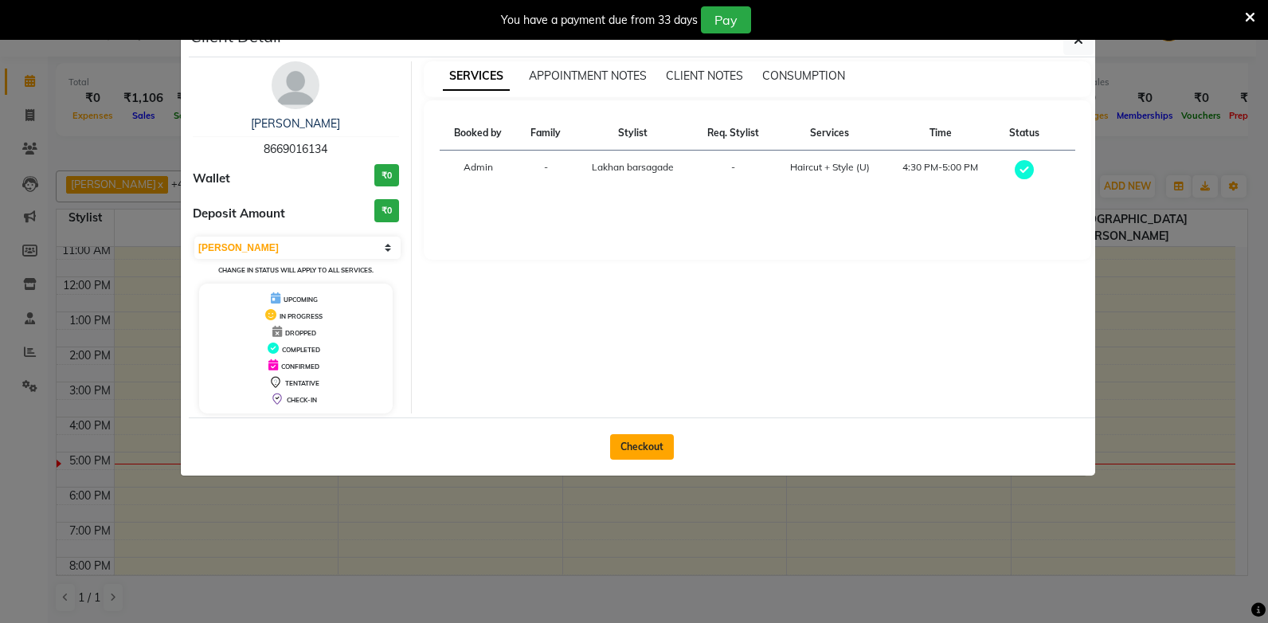
click at [652, 450] on button "Checkout" at bounding box center [642, 446] width 64 height 25
select select "service"
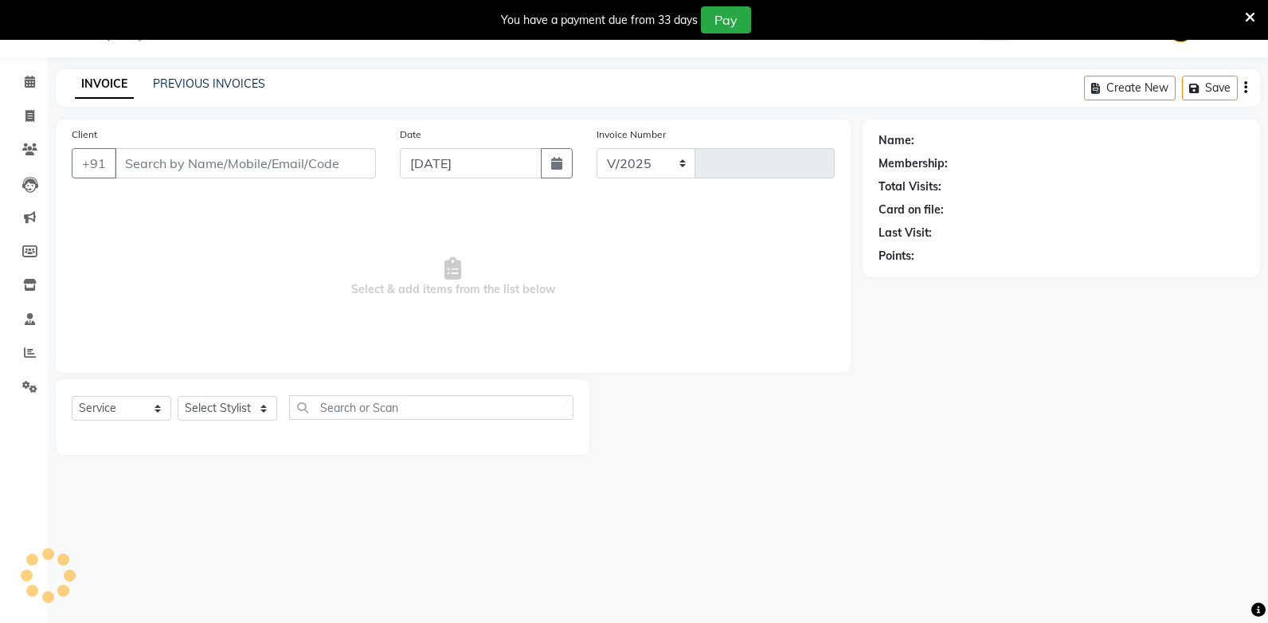
select select "810"
type input "1834"
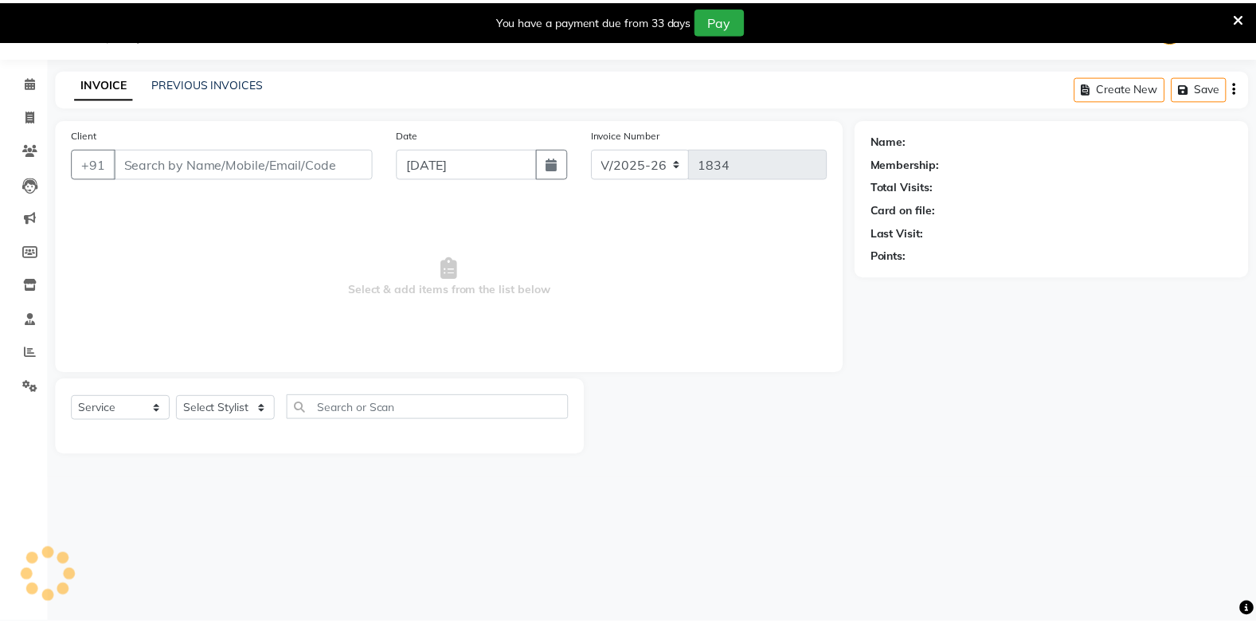
scroll to position [40, 0]
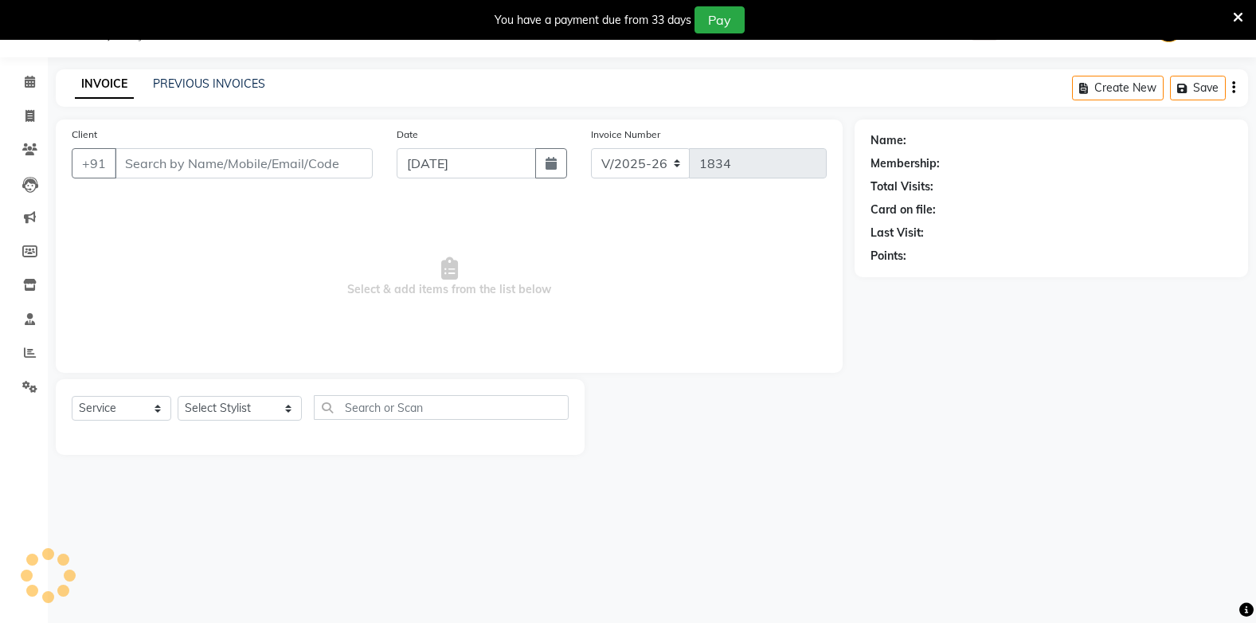
type input "8669016134"
select select "40719"
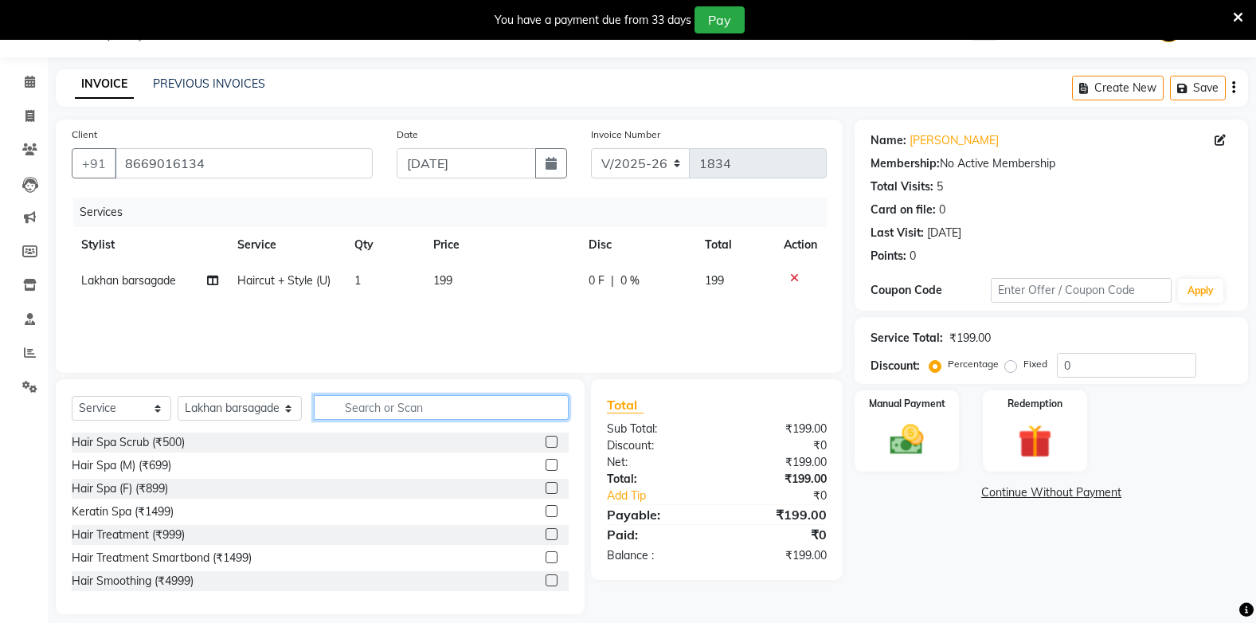
drag, startPoint x: 368, startPoint y: 415, endPoint x: 369, endPoint y: 405, distance: 10.4
click at [369, 411] on input "text" at bounding box center [441, 407] width 254 height 25
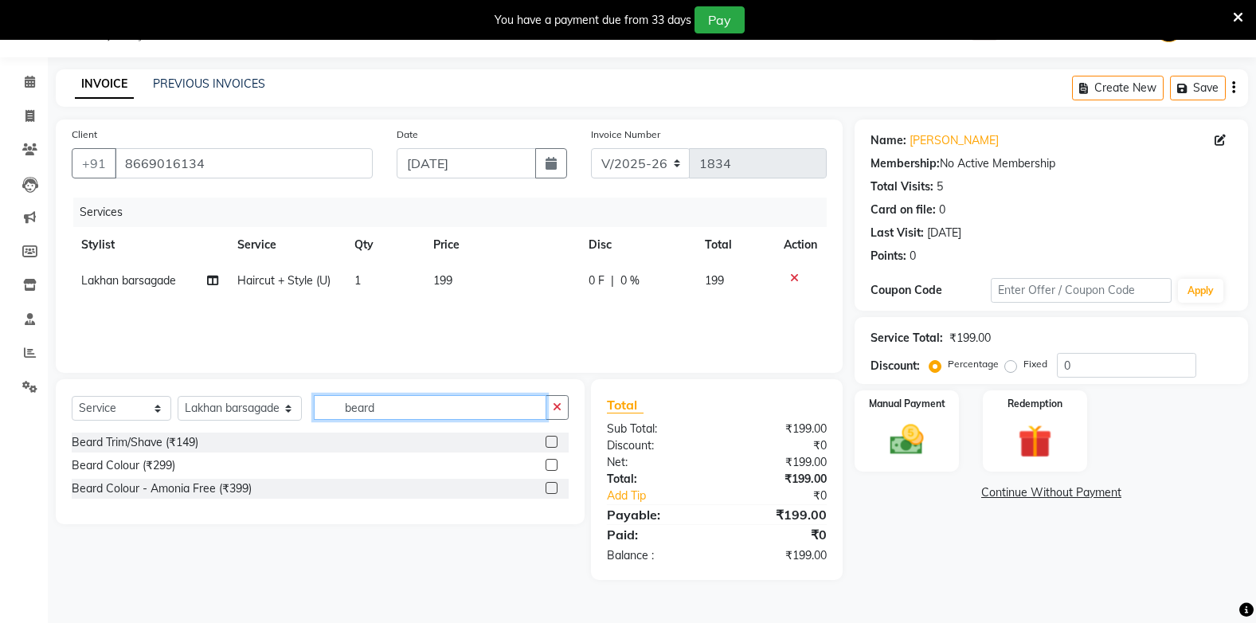
type input "beard"
click at [548, 445] on label at bounding box center [552, 442] width 12 height 12
click at [548, 445] on input "checkbox" at bounding box center [551, 442] width 10 height 10
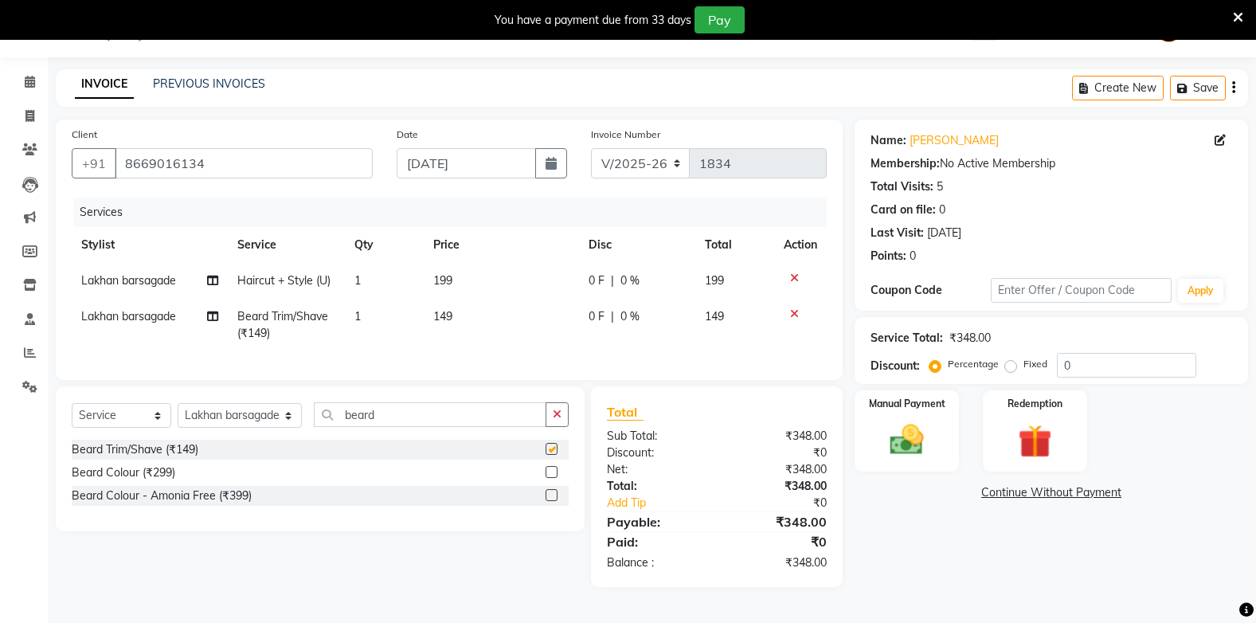
checkbox input "false"
click at [445, 276] on span "199" at bounding box center [442, 280] width 19 height 14
select select "40719"
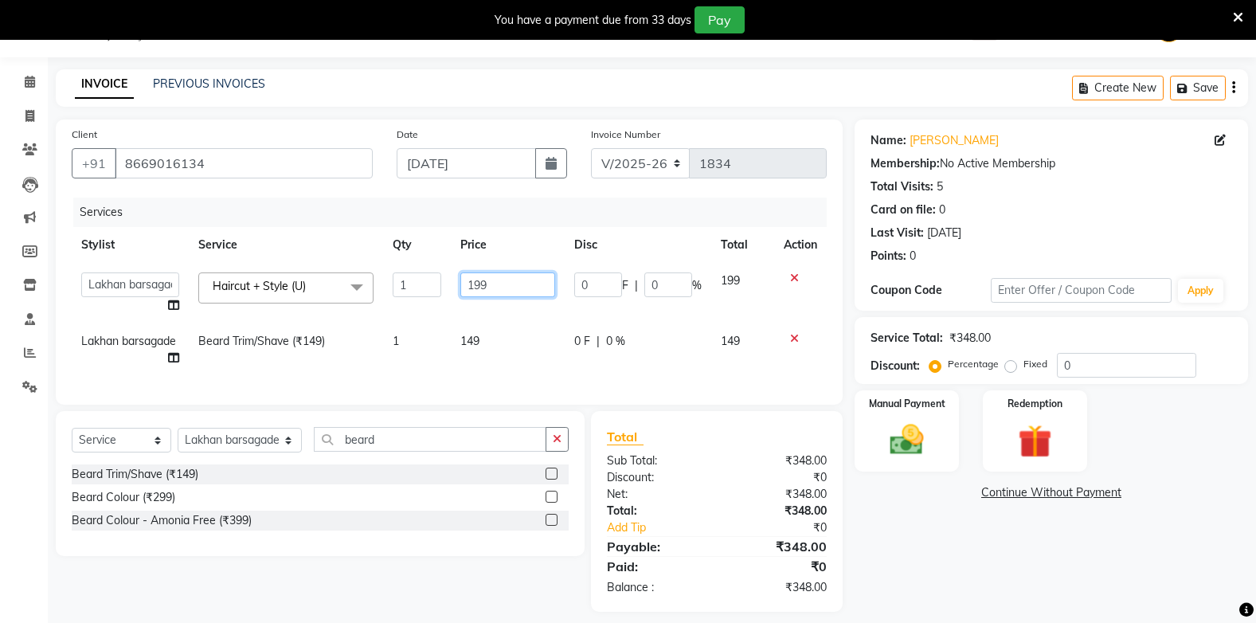
click at [509, 282] on input "199" at bounding box center [507, 284] width 95 height 25
type input "1"
type input "200"
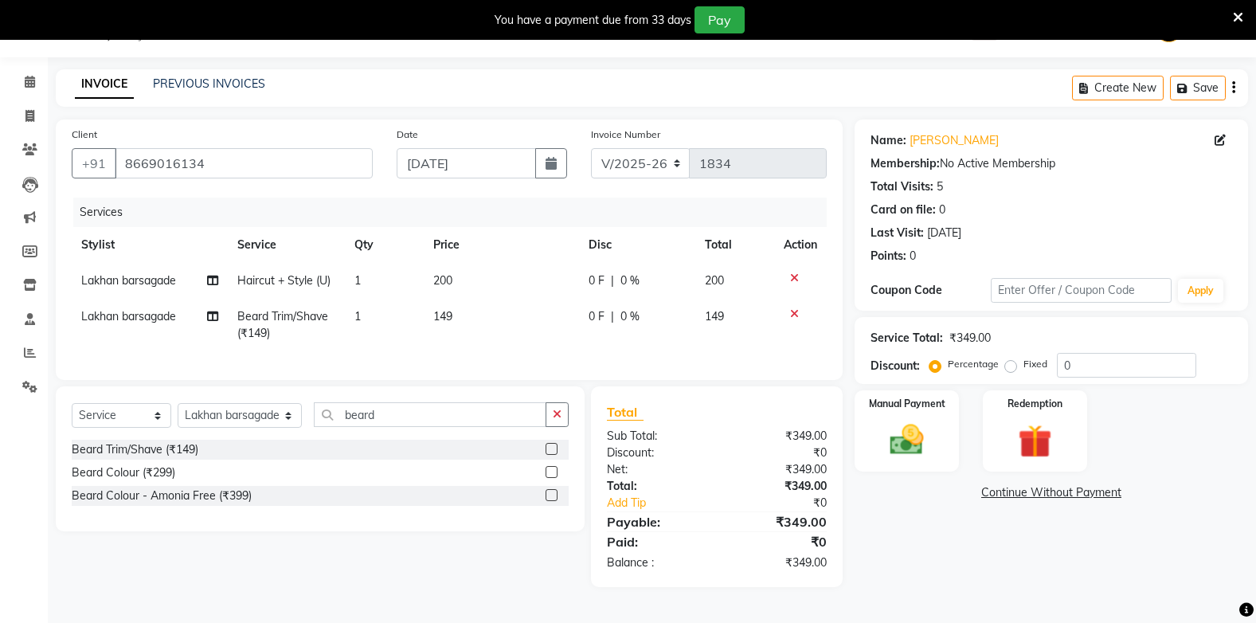
click at [477, 303] on tbody "Lakhan barsagade Haircut + Style (U) 1 200 0 F | 0 % 200 Lakhan barsagade Beard…" at bounding box center [449, 307] width 755 height 88
click at [465, 320] on td "149" at bounding box center [501, 325] width 155 height 53
select select "40719"
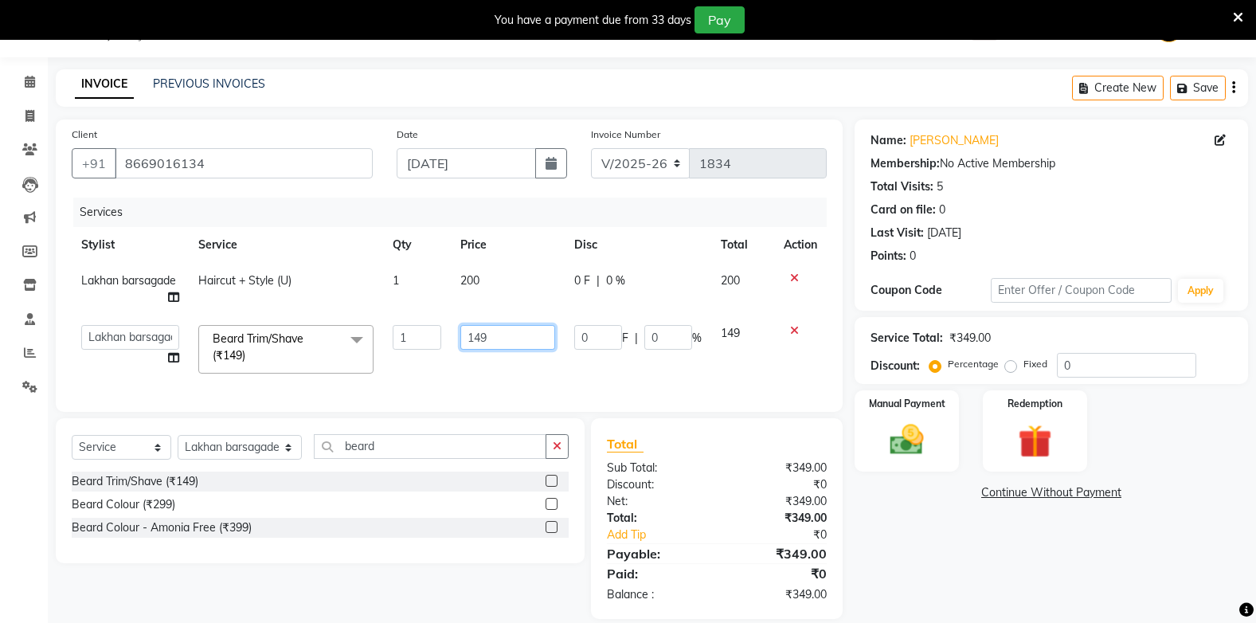
drag, startPoint x: 501, startPoint y: 338, endPoint x: 509, endPoint y: 335, distance: 8.3
click at [503, 338] on input "149" at bounding box center [507, 337] width 95 height 25
type input "1"
type input "200"
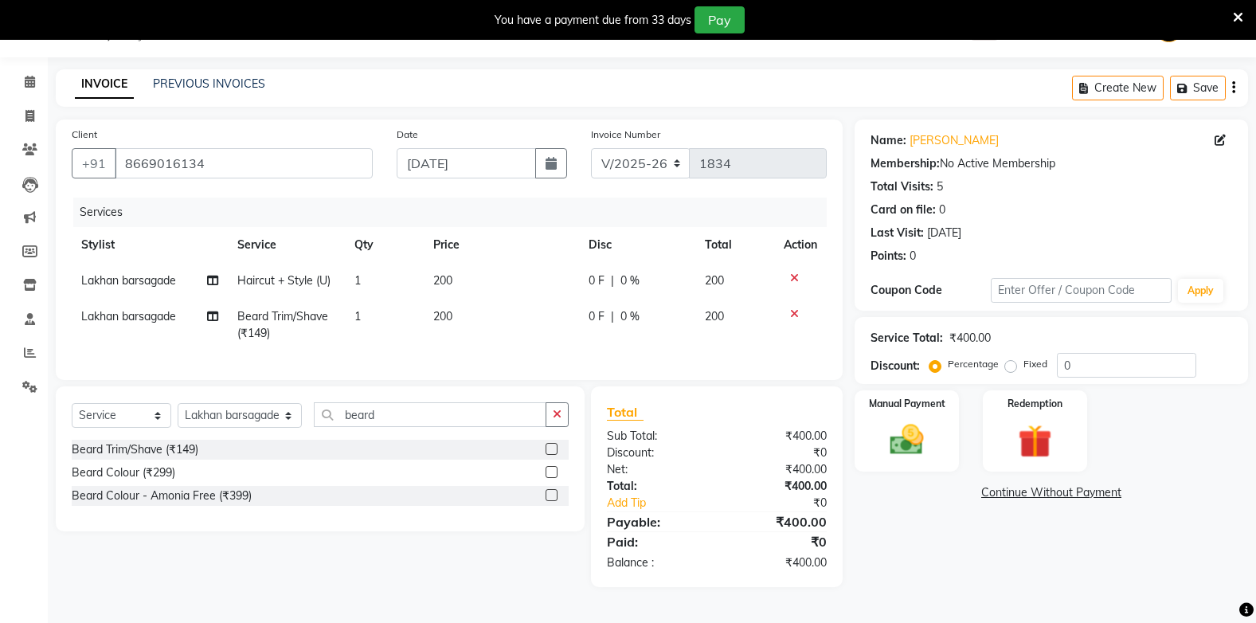
click at [448, 340] on tr "Lakhan barsagade Beard Trim/Shave (₹149) 1 200 0 F | 0 % 200" at bounding box center [449, 325] width 755 height 53
drag, startPoint x: 366, startPoint y: 429, endPoint x: 382, endPoint y: 405, distance: 29.8
click at [381, 407] on div "Select Service Product Membership Package Voucher Prepaid Gift Card Select Styl…" at bounding box center [320, 458] width 529 height 145
type input "b"
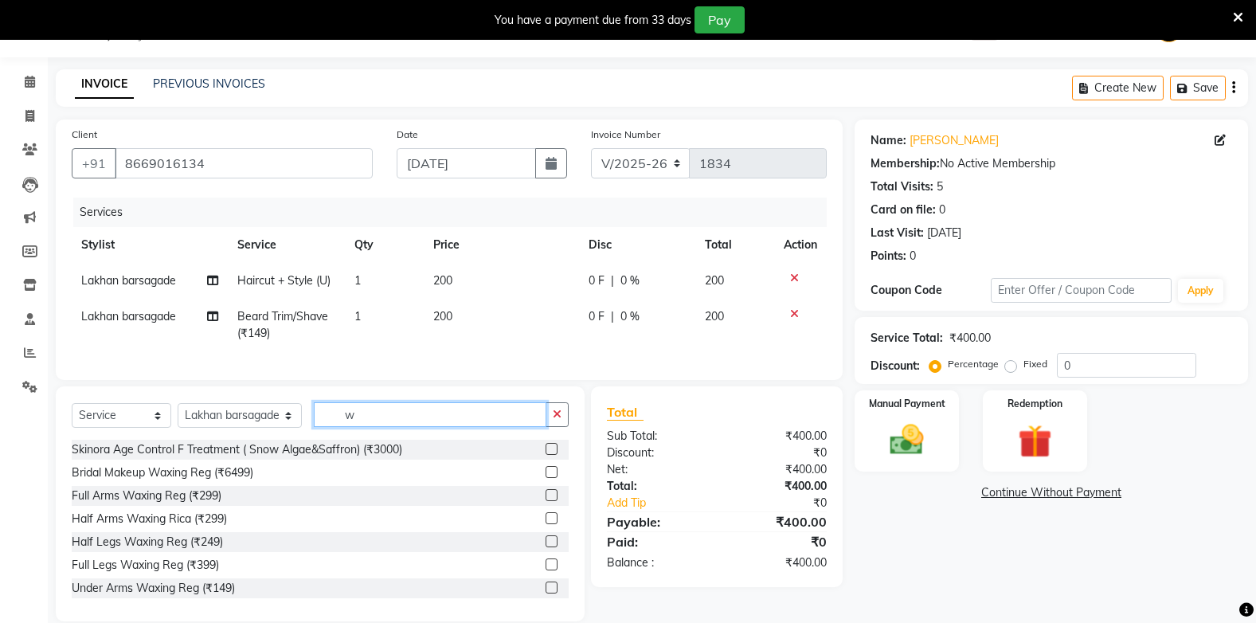
type input "w"
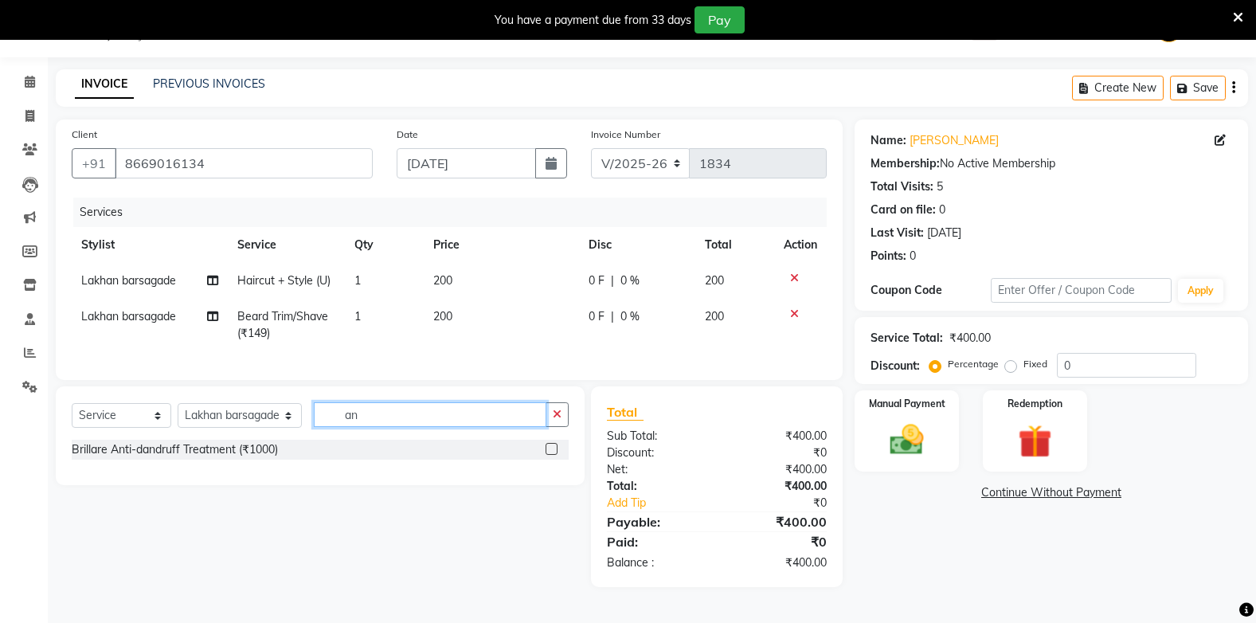
type input "a"
click at [444, 427] on input "scalp advance wash" at bounding box center [430, 414] width 232 height 25
type input "s"
type input "loreal"
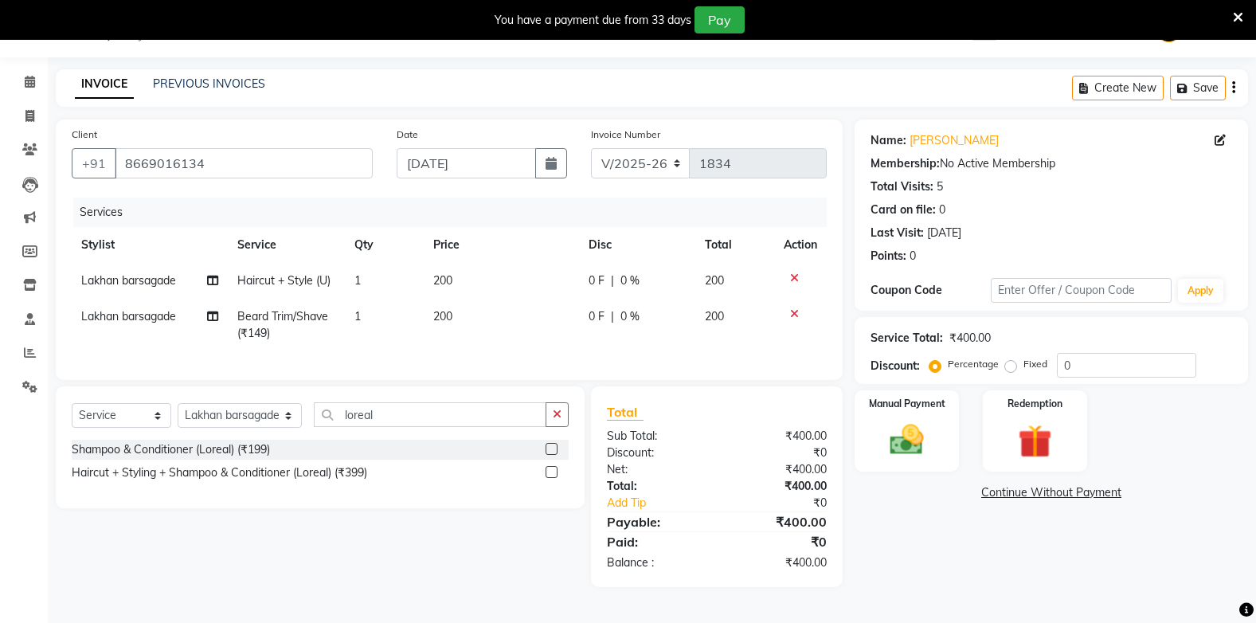
click at [553, 455] on label at bounding box center [552, 449] width 12 height 12
click at [553, 455] on input "checkbox" at bounding box center [551, 449] width 10 height 10
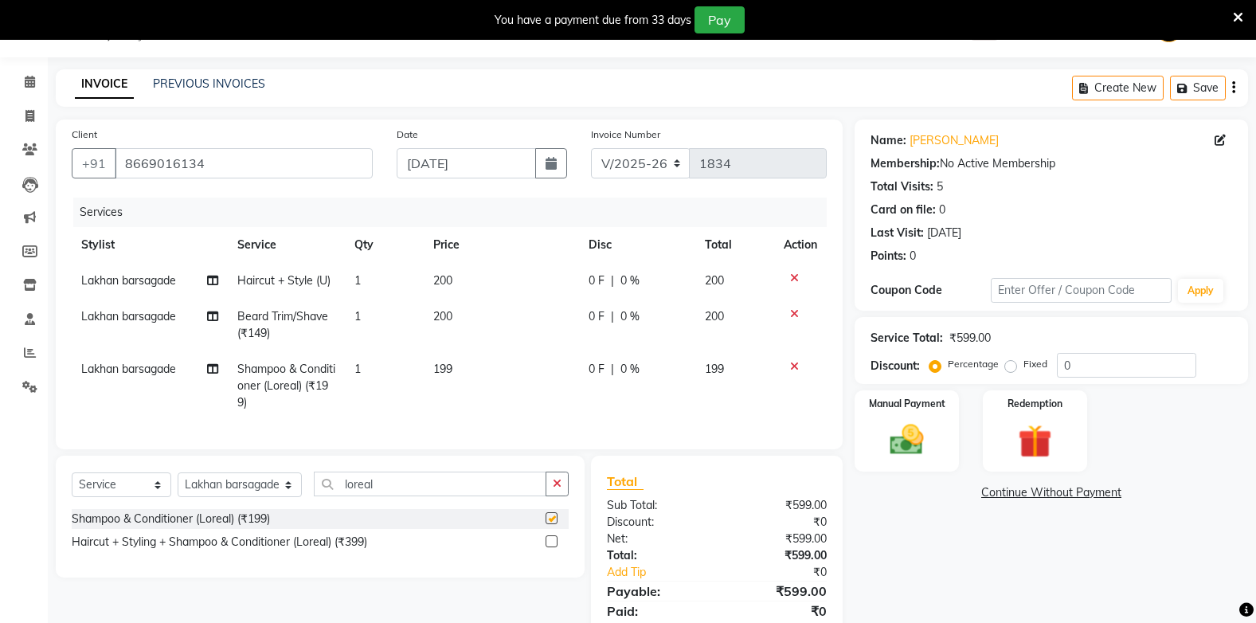
checkbox input "false"
click at [456, 357] on td "199" at bounding box center [501, 385] width 155 height 69
select select "40719"
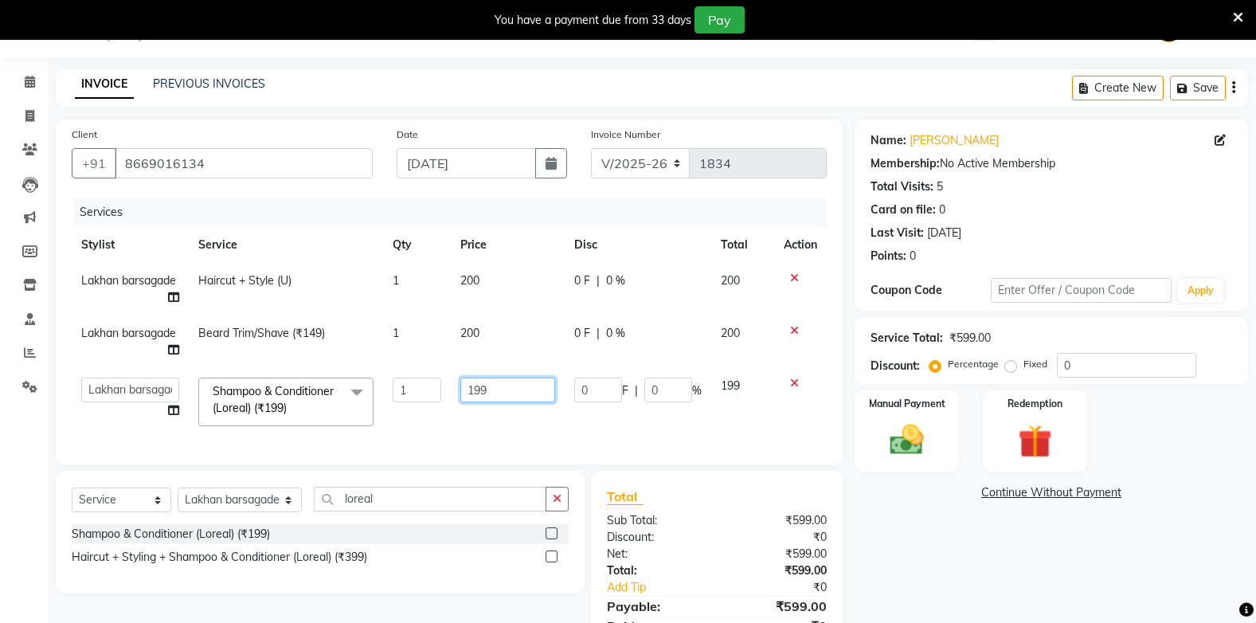
click at [514, 387] on input "199" at bounding box center [507, 390] width 95 height 25
type input "1"
type input "300"
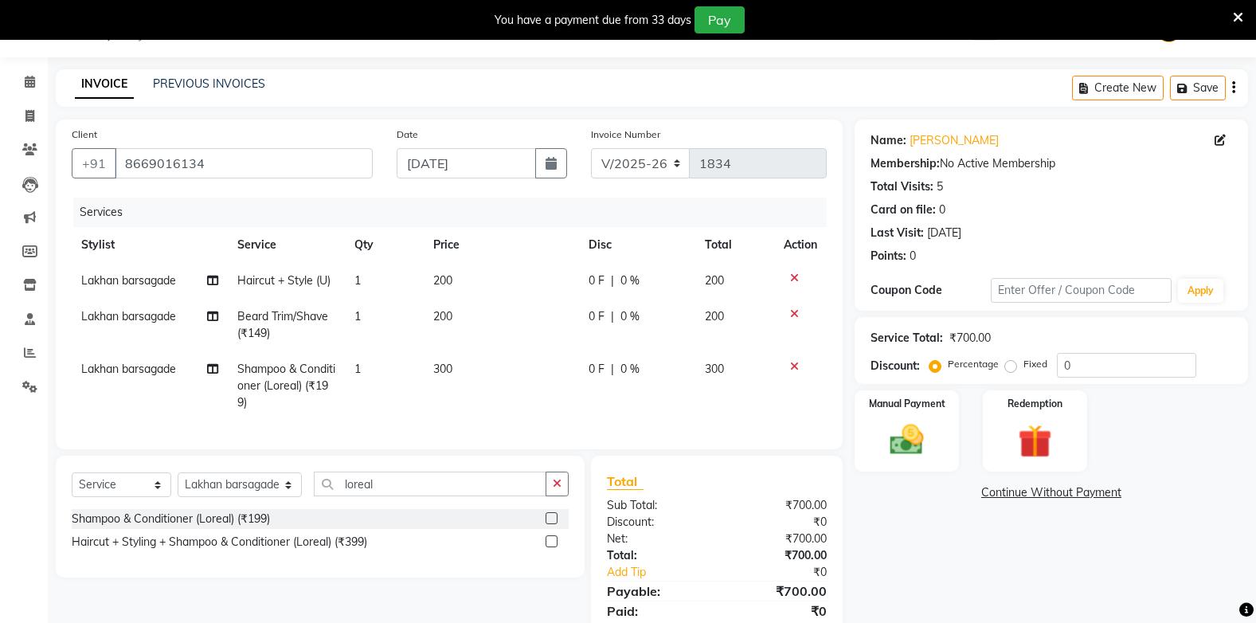
click at [435, 425] on div "Services Stylist Service Qty Price Disc Total Action Lakhan barsagade Haircut +…" at bounding box center [449, 316] width 755 height 236
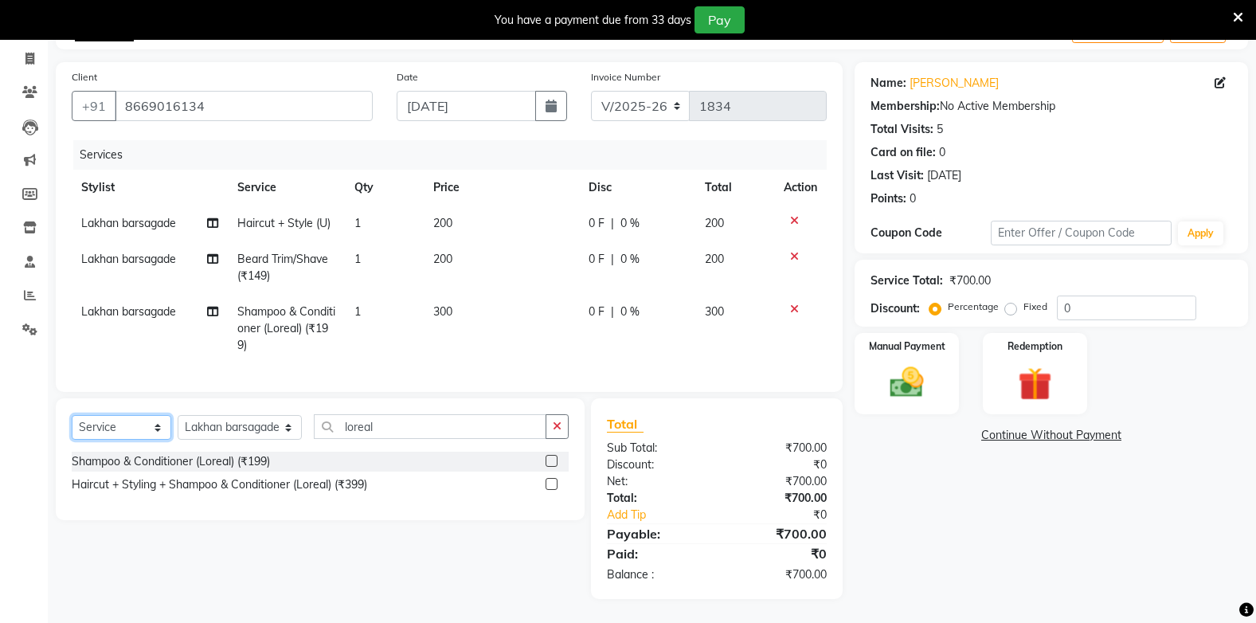
click at [128, 421] on select "Select Service Product Membership Package Voucher Prepaid Gift Card" at bounding box center [122, 427] width 100 height 25
select select "product"
click at [72, 415] on select "Select Service Product Membership Package Voucher Prepaid Gift Card" at bounding box center [122, 427] width 100 height 25
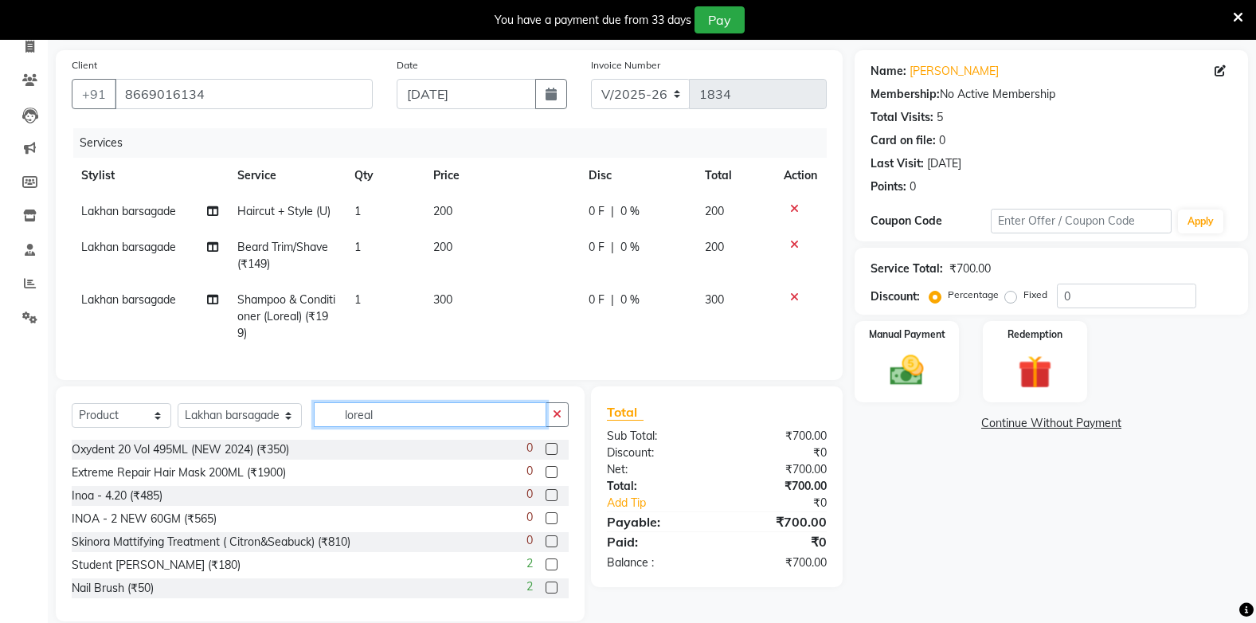
click at [362, 427] on input "loreal" at bounding box center [430, 414] width 232 height 25
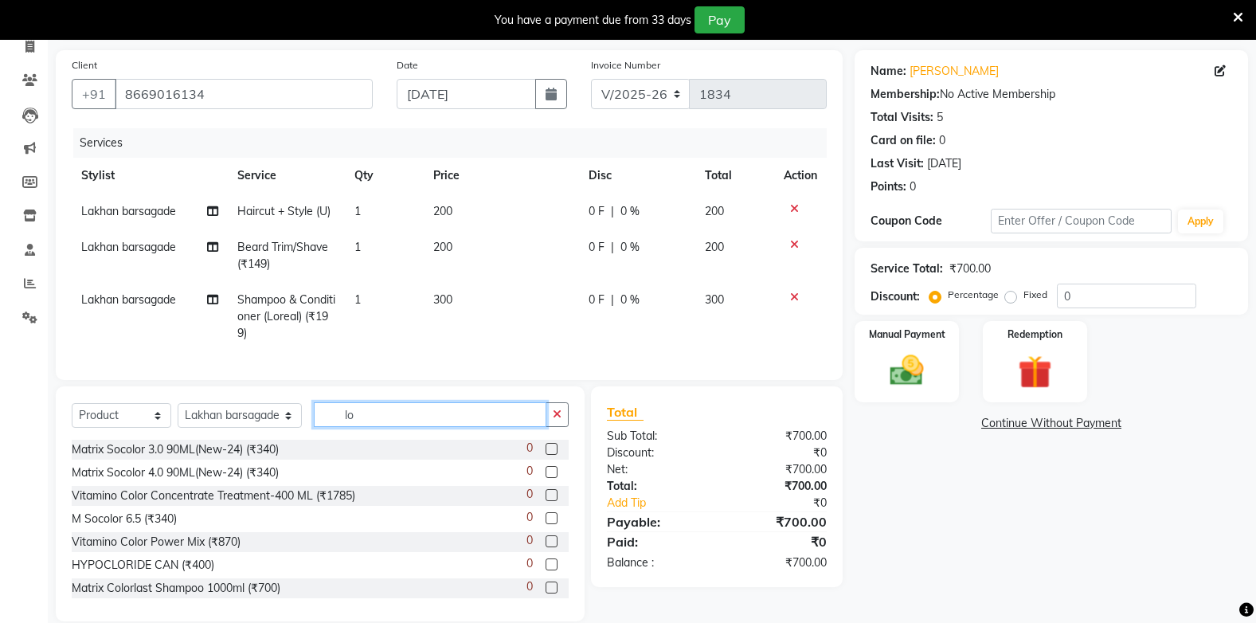
type input "l"
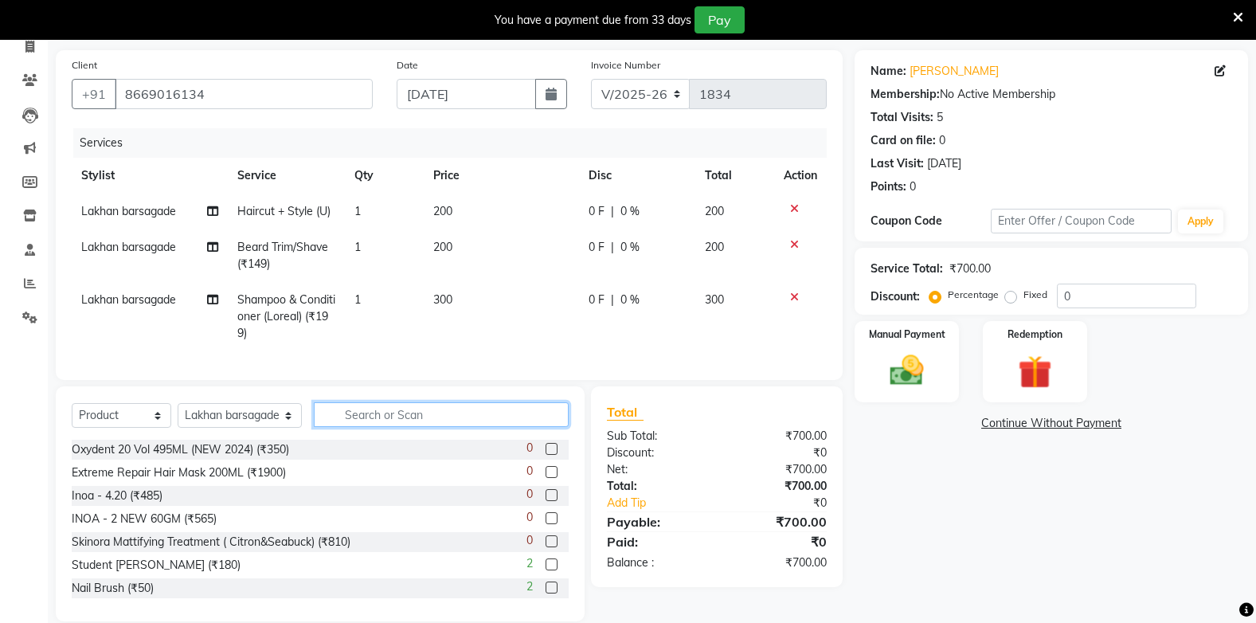
type input "c"
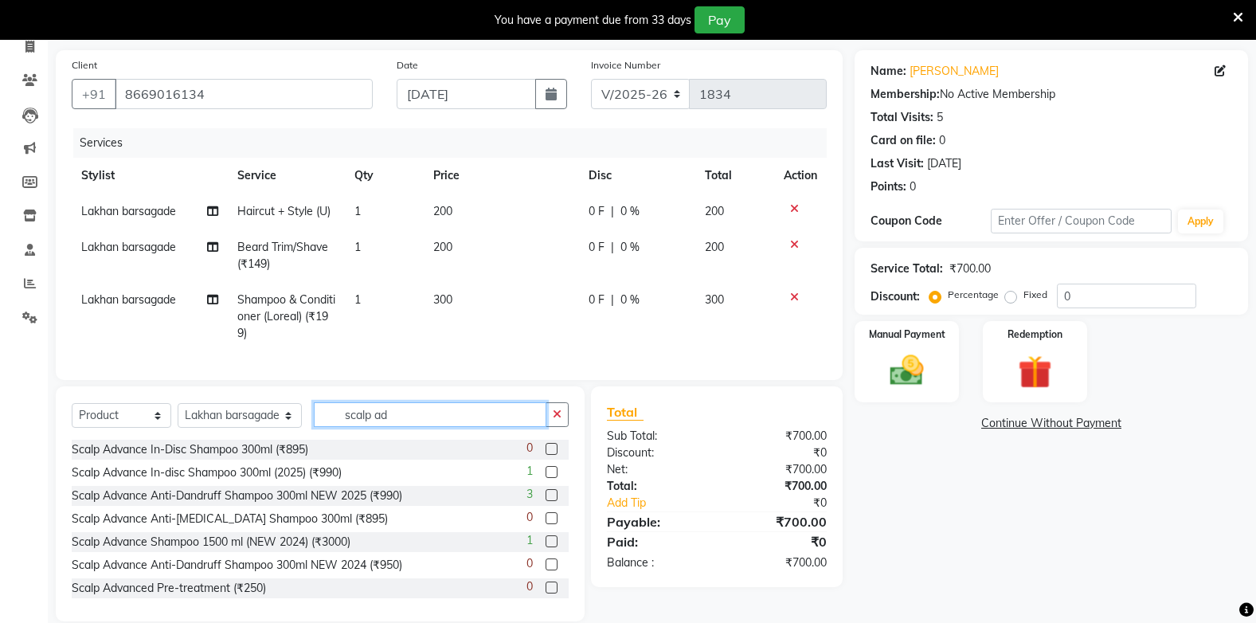
type input "scalp ad"
click at [546, 478] on label at bounding box center [552, 472] width 12 height 12
click at [546, 478] on input "checkbox" at bounding box center [551, 473] width 10 height 10
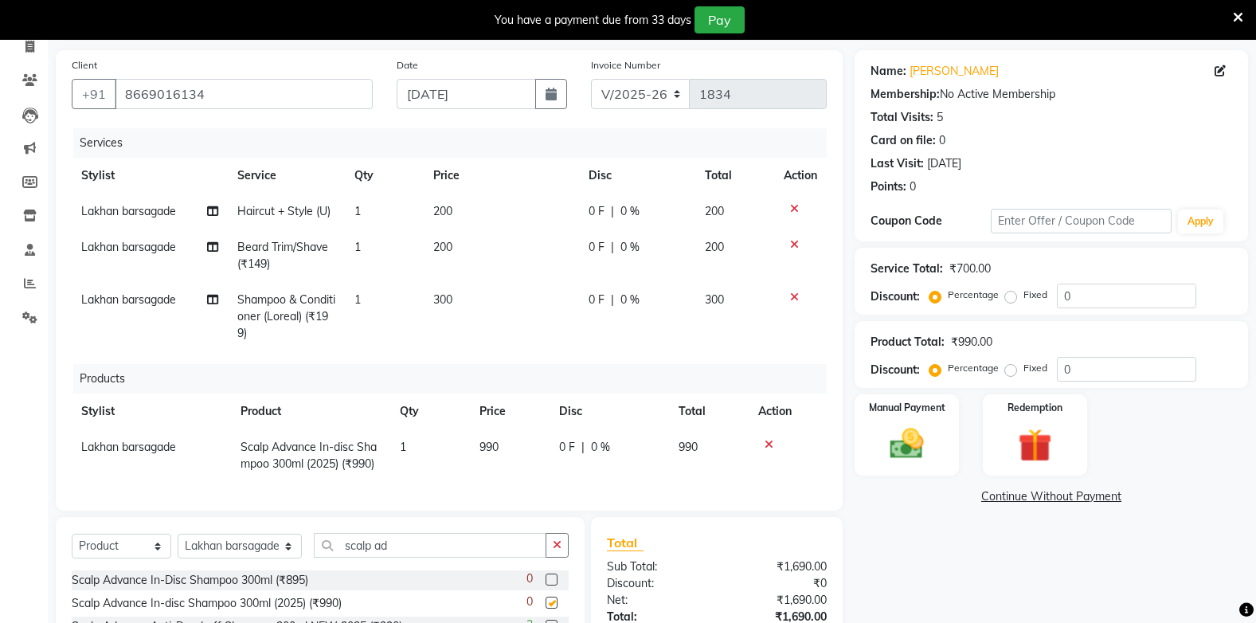
checkbox input "false"
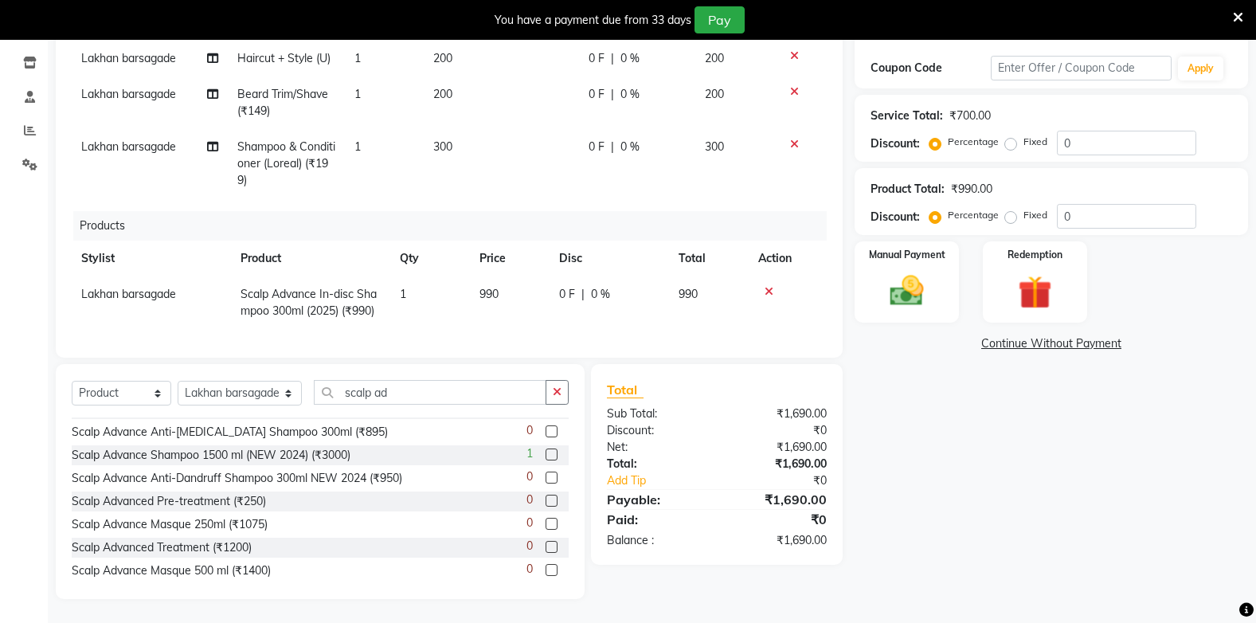
scroll to position [141, 0]
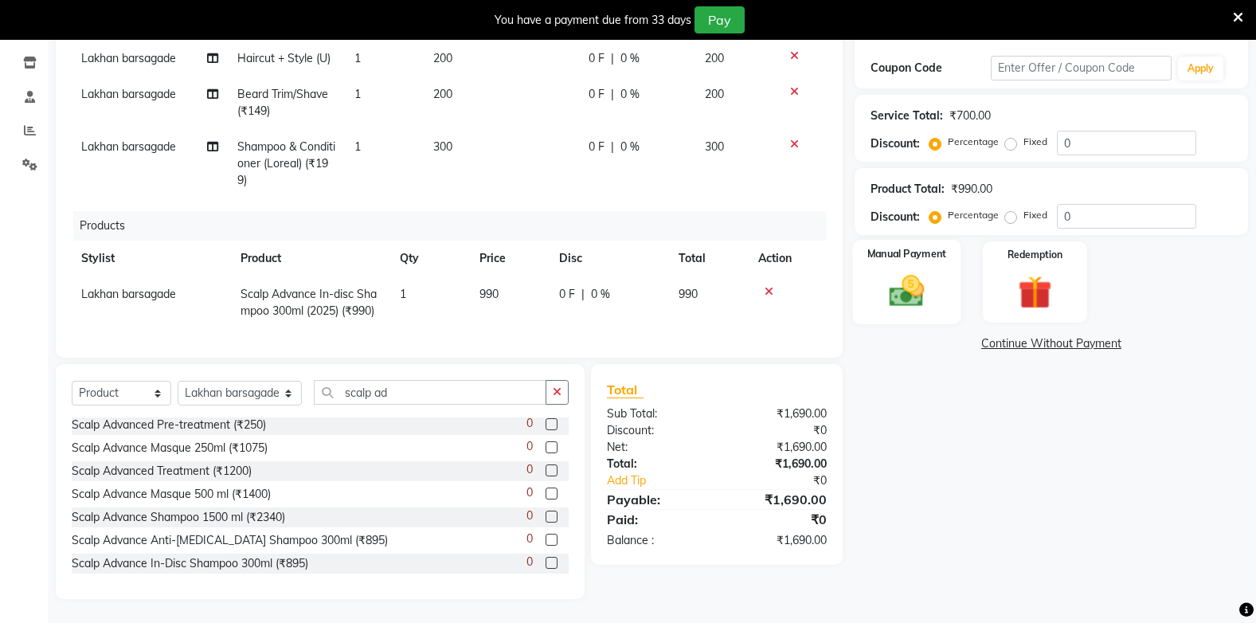
click at [902, 271] on img at bounding box center [907, 291] width 57 height 40
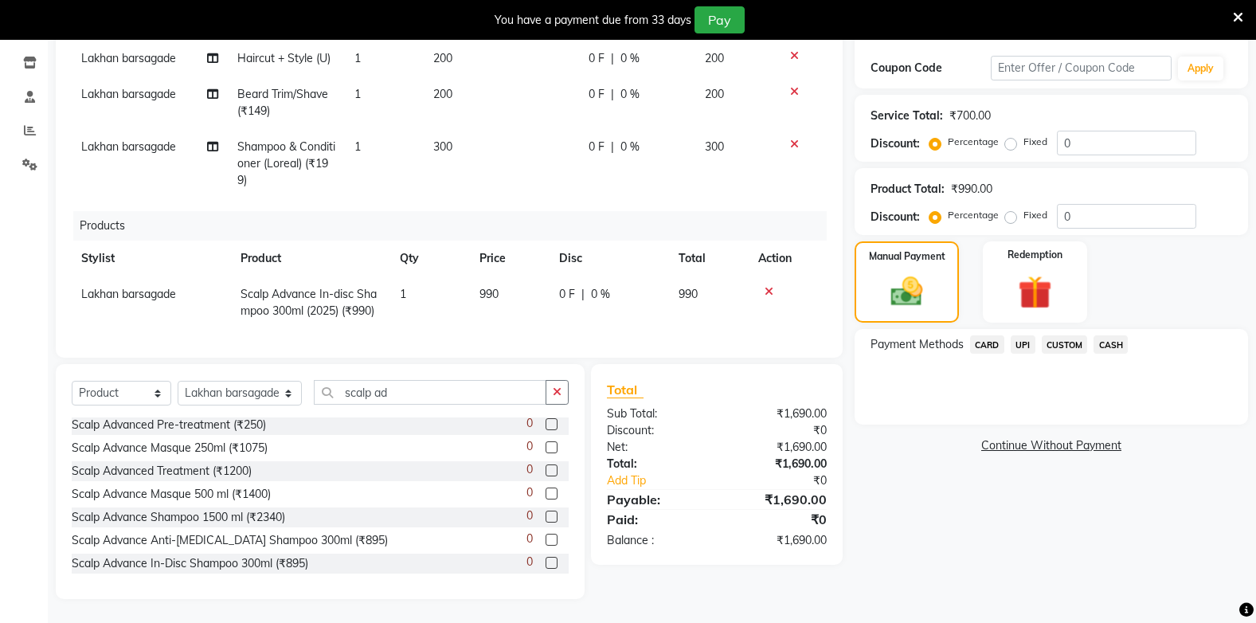
click at [1026, 335] on span "UPI" at bounding box center [1023, 344] width 25 height 18
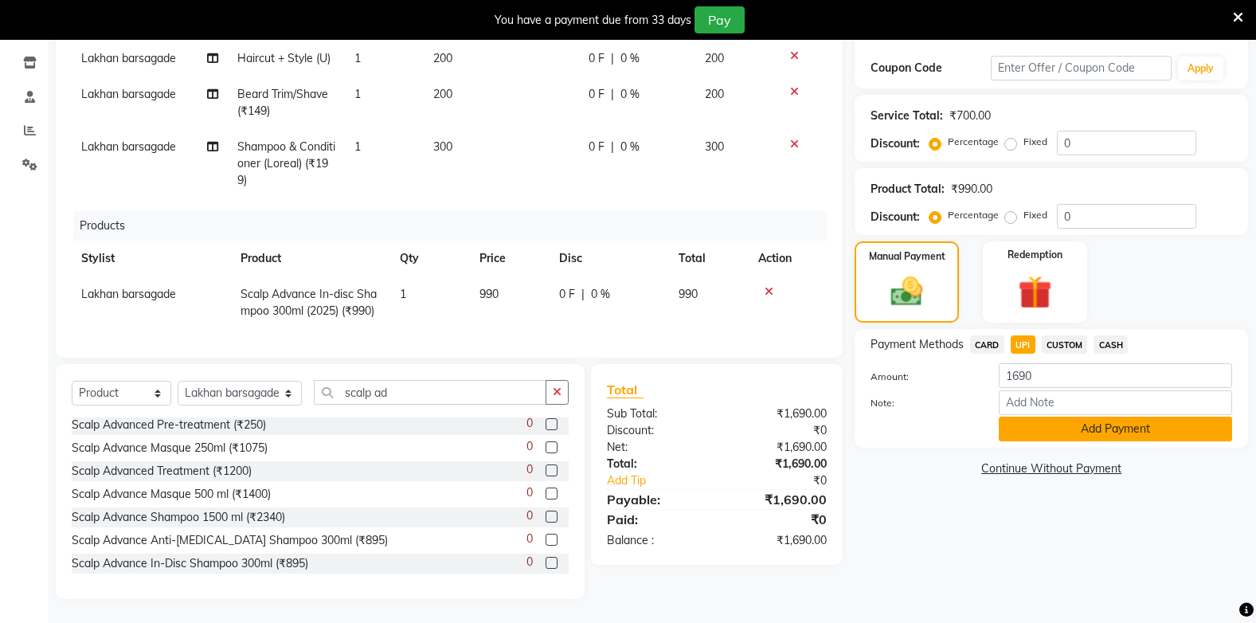
click at [1128, 418] on button "Add Payment" at bounding box center [1115, 429] width 233 height 25
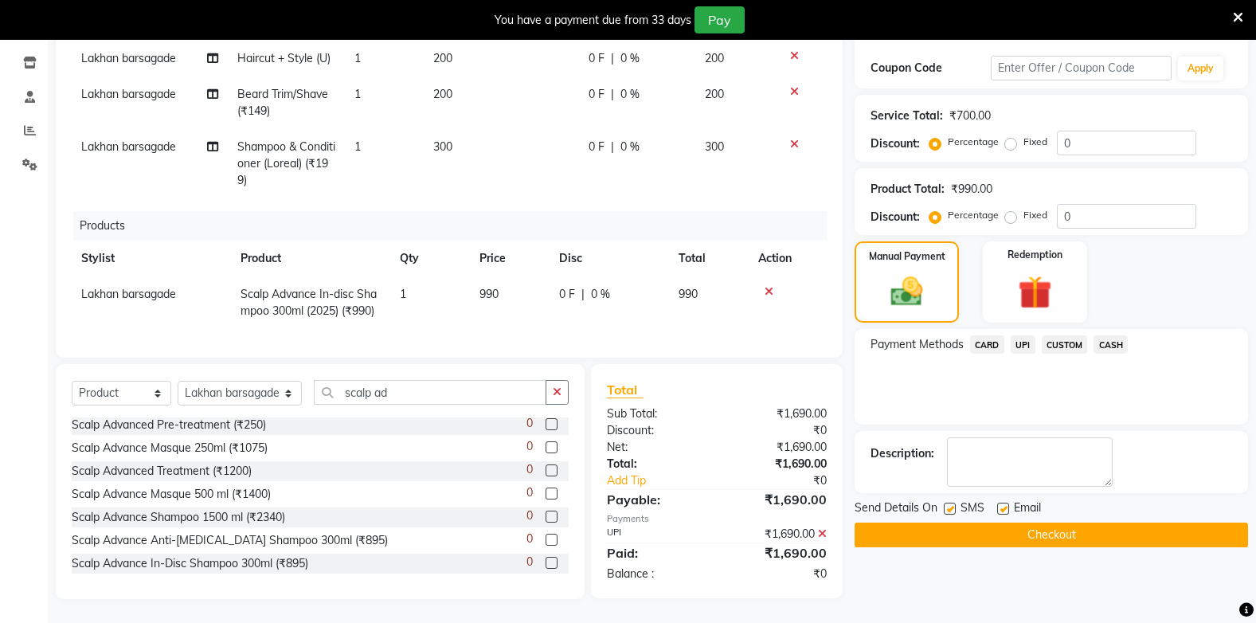
click at [1126, 529] on button "Checkout" at bounding box center [1051, 535] width 393 height 25
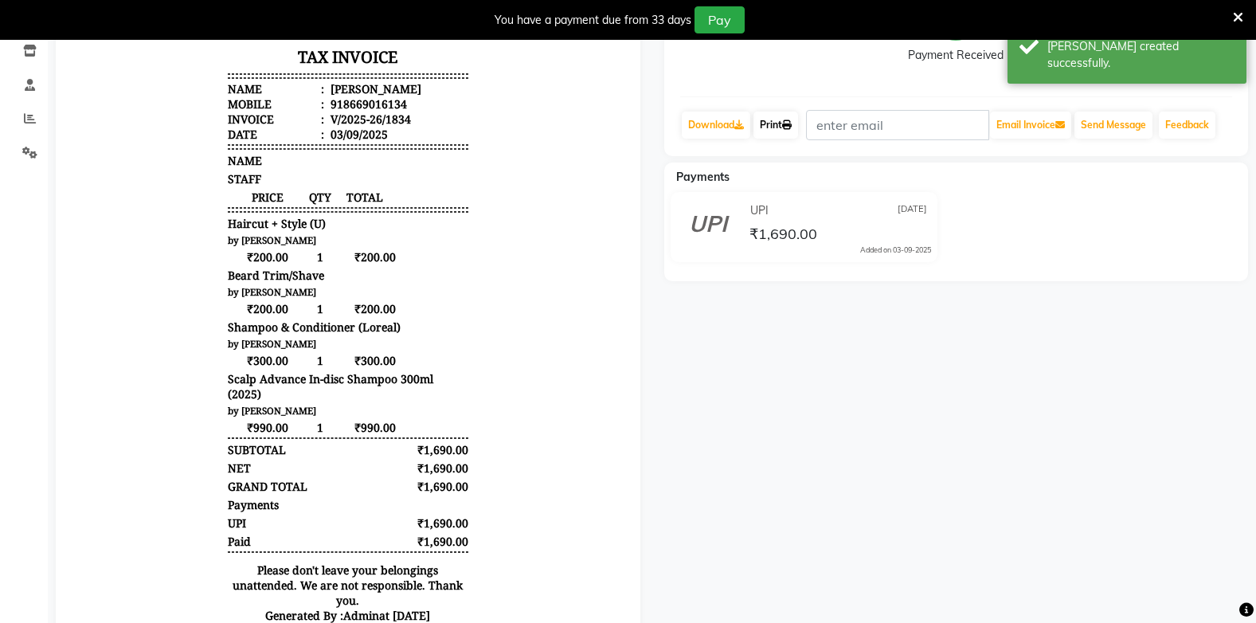
click at [775, 118] on link "Print" at bounding box center [776, 125] width 45 height 27
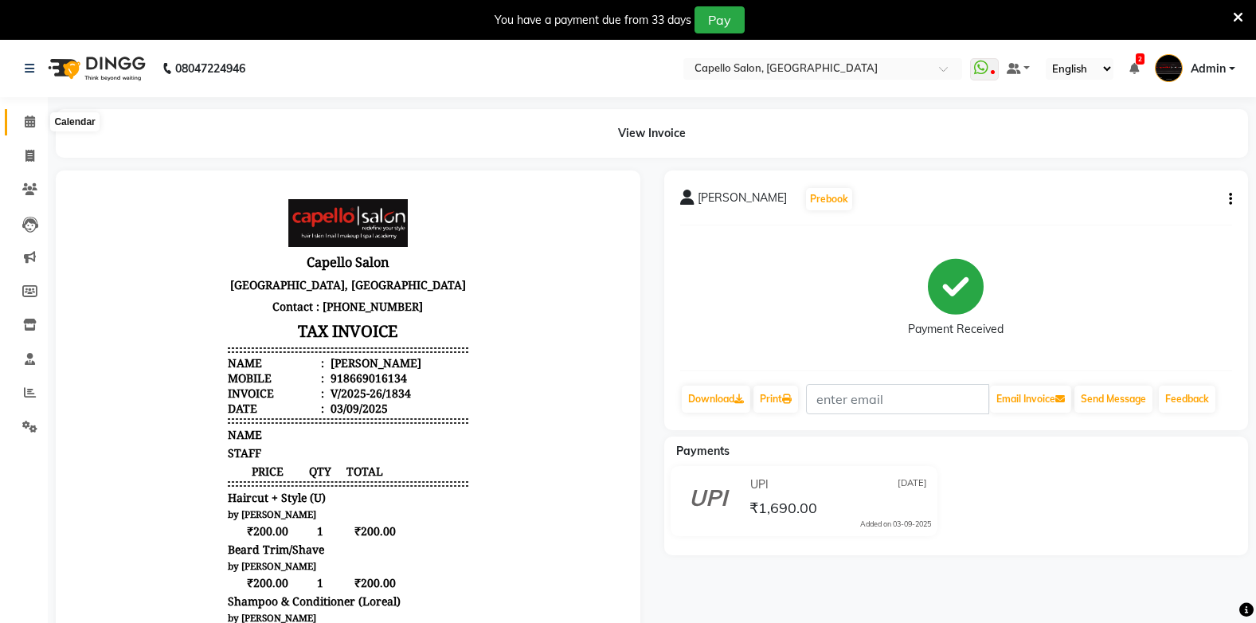
click at [23, 123] on span at bounding box center [30, 122] width 28 height 18
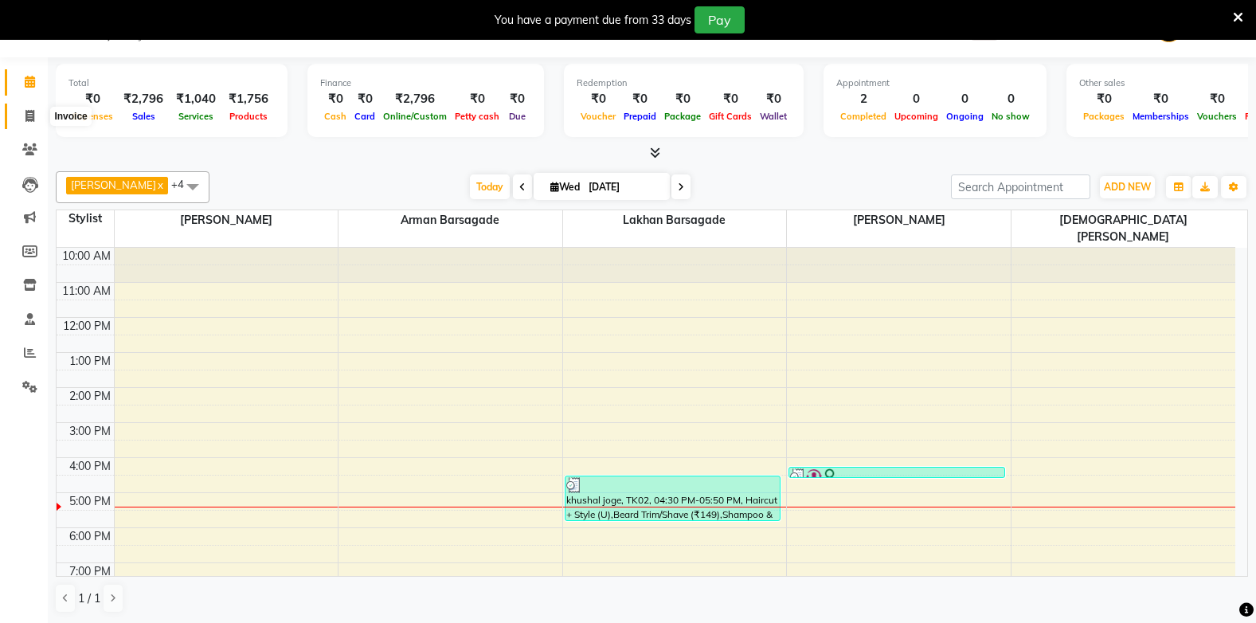
click at [26, 111] on icon at bounding box center [29, 116] width 9 height 12
select select "service"
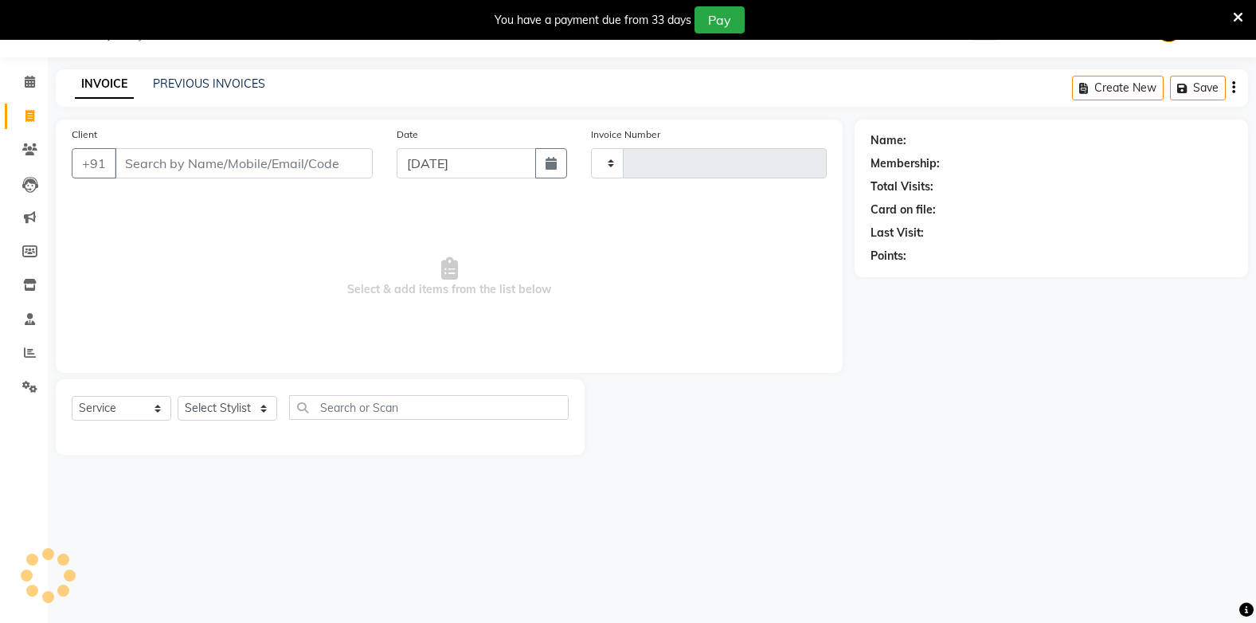
type input "1835"
click at [159, 154] on input "Client" at bounding box center [244, 163] width 258 height 30
select select "810"
type input "9511662045"
click at [345, 158] on span "Add Client" at bounding box center [331, 163] width 63 height 16
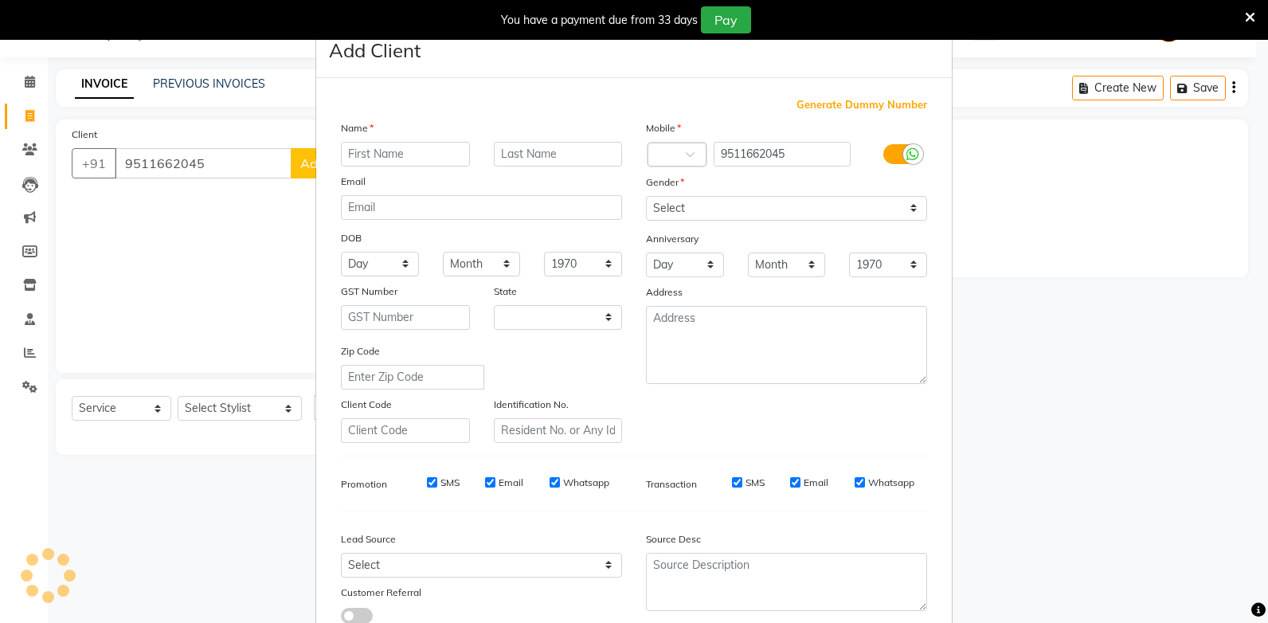
click at [355, 157] on input "text" at bounding box center [405, 154] width 129 height 25
select select "22"
type input "gayatri"
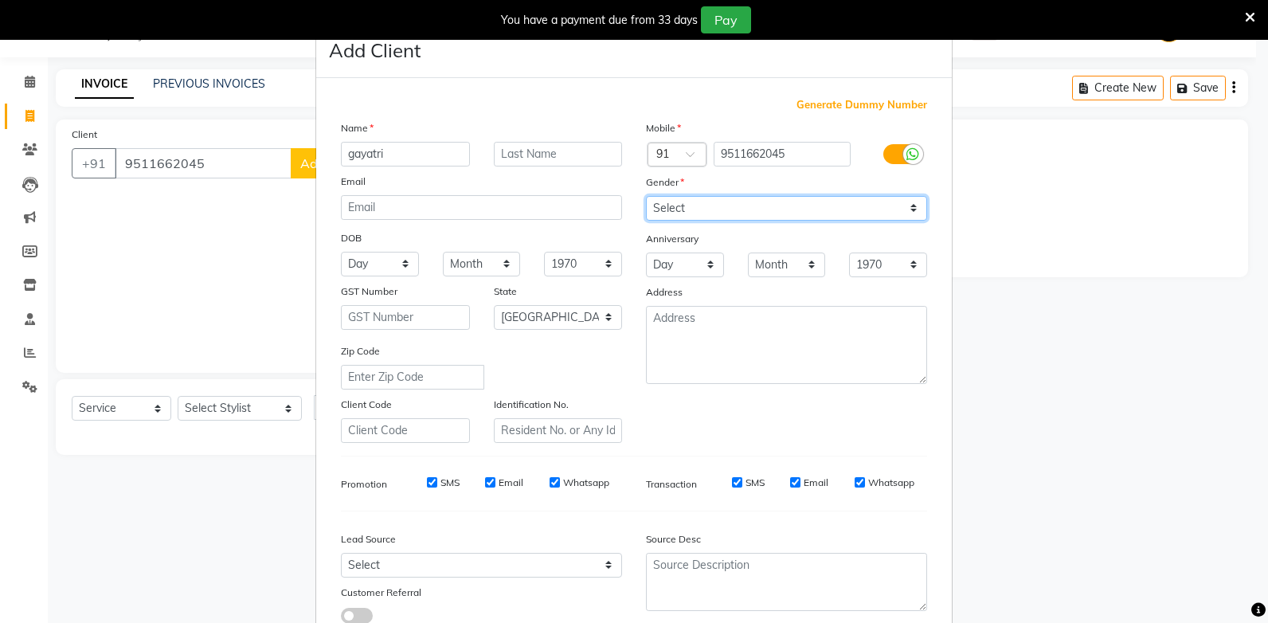
click at [773, 202] on select "Select Male Female Other Prefer Not To Say" at bounding box center [786, 208] width 281 height 25
select select "female"
click at [646, 196] on select "Select Male Female Other Prefer Not To Say" at bounding box center [786, 208] width 281 height 25
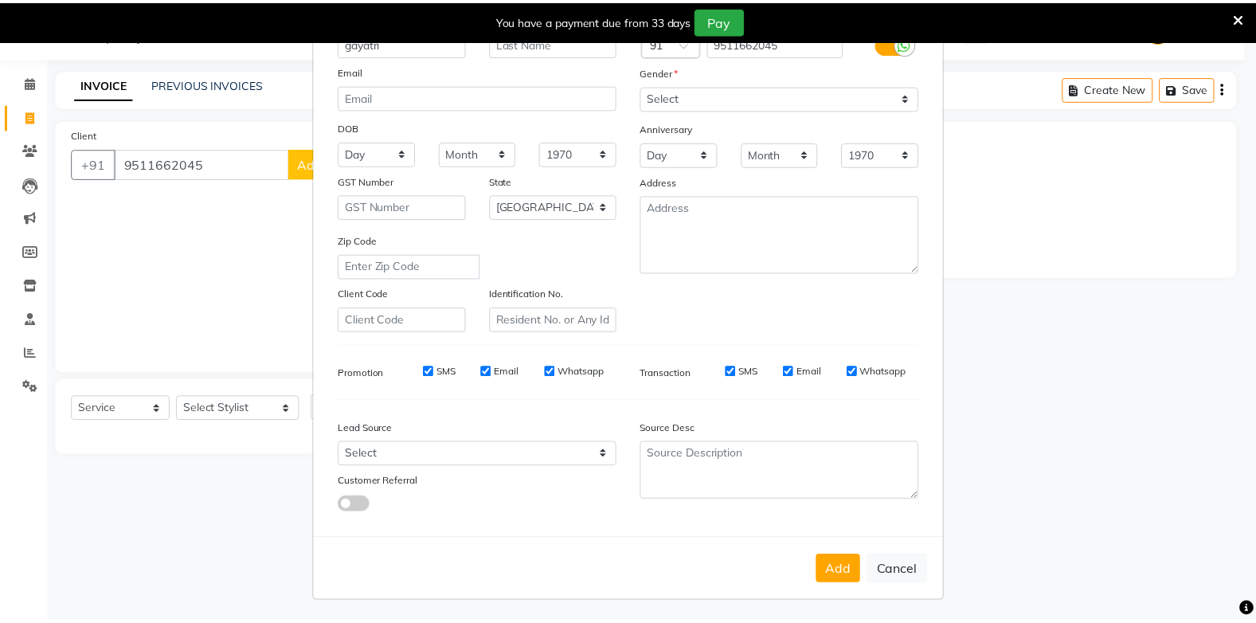
scroll to position [112, 0]
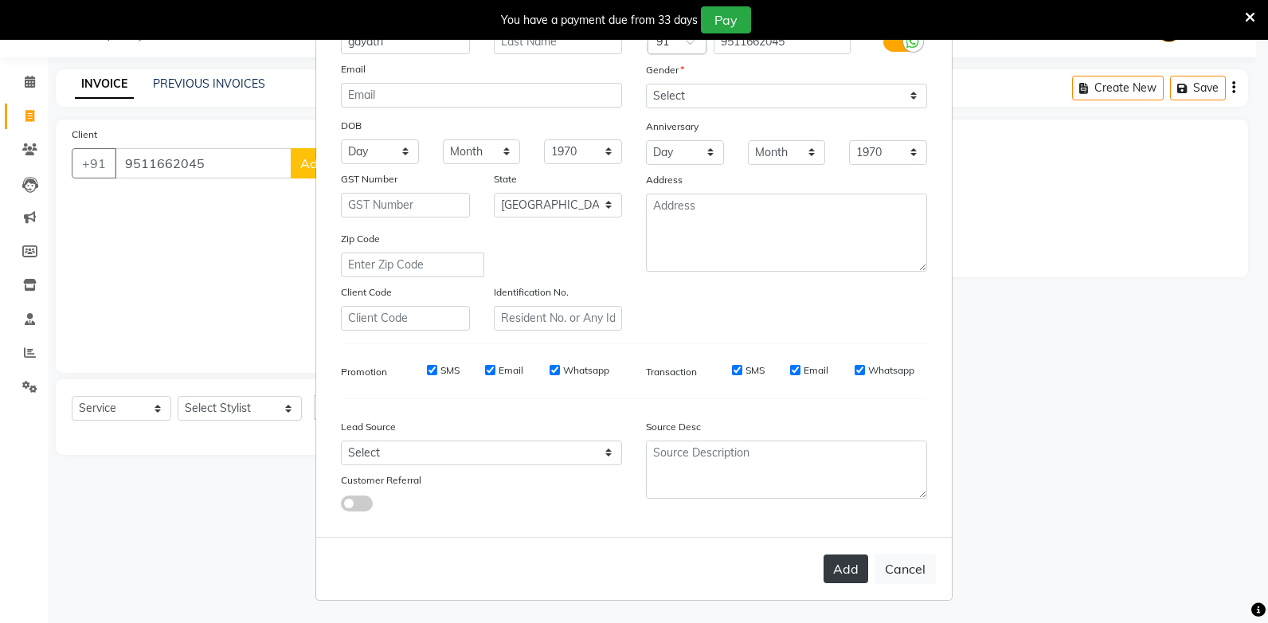
click at [839, 566] on button "Add" at bounding box center [846, 568] width 45 height 29
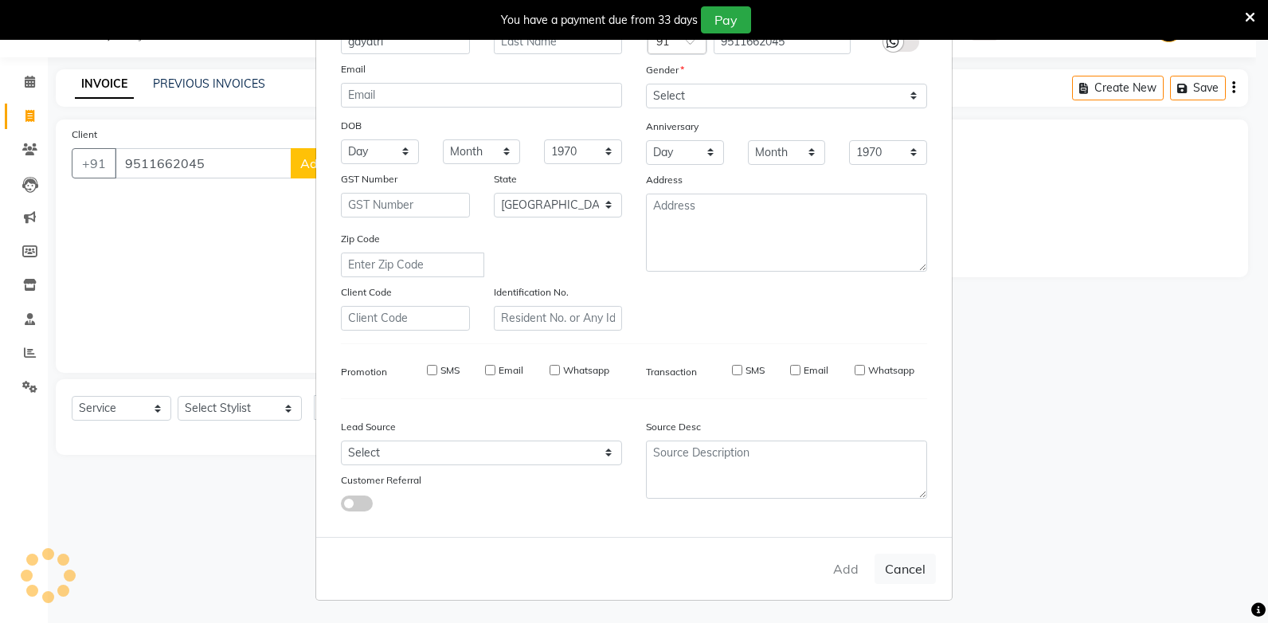
select select
select select "null"
select select
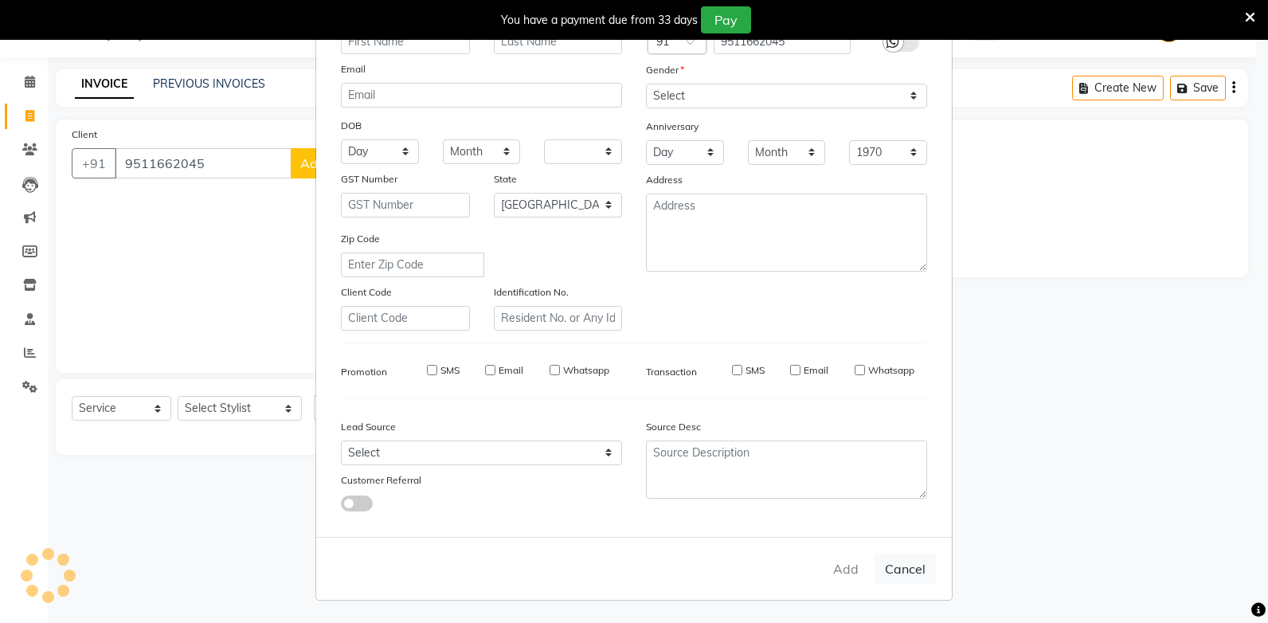
select select
checkbox input "false"
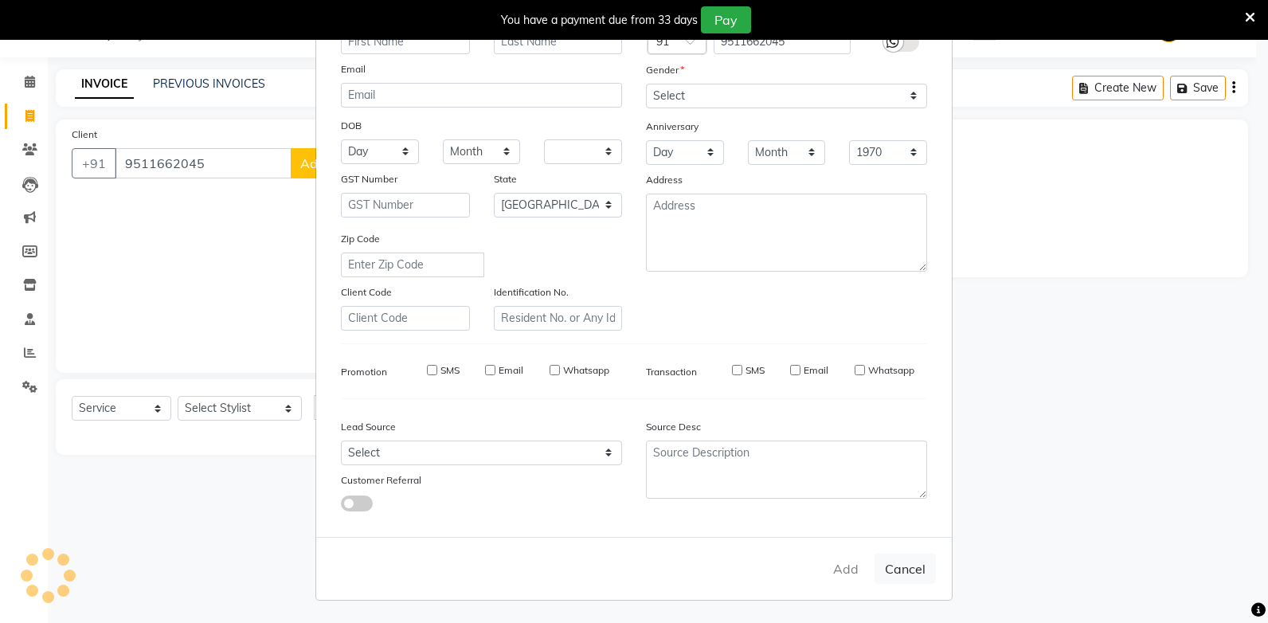
checkbox input "false"
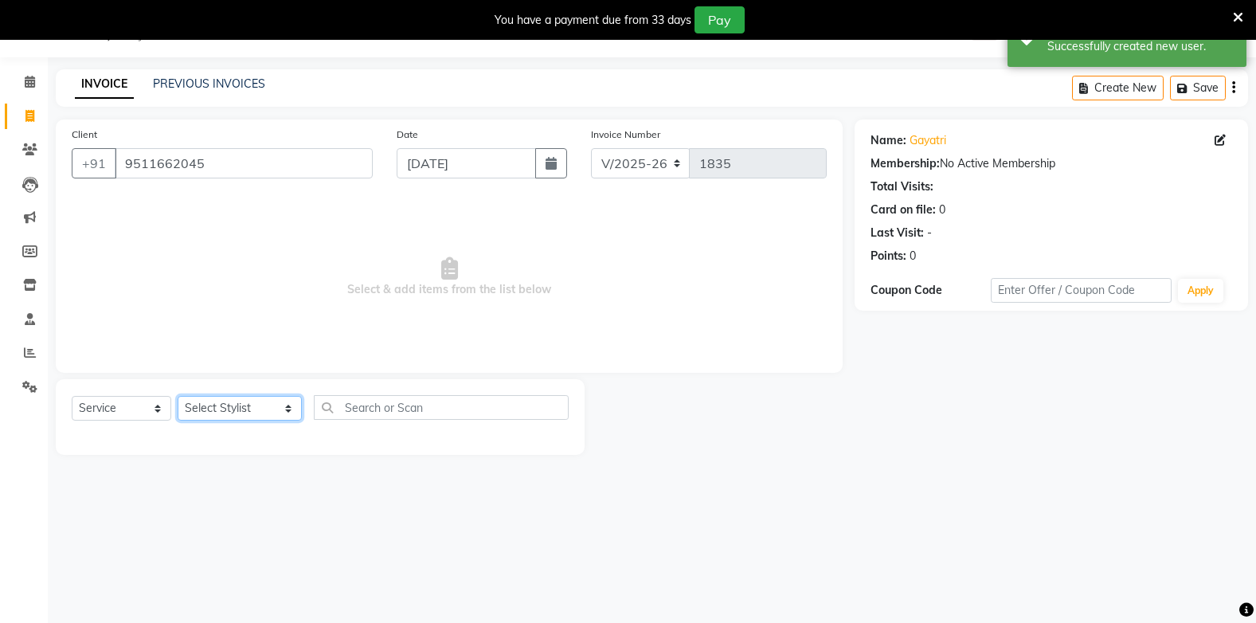
click at [238, 409] on select "Select Stylist Admin Arman Barsagade BHARTI SAHARE Capello Gadhchiroli Lakhan b…" at bounding box center [240, 408] width 124 height 25
select select "24875"
click at [178, 396] on select "Select Stylist Admin Arman Barsagade BHARTI SAHARE Capello Gadhchiroli Lakhan b…" at bounding box center [240, 408] width 124 height 25
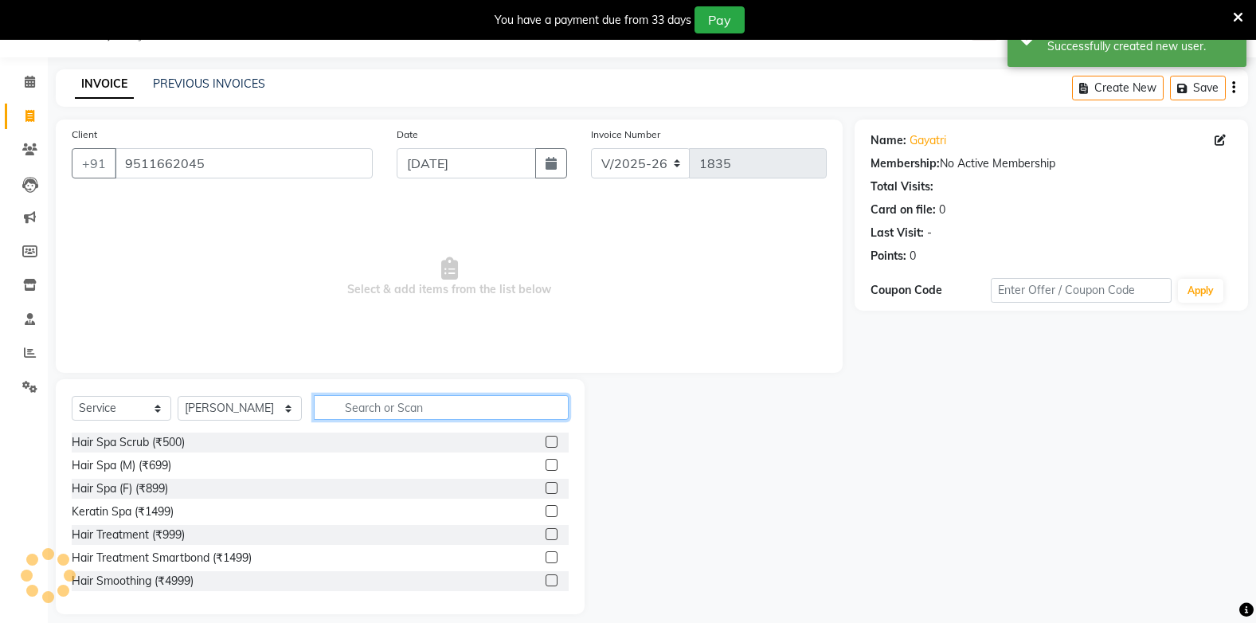
click at [360, 409] on input "text" at bounding box center [441, 407] width 254 height 25
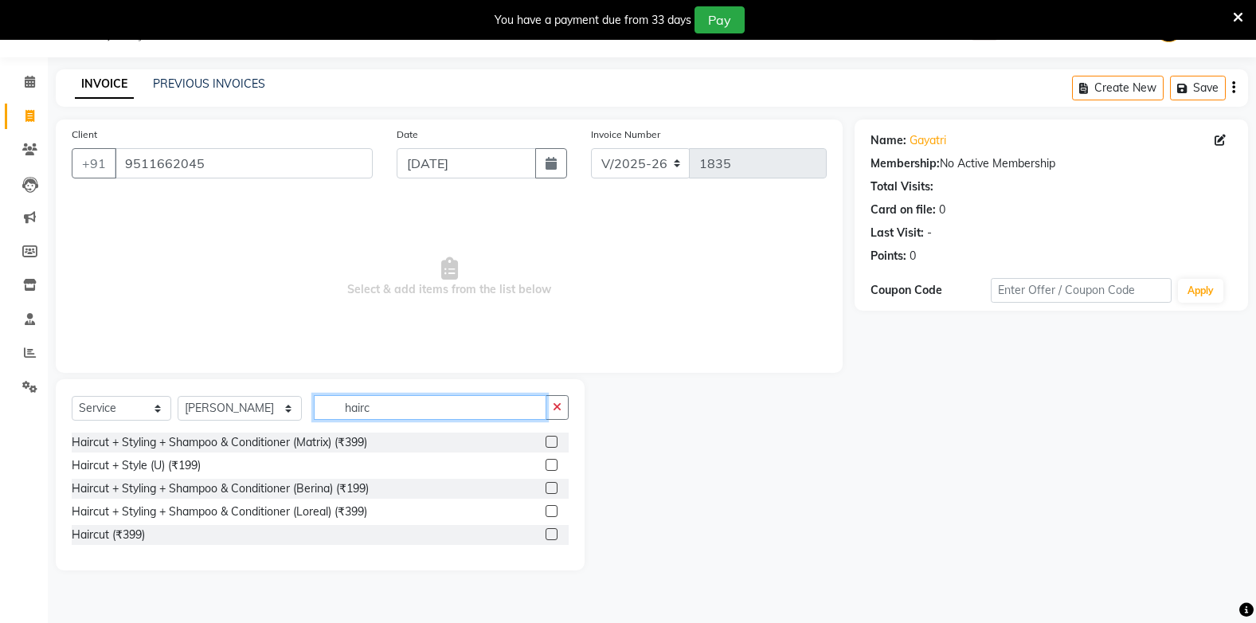
type input "hairc"
click at [550, 440] on label at bounding box center [552, 442] width 12 height 12
click at [550, 440] on input "checkbox" at bounding box center [551, 442] width 10 height 10
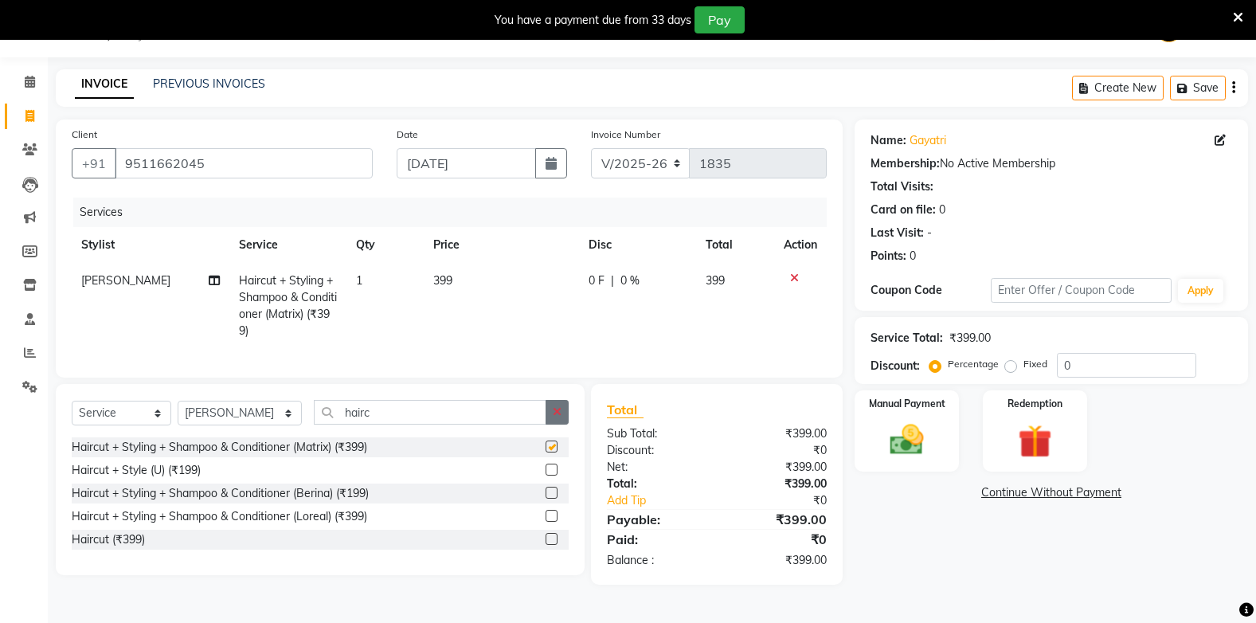
checkbox input "false"
drag, startPoint x: 442, startPoint y: 273, endPoint x: 456, endPoint y: 272, distance: 14.4
click at [448, 273] on span "399" at bounding box center [442, 280] width 19 height 14
select select "24875"
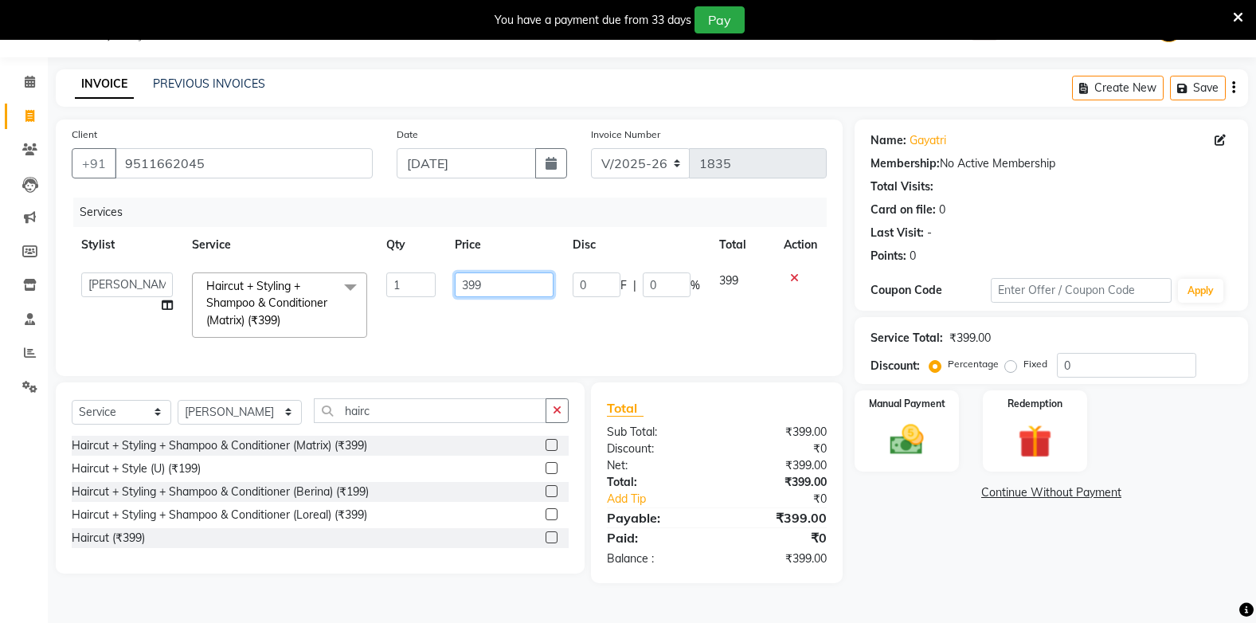
click at [489, 284] on input "399" at bounding box center [504, 284] width 99 height 25
type input "3"
type input "400"
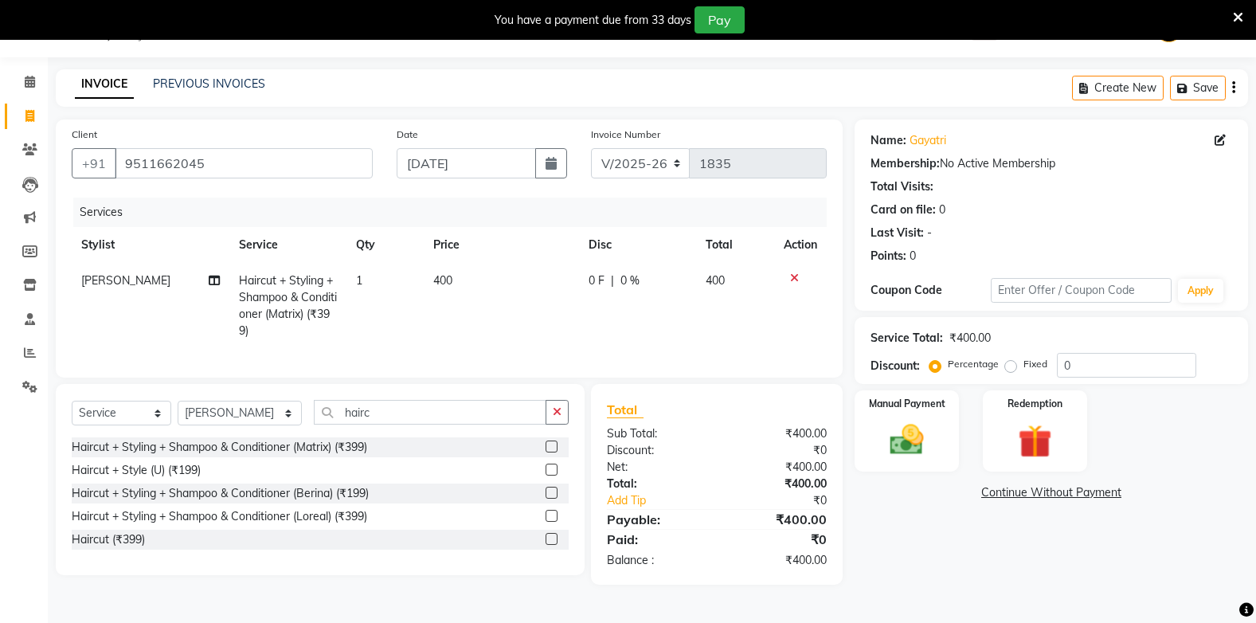
click at [486, 314] on td "400" at bounding box center [501, 306] width 155 height 86
select select "24875"
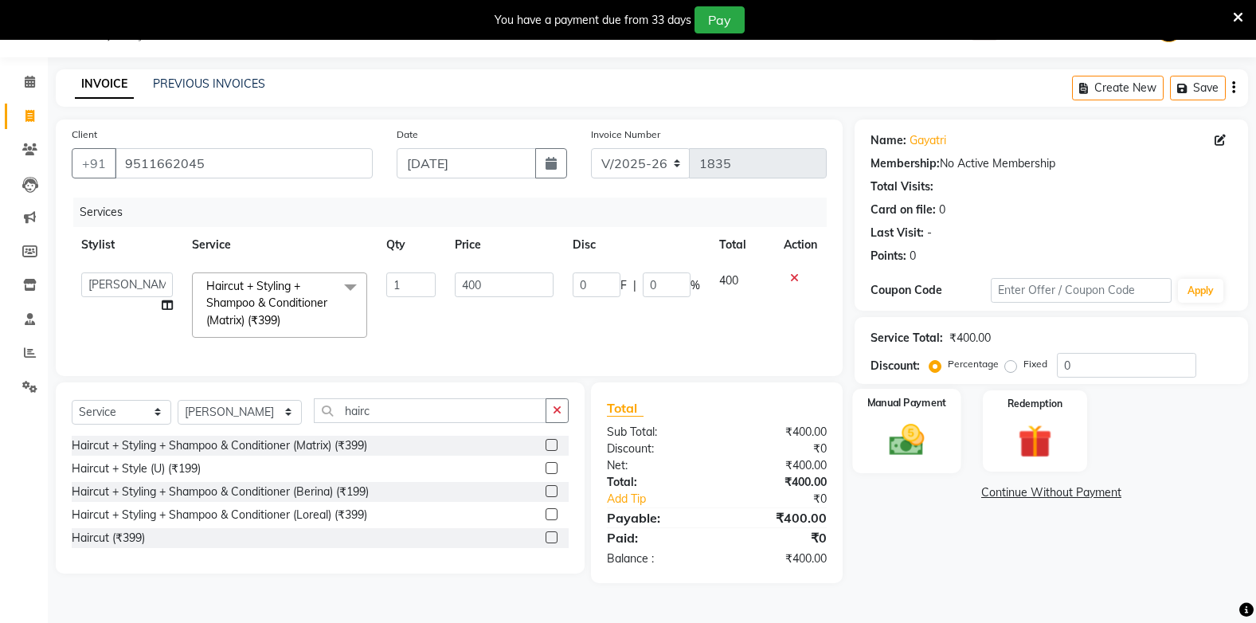
click at [890, 417] on div "Manual Payment" at bounding box center [906, 431] width 108 height 84
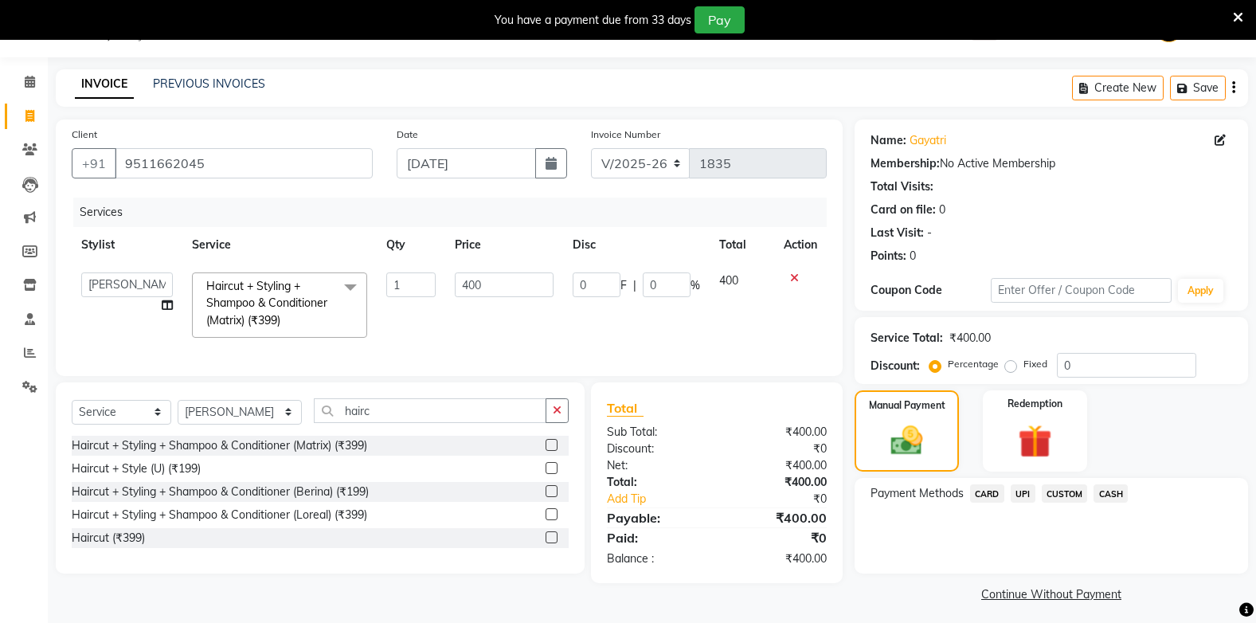
click at [1116, 494] on span "CASH" at bounding box center [1111, 493] width 34 height 18
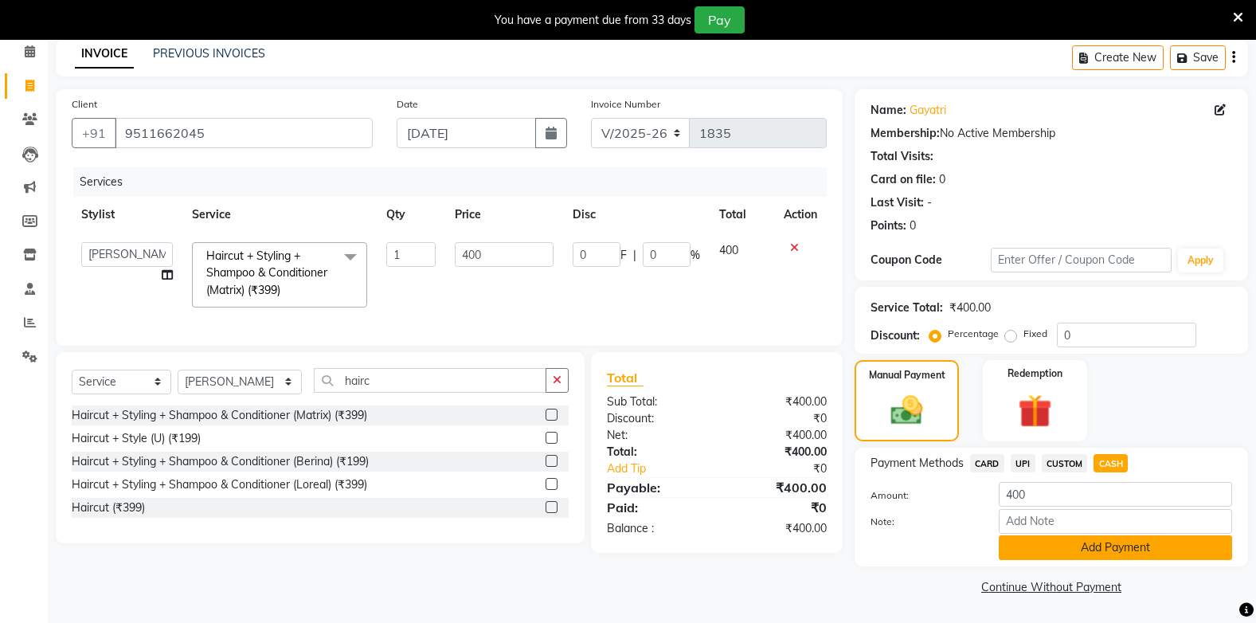
click at [1115, 552] on button "Add Payment" at bounding box center [1115, 547] width 233 height 25
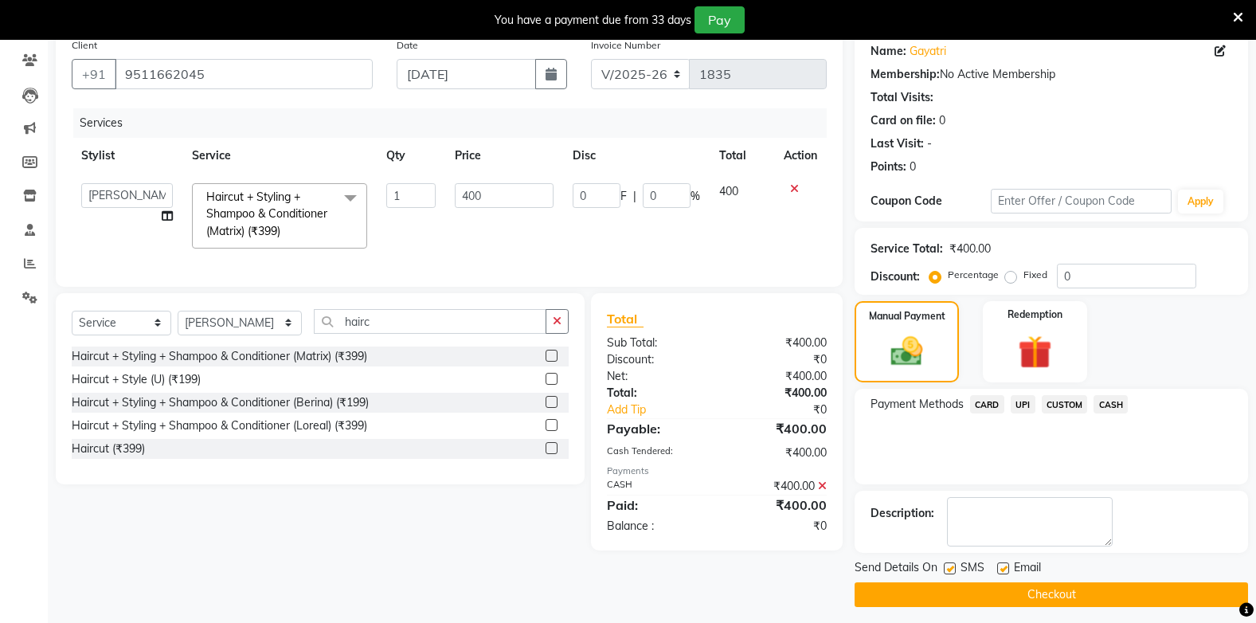
scroll to position [137, 0]
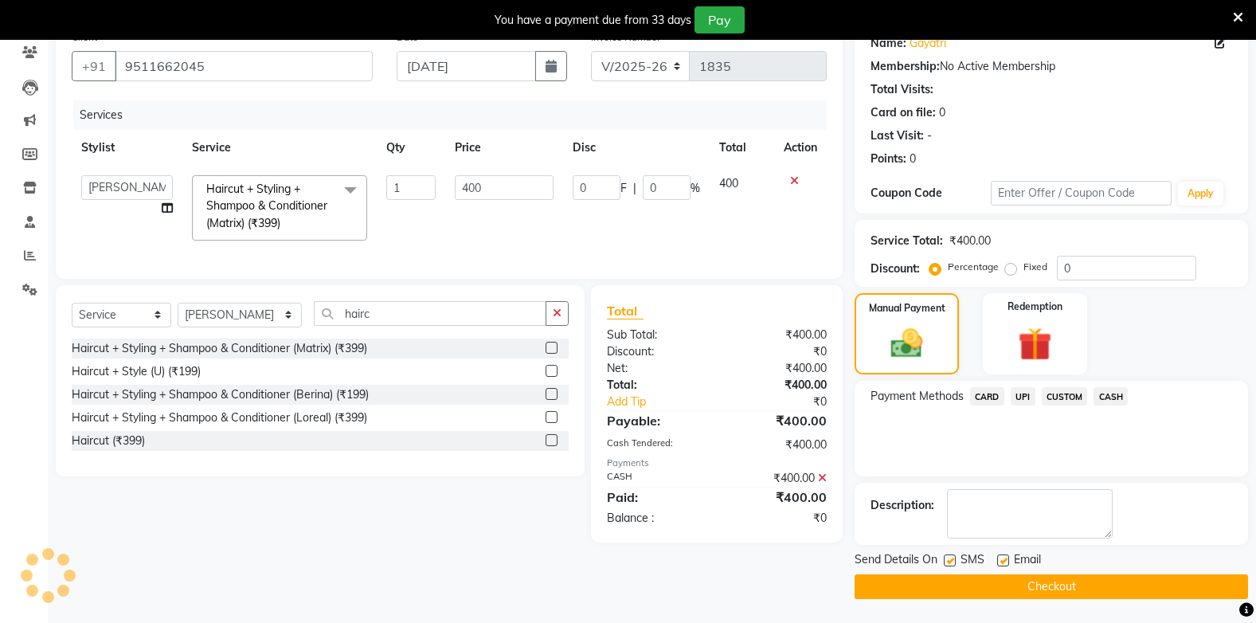
click at [1107, 588] on button "Checkout" at bounding box center [1051, 586] width 393 height 25
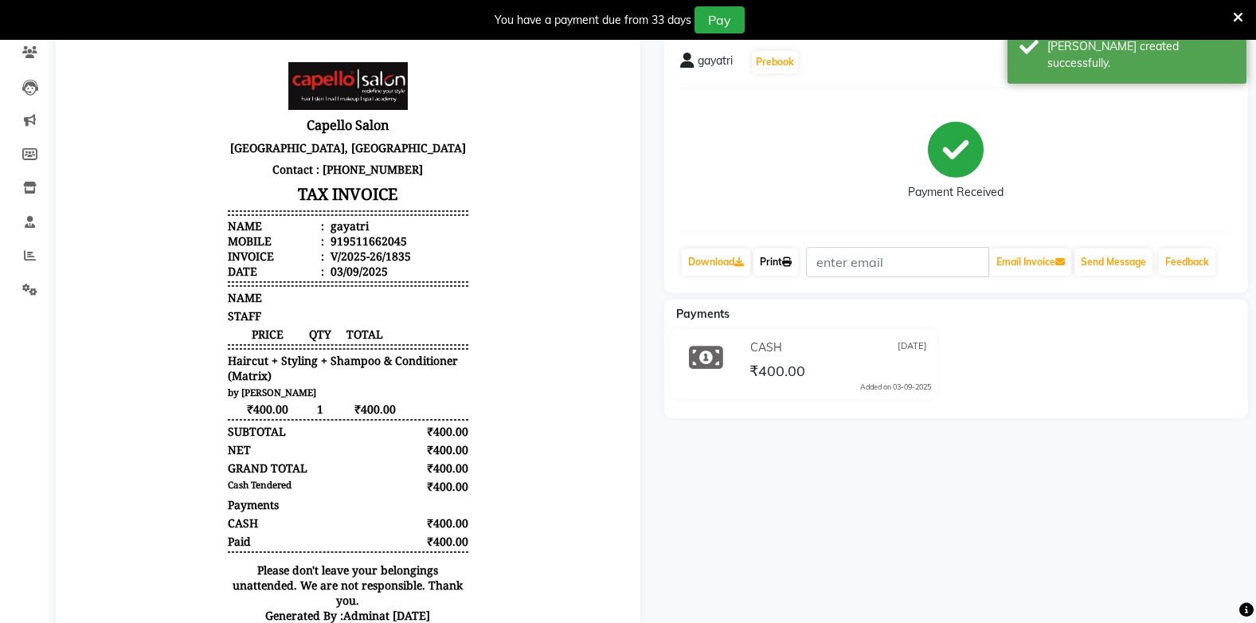
click at [791, 260] on icon at bounding box center [787, 262] width 10 height 10
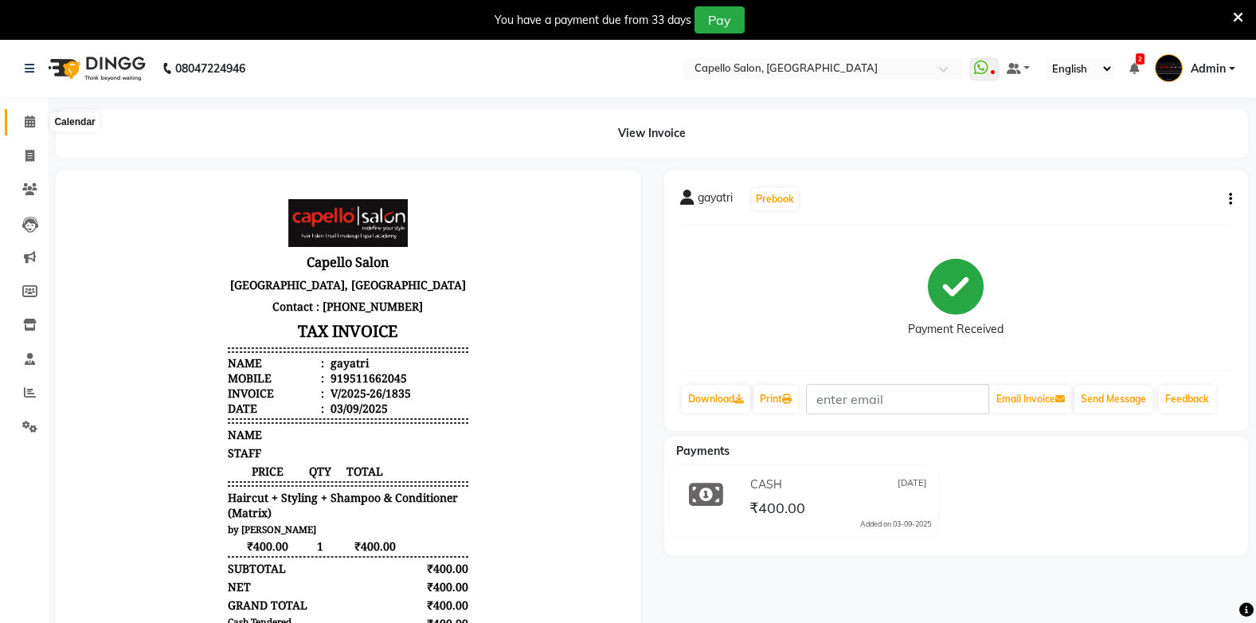
click at [30, 121] on icon at bounding box center [30, 121] width 10 height 12
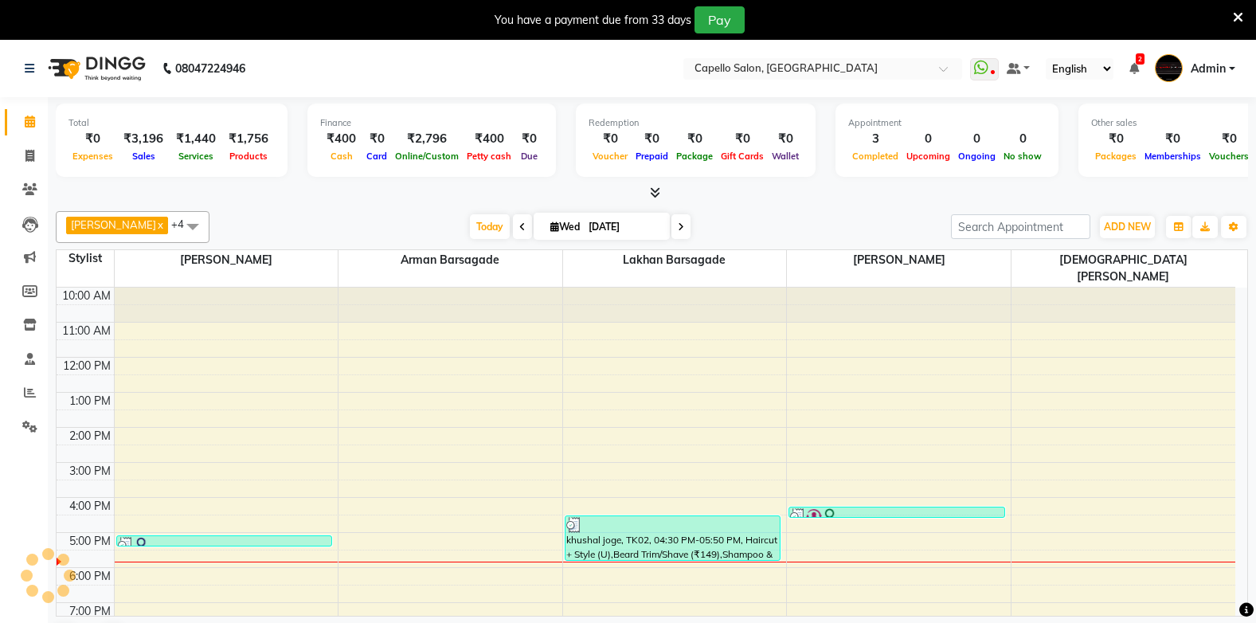
scroll to position [41, 0]
